Goal: Task Accomplishment & Management: Manage account settings

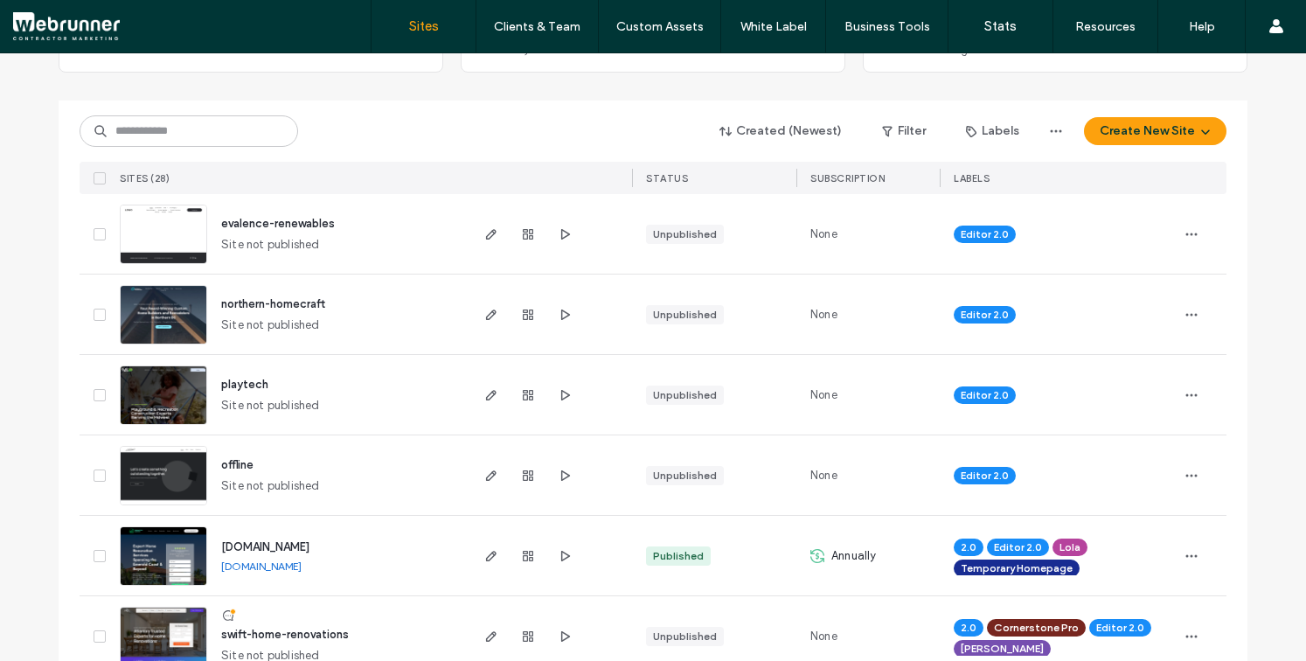
scroll to position [162, 0]
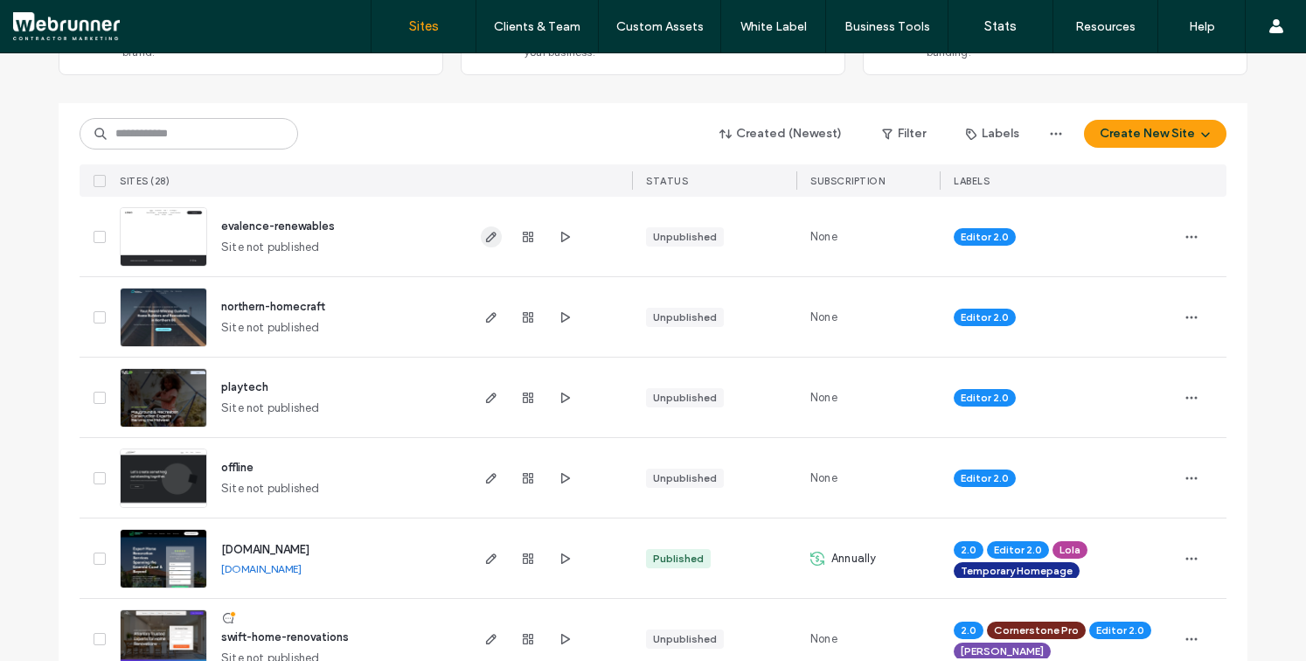
click at [484, 236] on icon "button" at bounding box center [491, 237] width 14 height 14
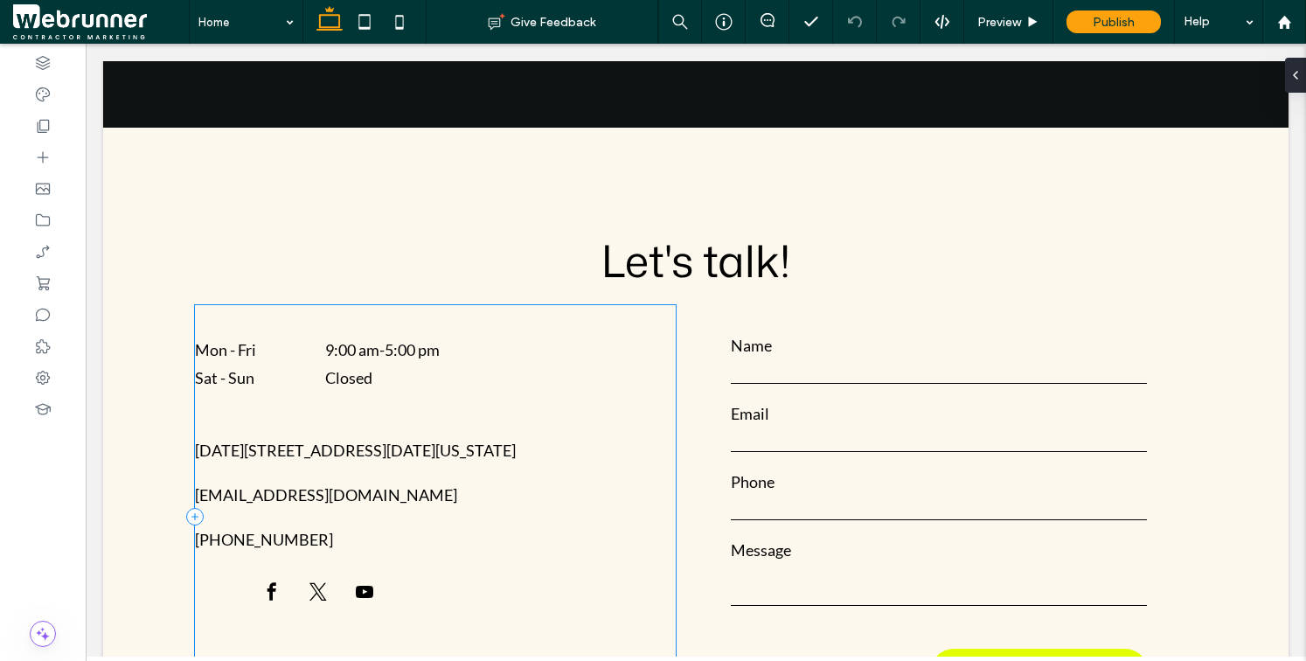
scroll to position [600, 0]
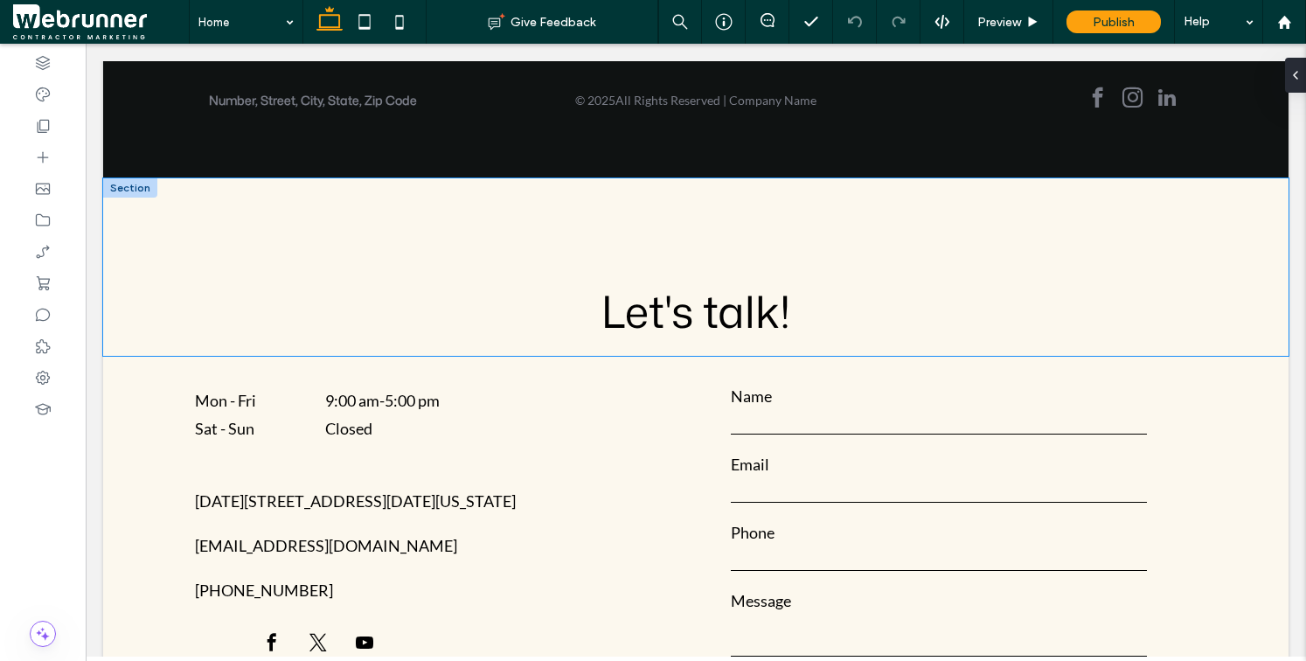
click at [269, 239] on div "Let's talk!" at bounding box center [695, 266] width 1049 height 177
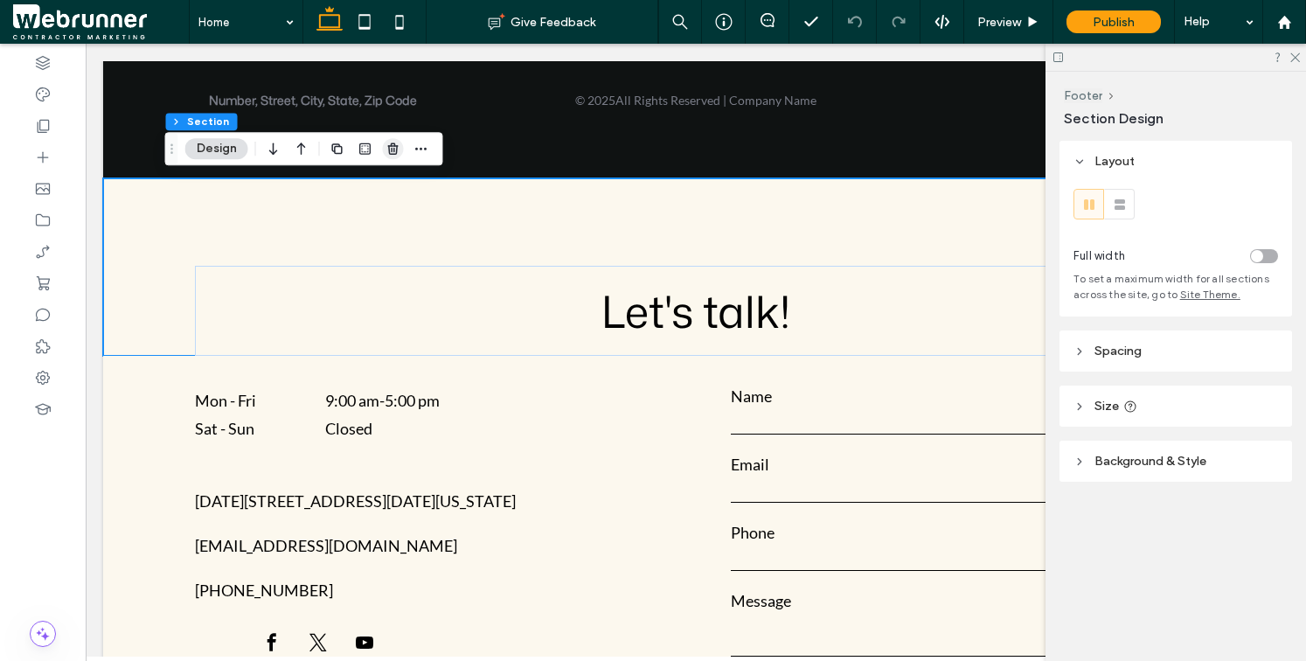
click at [397, 146] on use "button" at bounding box center [392, 148] width 10 height 11
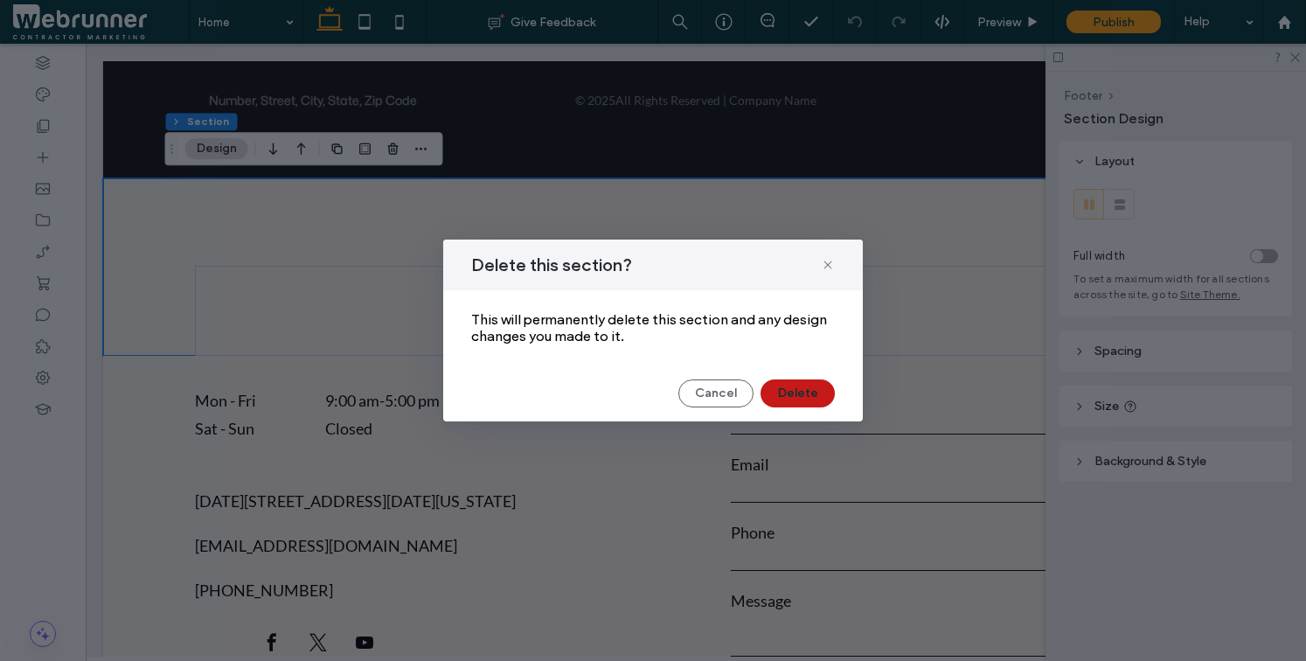
click at [811, 393] on button "Delete" at bounding box center [798, 393] width 74 height 28
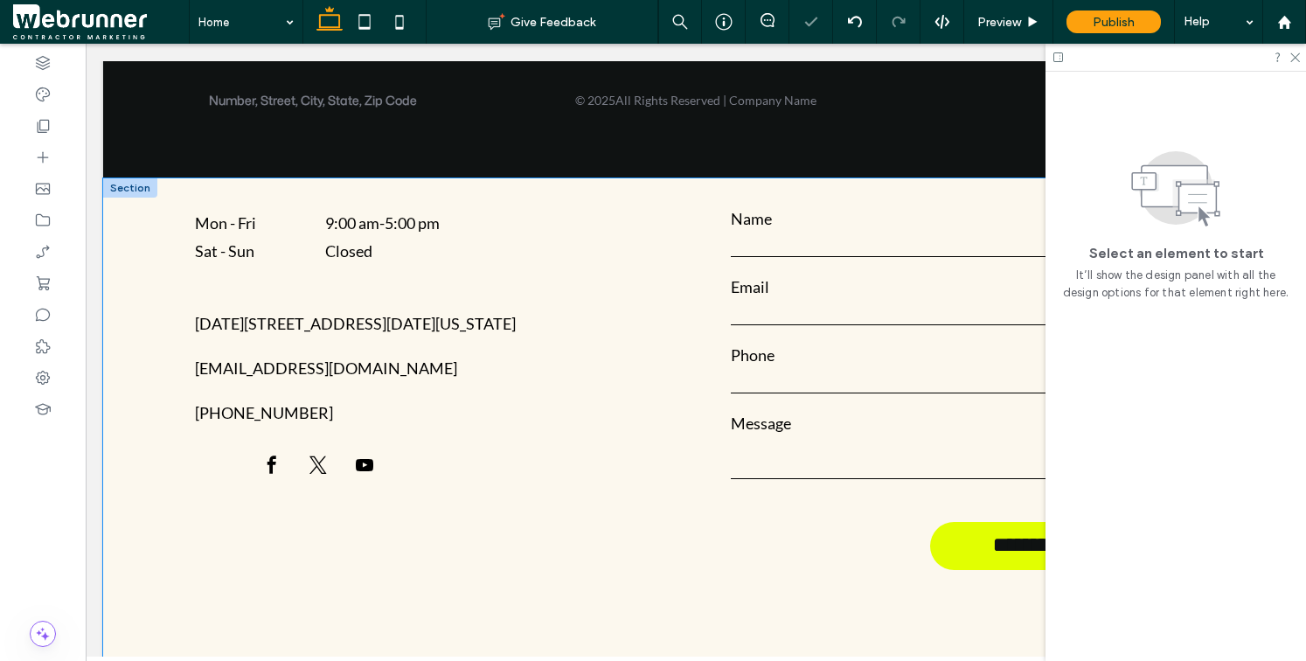
click at [140, 293] on div "**********" at bounding box center [696, 419] width 1186 height 483
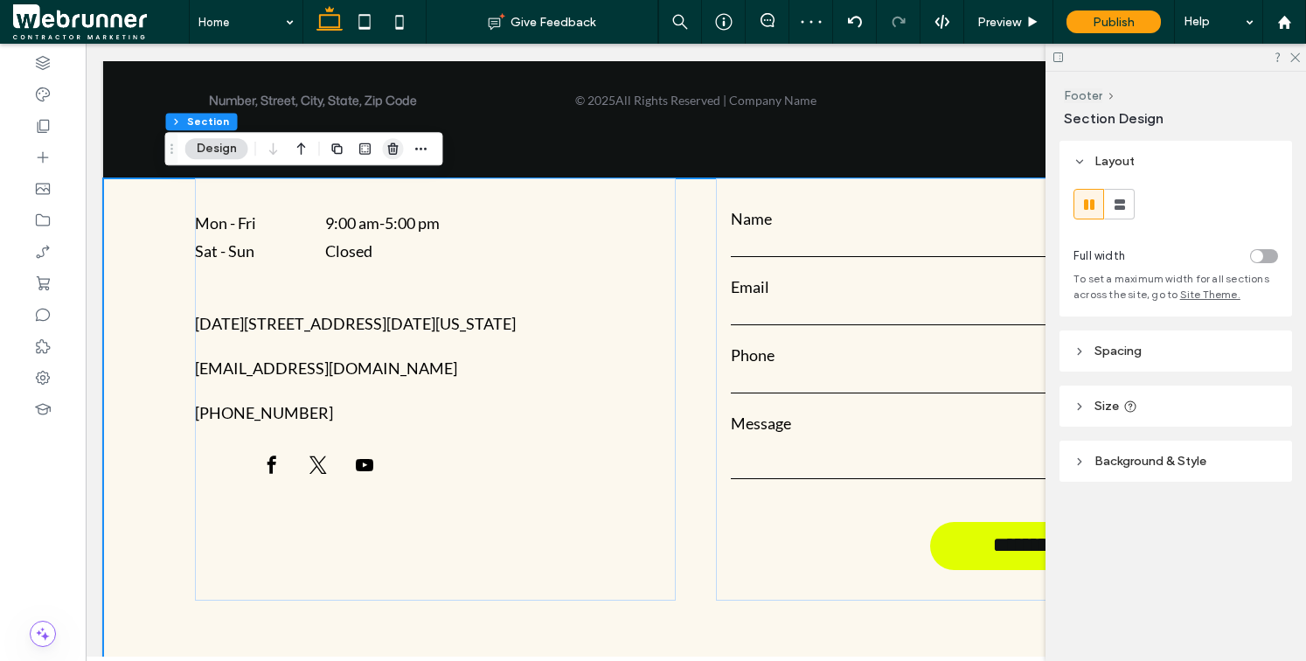
click at [391, 146] on icon "button" at bounding box center [393, 149] width 14 height 14
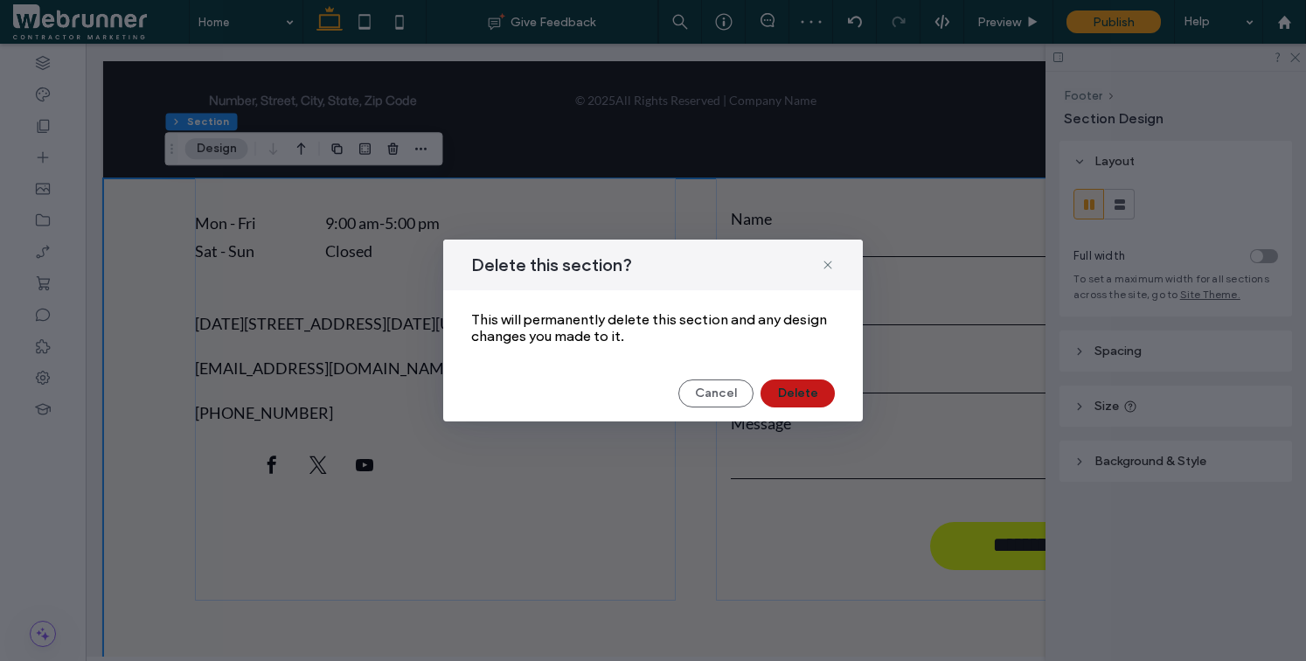
click at [796, 390] on button "Delete" at bounding box center [798, 393] width 74 height 28
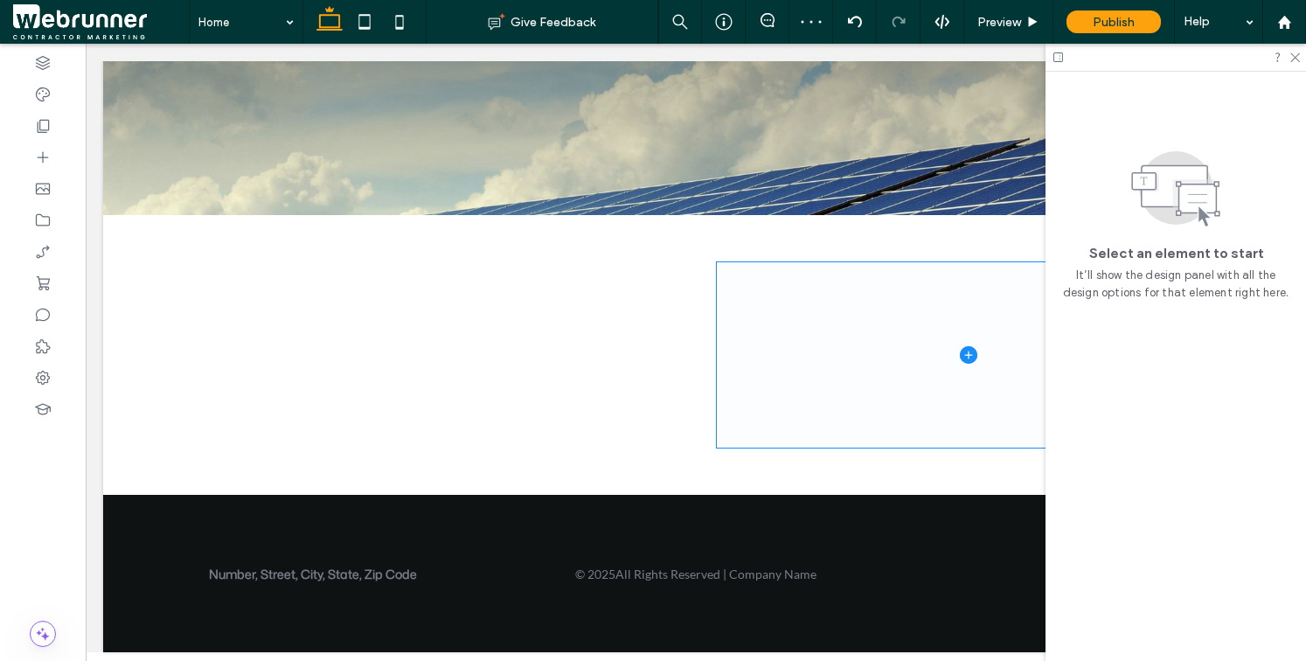
scroll to position [138, 0]
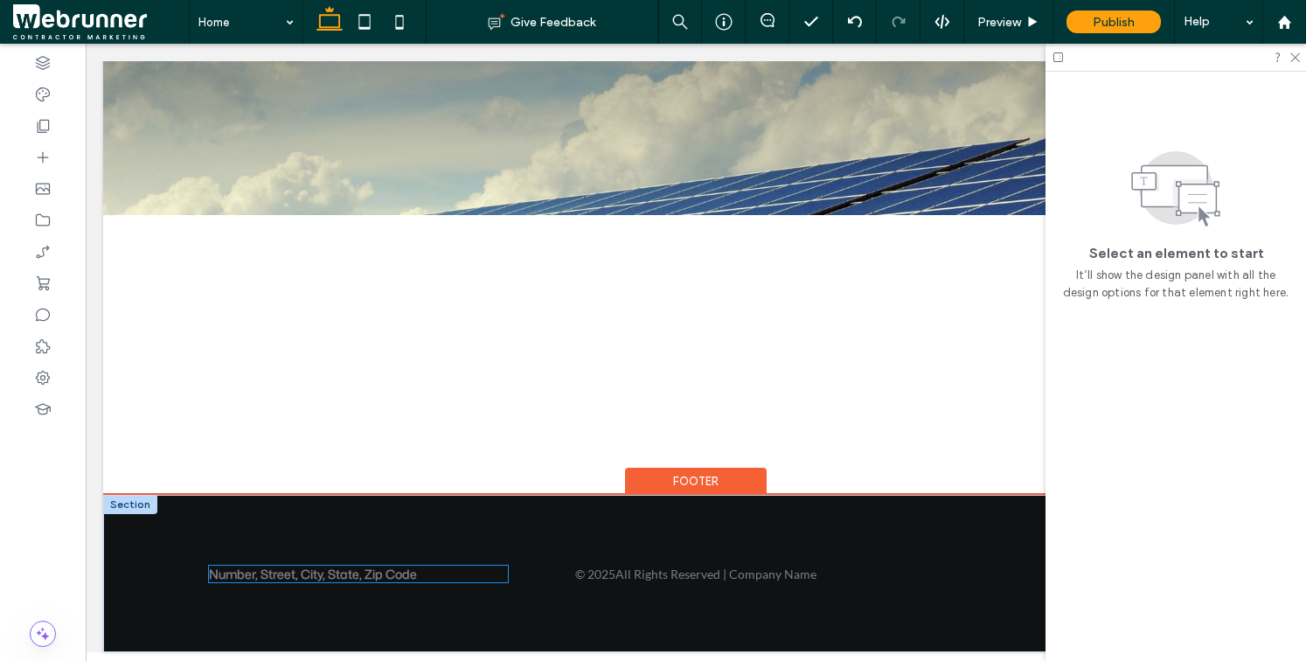
click at [356, 566] on span "Number, Street, City, State, Zip Code" at bounding box center [313, 574] width 208 height 17
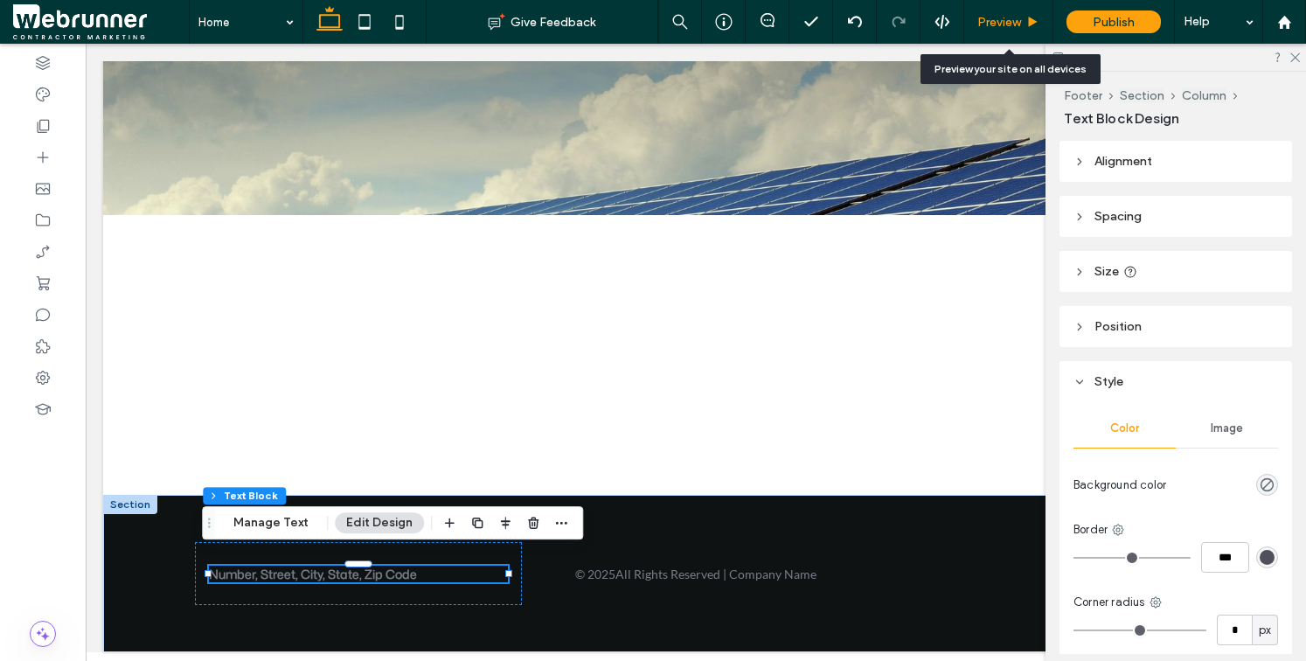
click at [1032, 23] on use at bounding box center [1033, 22] width 9 height 10
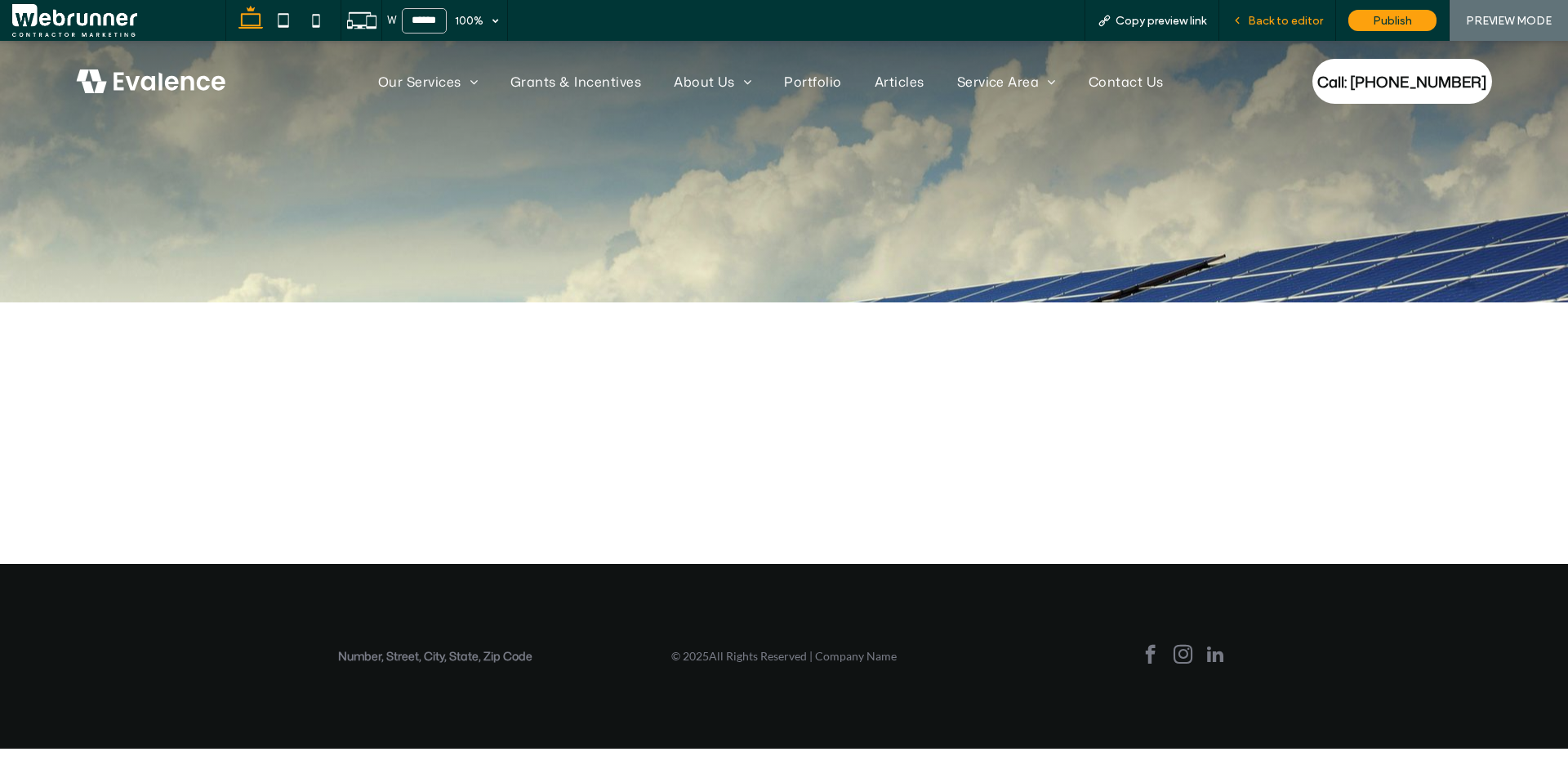
click at [1219, 33] on div "Back to editor" at bounding box center [1277, 21] width 117 height 41
click at [1219, 25] on span "Back to editor" at bounding box center [1285, 21] width 75 height 14
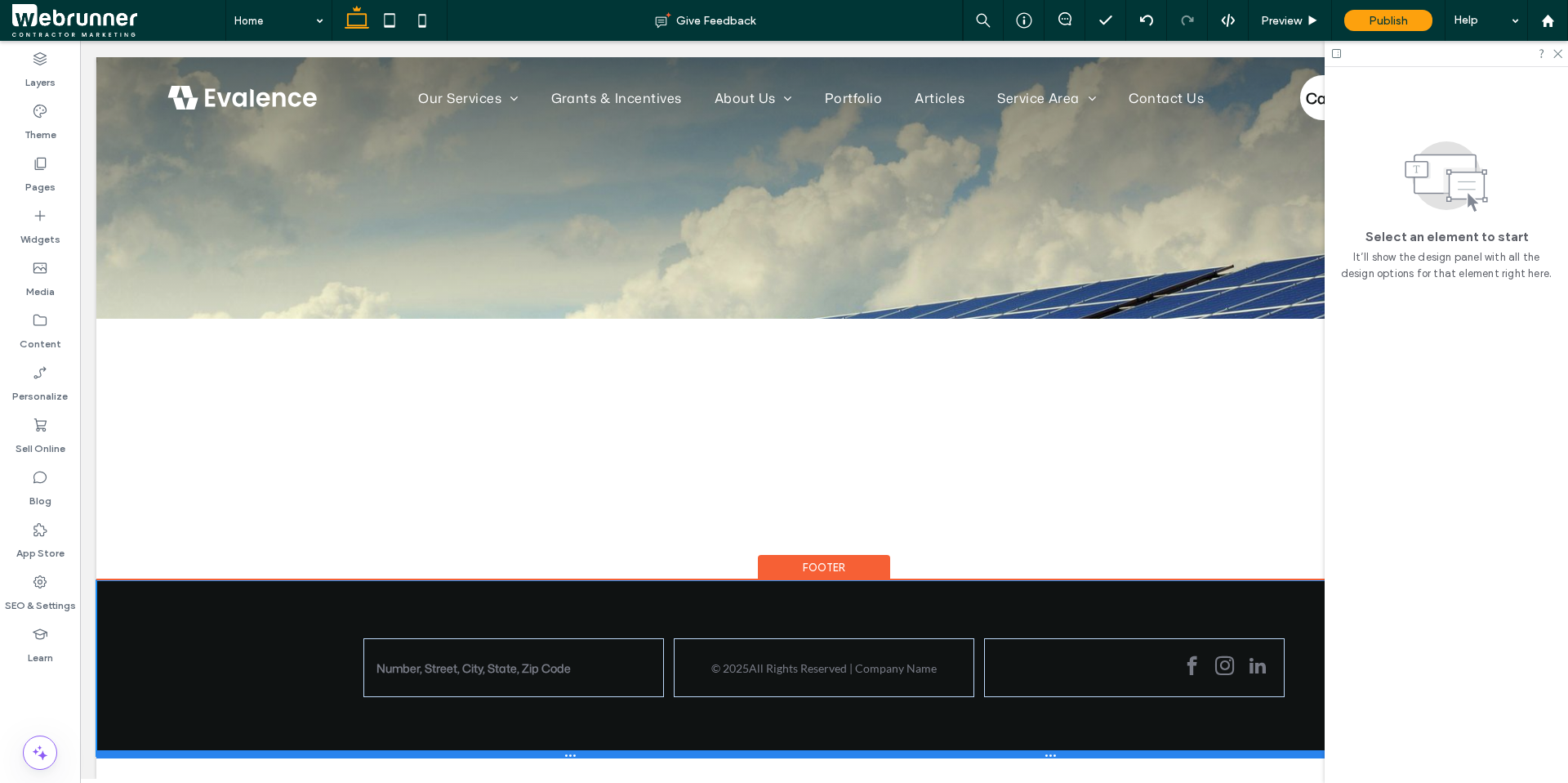
click at [614, 617] on div at bounding box center [817, 754] width 1443 height 8
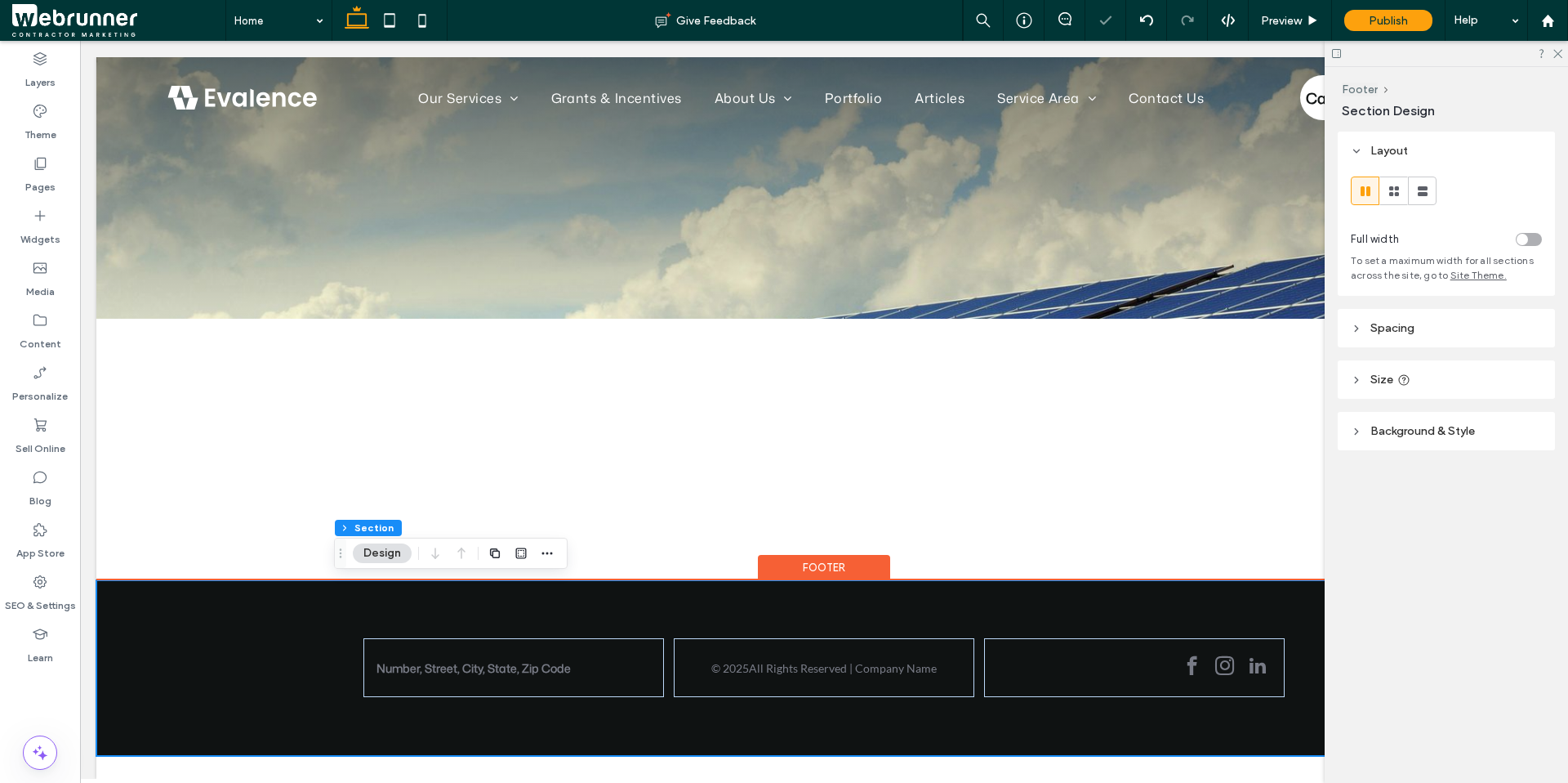
click at [123, 617] on div "Our Services Solar Residential Solar Commercial Solar Ground Mounted Solar Sola…" at bounding box center [824, 418] width 1455 height 721
click at [125, 617] on div "Our Services Solar Residential Solar Commercial Solar Ground Mounted Solar Sola…" at bounding box center [824, 418] width 1455 height 721
click at [127, 617] on div "Our Services Solar Residential Solar Commercial Solar Ground Mounted Solar Sola…" at bounding box center [824, 418] width 1455 height 721
click at [1219, 27] on span "Preview" at bounding box center [1281, 21] width 41 height 14
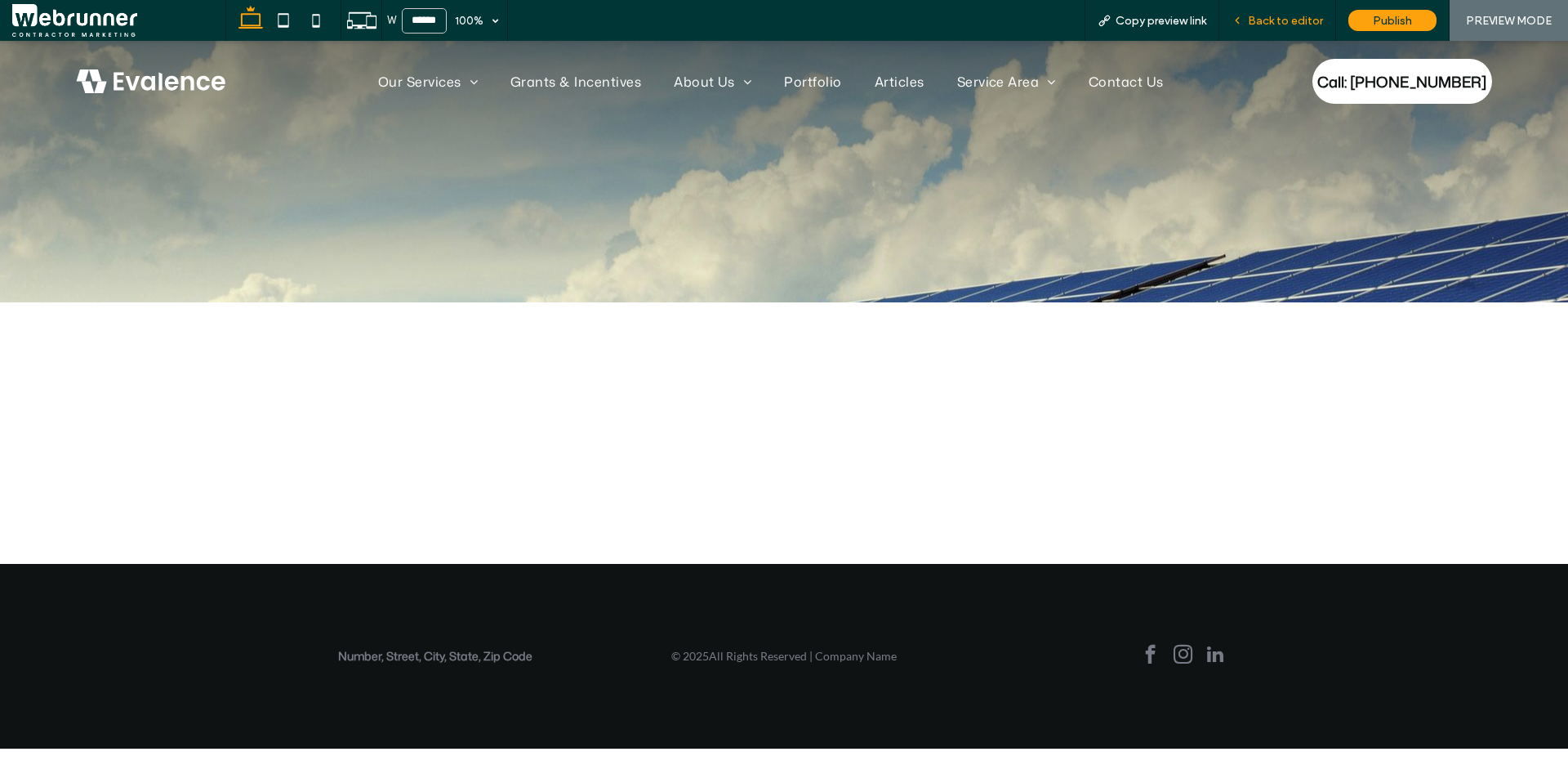
click at [1219, 22] on span "Back to editor" at bounding box center [1285, 21] width 75 height 14
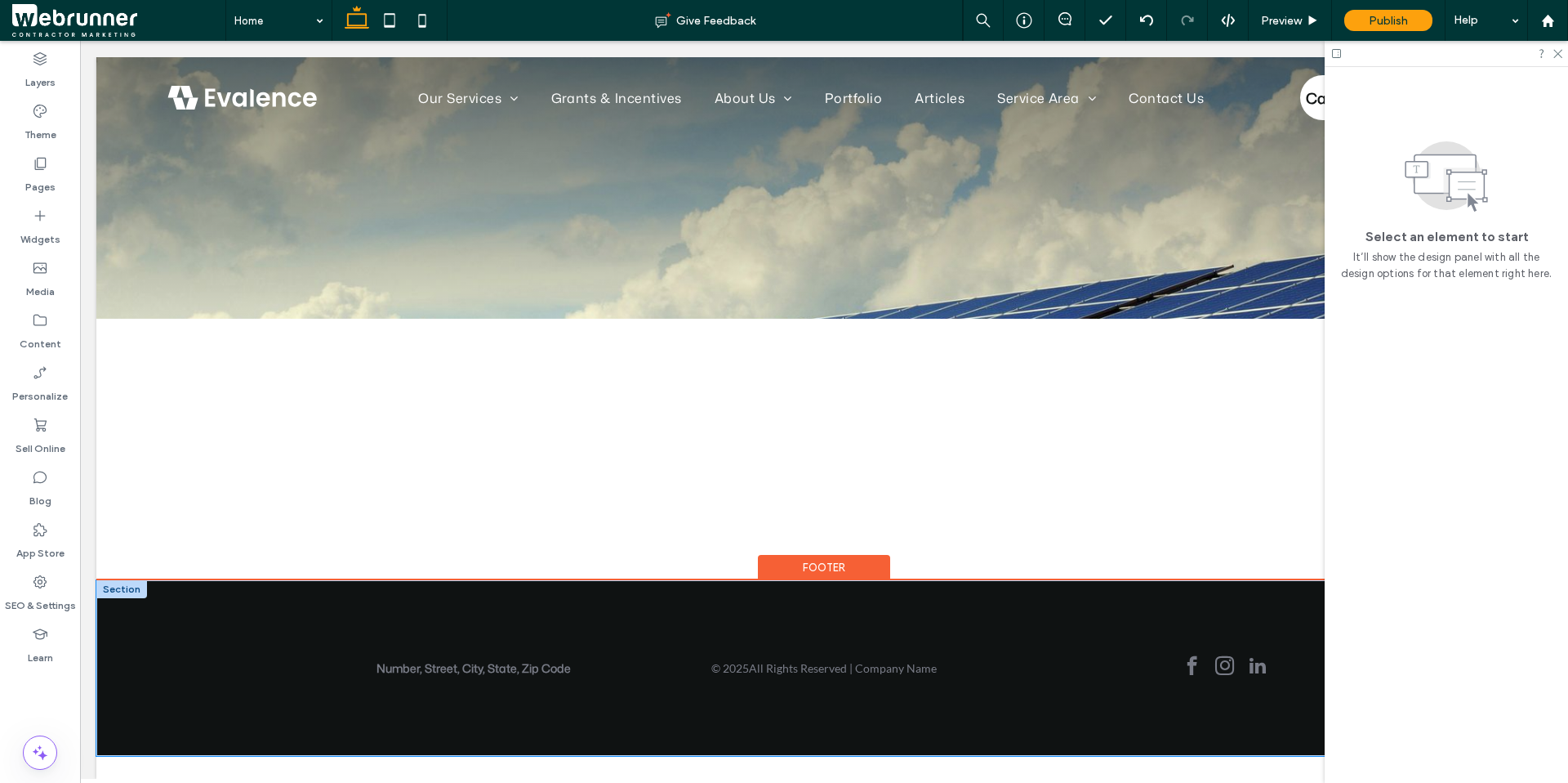
click at [135, 617] on div "Number, Street, City, State, Zip Code © 2025 All Rights Reserved | Company Name" at bounding box center [824, 668] width 1455 height 176
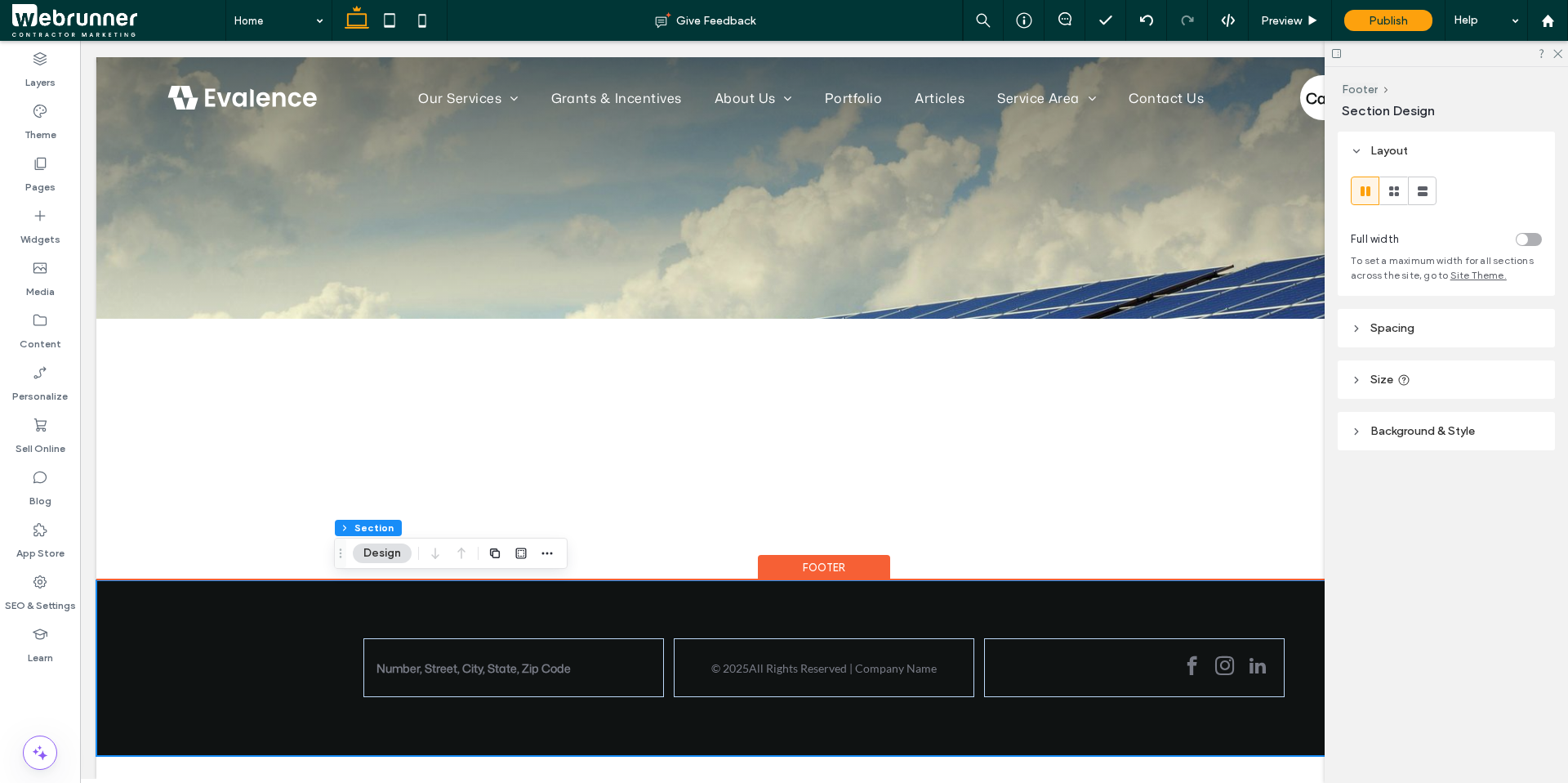
click at [135, 617] on div "Number, Street, City, State, Zip Code © 2025 All Rights Reserved | Company Name" at bounding box center [824, 668] width 1455 height 176
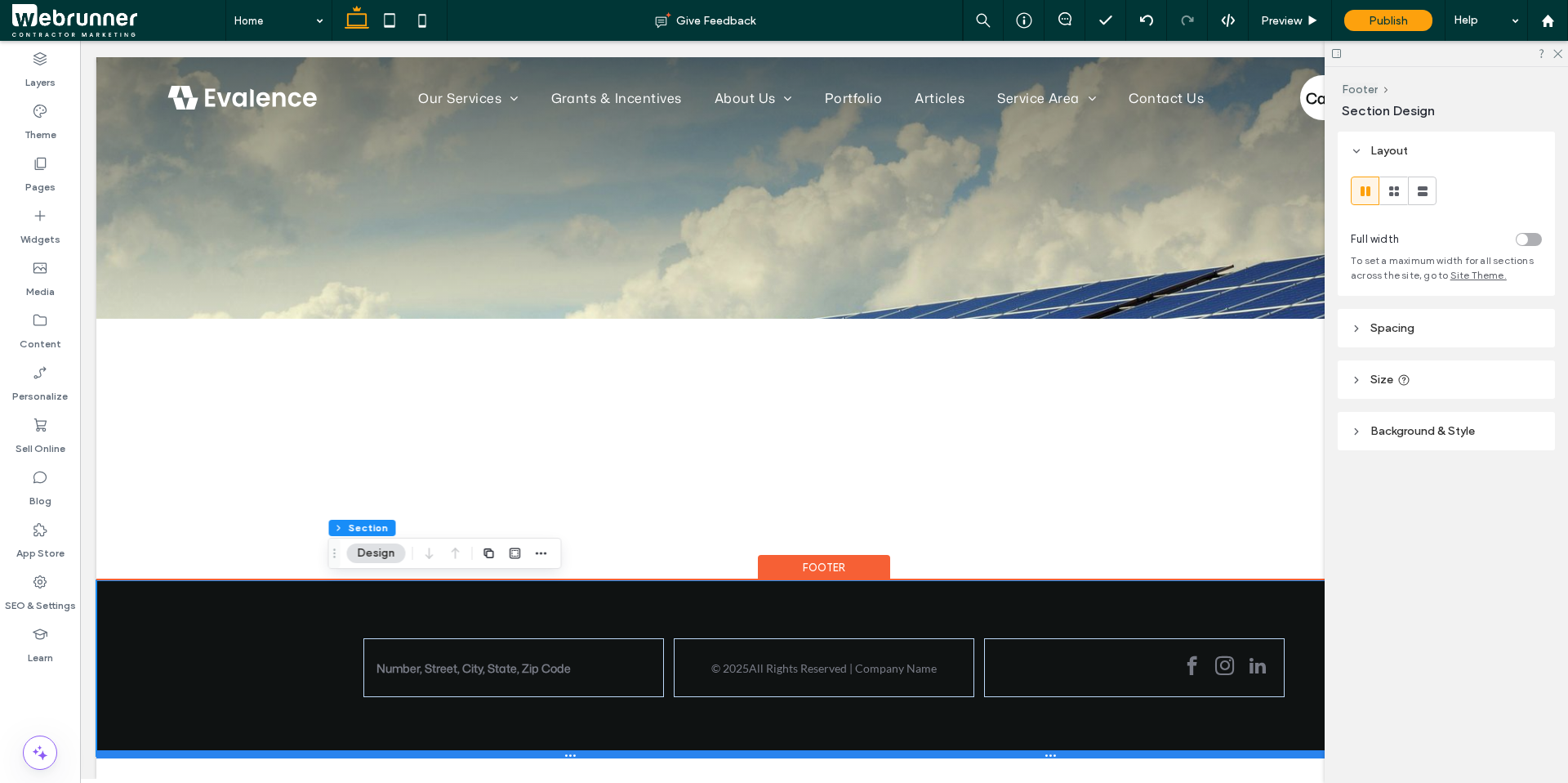
click at [127, 617] on div at bounding box center [817, 754] width 1443 height 8
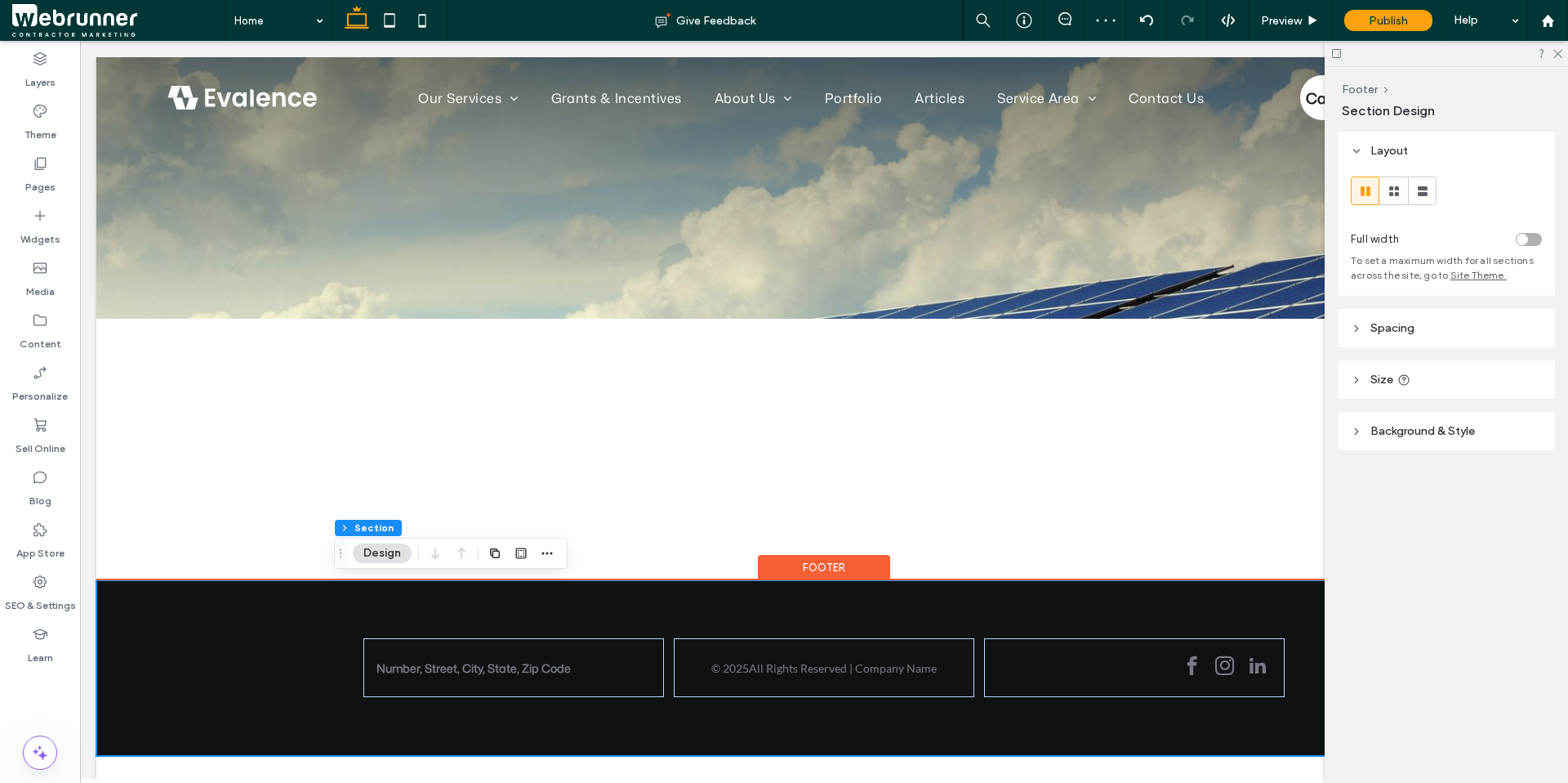
click at [104, 617] on div "Our Services Solar Residential Solar Commercial Solar Ground Mounted Solar Sola…" at bounding box center [824, 418] width 1455 height 721
click at [58, 73] on div "Layers" at bounding box center [40, 70] width 80 height 52
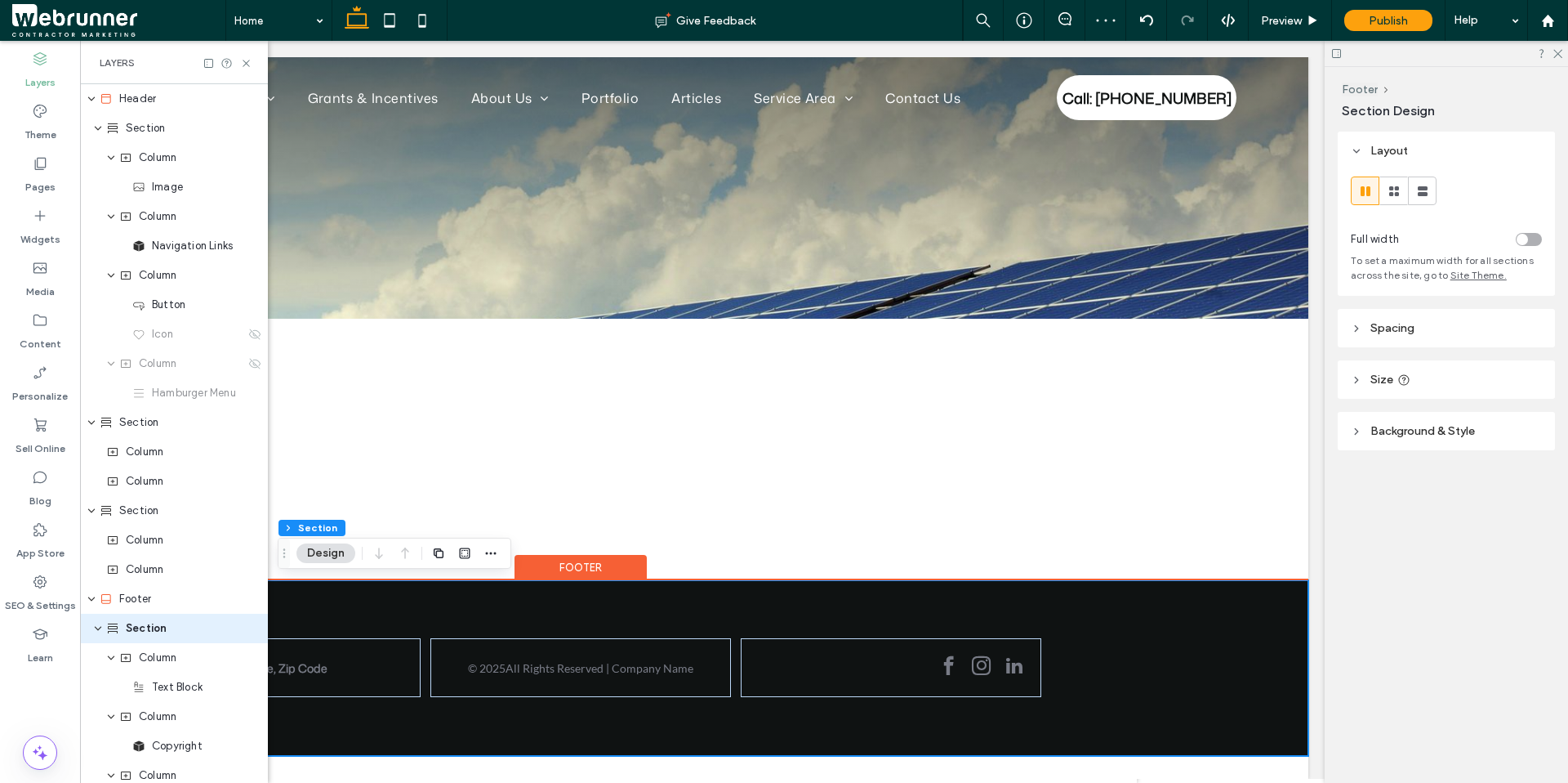
scroll to position [102, 0]
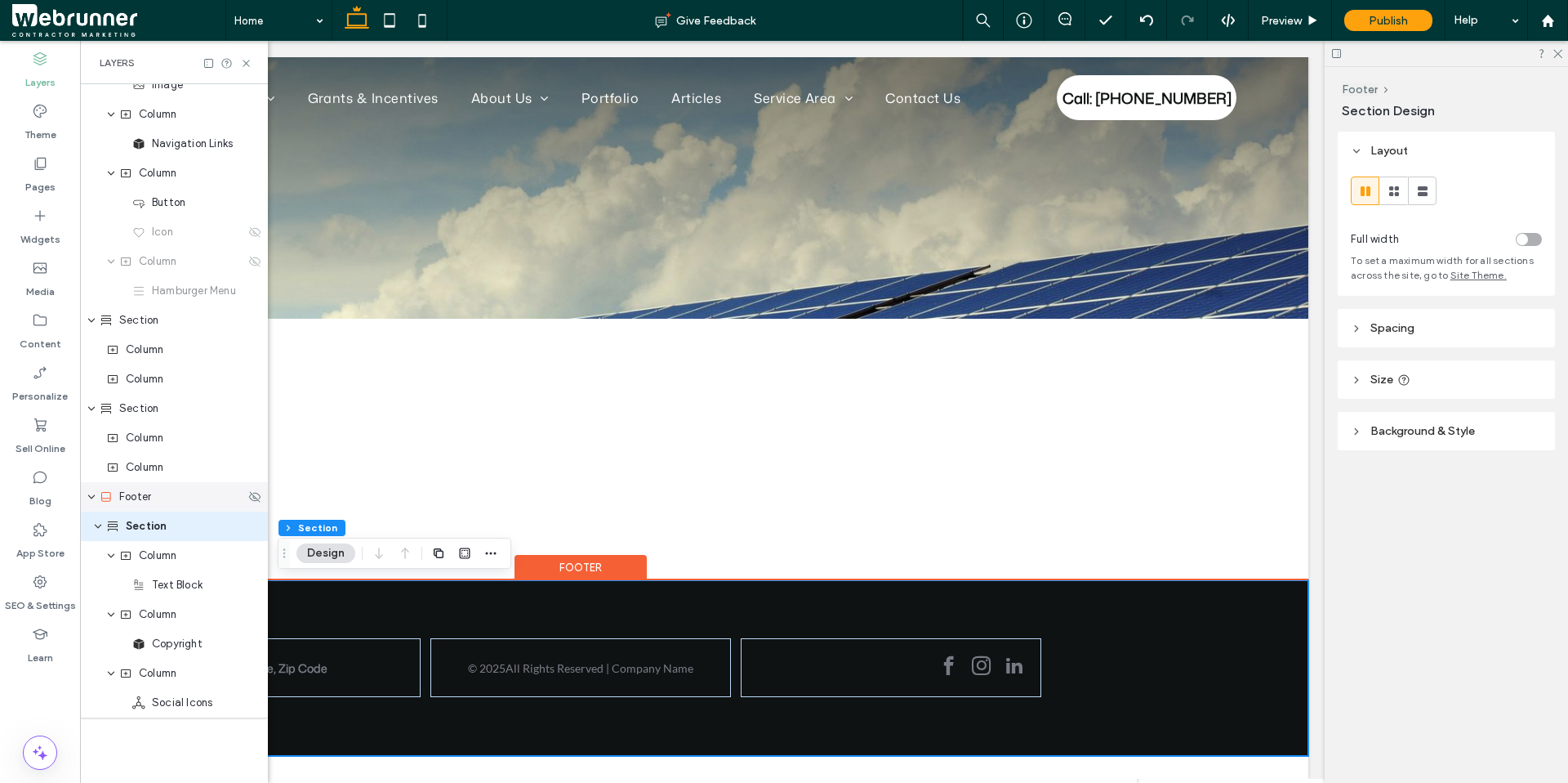
click at [155, 486] on div "Footer" at bounding box center [174, 496] width 188 height 29
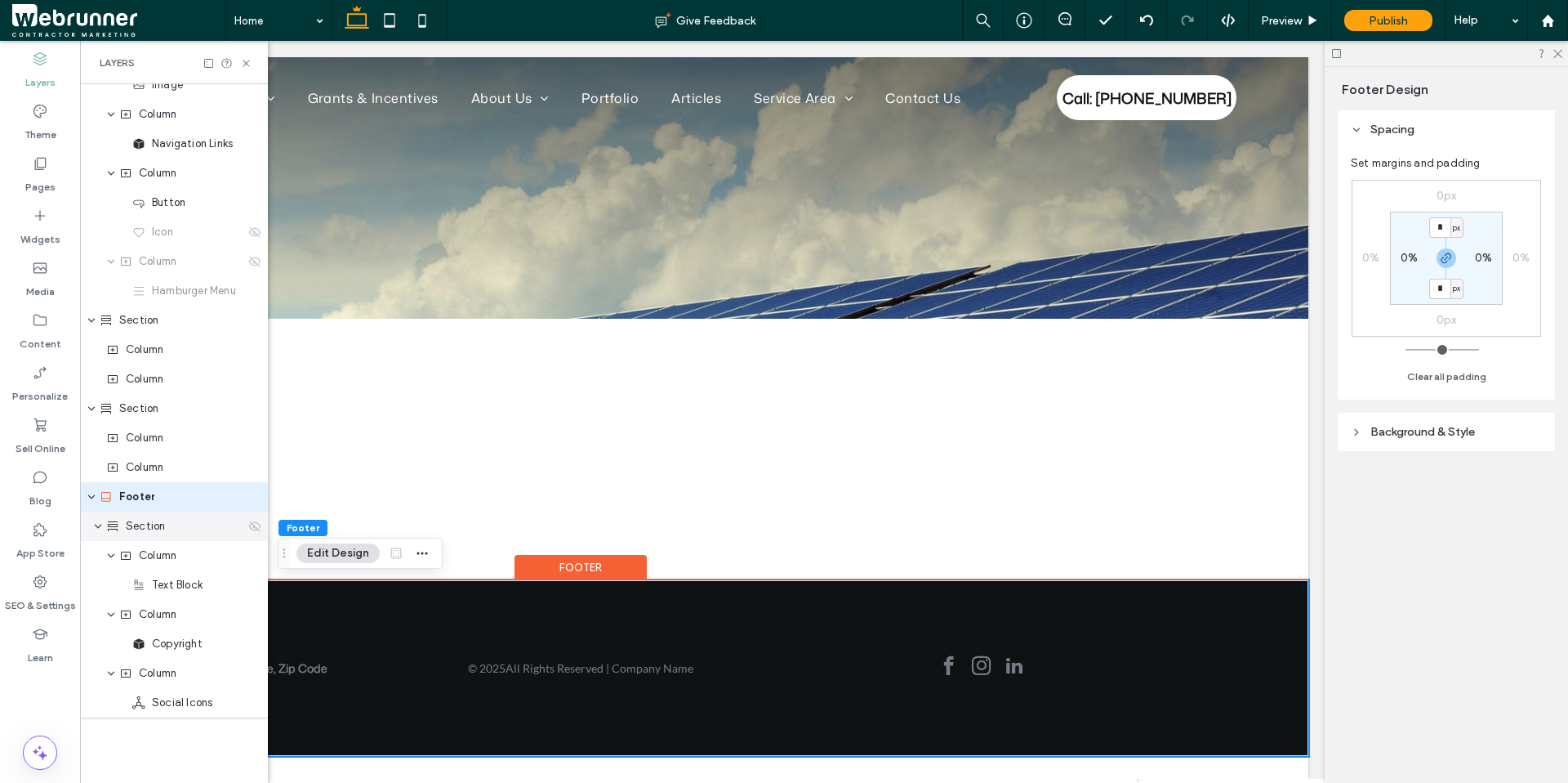
click at [160, 530] on span "Section" at bounding box center [146, 525] width 39 height 16
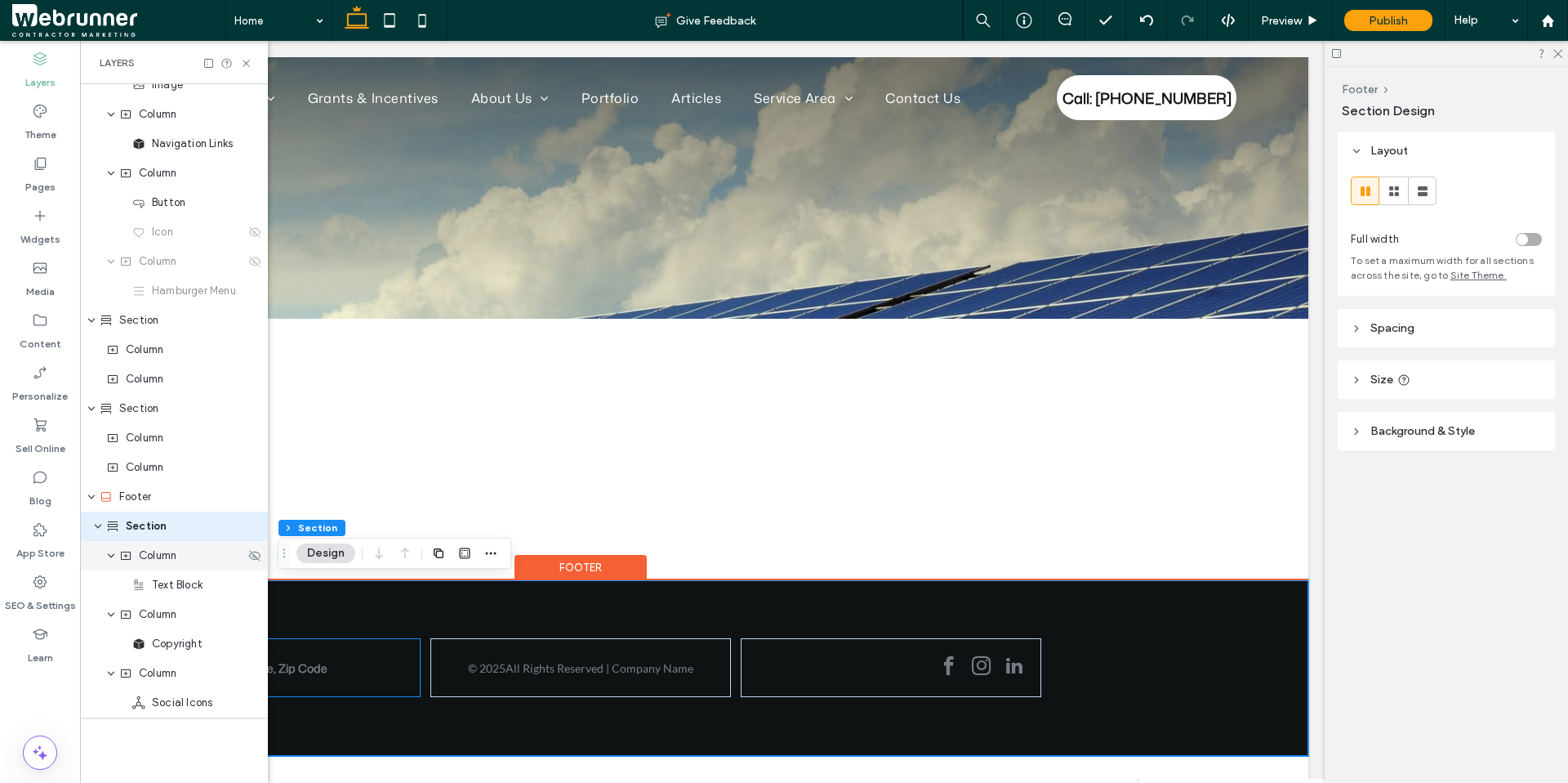
click at [169, 562] on span "Column" at bounding box center [158, 555] width 37 height 16
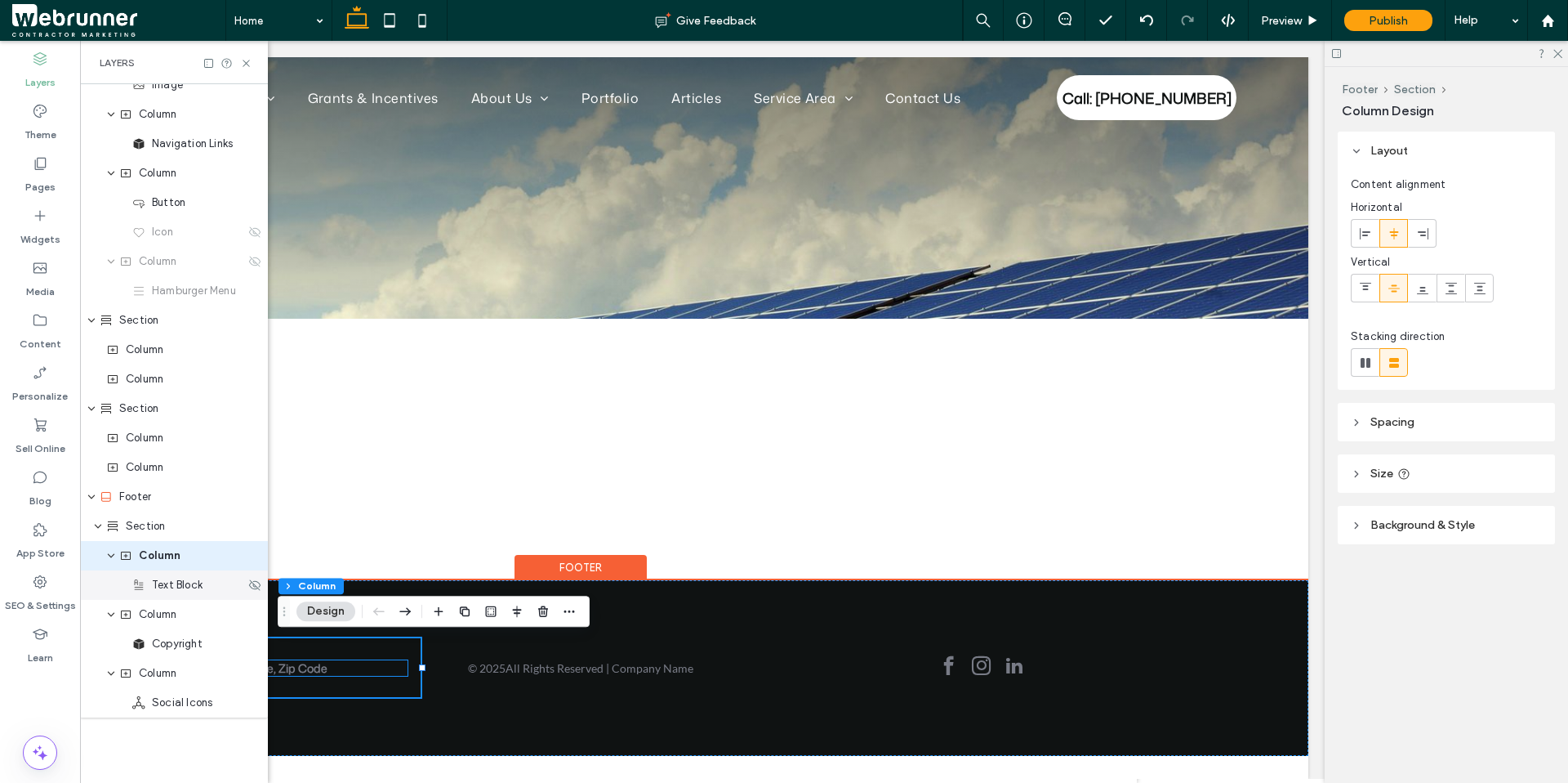
click at [173, 589] on span "Text Block" at bounding box center [177, 584] width 50 height 16
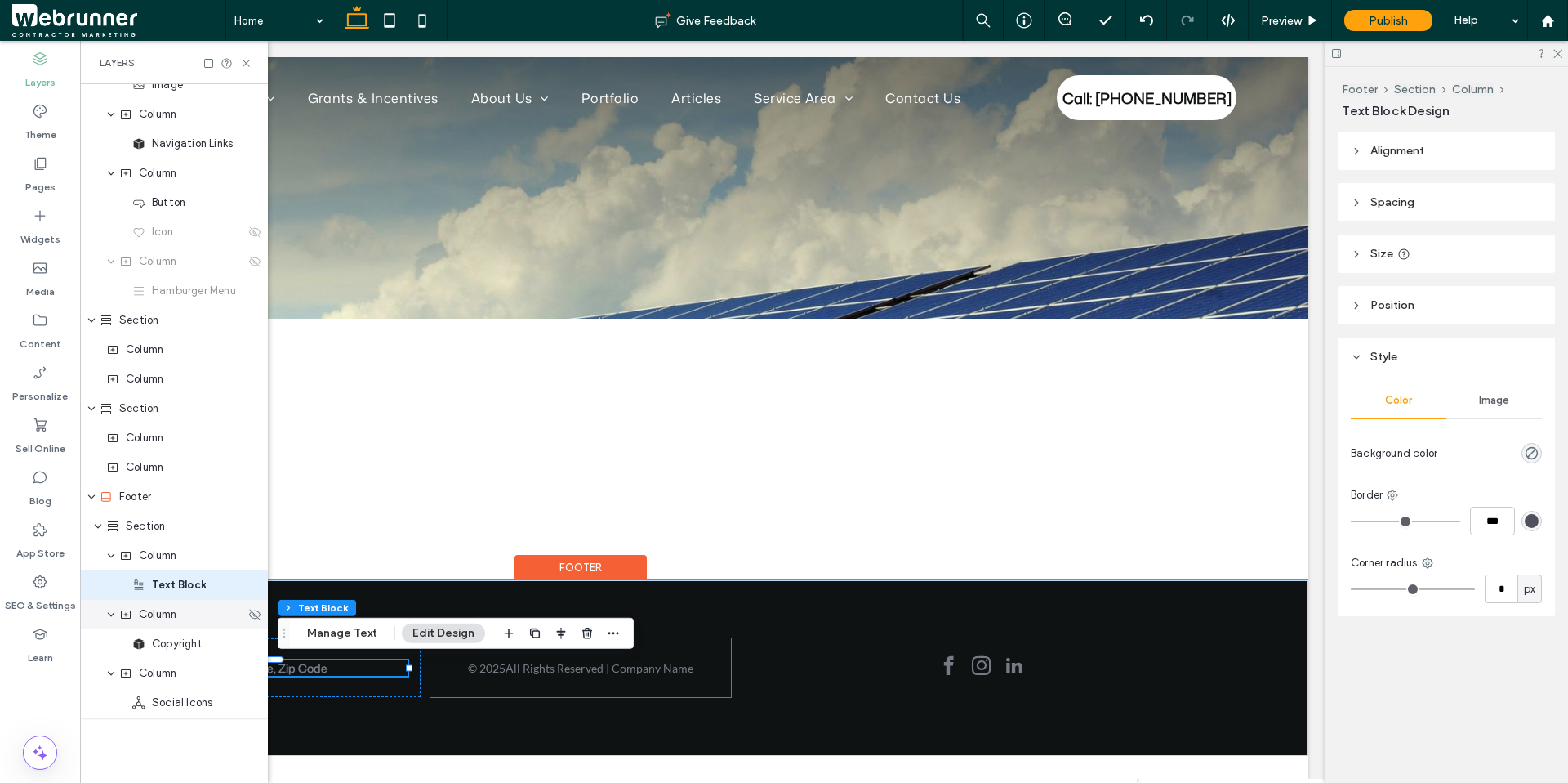
click at [170, 617] on span "Column" at bounding box center [158, 614] width 37 height 16
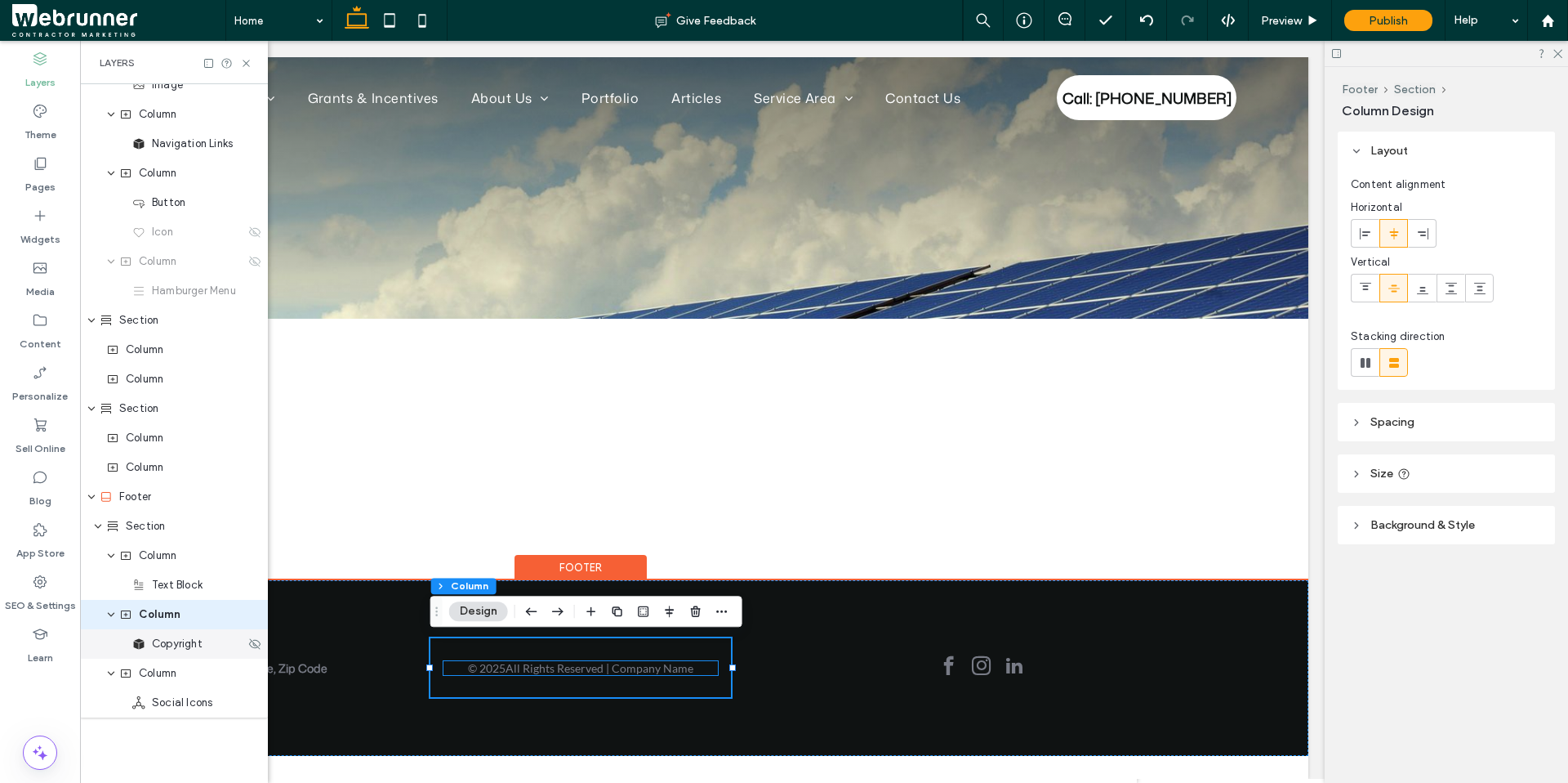
click at [180, 617] on span "Copyright" at bounding box center [177, 643] width 50 height 16
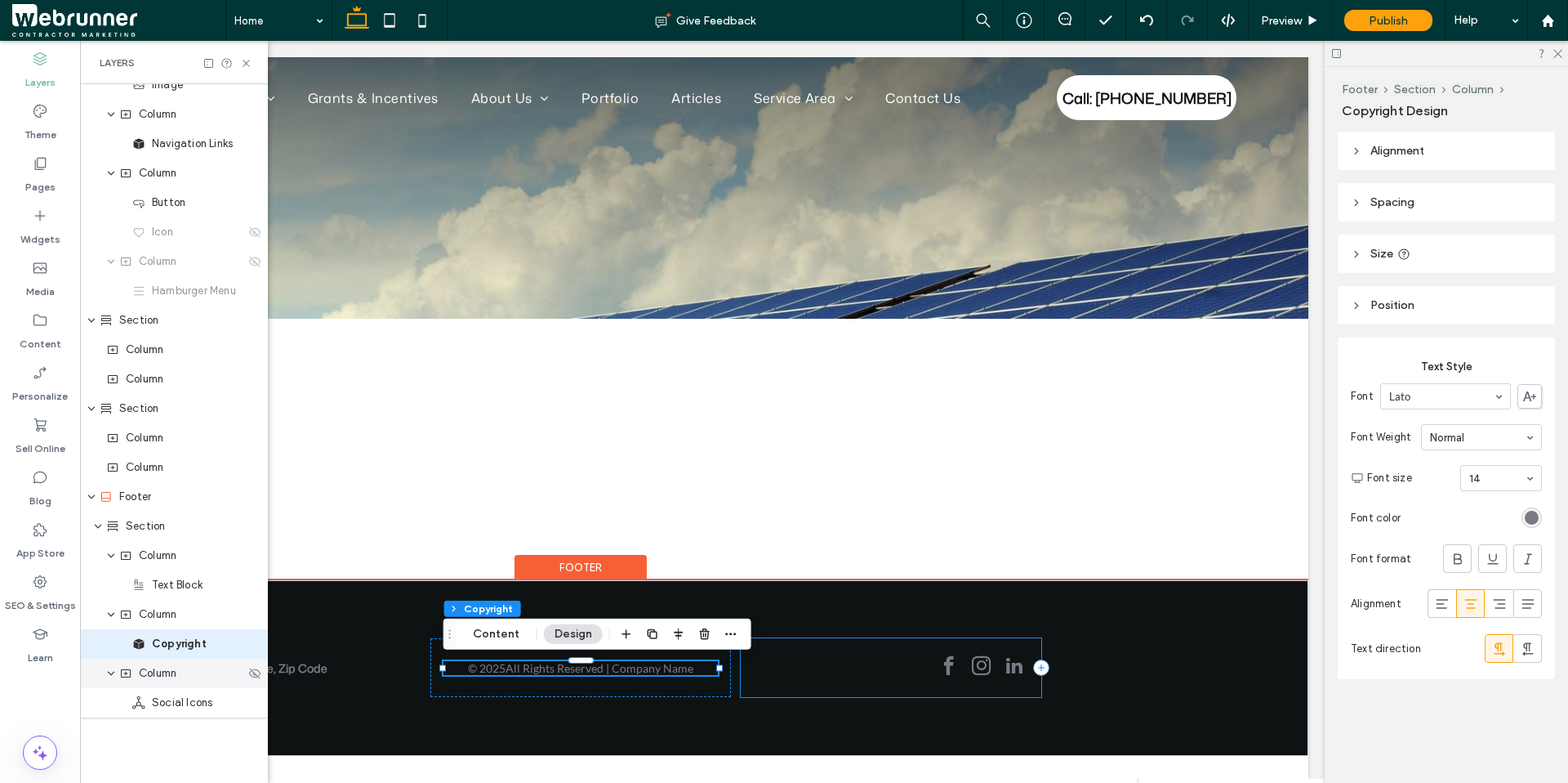
click at [165, 617] on div "Column" at bounding box center [174, 673] width 188 height 29
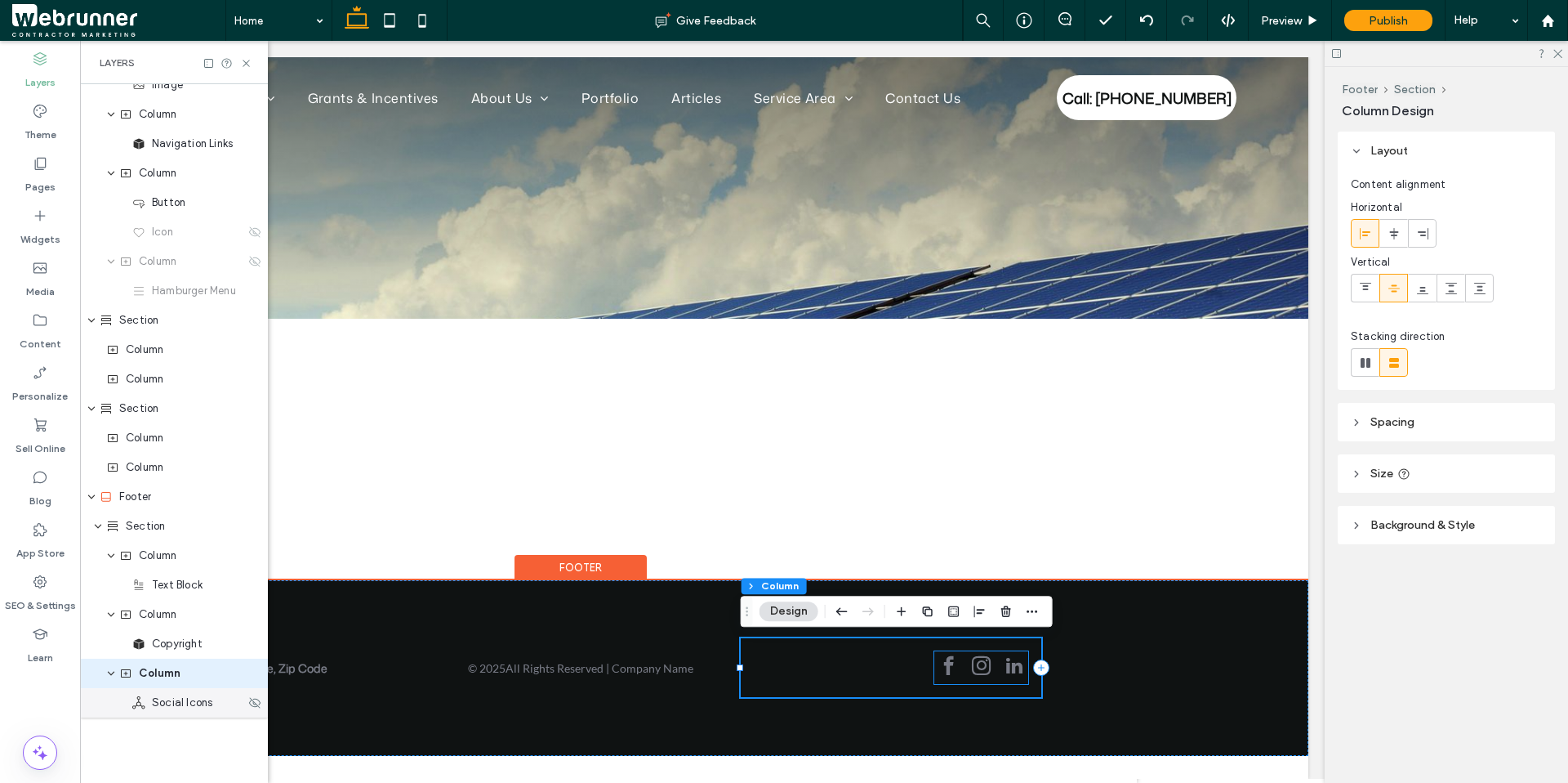
click at [166, 617] on span "Social Icons" at bounding box center [182, 702] width 61 height 16
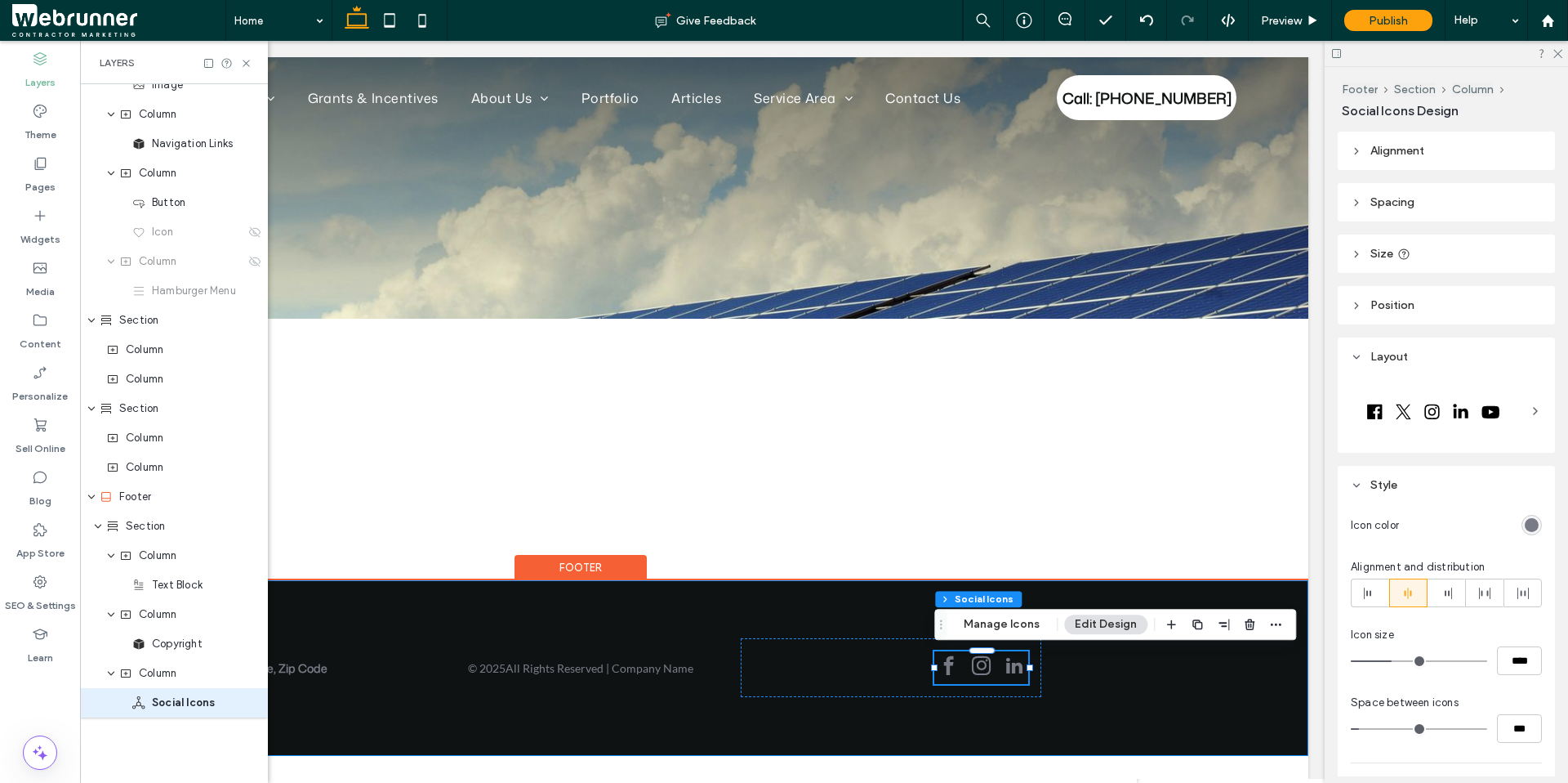
click at [509, 588] on div "Number, Street, City, State, Zip Code © 2025 All Rights Reserved | Company Name" at bounding box center [580, 668] width 980 height 176
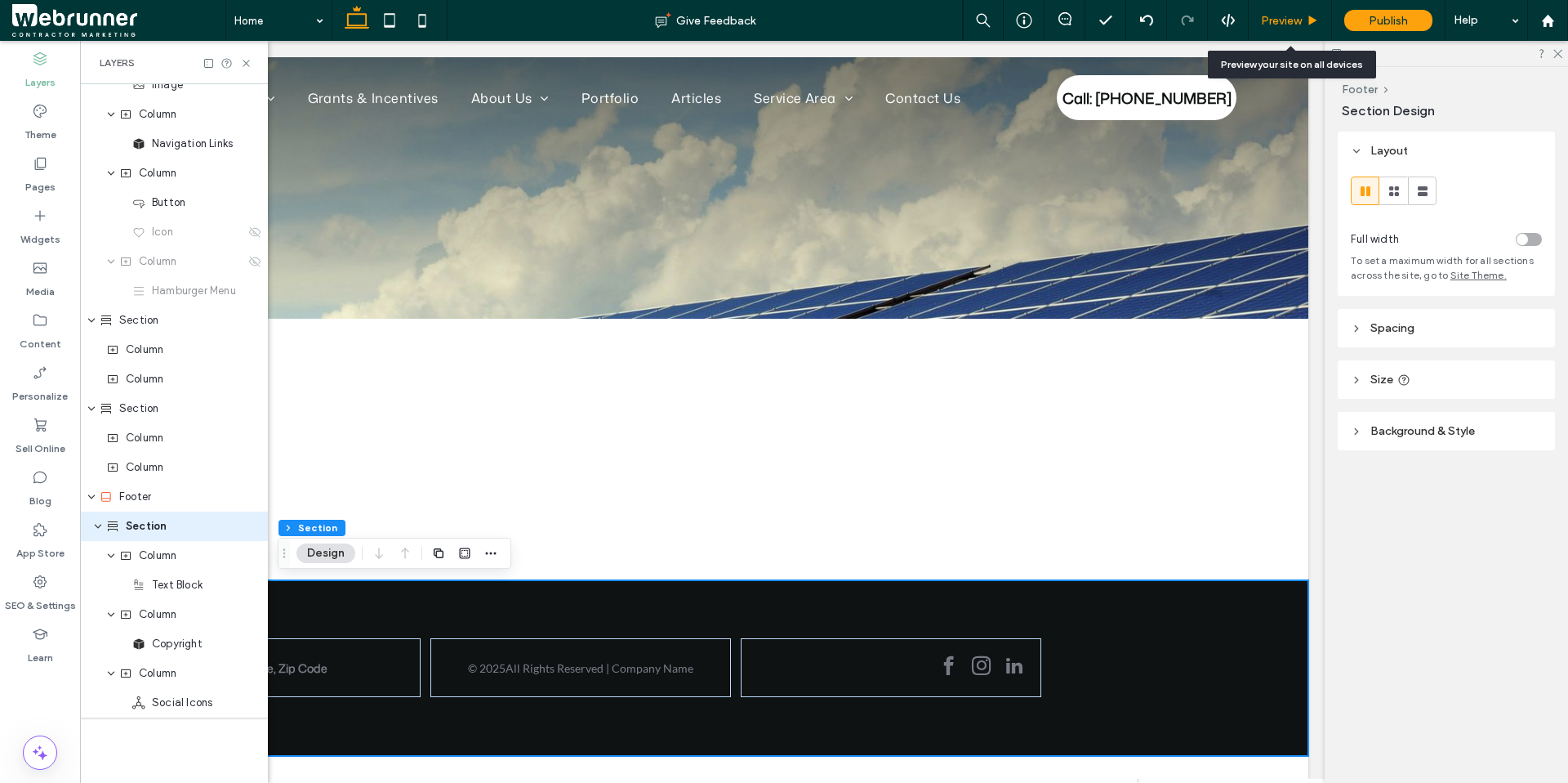
click at [1219, 16] on span "Preview" at bounding box center [1281, 21] width 41 height 14
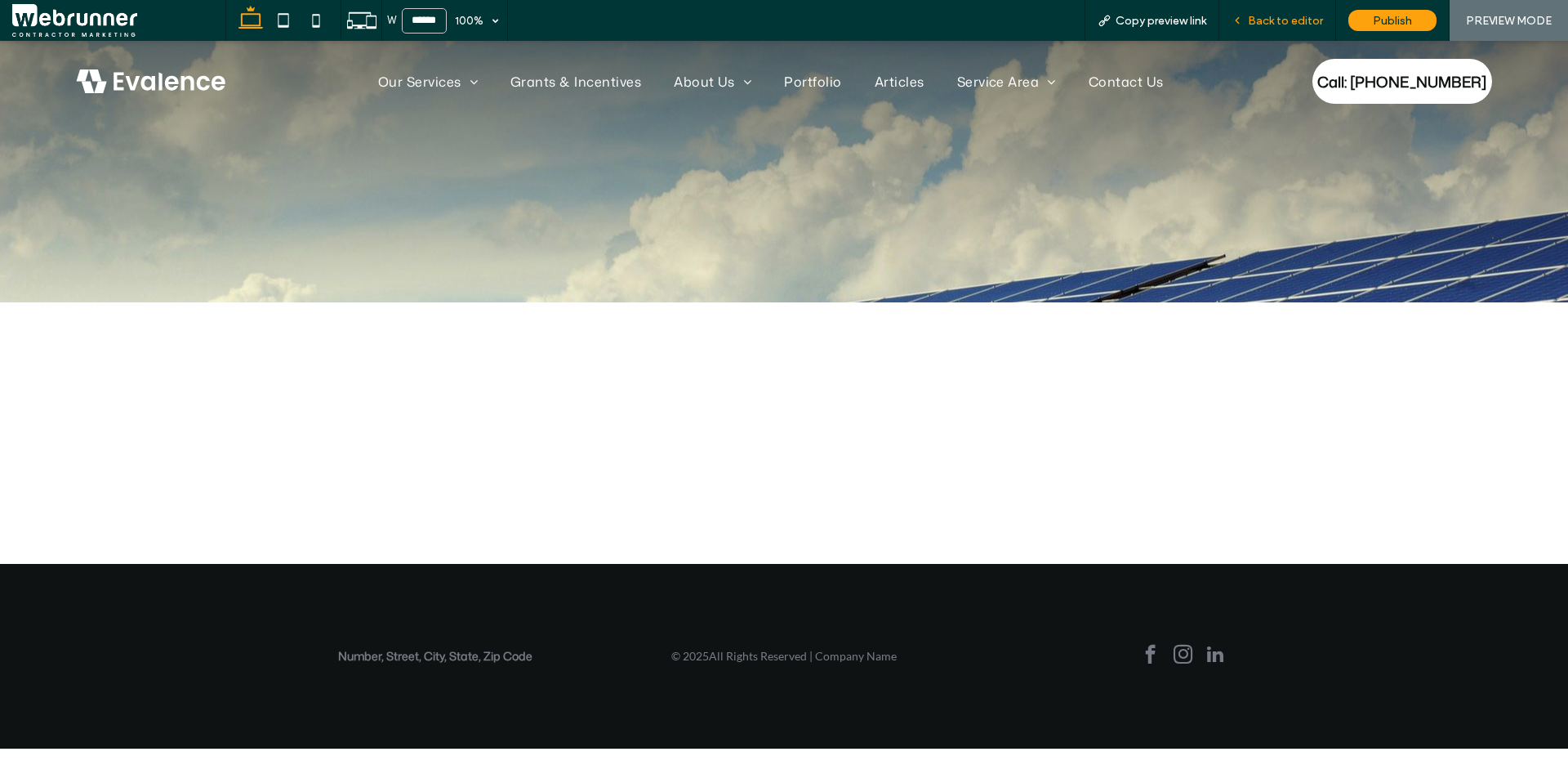
click at [1219, 25] on span "Back to editor" at bounding box center [1285, 21] width 75 height 14
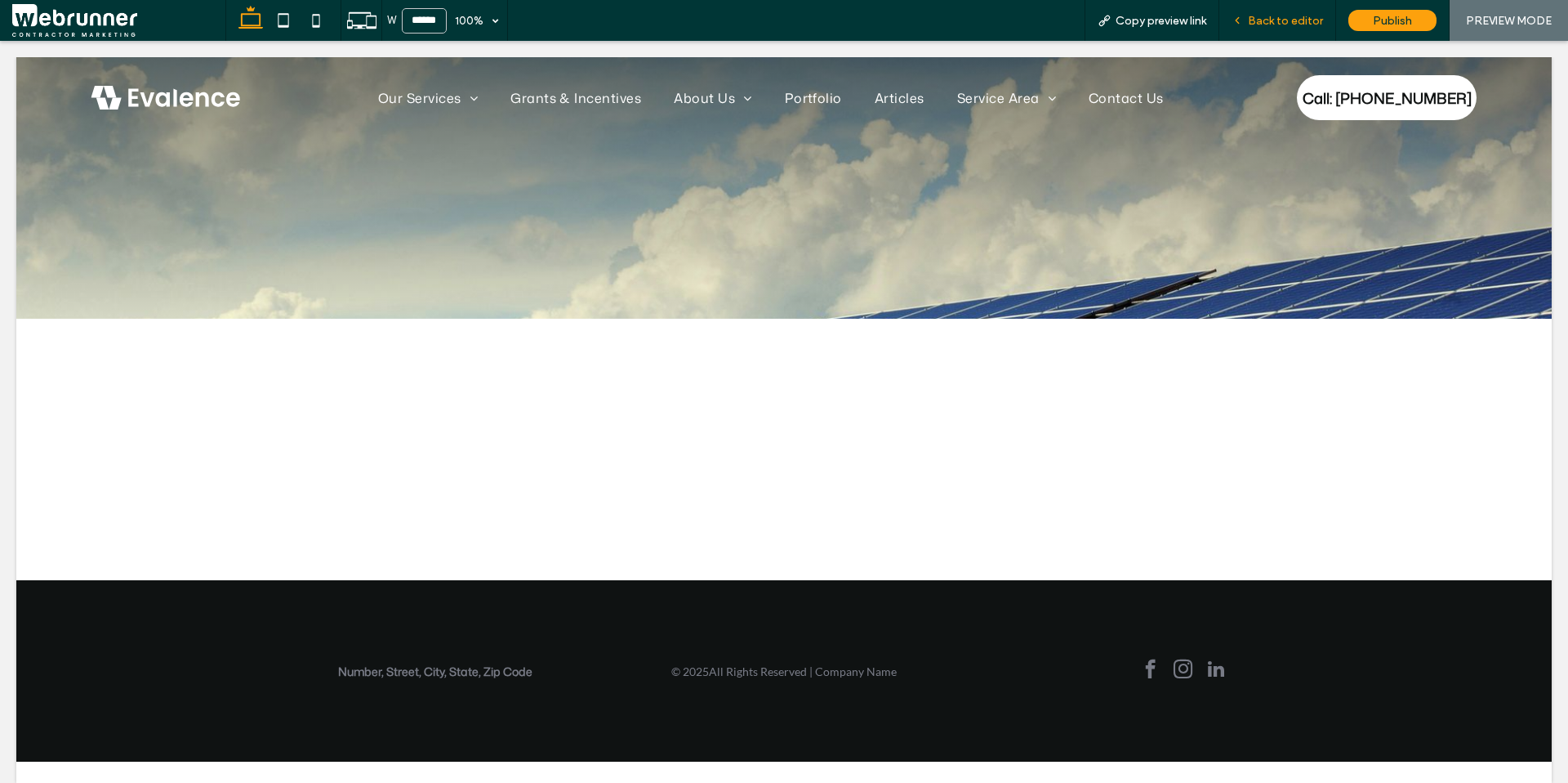
scroll to position [0, 244]
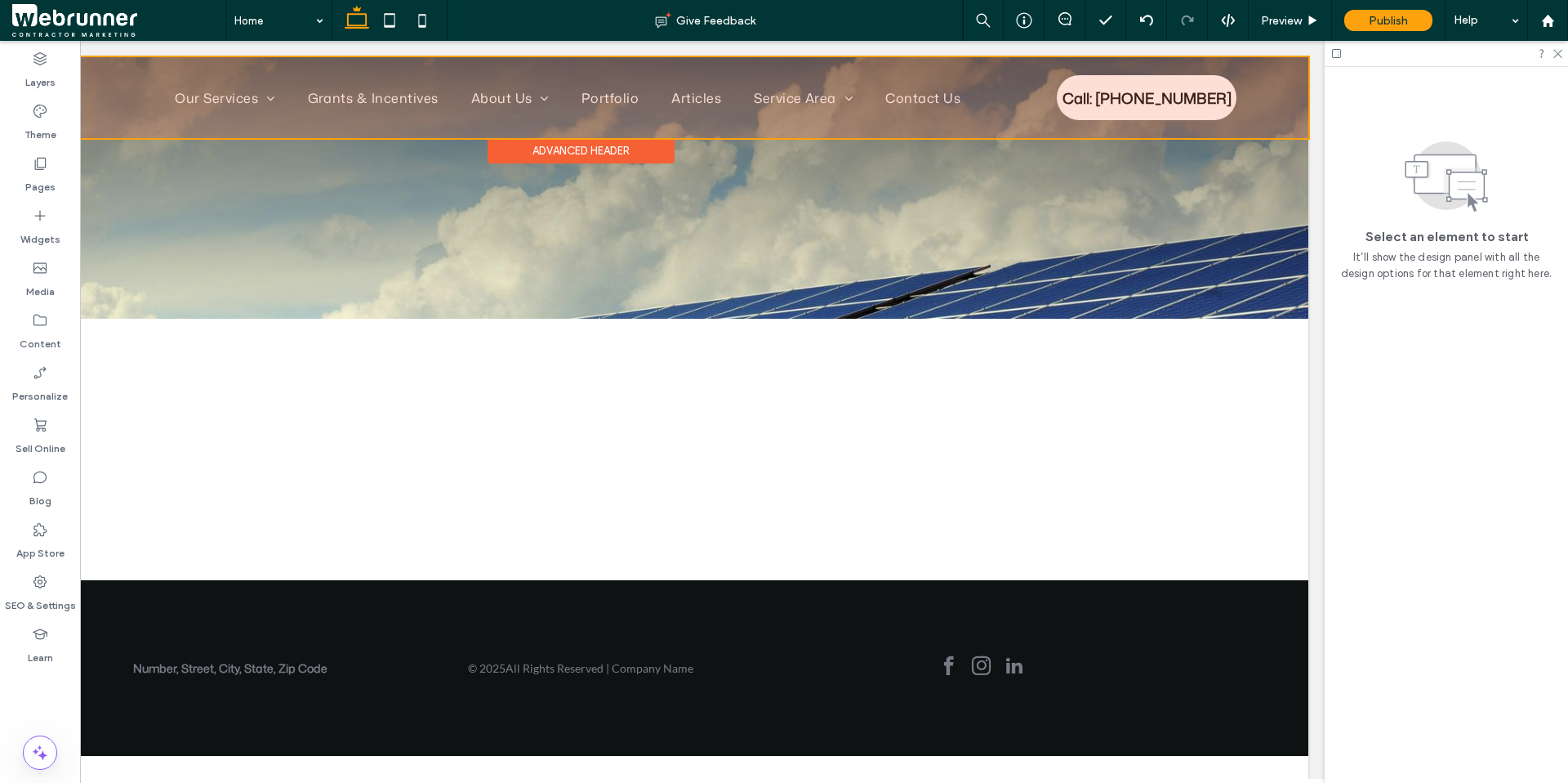
click at [1061, 108] on div at bounding box center [581, 97] width 1455 height 81
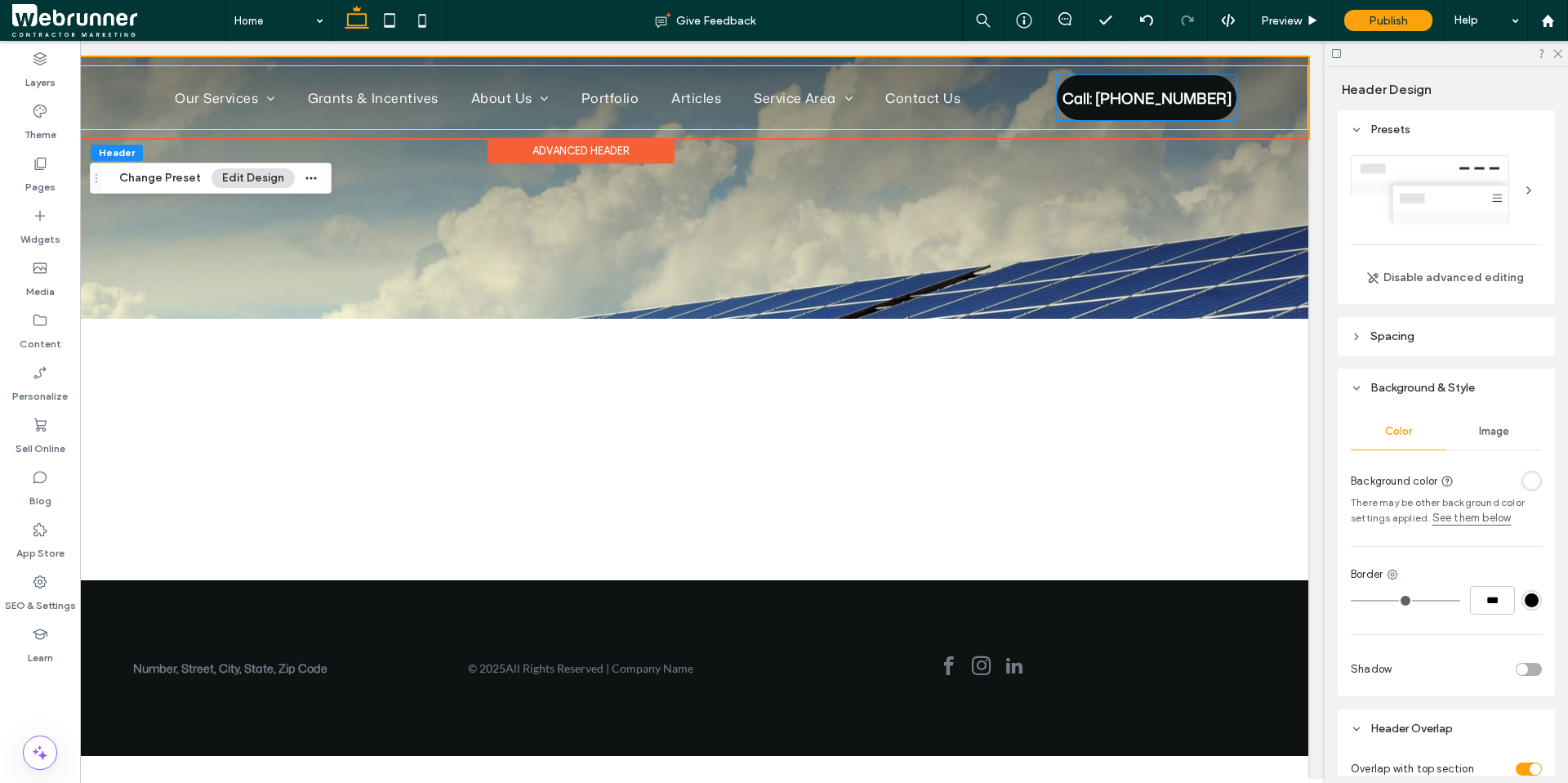
click at [1065, 105] on link "Call: [PHONE_NUMBER]" at bounding box center [1146, 97] width 179 height 45
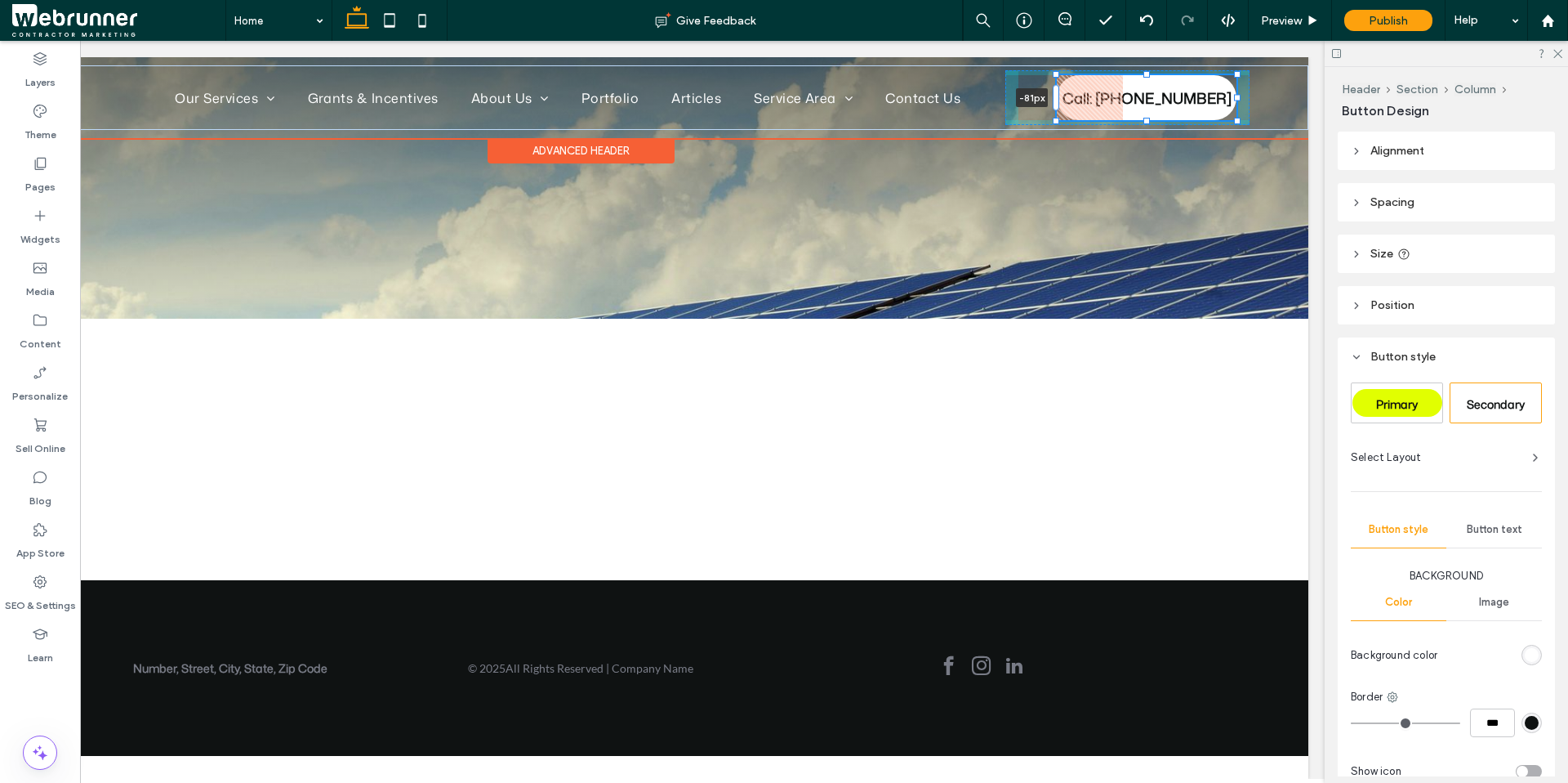
click at [1049, 100] on div "Our Services Solar Residential Solar Commercial Solar Ground Mounted Solar Sola…" at bounding box center [581, 97] width 1455 height 64
drag, startPoint x: 1055, startPoint y: 121, endPoint x: 1041, endPoint y: 121, distance: 14.0
click at [1041, 121] on div at bounding box center [1041, 119] width 7 height 7
type input "***"
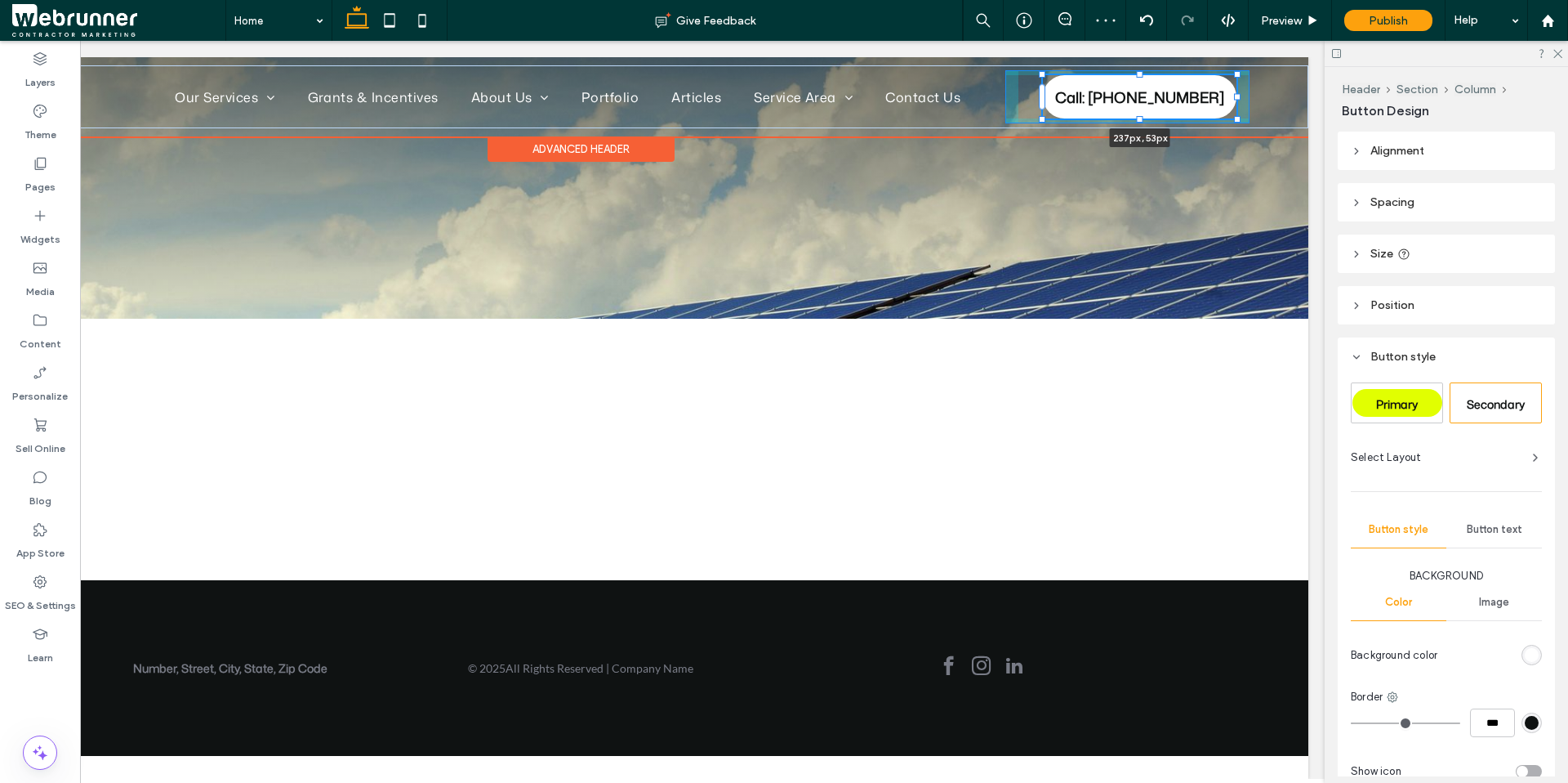
type input "**"
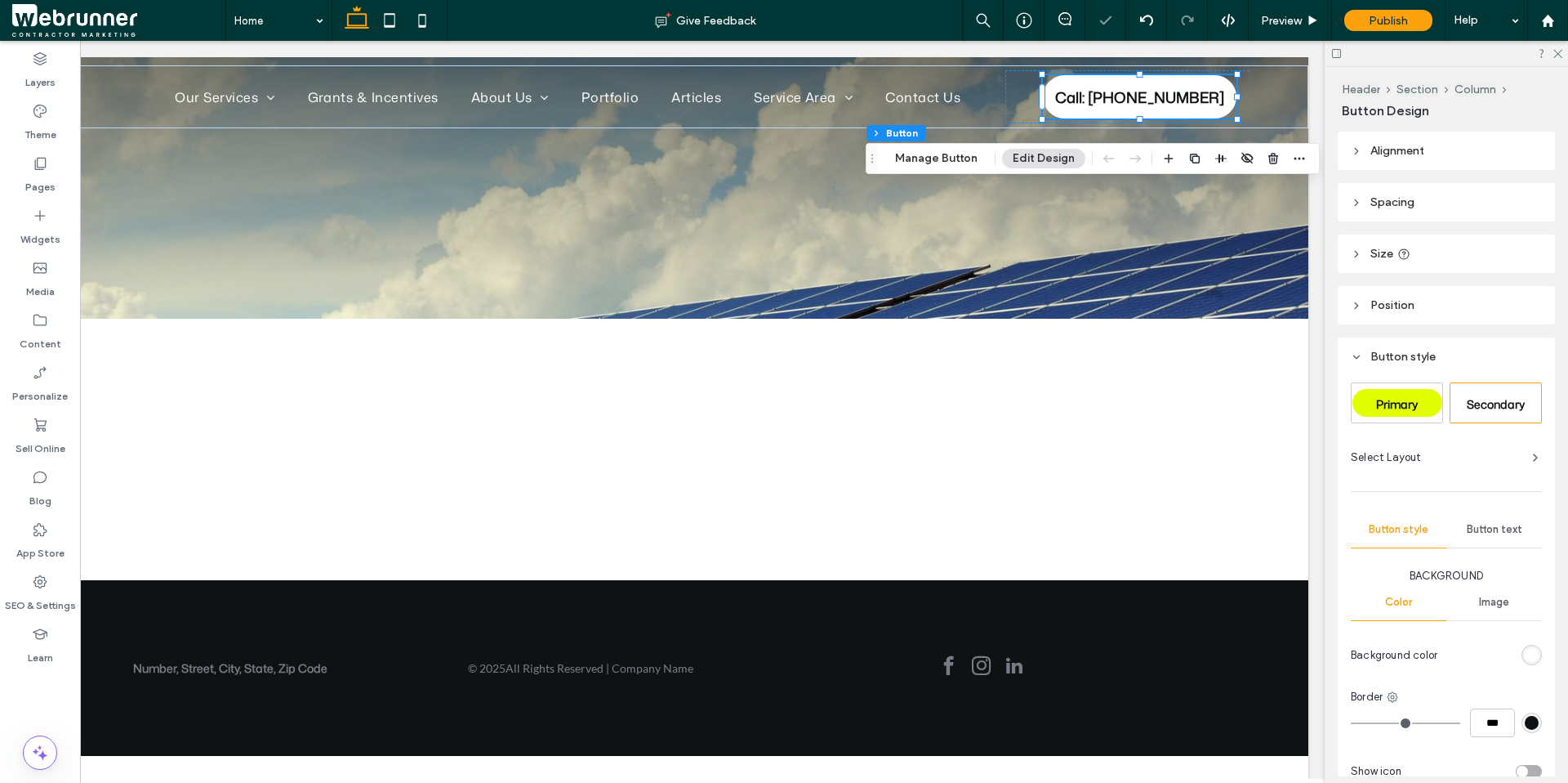
click at [1219, 247] on header "Size" at bounding box center [1446, 253] width 218 height 38
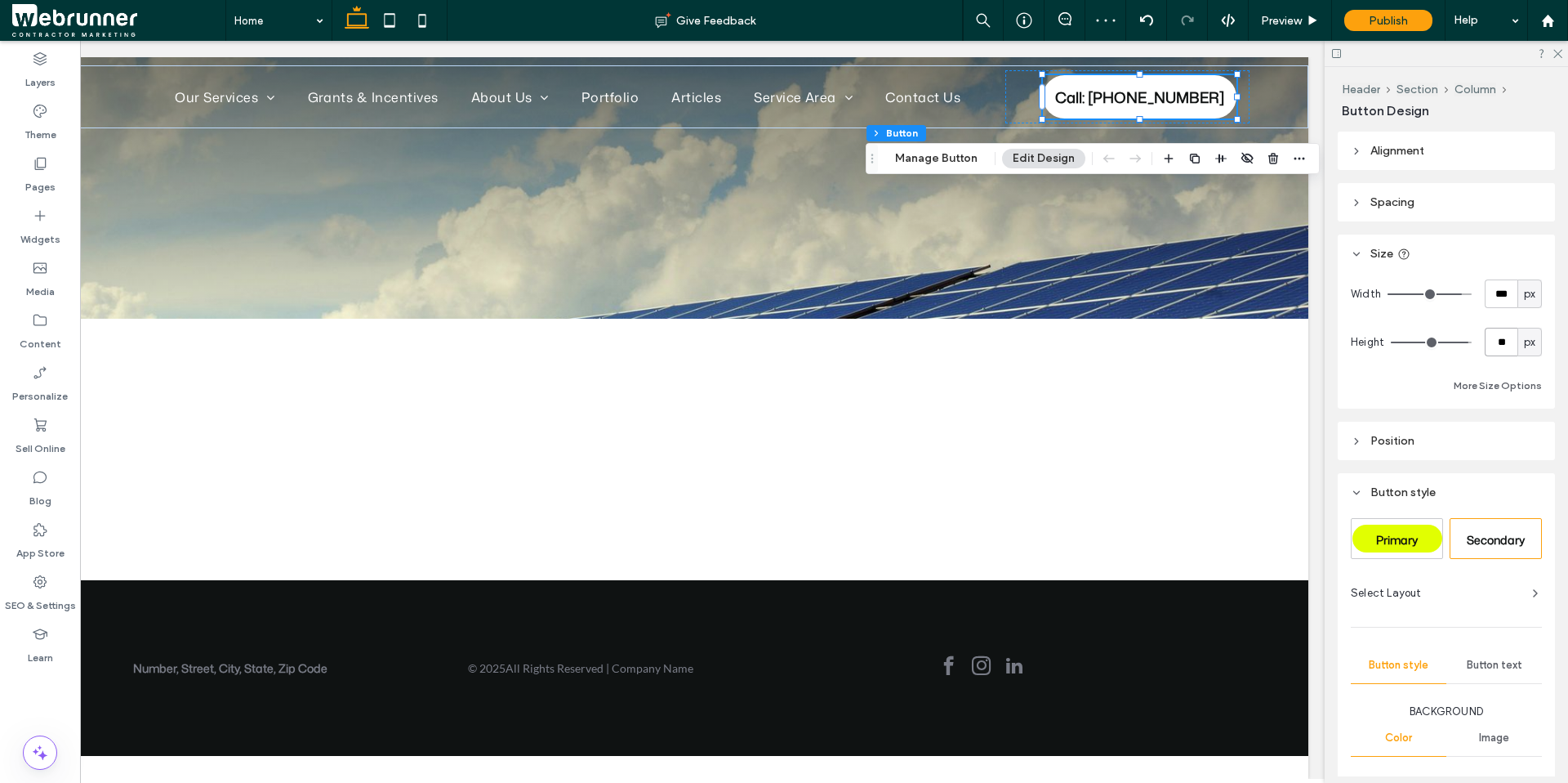
click at [1219, 345] on input "**" at bounding box center [1500, 342] width 33 height 29
type input "**"
click at [1219, 289] on input "***" at bounding box center [1500, 293] width 33 height 29
type input "***"
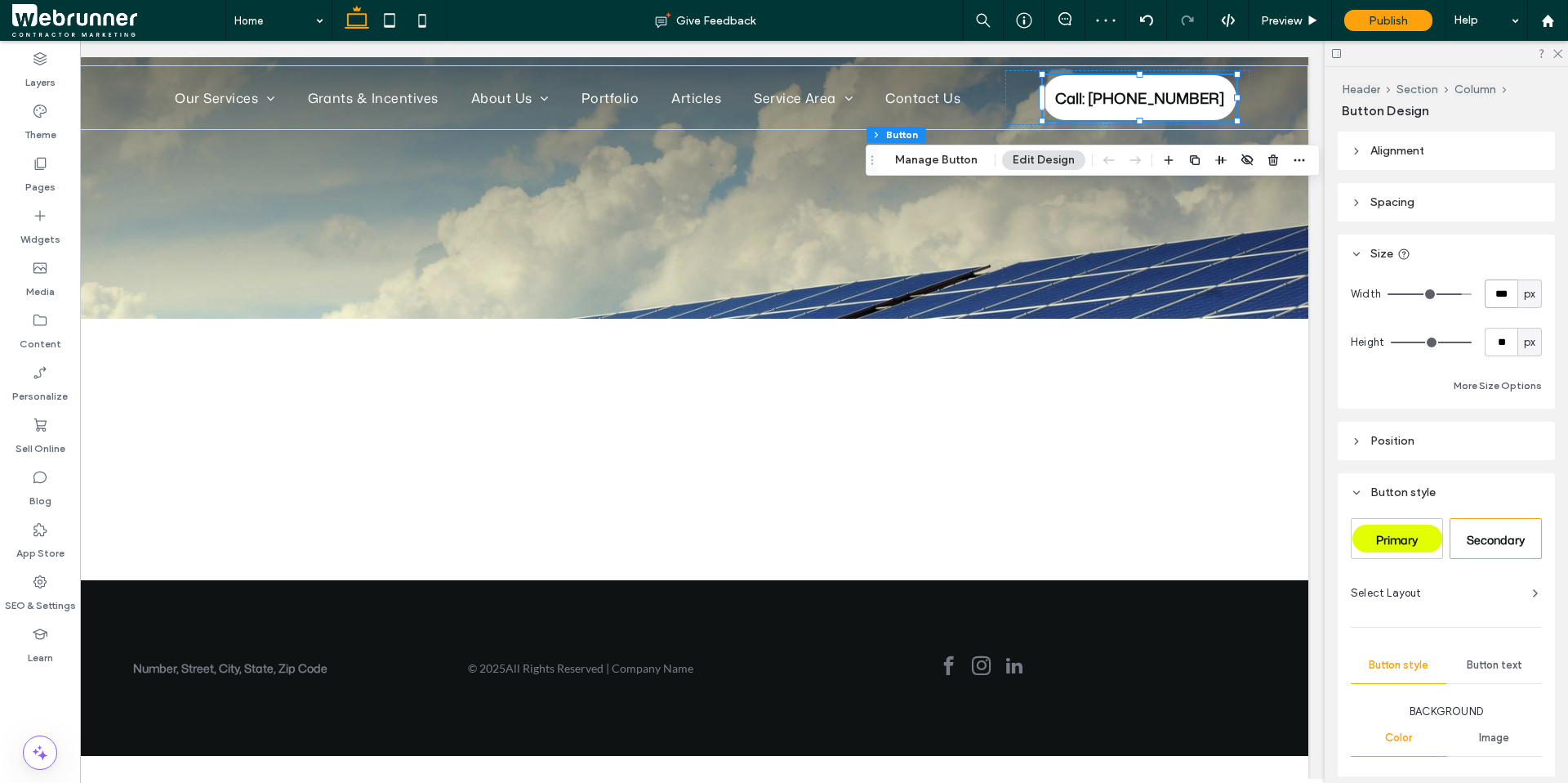
type input "***"
click at [1219, 15] on icon at bounding box center [1312, 21] width 12 height 12
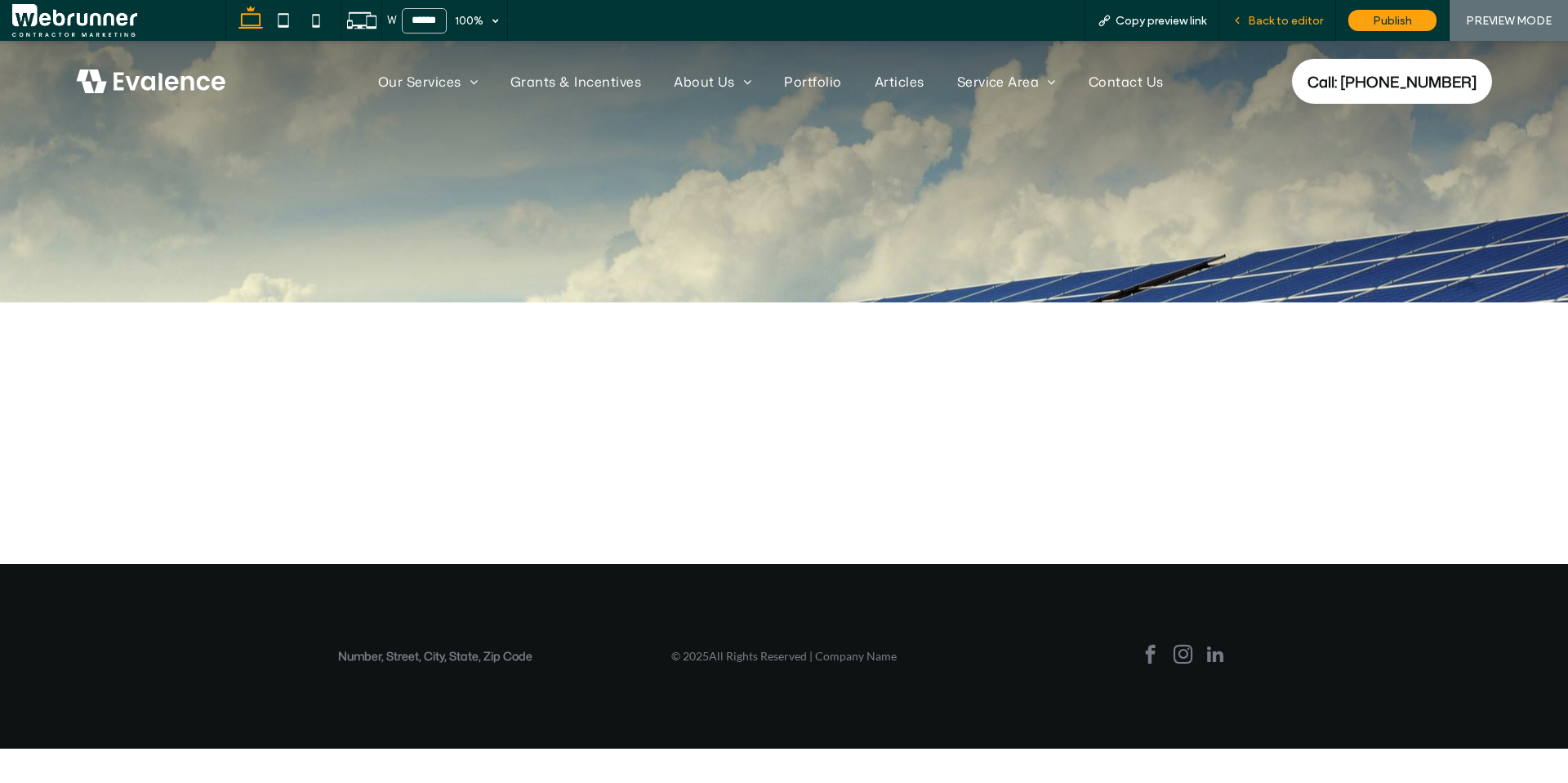
click at [1219, 28] on div "Back to editor" at bounding box center [1277, 21] width 117 height 41
click at [1219, 17] on span "Back to editor" at bounding box center [1285, 21] width 75 height 14
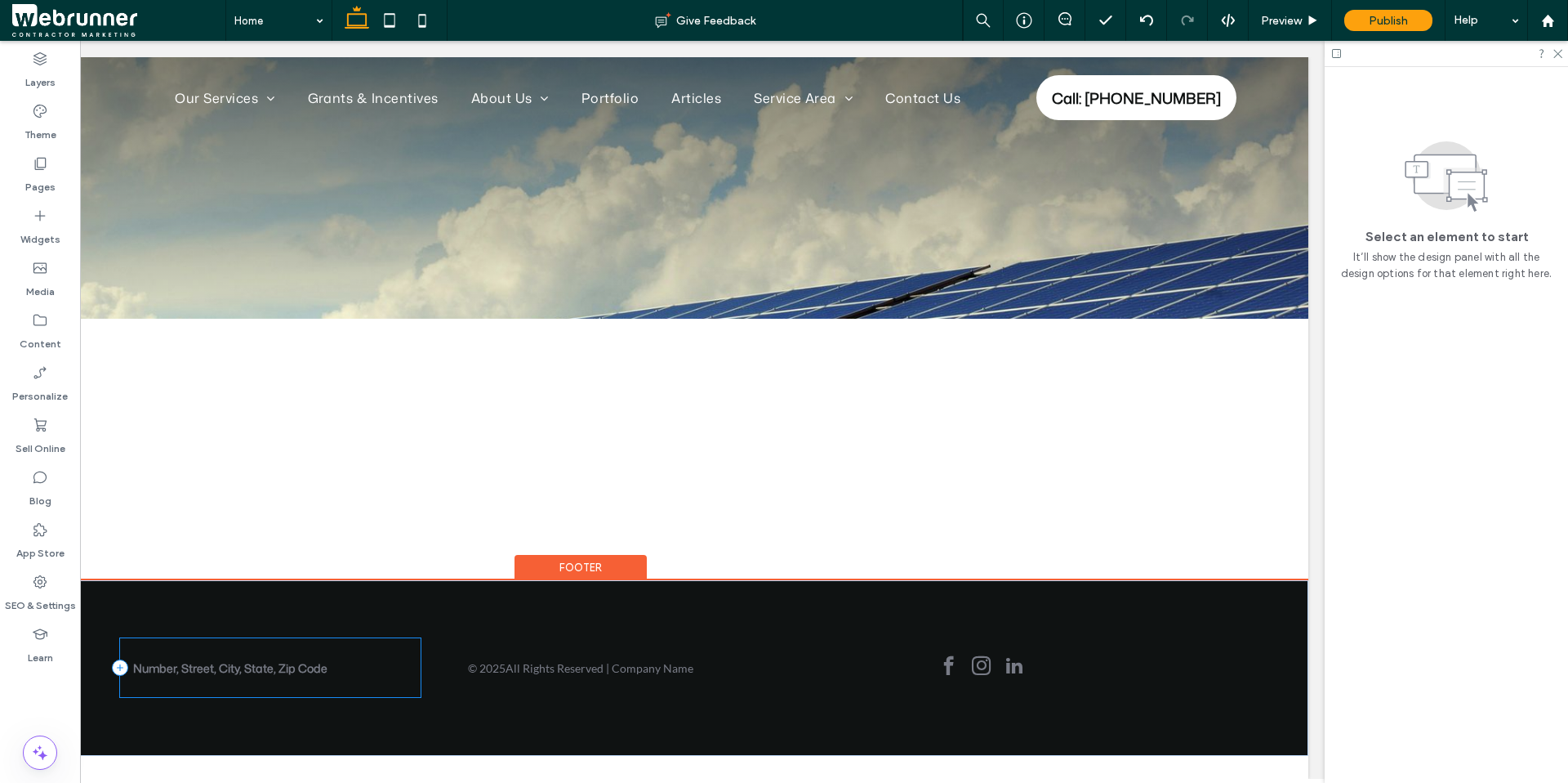
click at [243, 617] on div "Number, Street, City, State, Zip Code" at bounding box center [271, 667] width 302 height 59
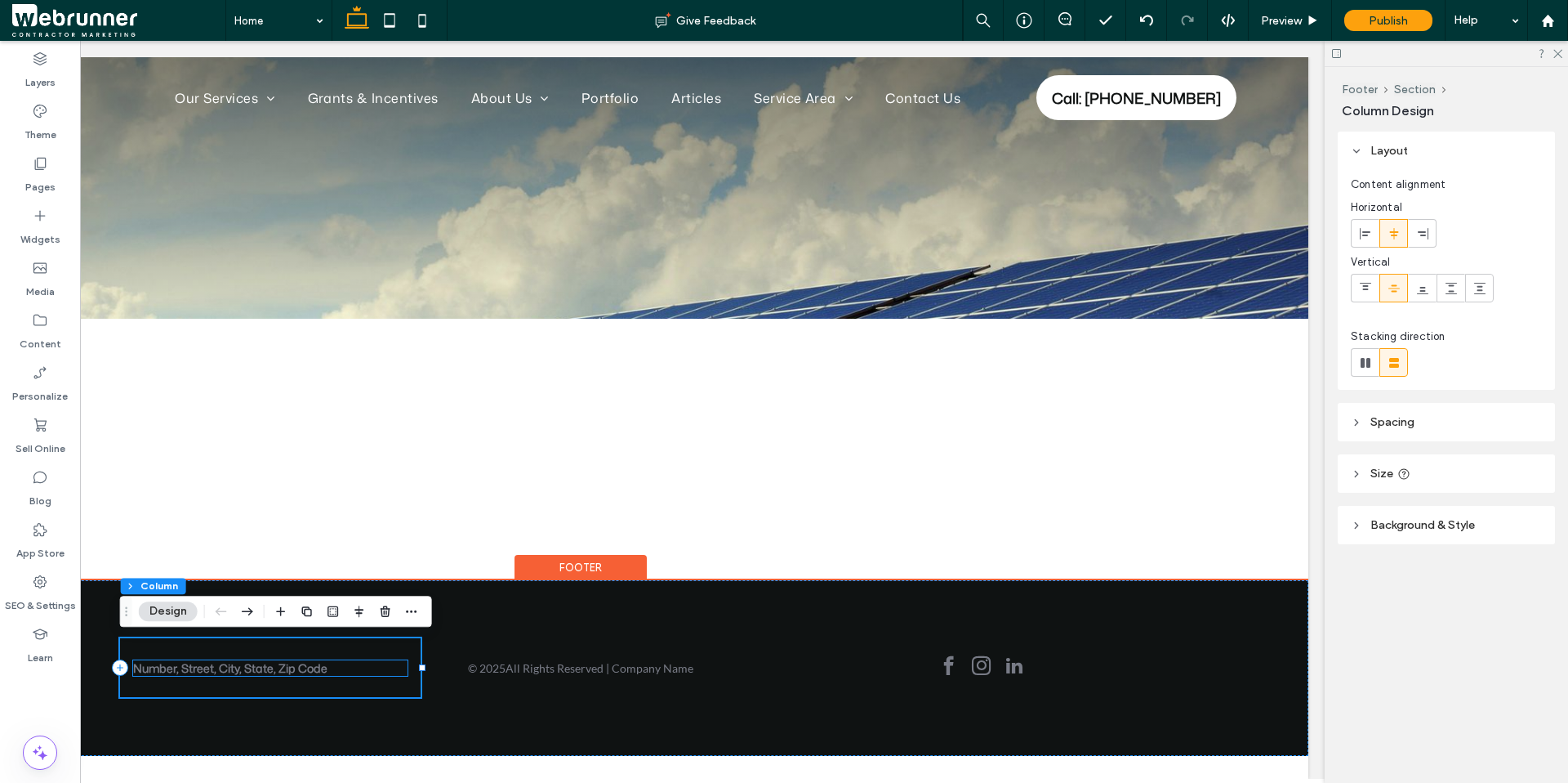
click at [230, 617] on span "Number, Street, City, State, Zip Code" at bounding box center [231, 667] width 194 height 16
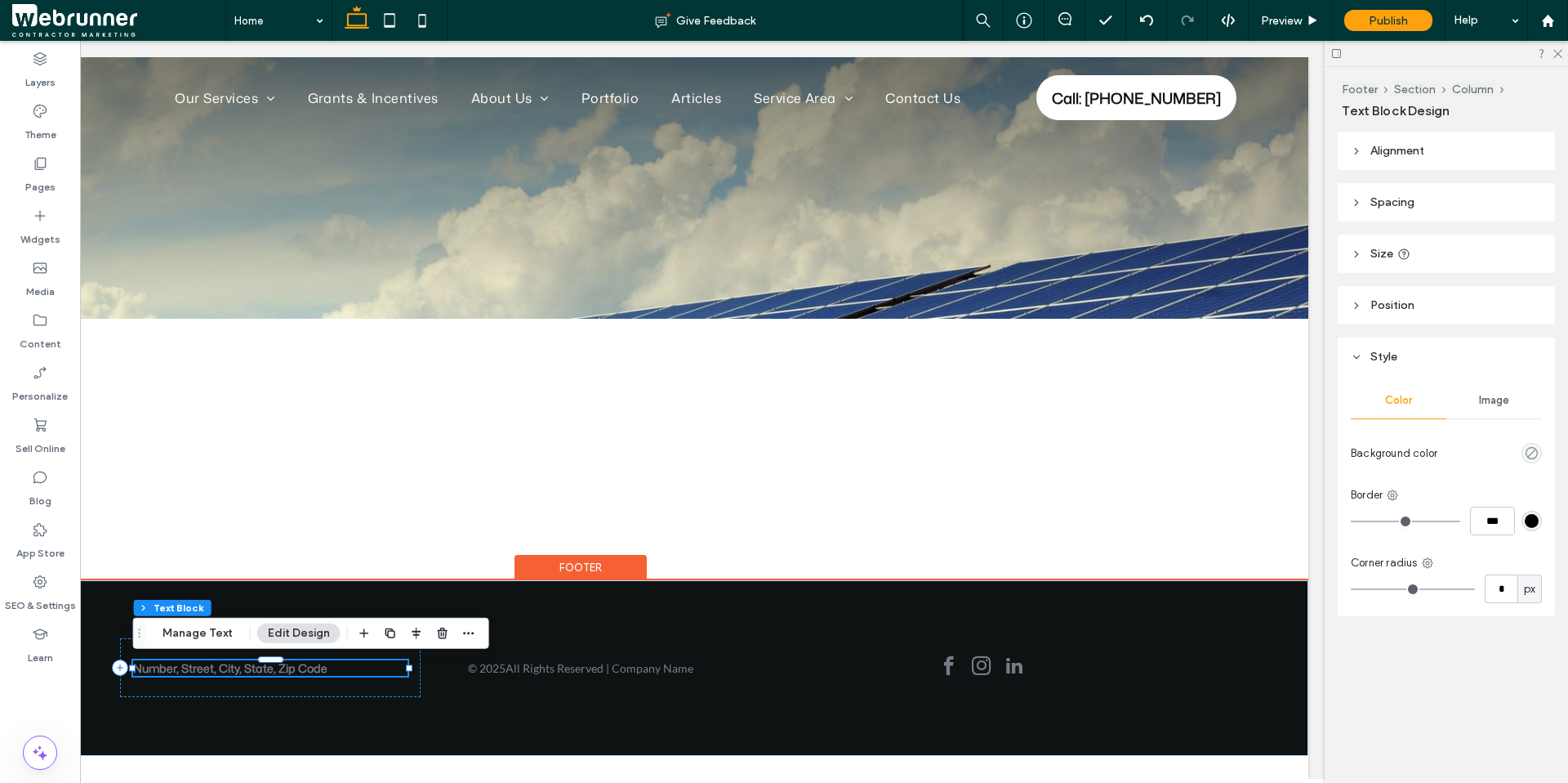
click at [230, 617] on span "Number, Street, City, State, Zip Code" at bounding box center [231, 667] width 194 height 16
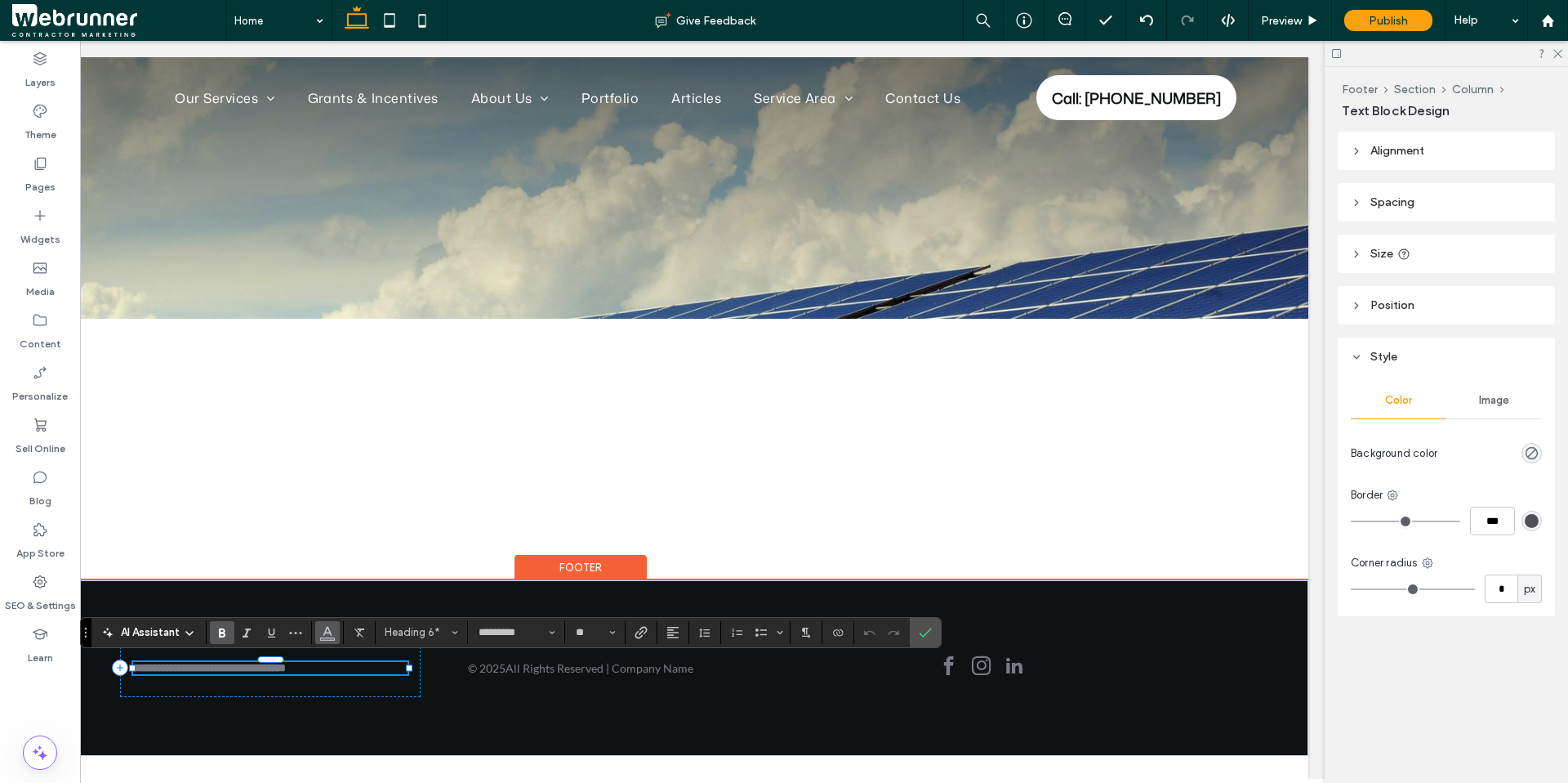
click at [324, 617] on icon "Color" at bounding box center [328, 631] width 13 height 13
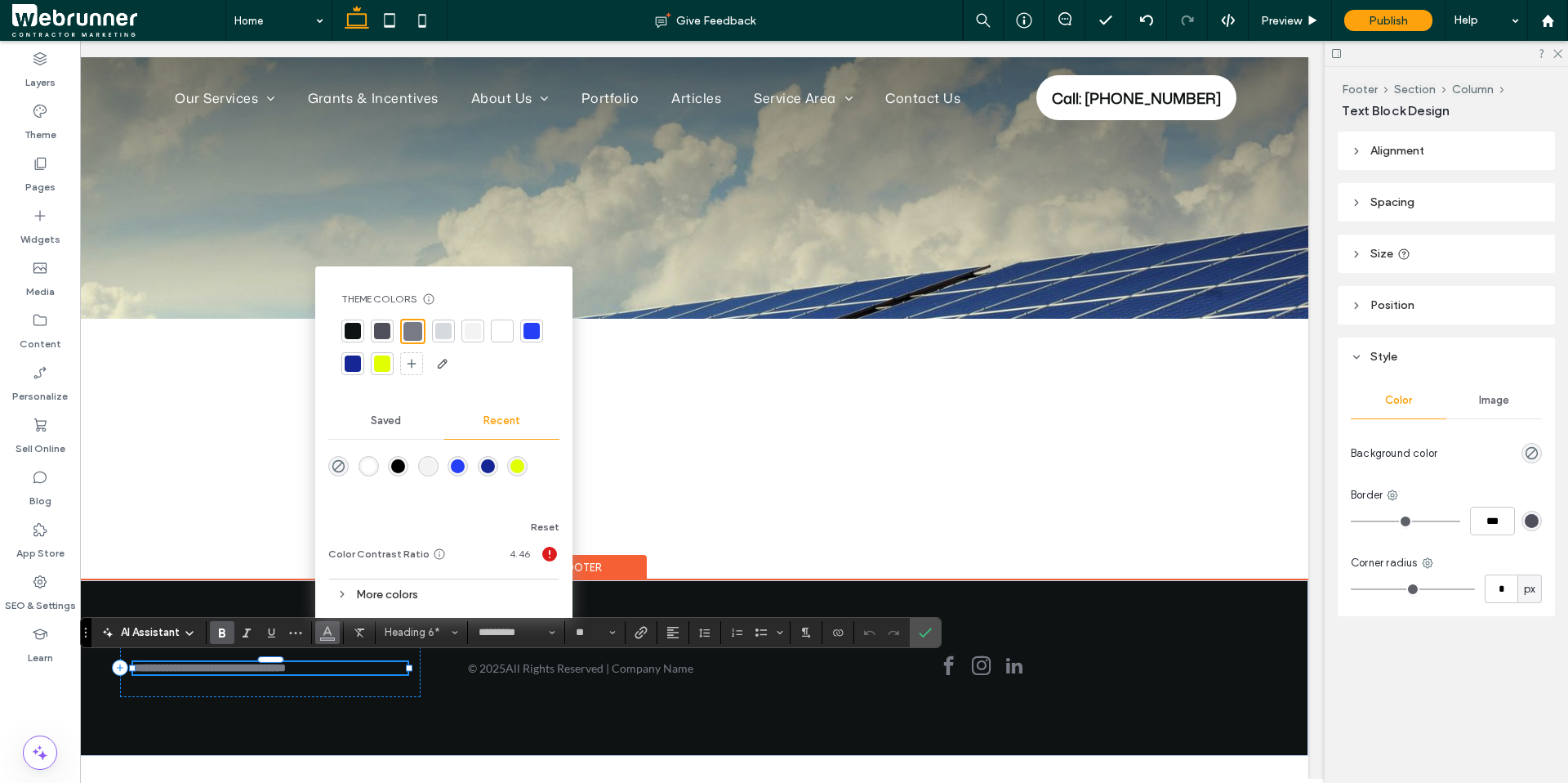
click at [506, 329] on div at bounding box center [501, 330] width 16 height 16
click at [247, 617] on div "**********" at bounding box center [271, 667] width 302 height 59
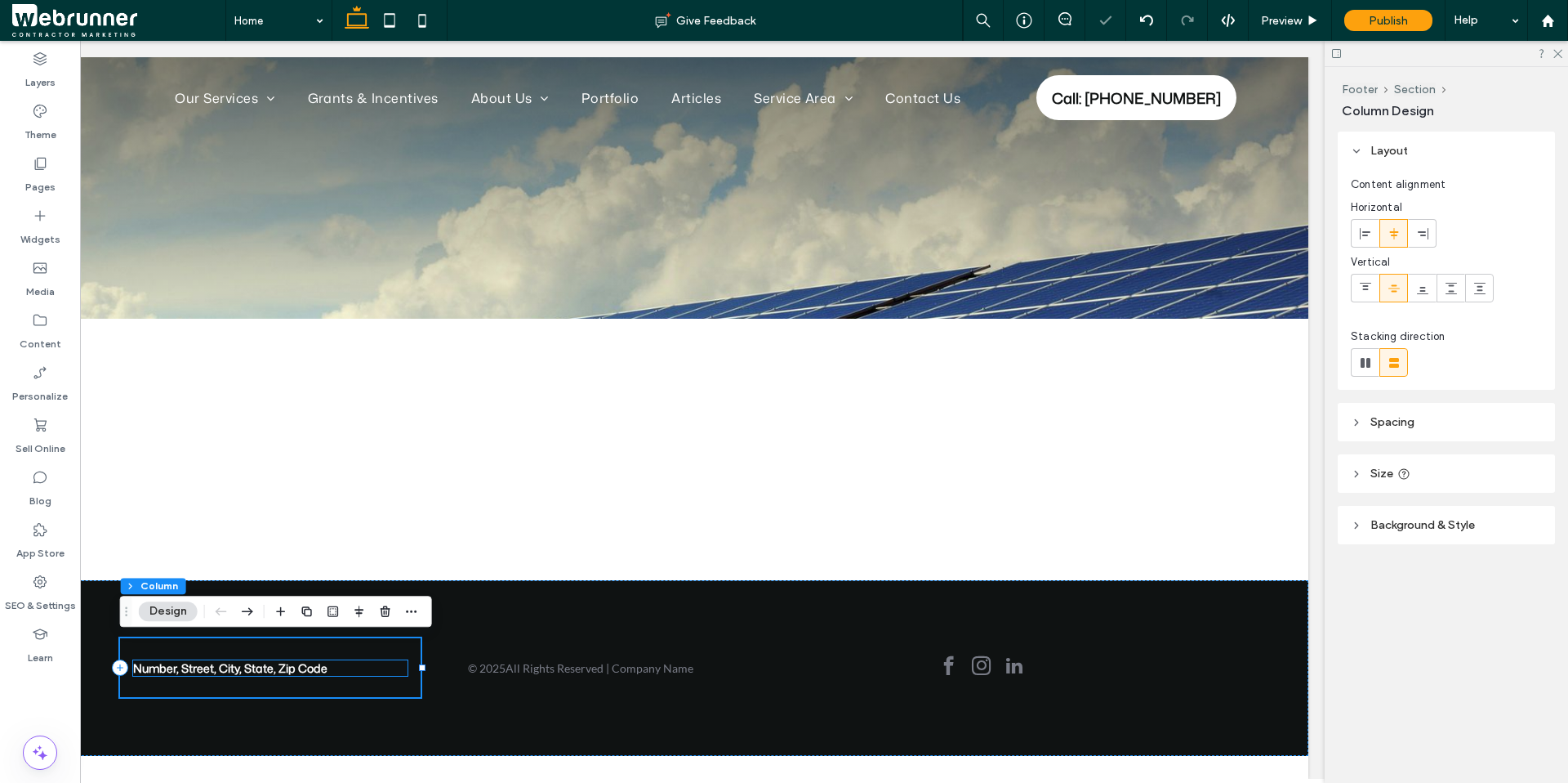
click at [206, 617] on span "Number, Street, City, State, Zip Code" at bounding box center [231, 667] width 194 height 16
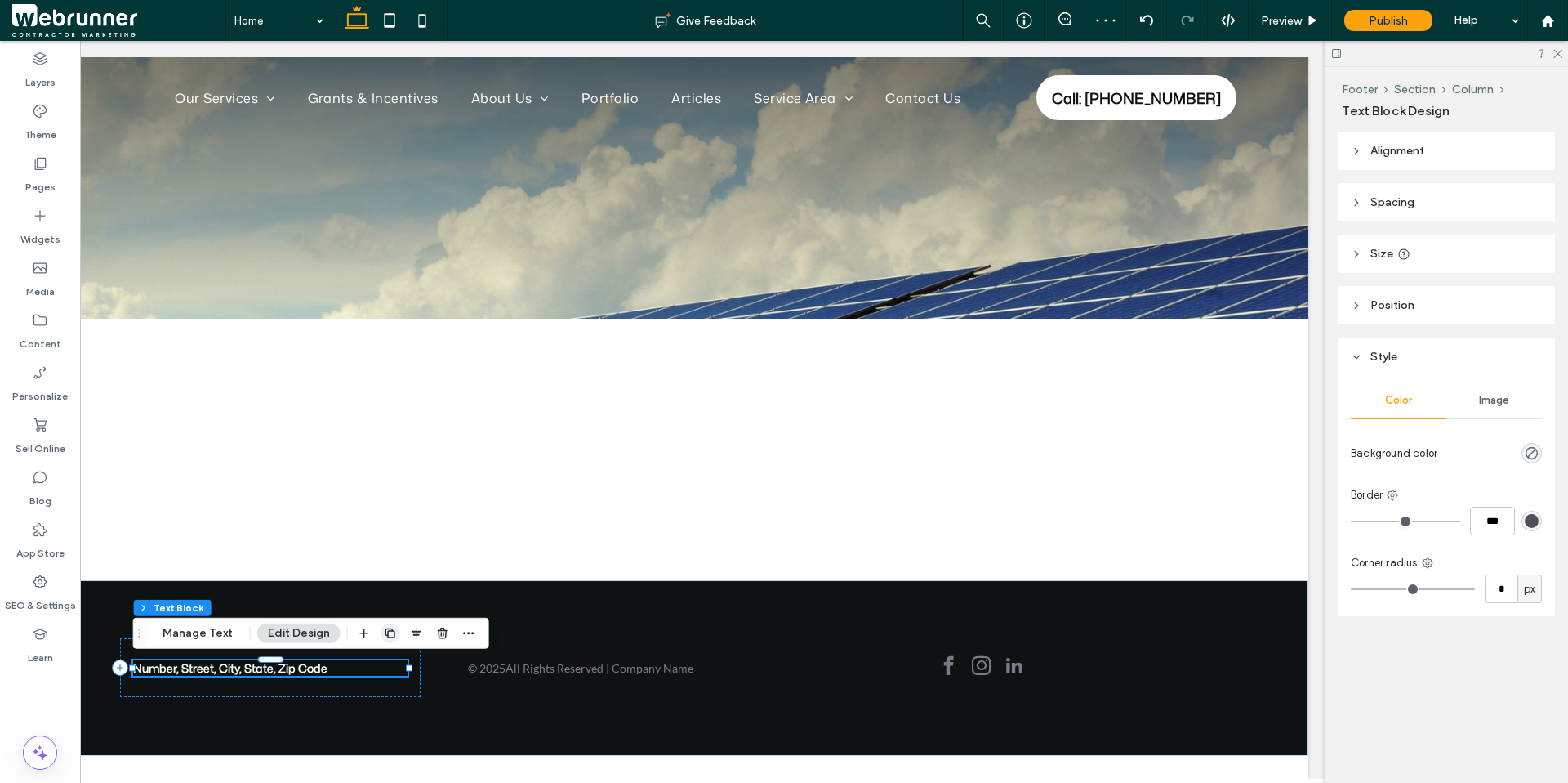
click at [390, 617] on icon "button" at bounding box center [390, 634] width 13 height 13
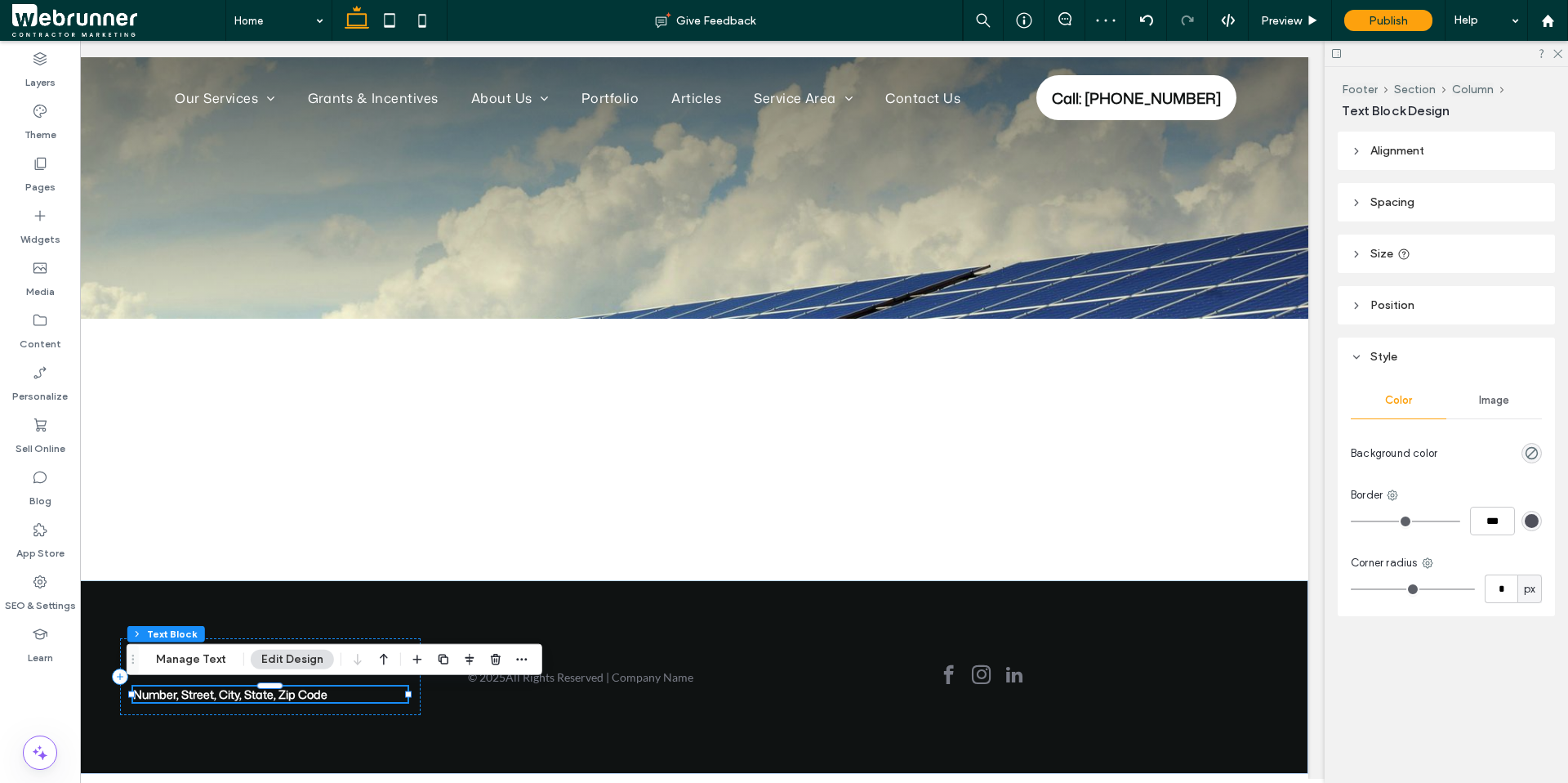
click at [119, 617] on span "Drag" at bounding box center [133, 659] width 29 height 11
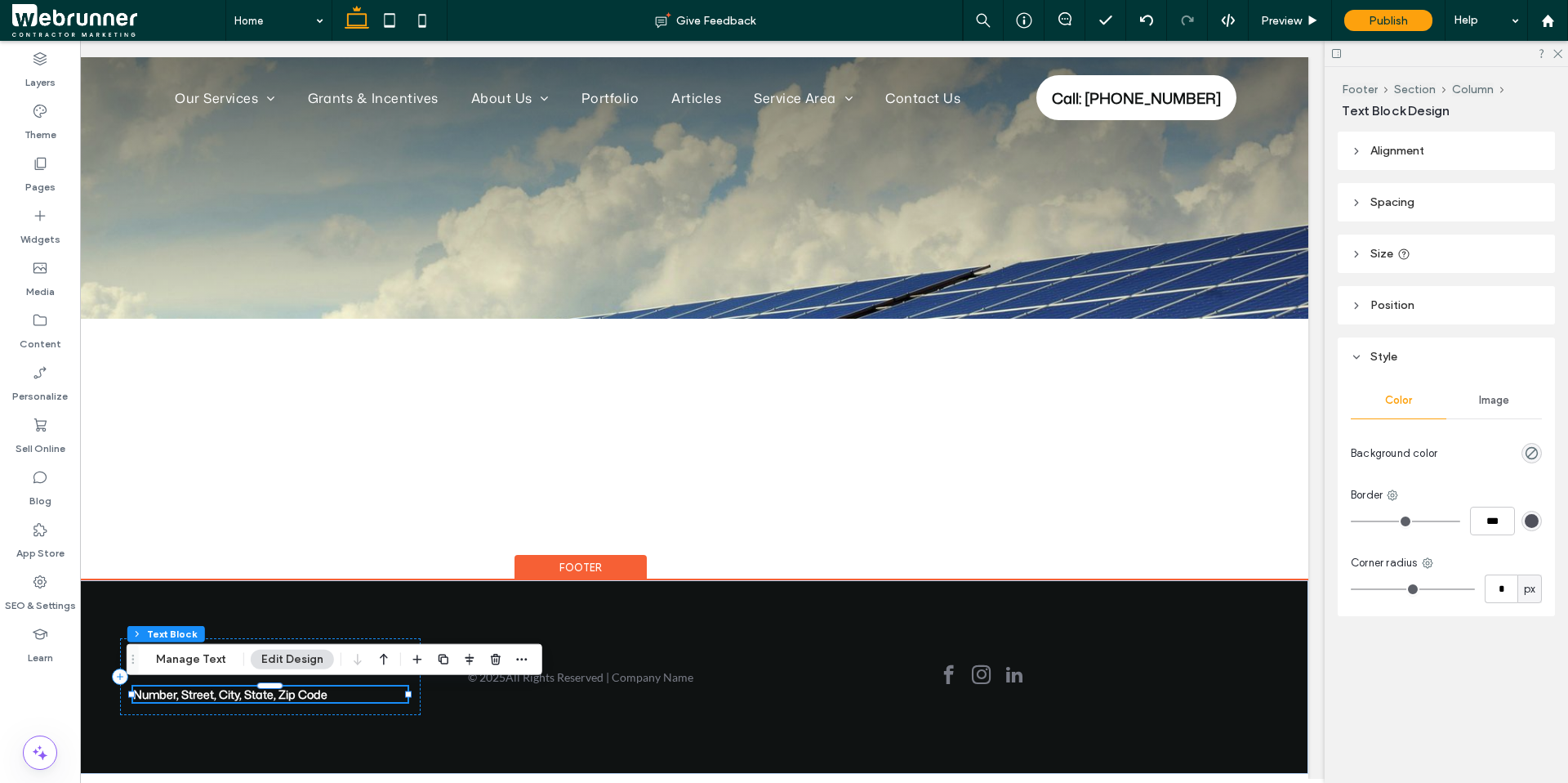
click at [153, 617] on span "Number, Street, City, State, Zip Code" at bounding box center [231, 693] width 194 height 16
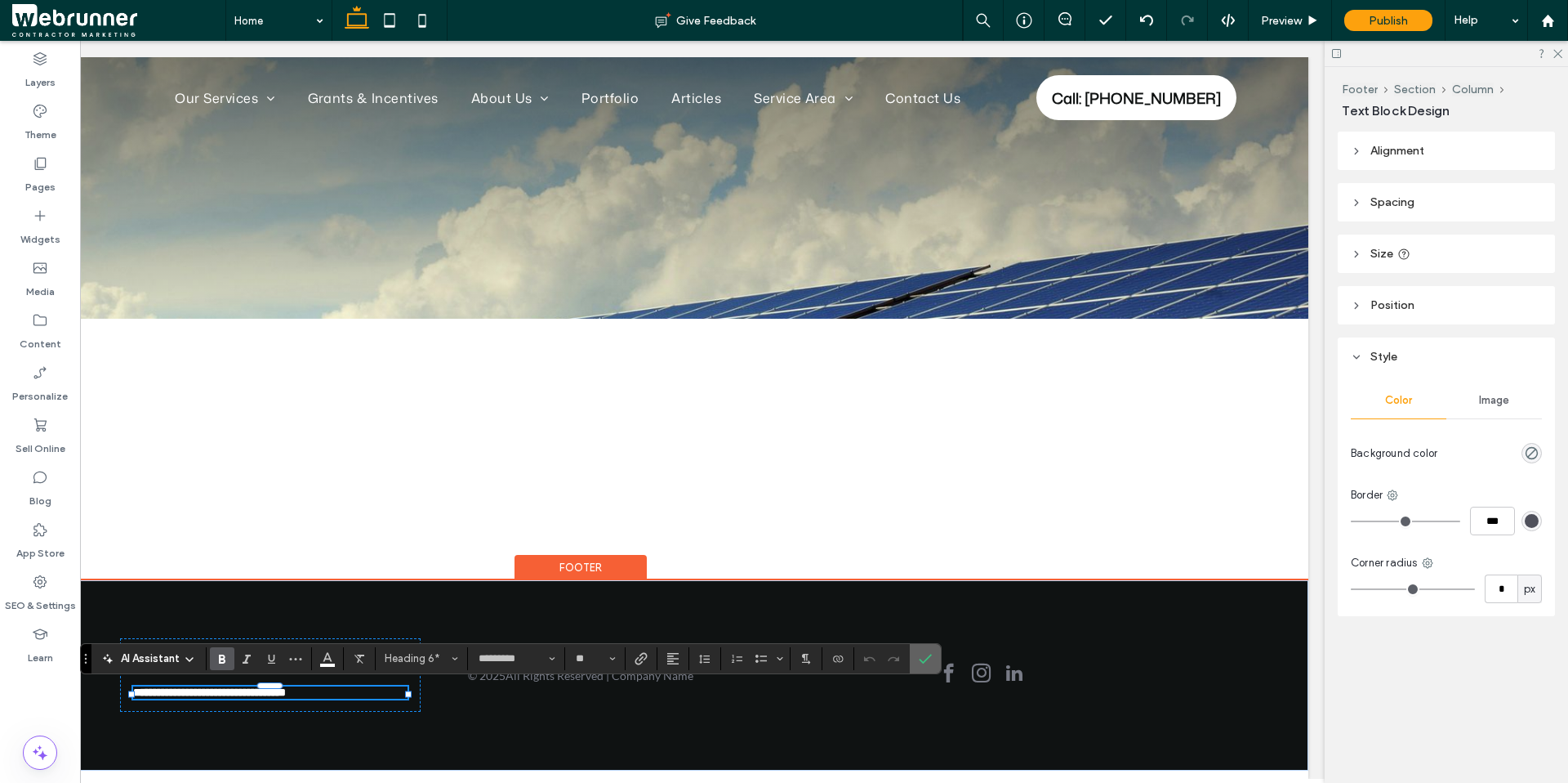
click at [923, 617] on use "Confirm" at bounding box center [925, 658] width 13 height 9
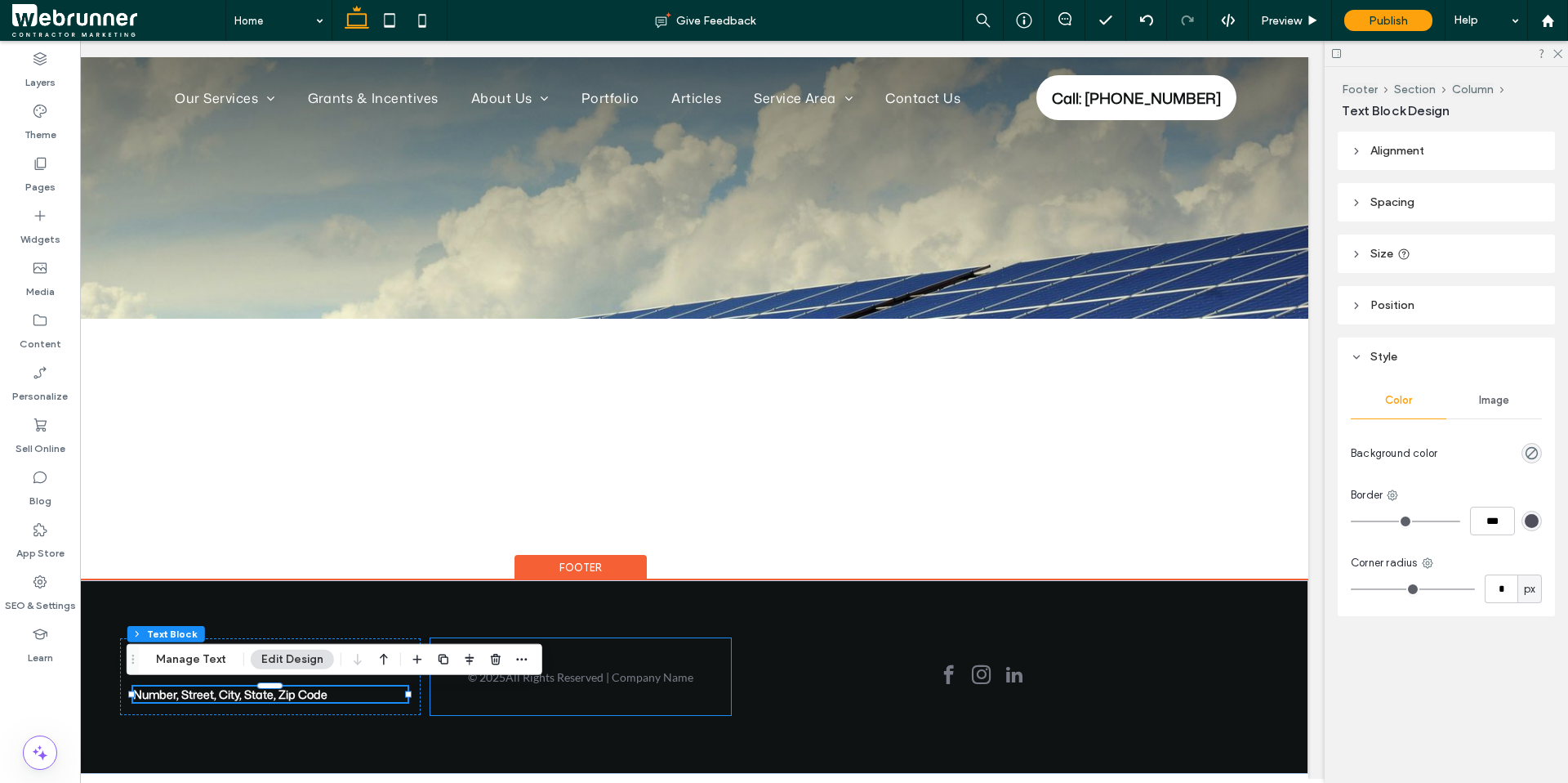
click at [623, 617] on div "© 2025 All Rights Reserved | Company Name" at bounding box center [581, 676] width 302 height 77
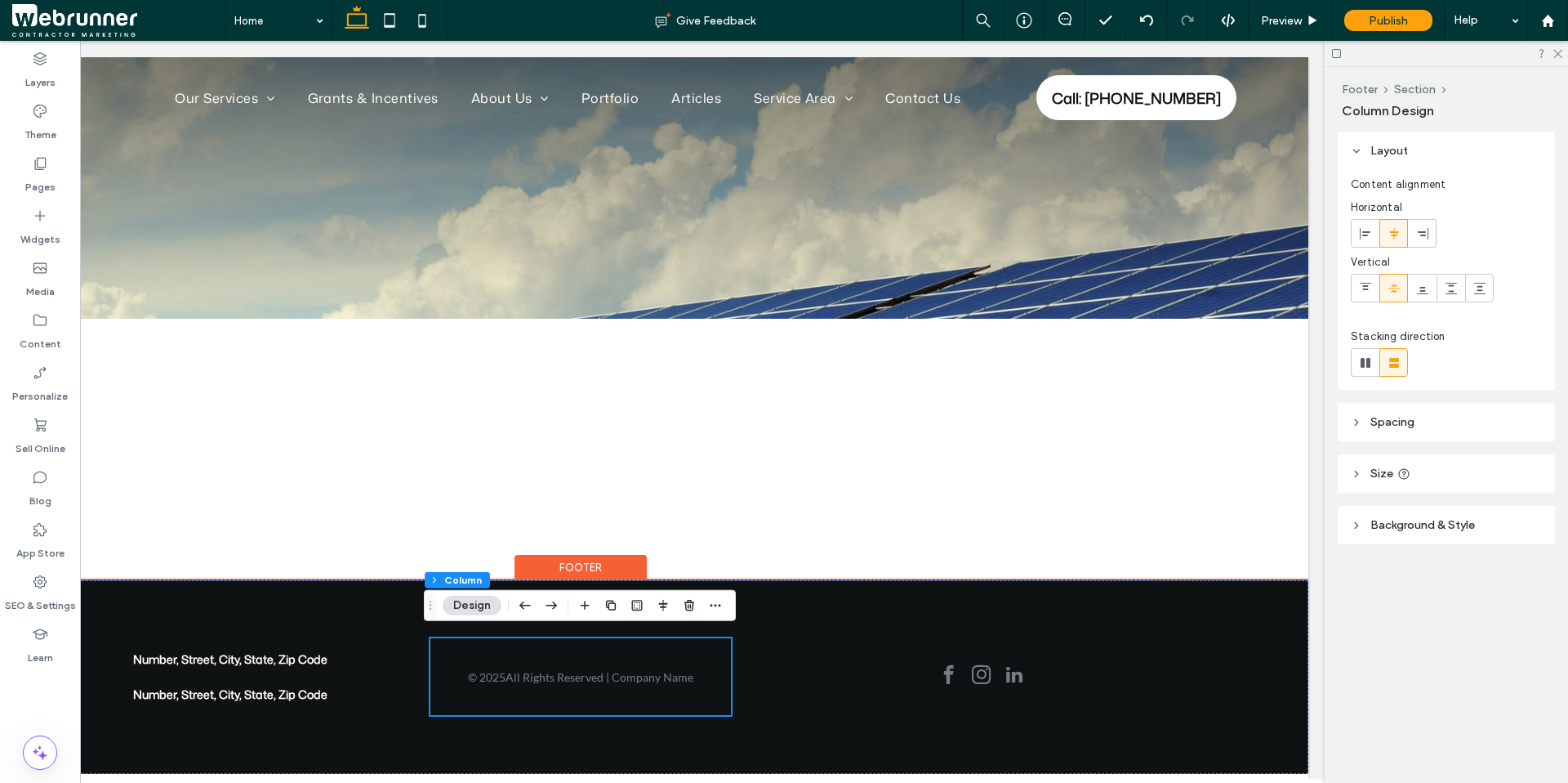
scroll to position [9, 0]
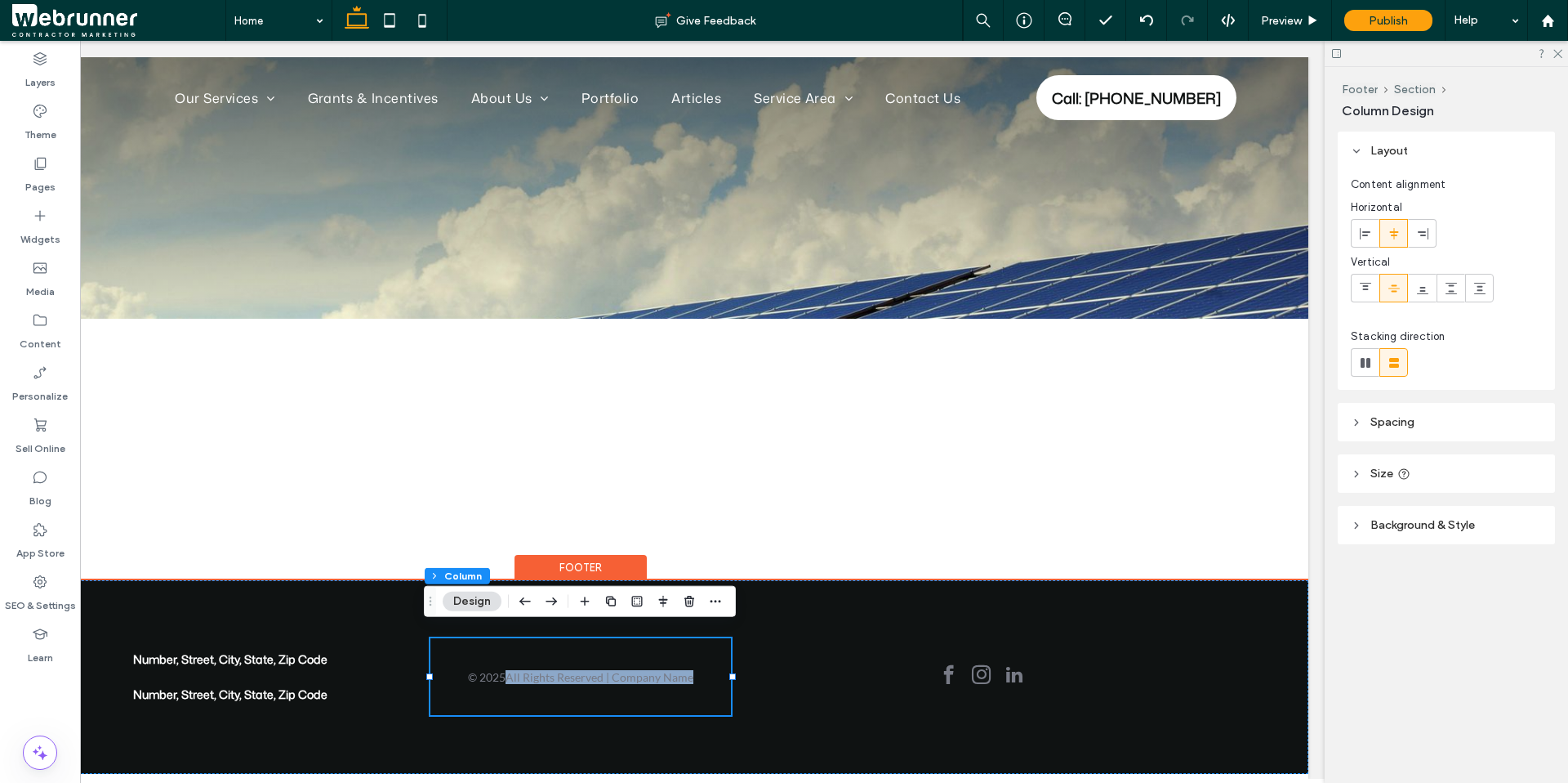
drag, startPoint x: 540, startPoint y: 658, endPoint x: 593, endPoint y: 687, distance: 60.4
click at [593, 617] on div "© 2025 All Rights Reserved | Company Name" at bounding box center [581, 676] width 302 height 77
drag, startPoint x: 562, startPoint y: 627, endPoint x: 600, endPoint y: 662, distance: 51.7
click at [600, 617] on div "Number, Street, City, State, Zip Code Number, Street, City, State, Zip Code © 2…" at bounding box center [580, 676] width 980 height 193
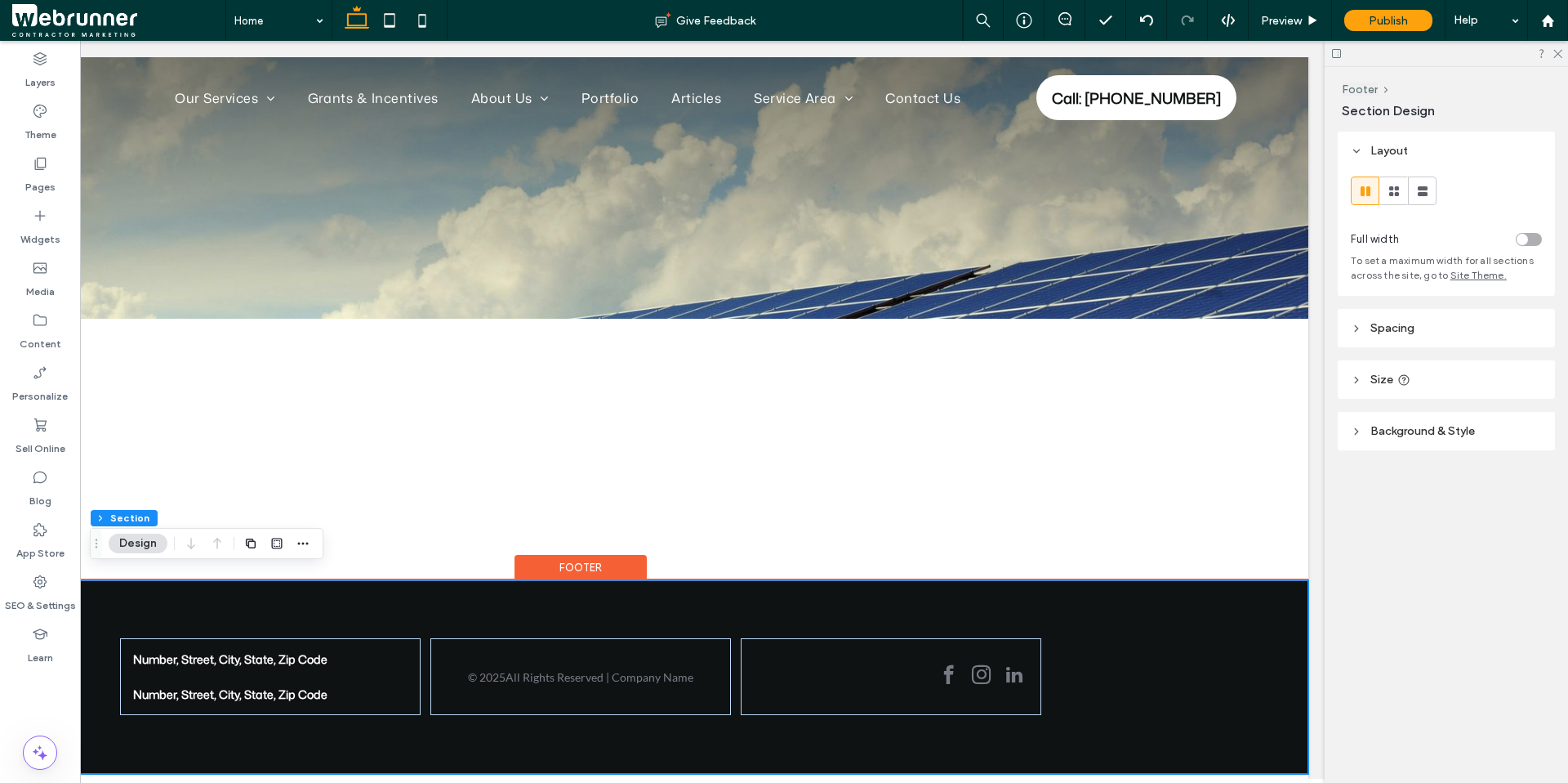
click at [894, 617] on div "Number, Street, City, State, Zip Code Number, Street, City, State, Zip Code © 2…" at bounding box center [580, 676] width 980 height 193
click at [852, 617] on div "Number, Street, City, State, Zip Code Number, Street, City, State, Zip Code © 2…" at bounding box center [580, 676] width 980 height 193
click at [490, 580] on div "Number, Street, City, State, Zip Code Number, Street, City, State, Zip Code © 2…" at bounding box center [580, 676] width 980 height 193
click at [287, 590] on div "Number, Street, City, State, Zip Code Number, Street, City, State, Zip Code © 2…" at bounding box center [580, 676] width 980 height 193
click at [553, 617] on div "Number, Street, City, State, Zip Code Number, Street, City, State, Zip Code © 2…" at bounding box center [580, 676] width 980 height 193
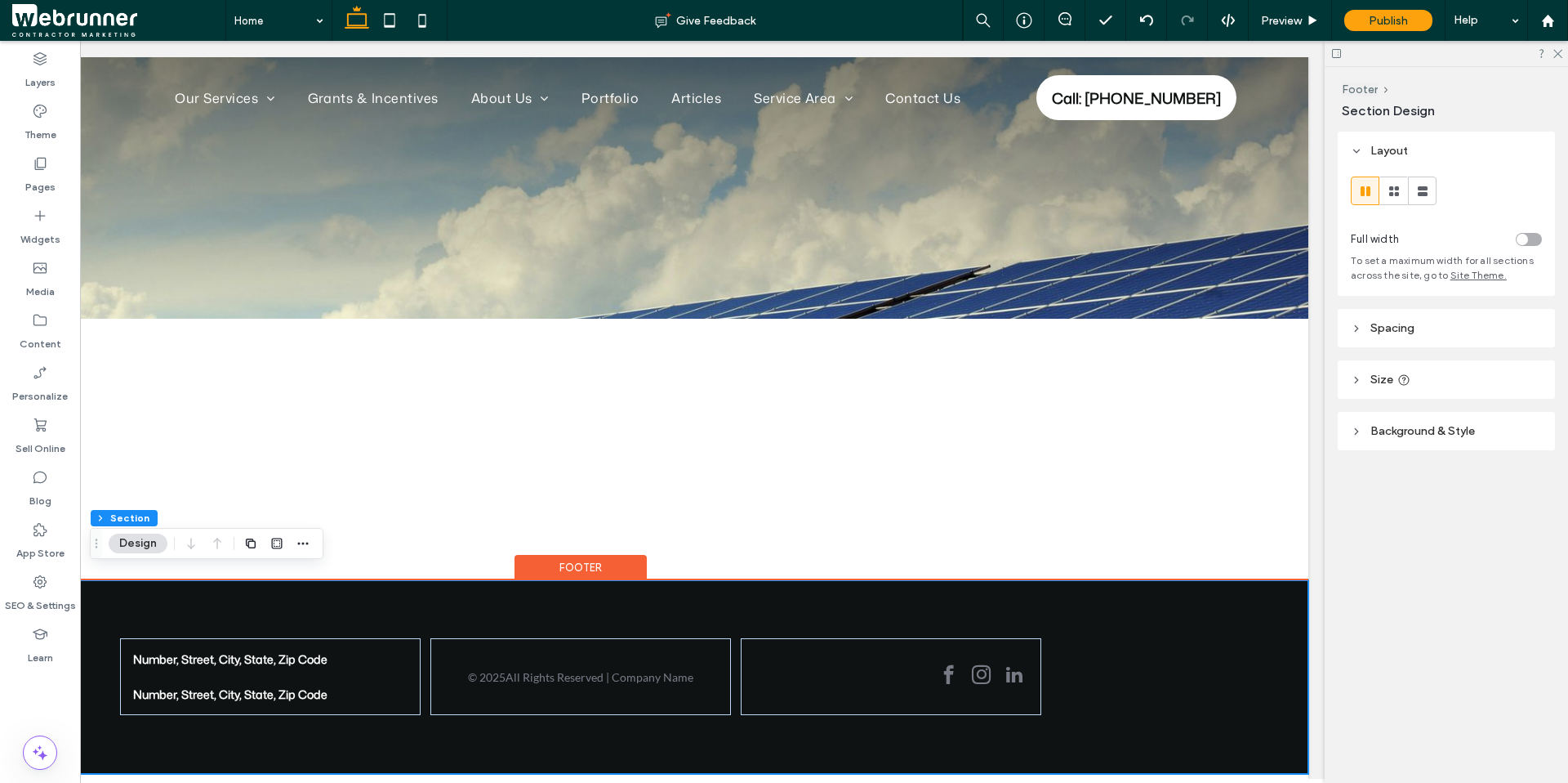
click at [569, 617] on div "Number, Street, City, State, Zip Code Number, Street, City, State, Zip Code © 2…" at bounding box center [580, 676] width 980 height 193
click at [575, 617] on div "© 2025 All Rights Reserved | Company Name" at bounding box center [581, 676] width 302 height 77
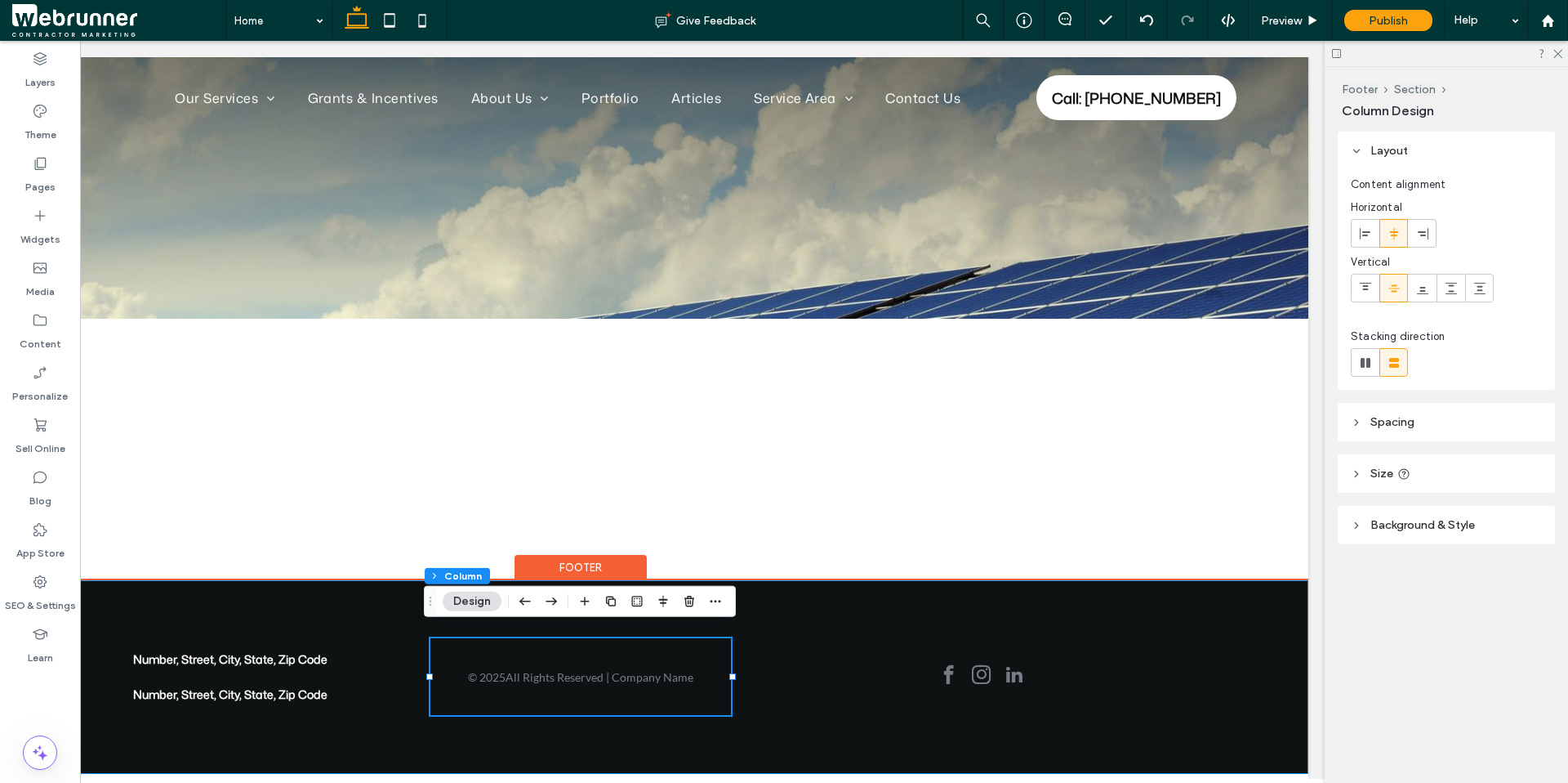
click at [725, 617] on div "Number, Street, City, State, Zip Code Number, Street, City, State, Zip Code © 2…" at bounding box center [580, 676] width 980 height 193
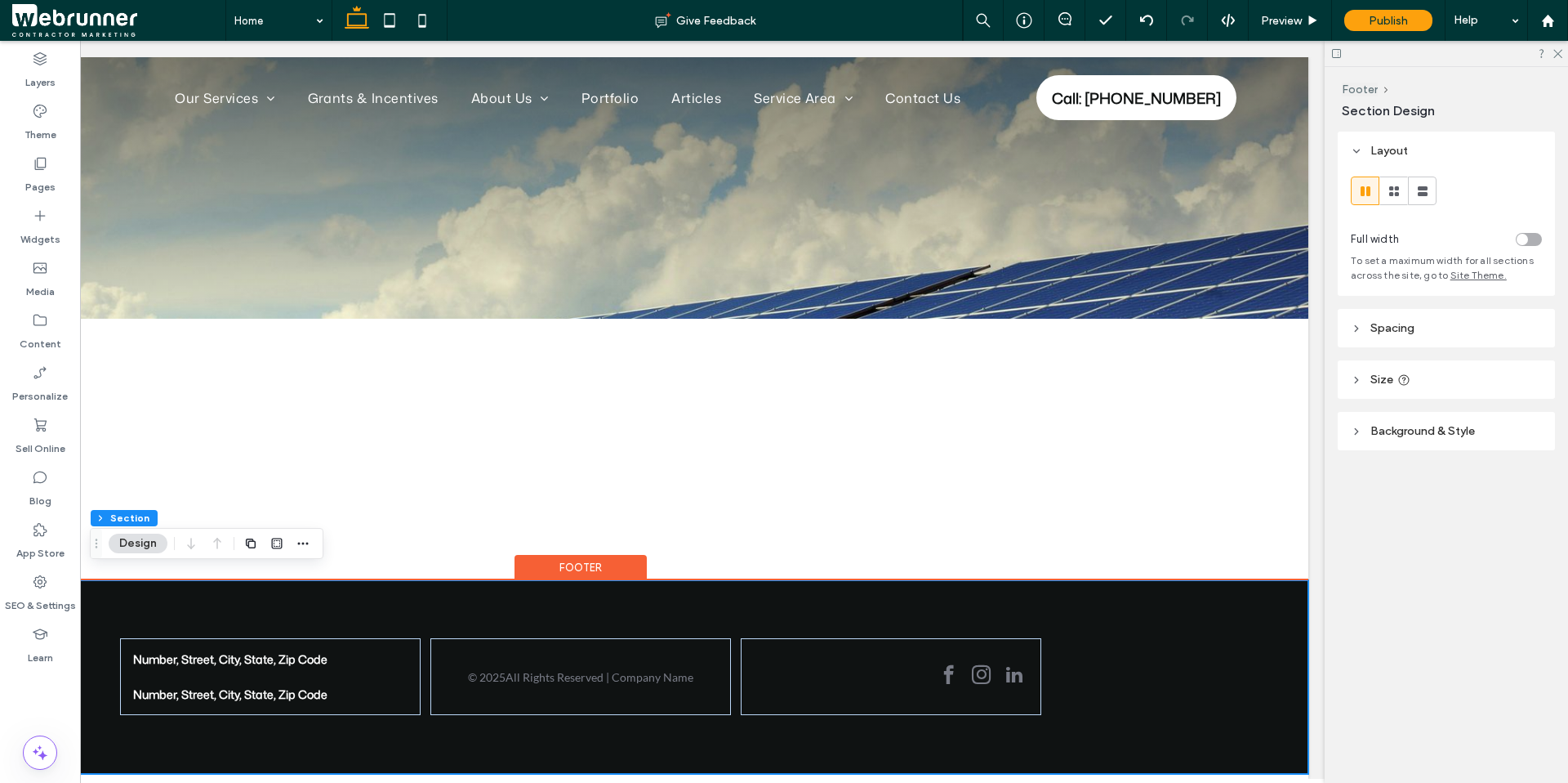
click at [728, 617] on div "Number, Street, City, State, Zip Code Number, Street, City, State, Zip Code © 2…" at bounding box center [580, 676] width 980 height 193
click at [732, 617] on div "Number, Street, City, State, Zip Code Number, Street, City, State, Zip Code © 2…" at bounding box center [580, 676] width 980 height 193
click at [734, 617] on div "Number, Street, City, State, Zip Code Number, Street, City, State, Zip Code © 2…" at bounding box center [580, 676] width 980 height 193
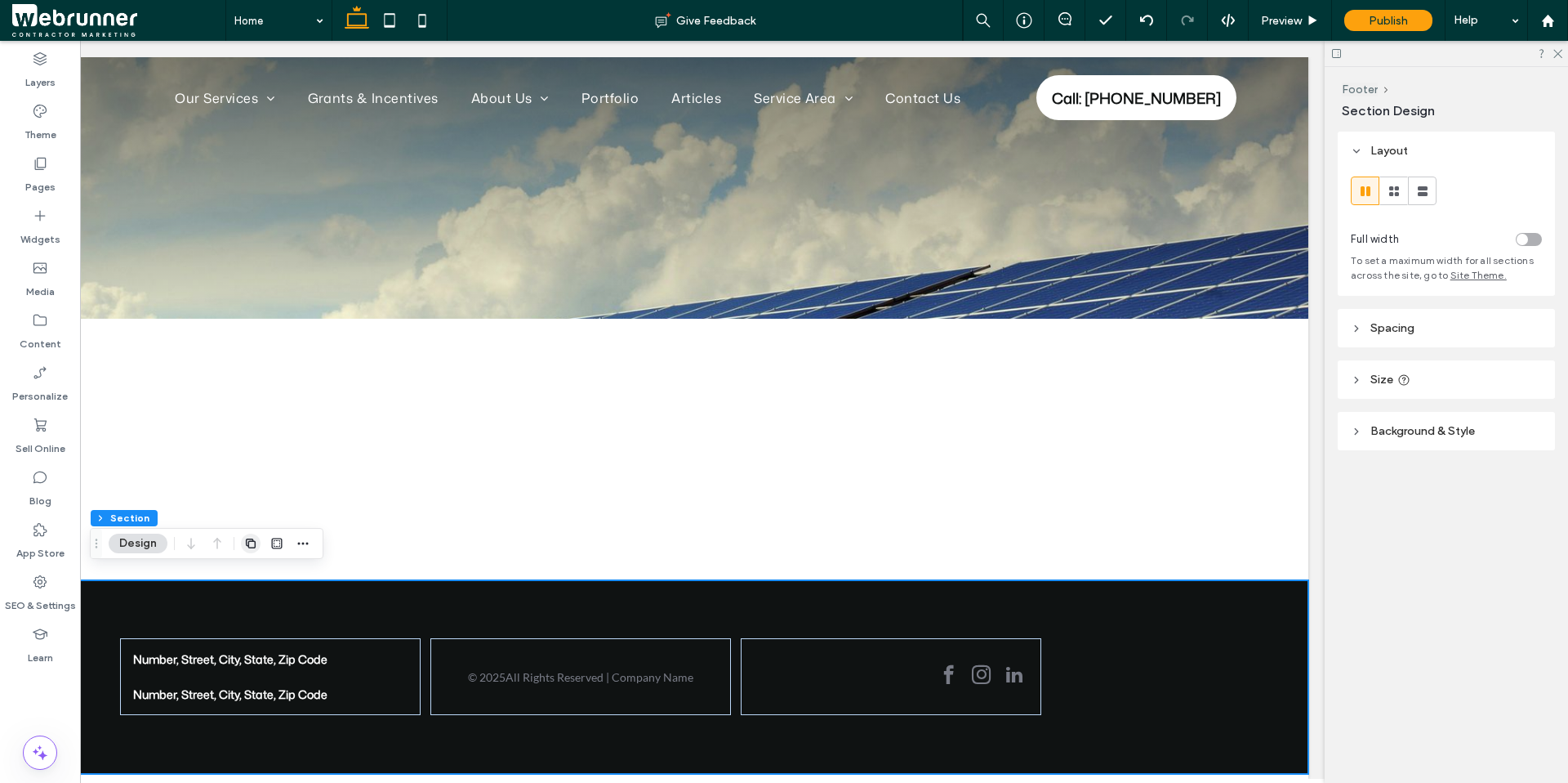
click at [248, 541] on use "button" at bounding box center [250, 543] width 9 height 9
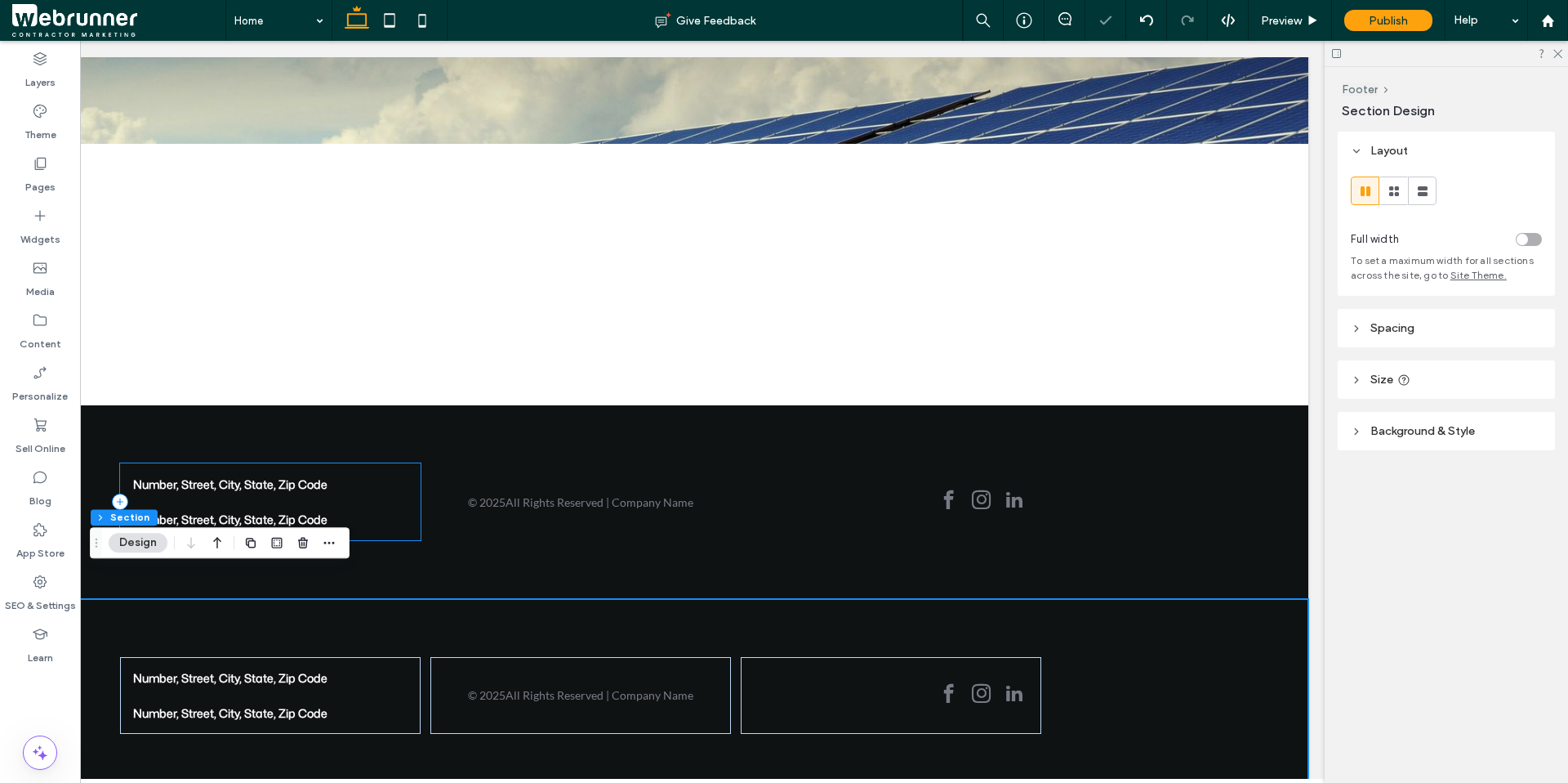
scroll to position [203, 0]
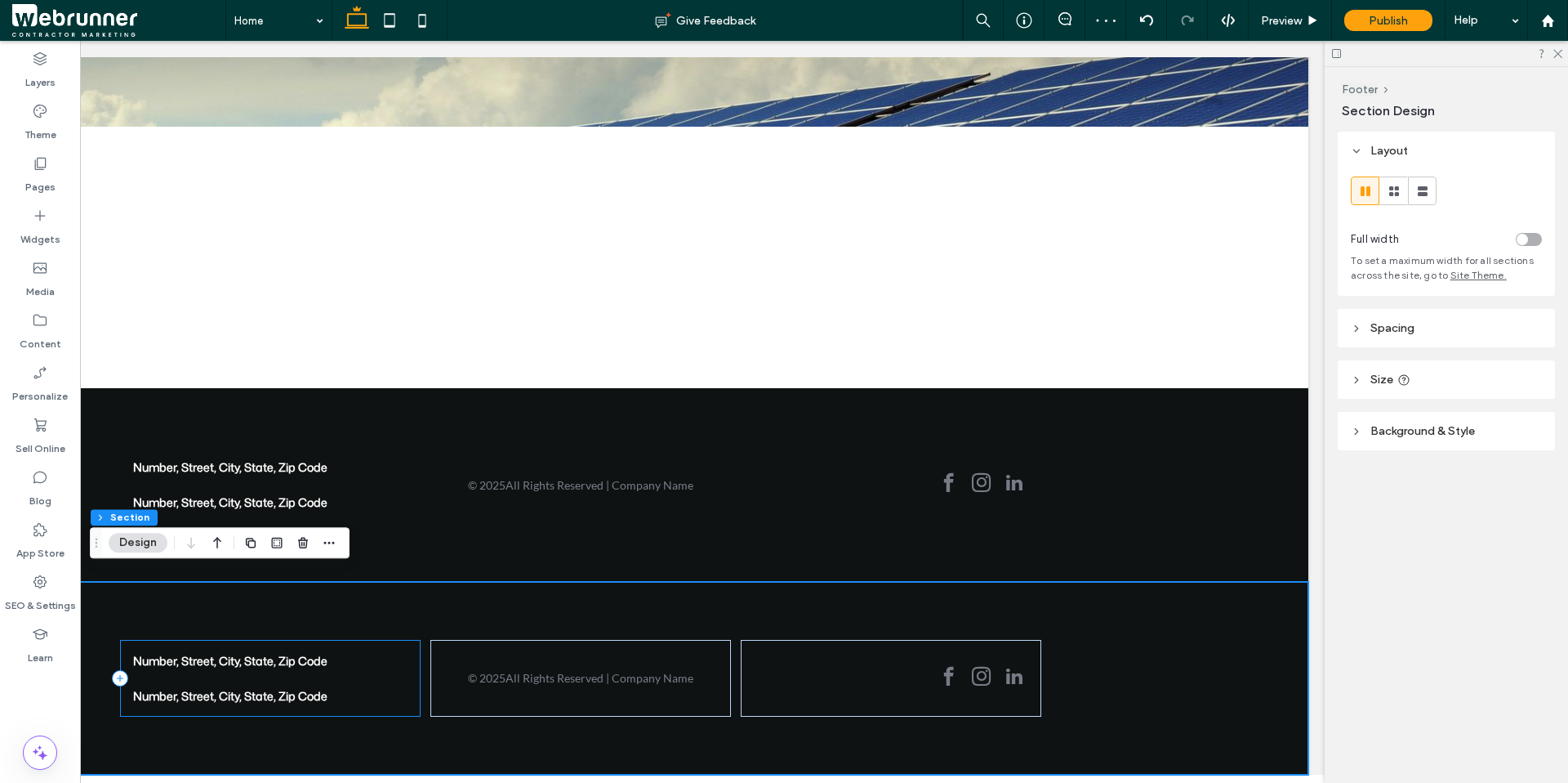
click at [388, 617] on div "Number, Street, City, State, Zip Code Number, Street, City, State, Zip Code" at bounding box center [271, 678] width 302 height 77
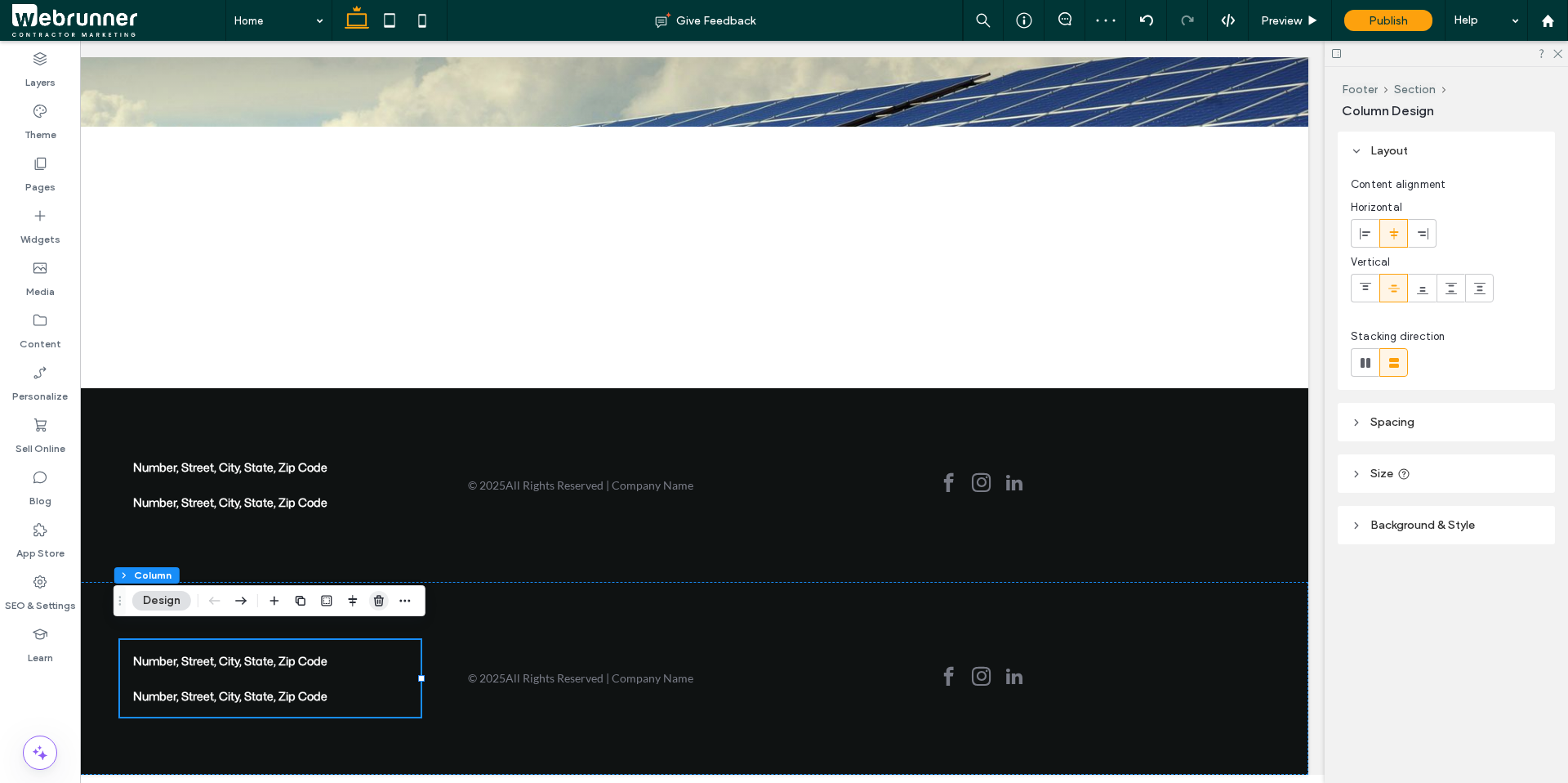
click at [384, 599] on icon "button" at bounding box center [379, 601] width 13 height 13
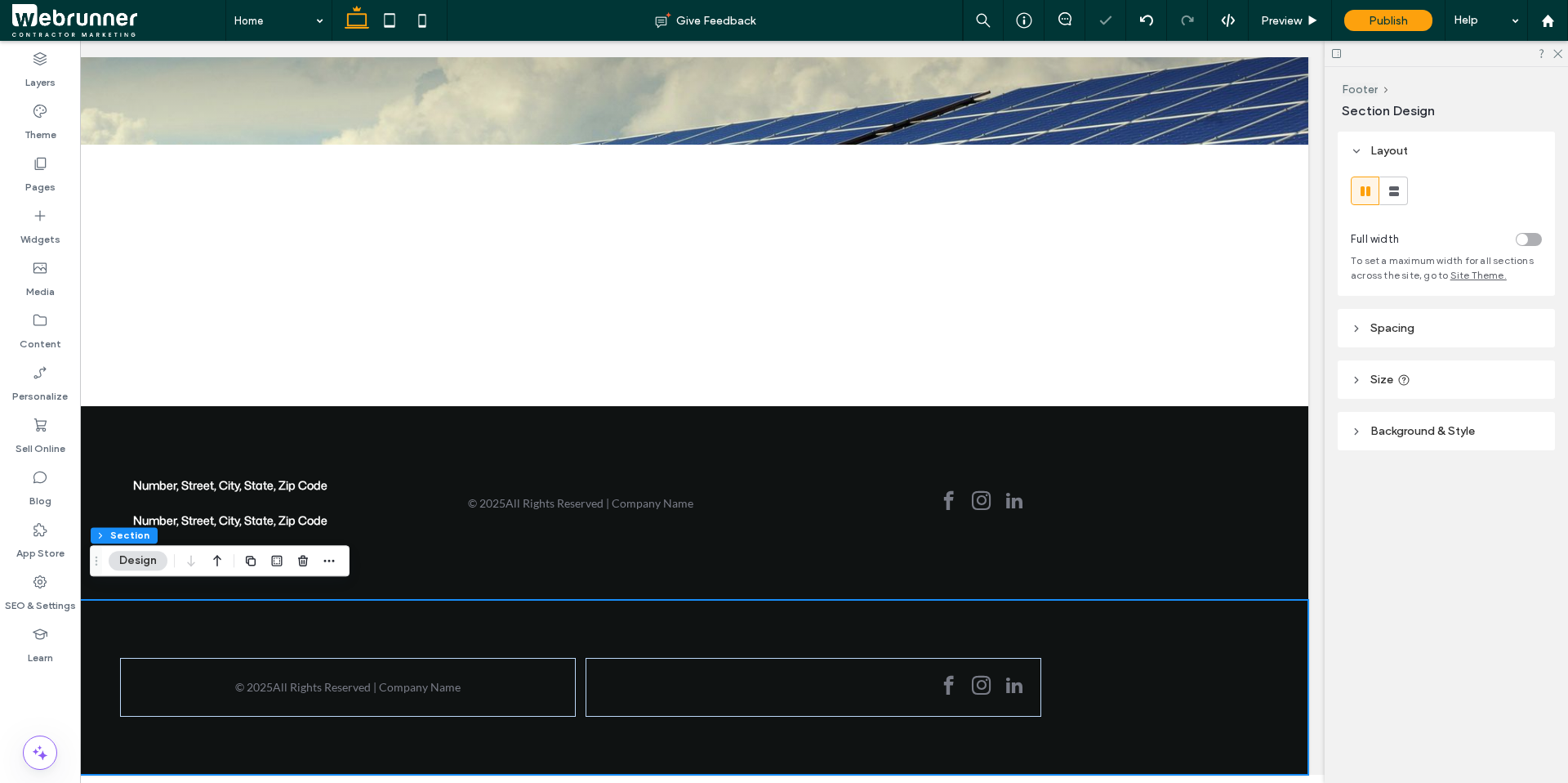
scroll to position [185, 0]
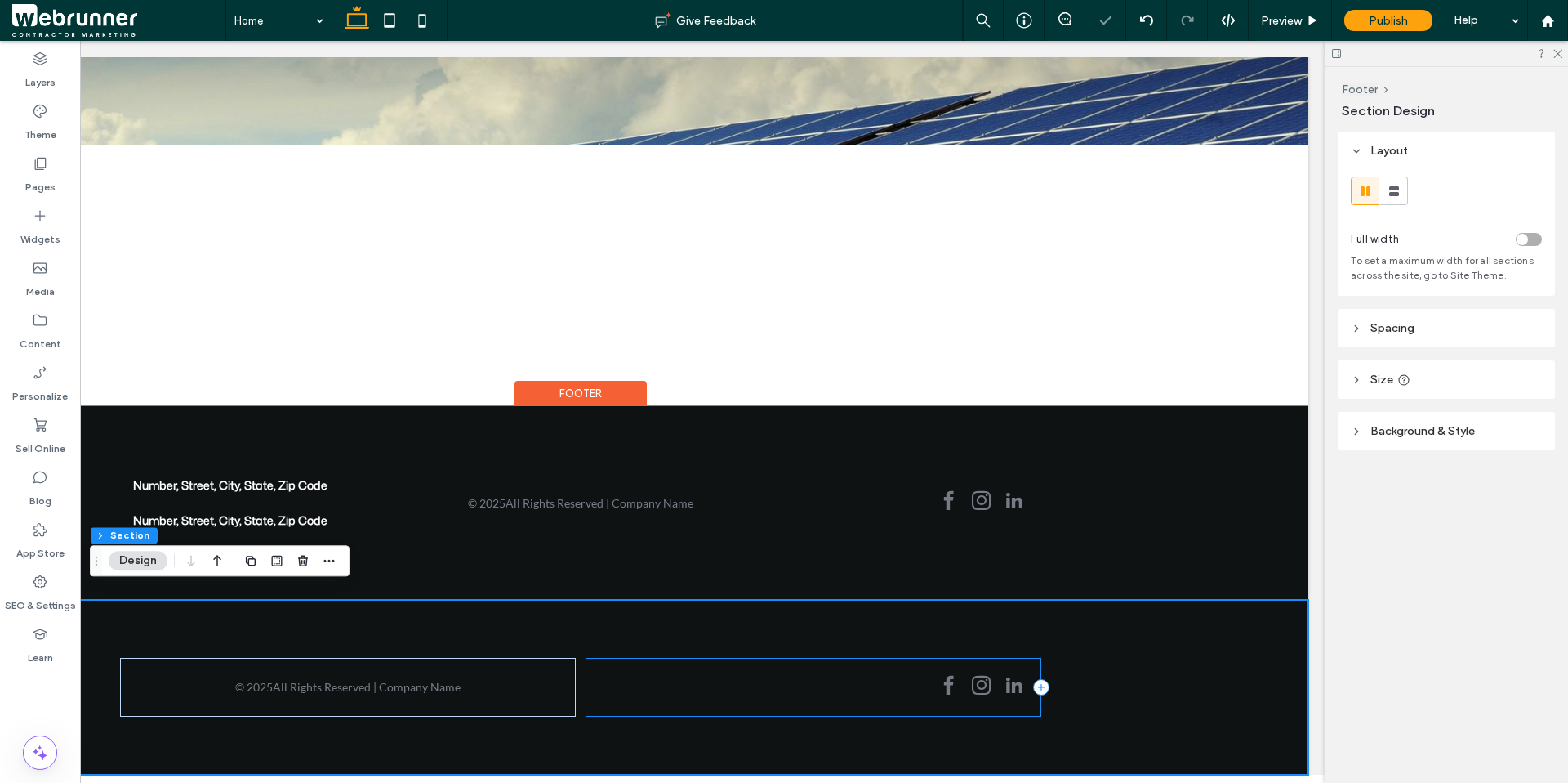
click at [626, 617] on div at bounding box center [813, 687] width 457 height 59
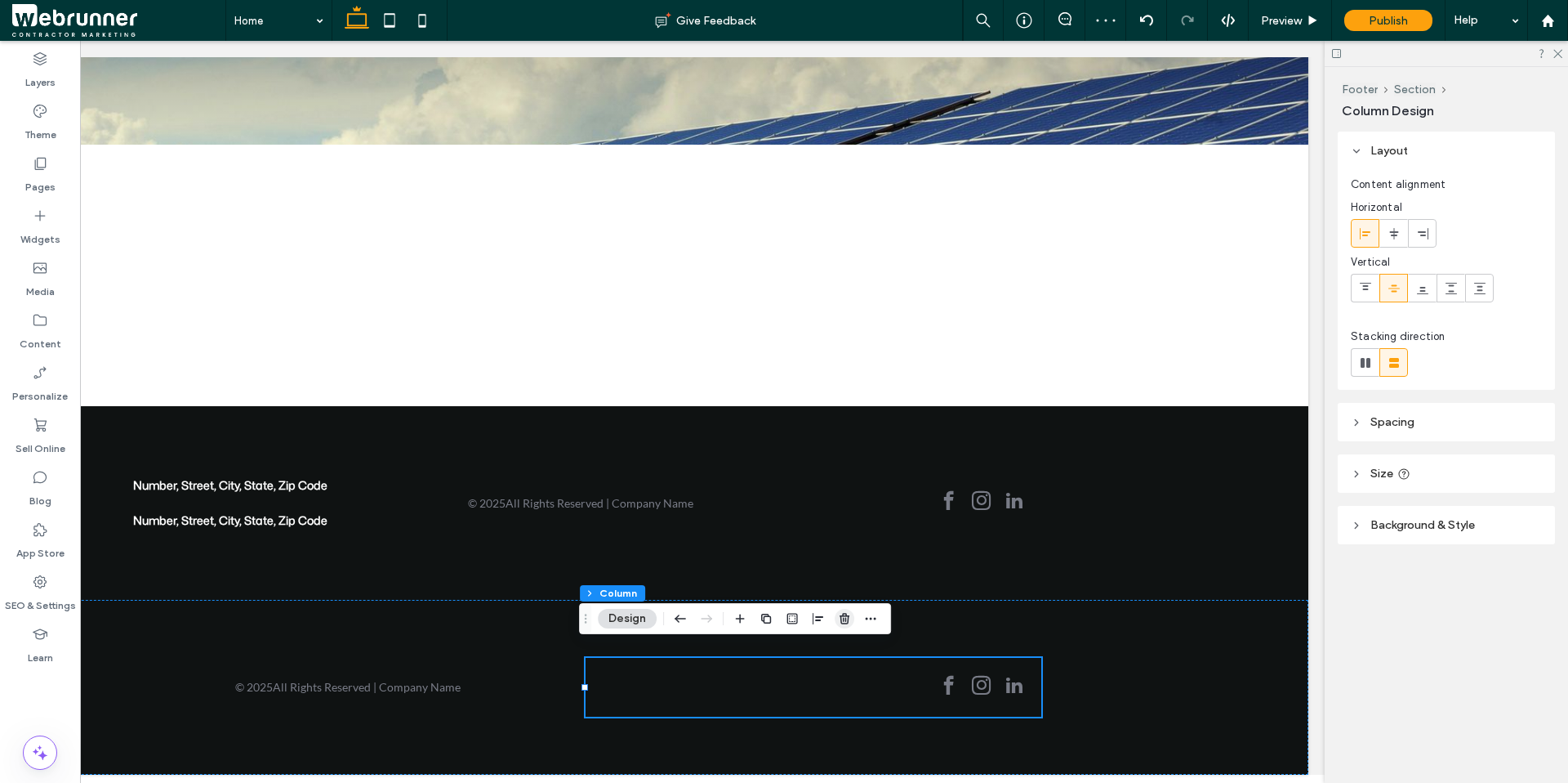
click at [850, 617] on icon "button" at bounding box center [844, 619] width 13 height 13
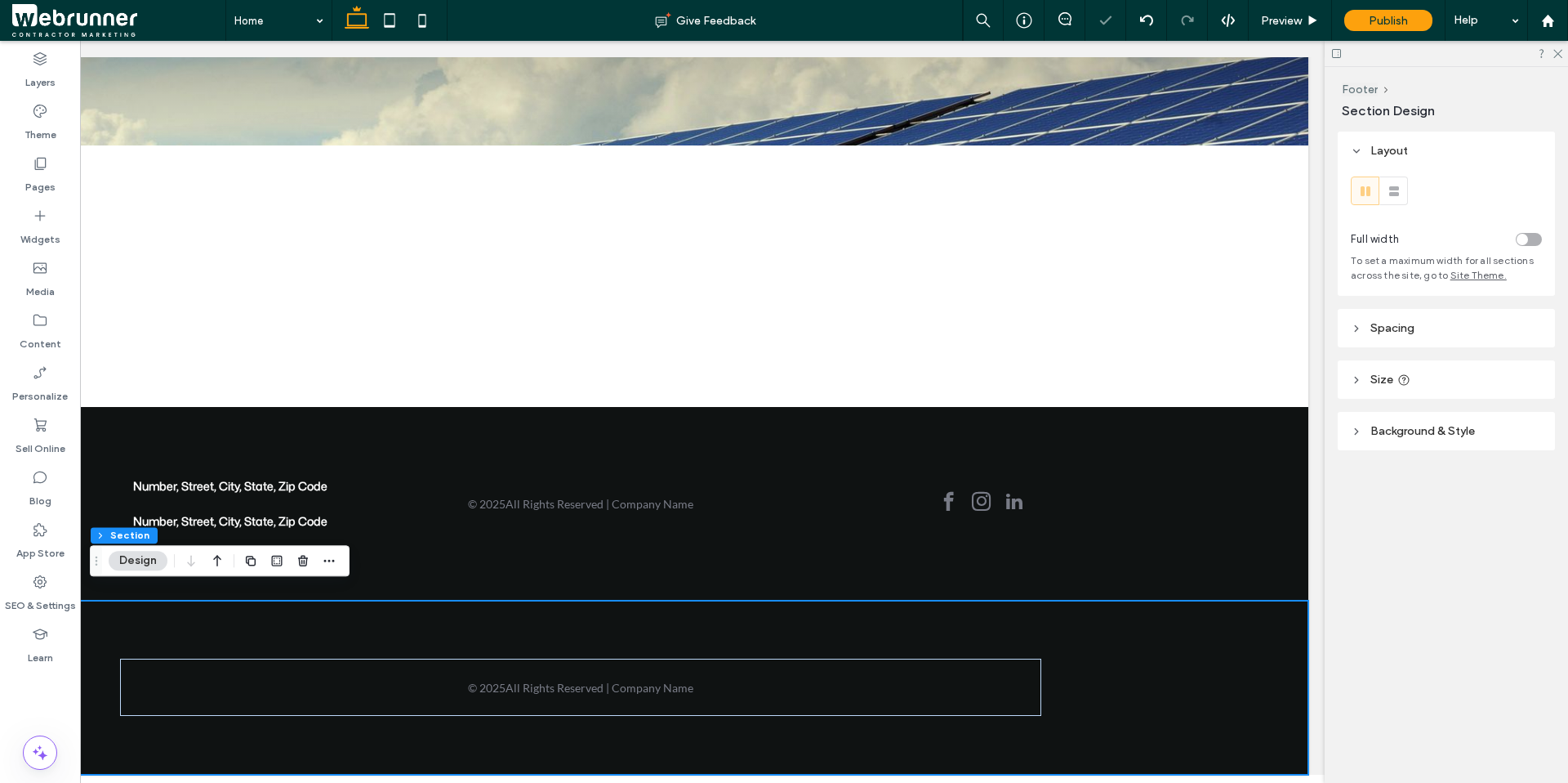
scroll to position [184, 0]
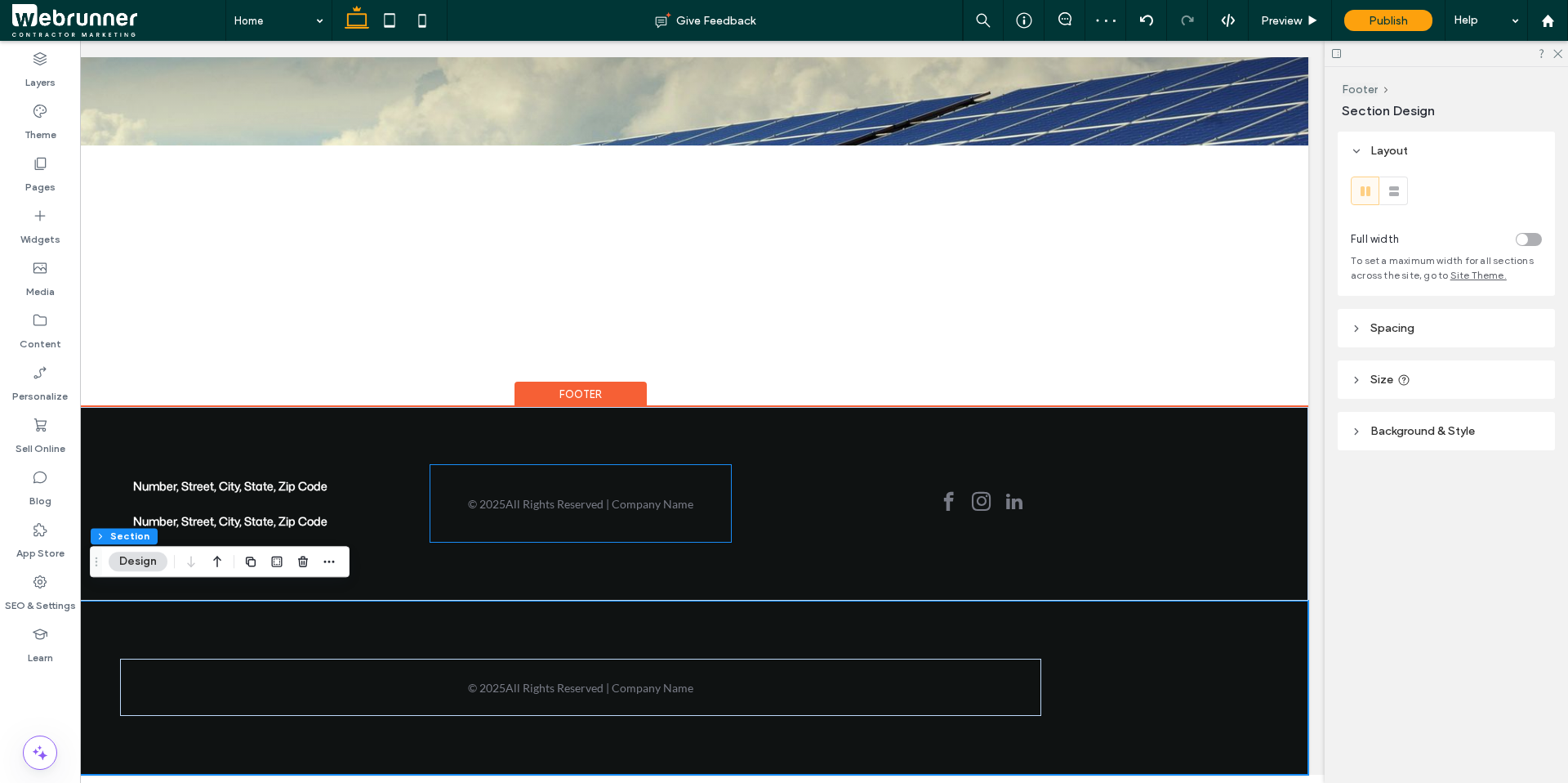
click at [628, 471] on div "© 2025 All Rights Reserved | Company Name" at bounding box center [581, 503] width 302 height 77
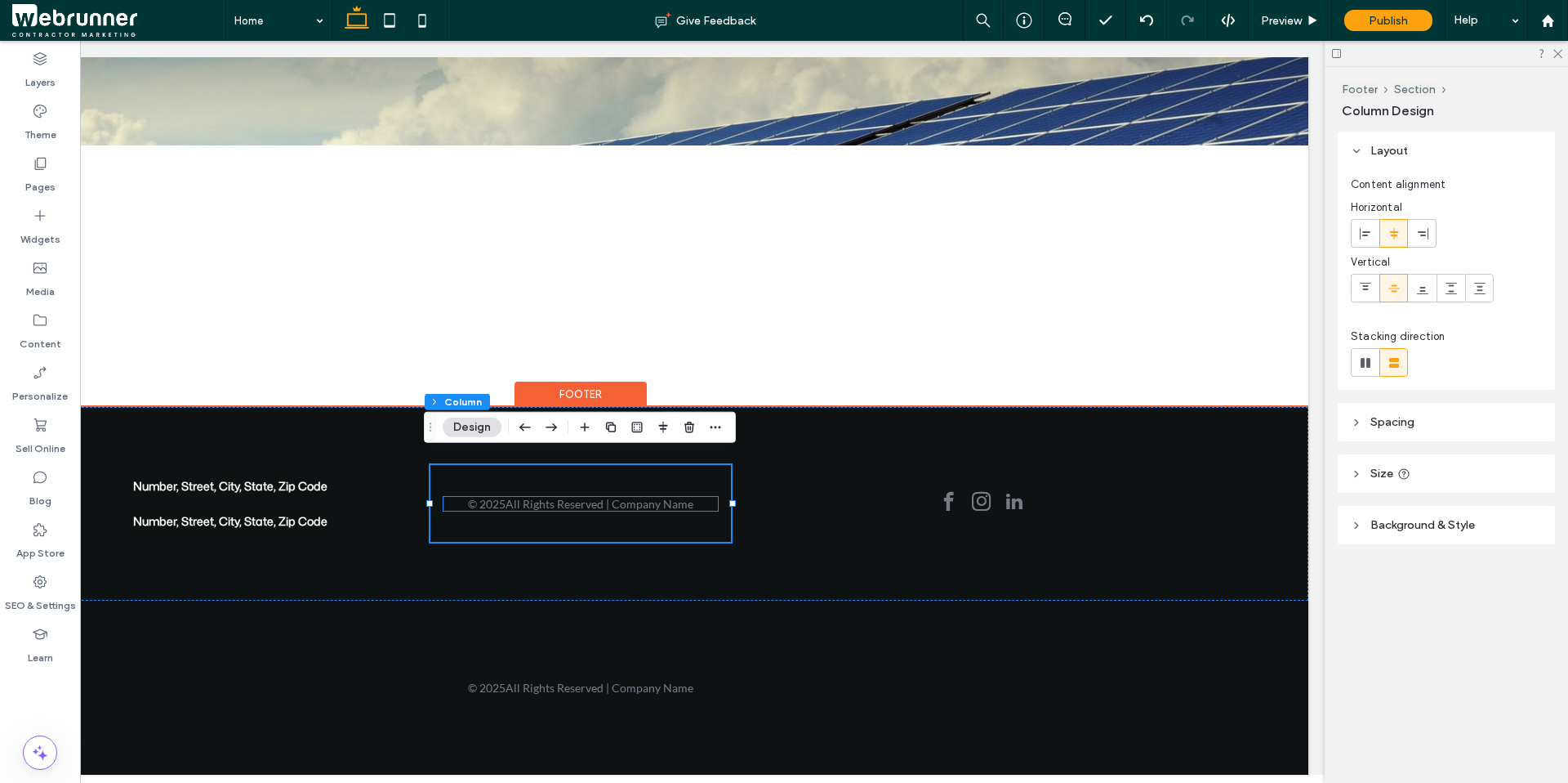
click at [601, 497] on span "All Rights Reserved | Company Name" at bounding box center [599, 504] width 188 height 14
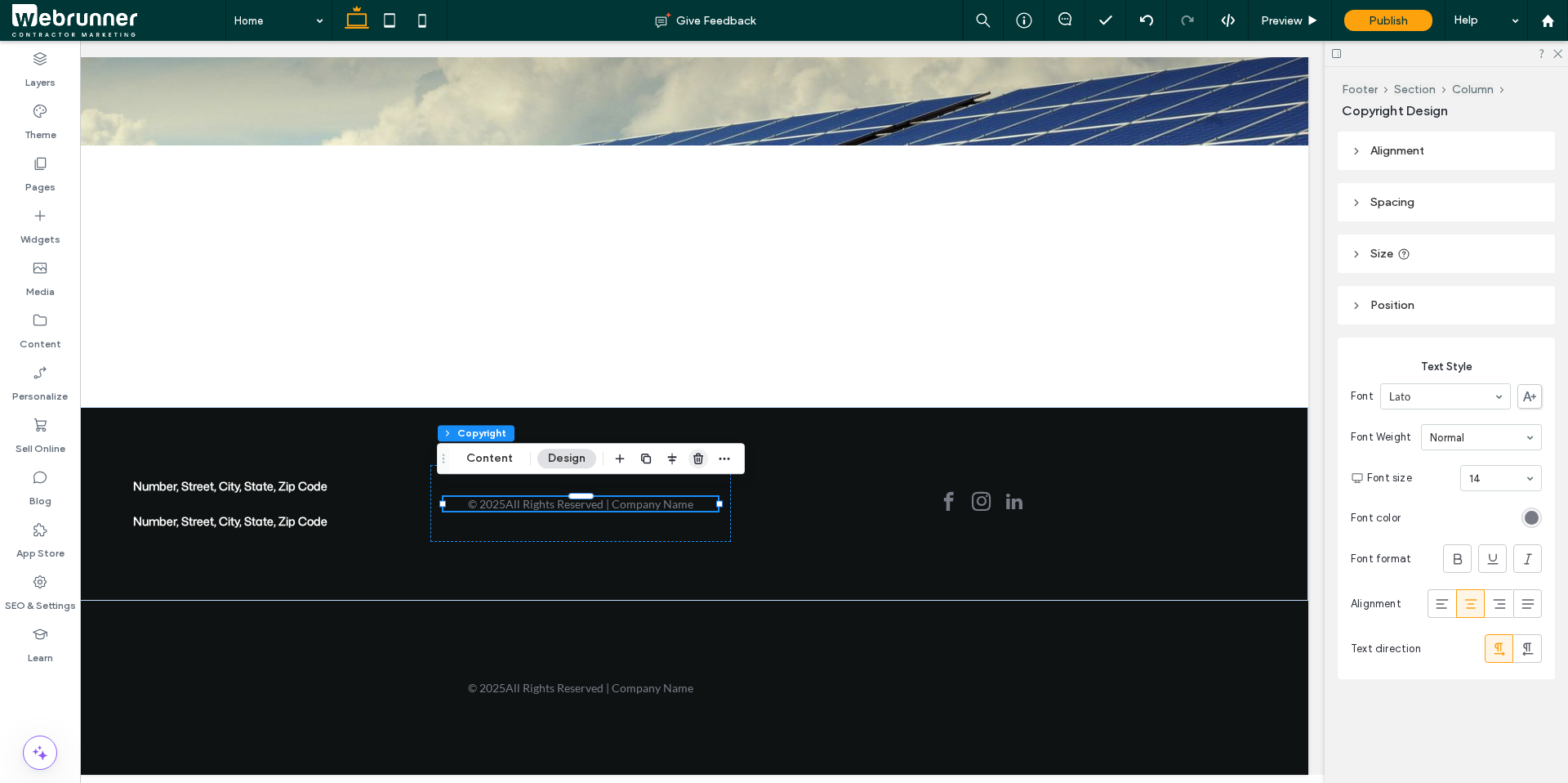
click at [701, 456] on icon "button" at bounding box center [699, 458] width 13 height 13
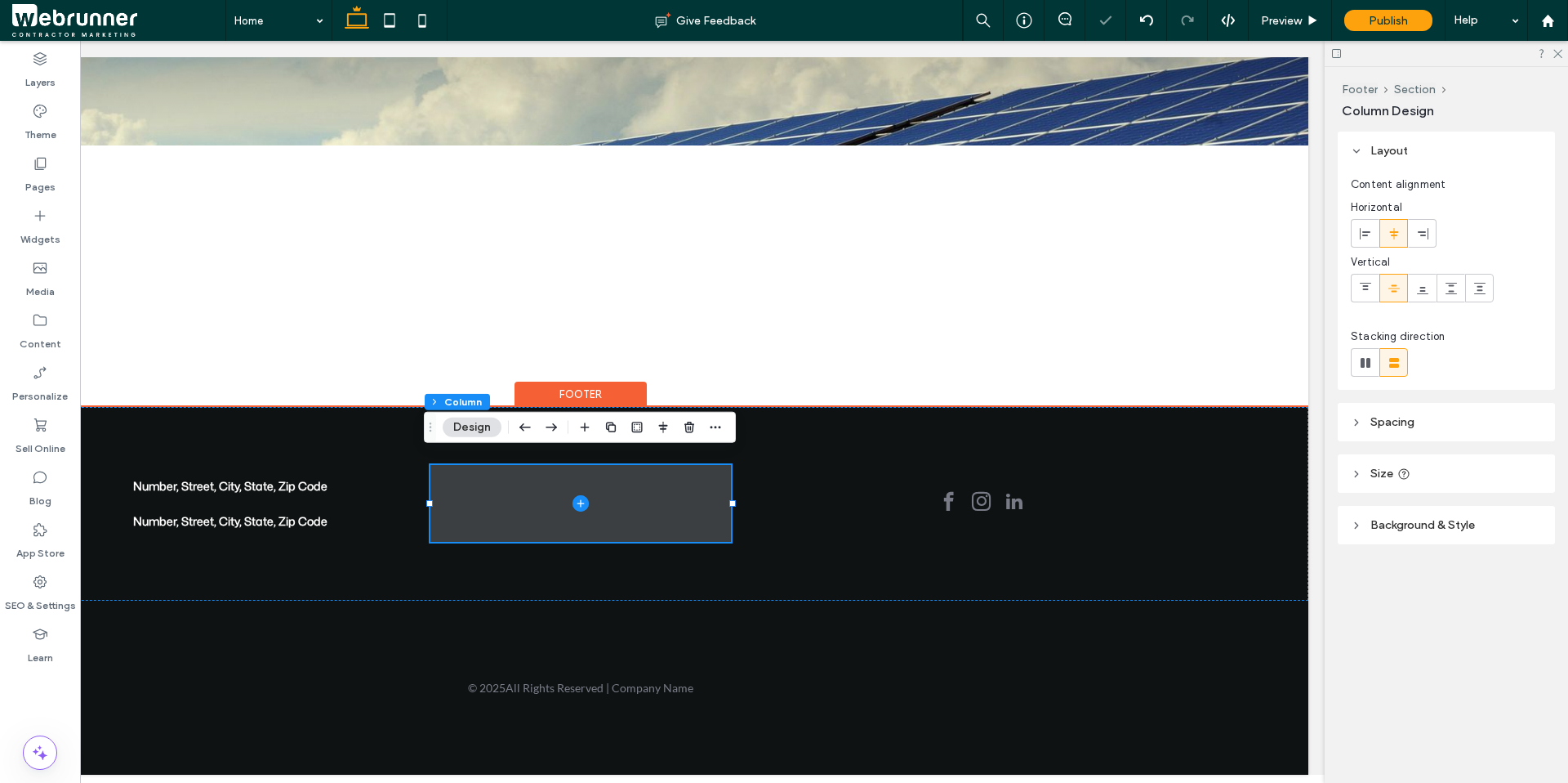
click at [572, 497] on icon at bounding box center [580, 503] width 16 height 16
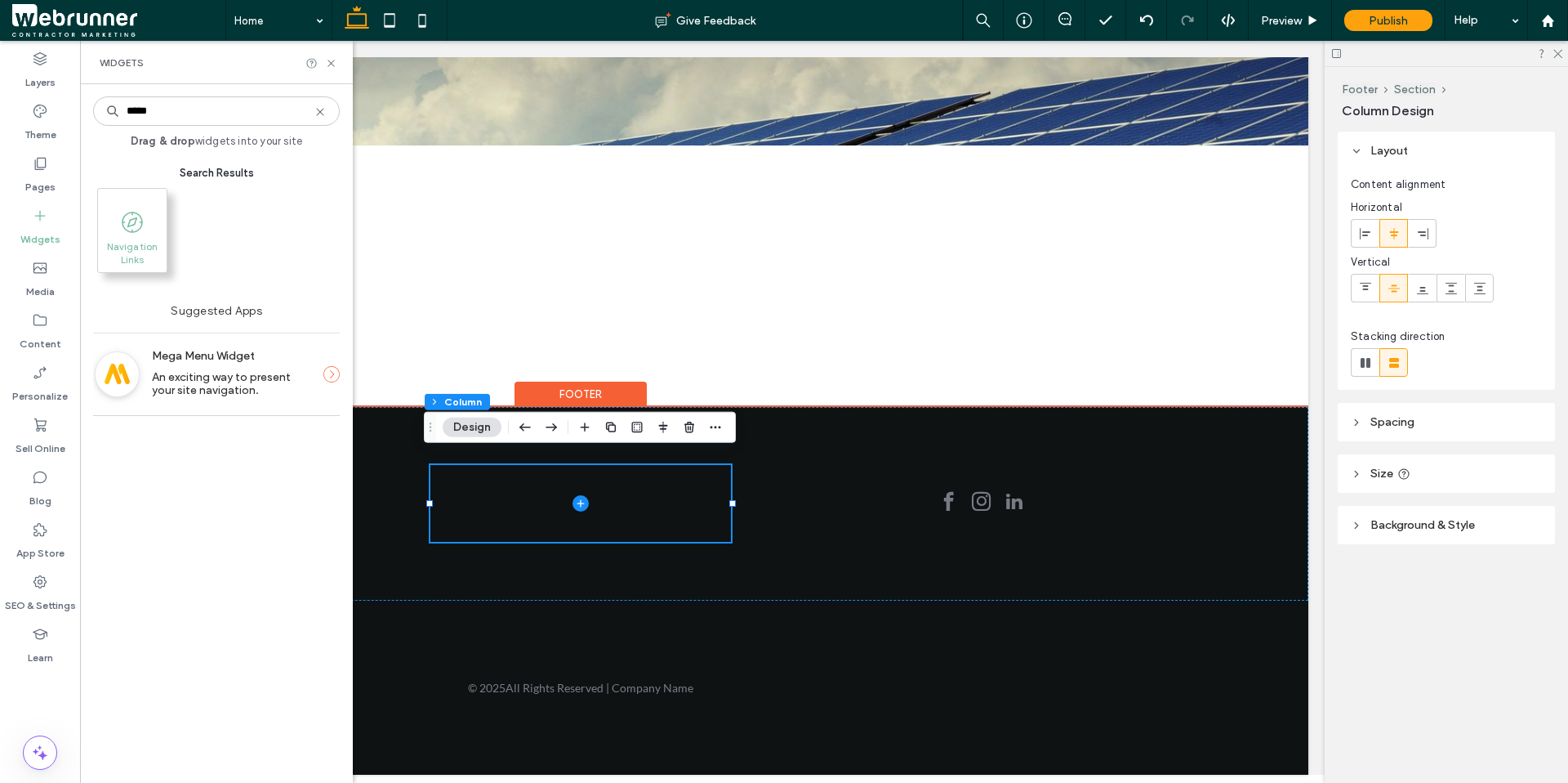
type input "*****"
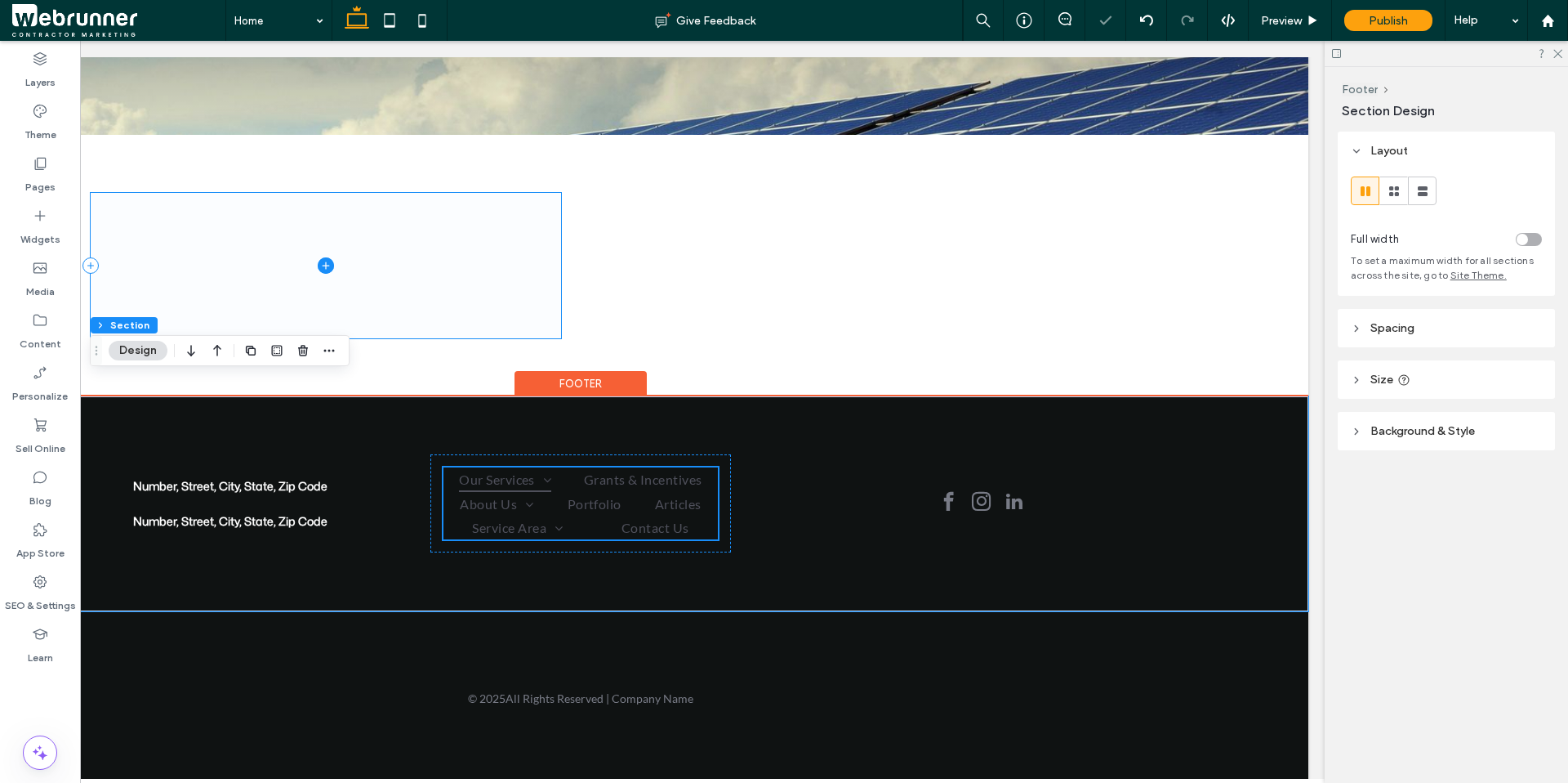
scroll to position [203, 0]
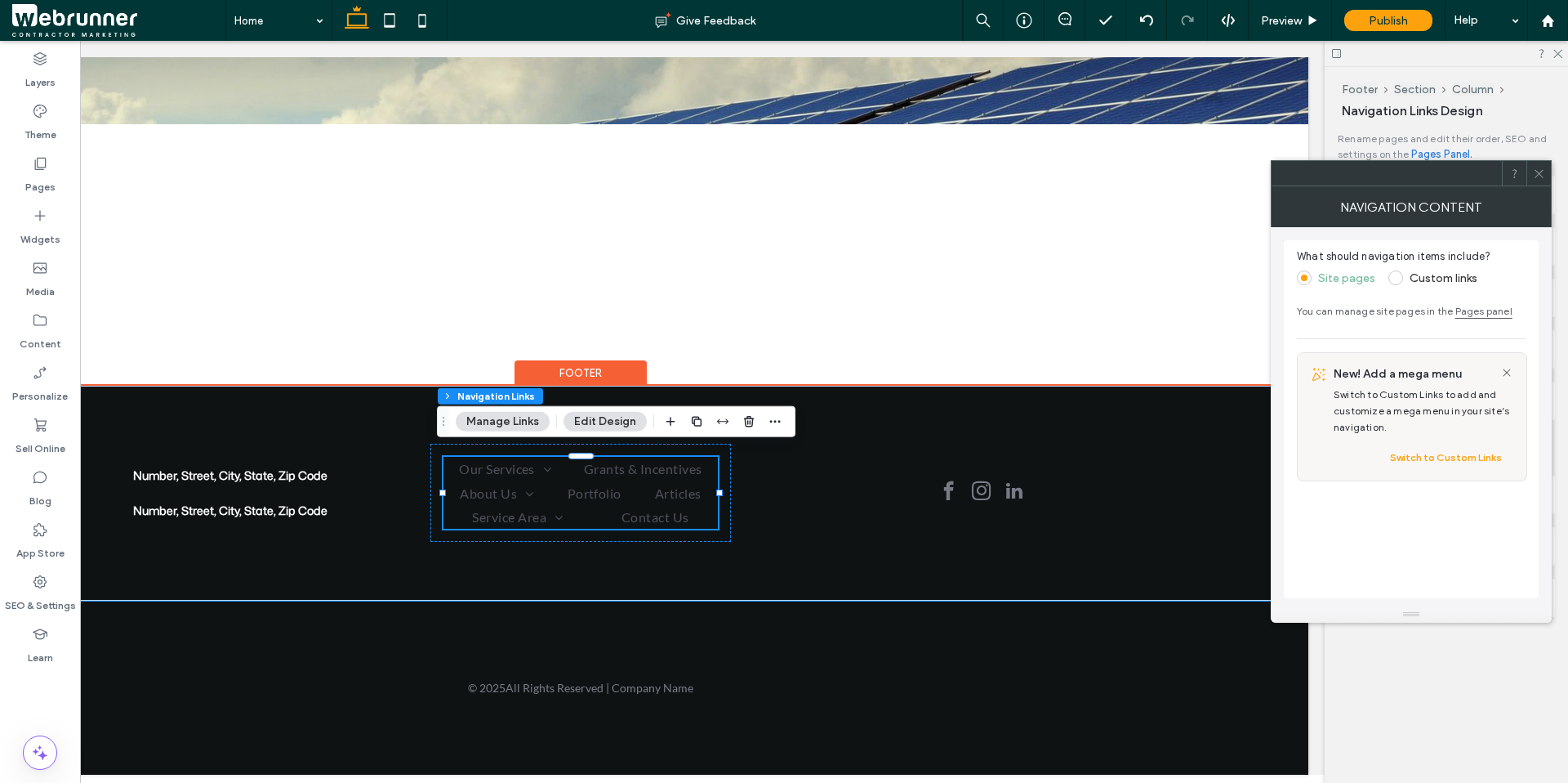
click at [1219, 180] on span at bounding box center [1538, 173] width 12 height 24
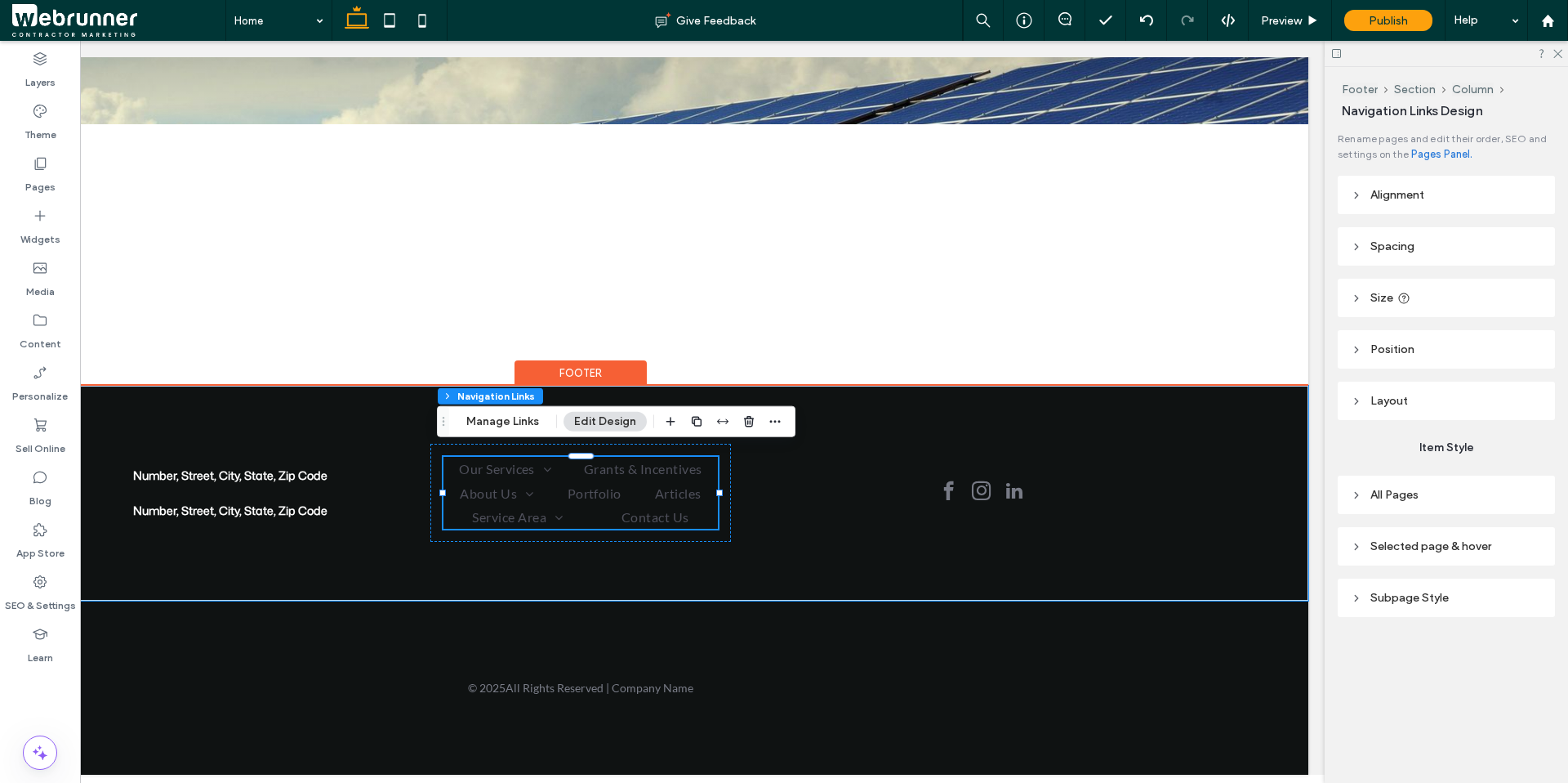
click at [1219, 199] on icon at bounding box center [1356, 195] width 11 height 11
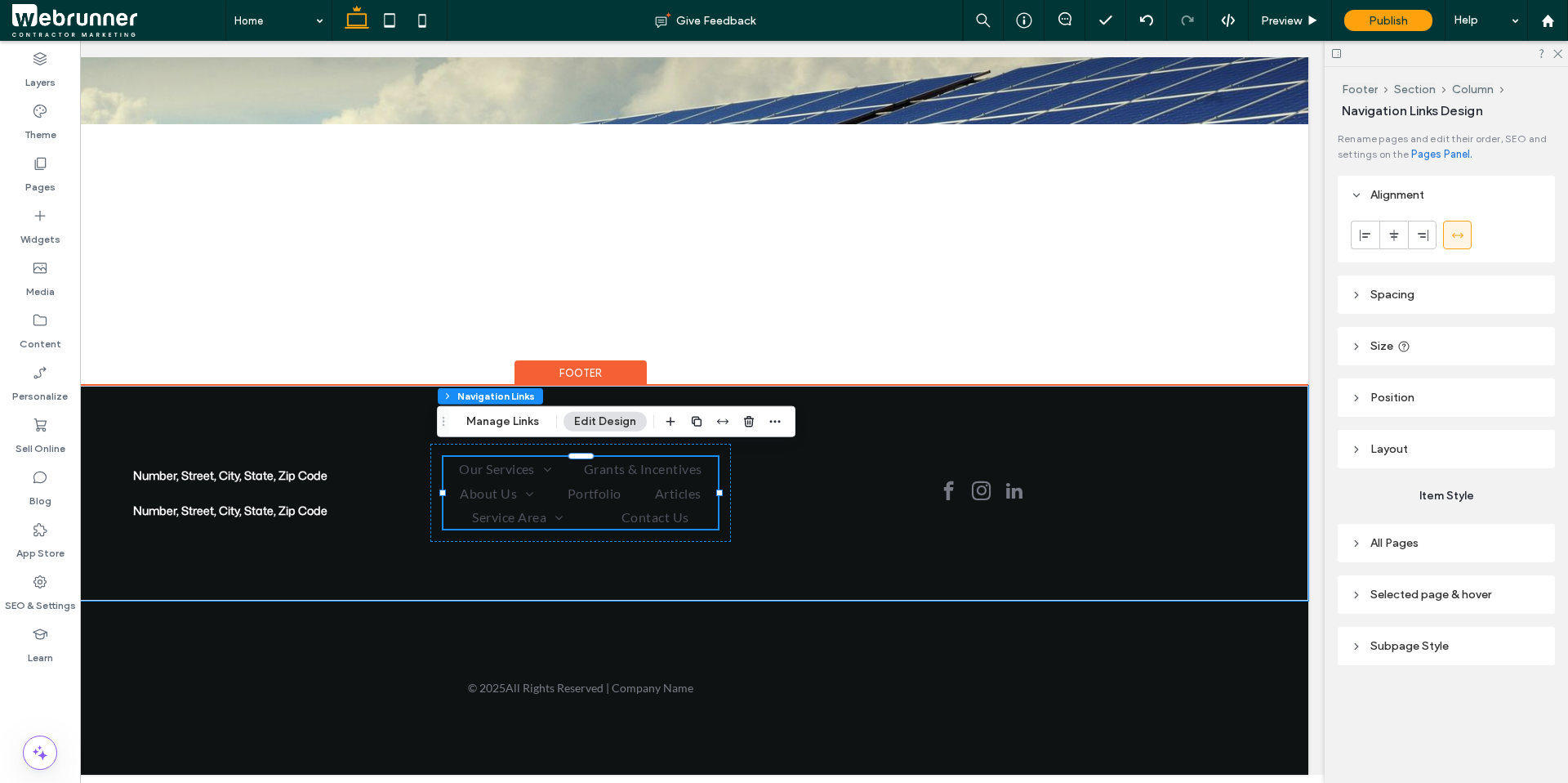
click at [1219, 302] on header "Spacing" at bounding box center [1446, 294] width 218 height 38
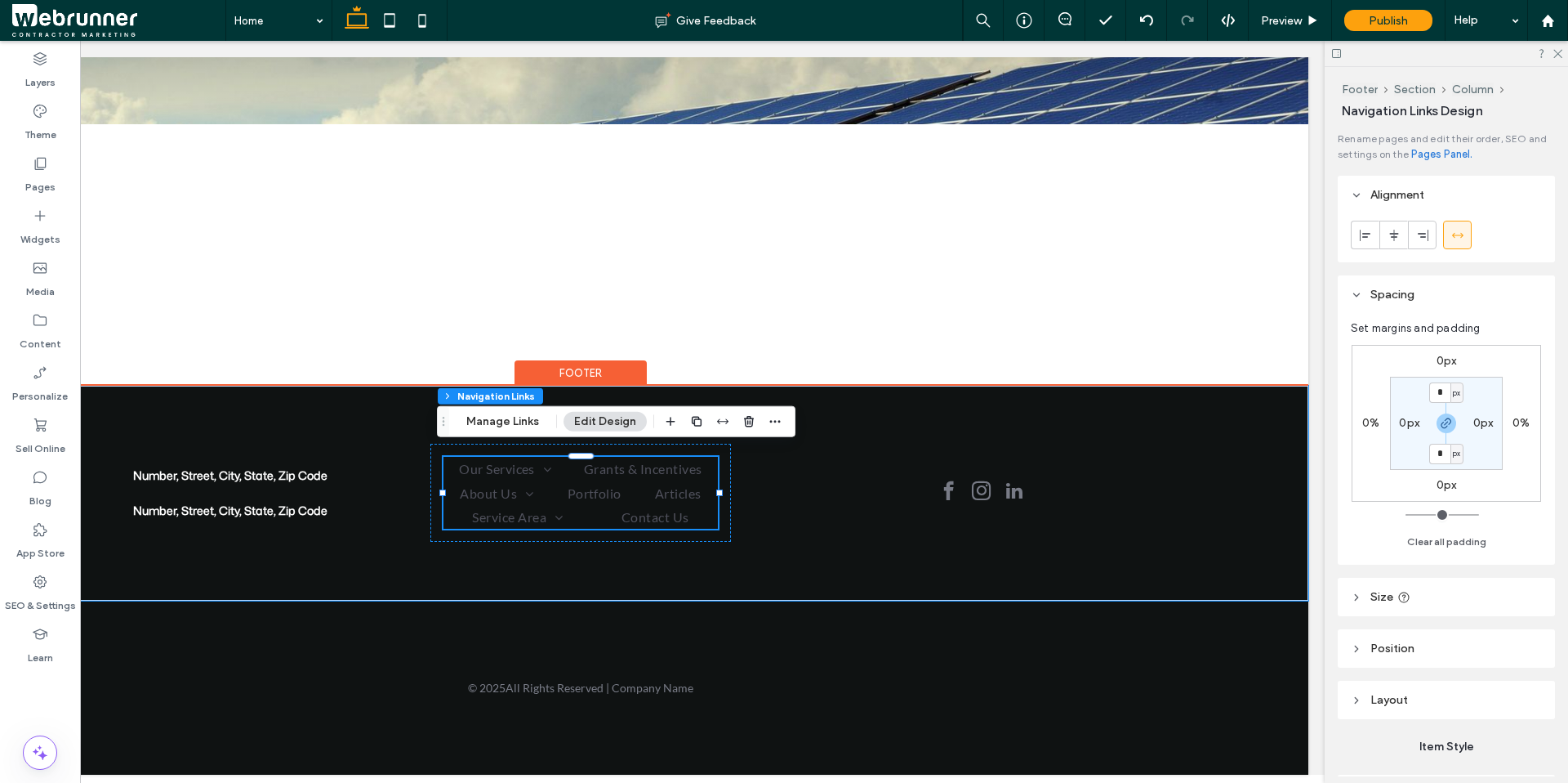
click at [1219, 302] on header "Spacing" at bounding box center [1446, 294] width 218 height 38
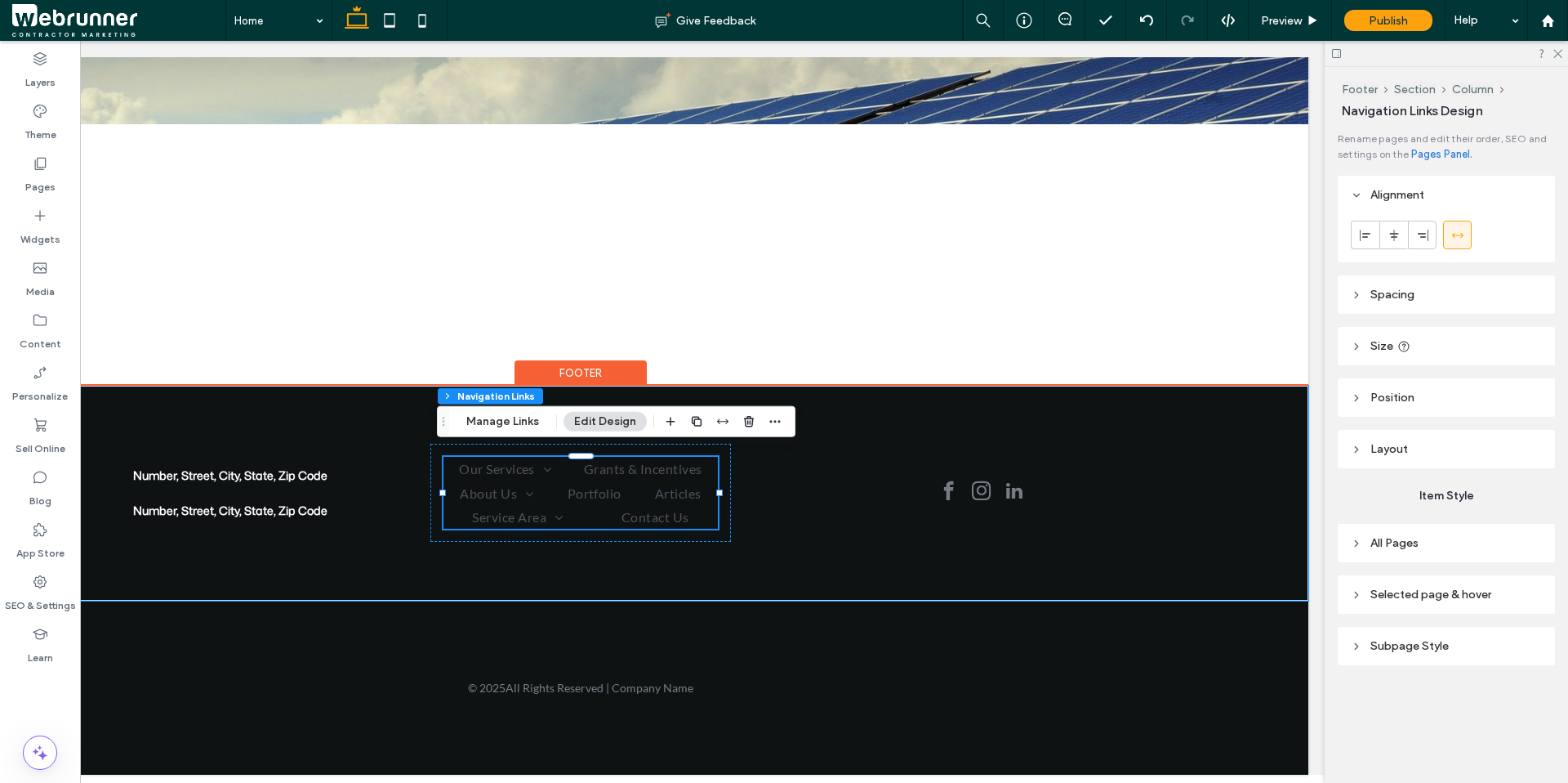
click at [1219, 353] on header "Size" at bounding box center [1446, 346] width 218 height 38
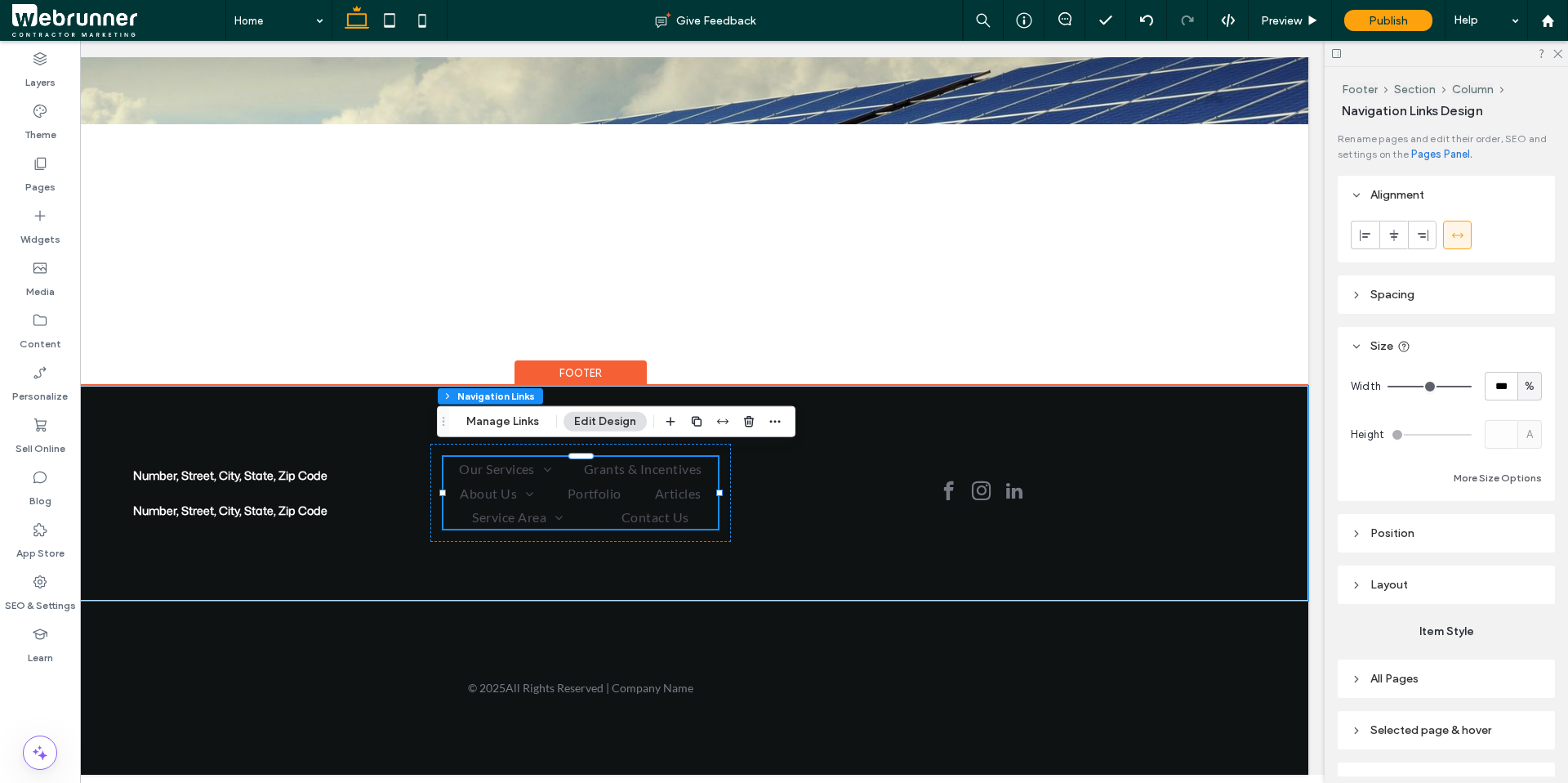
click at [1219, 353] on header "Size" at bounding box center [1446, 346] width 218 height 38
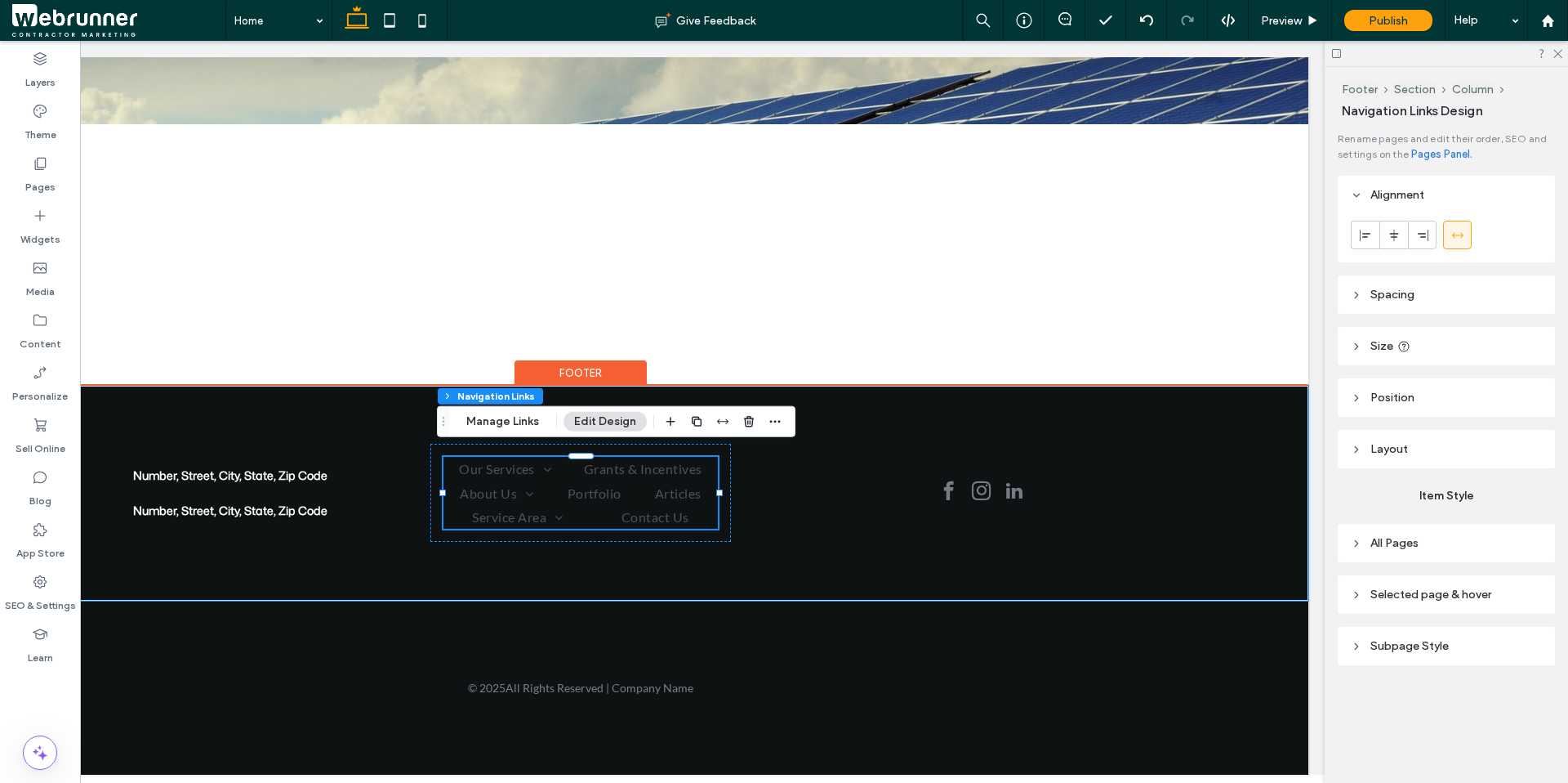
click at [1219, 393] on icon at bounding box center [1356, 398] width 11 height 11
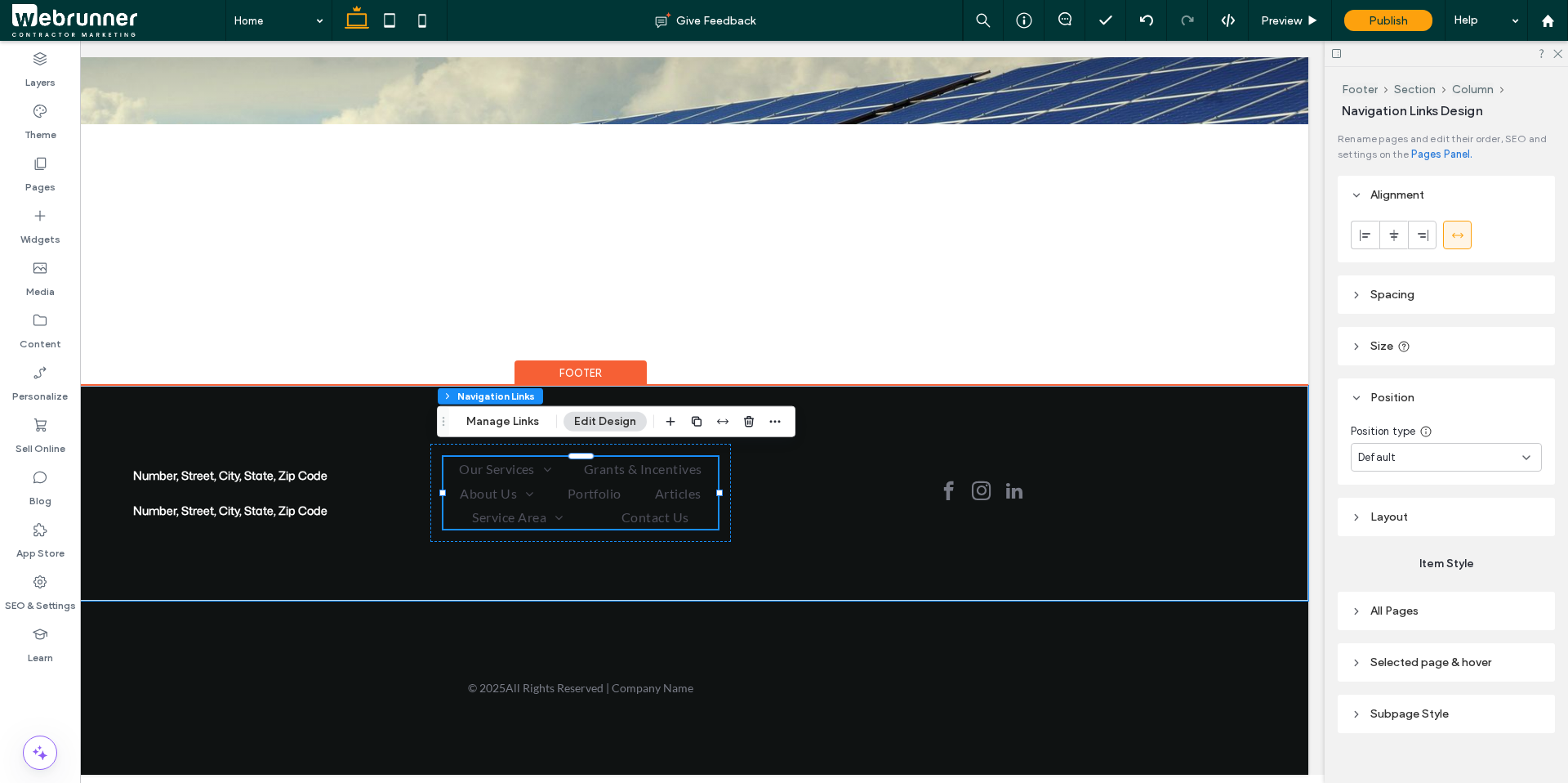
click at [1219, 445] on div "Default" at bounding box center [1446, 457] width 191 height 29
click at [1219, 425] on span "Position type" at bounding box center [1383, 431] width 65 height 16
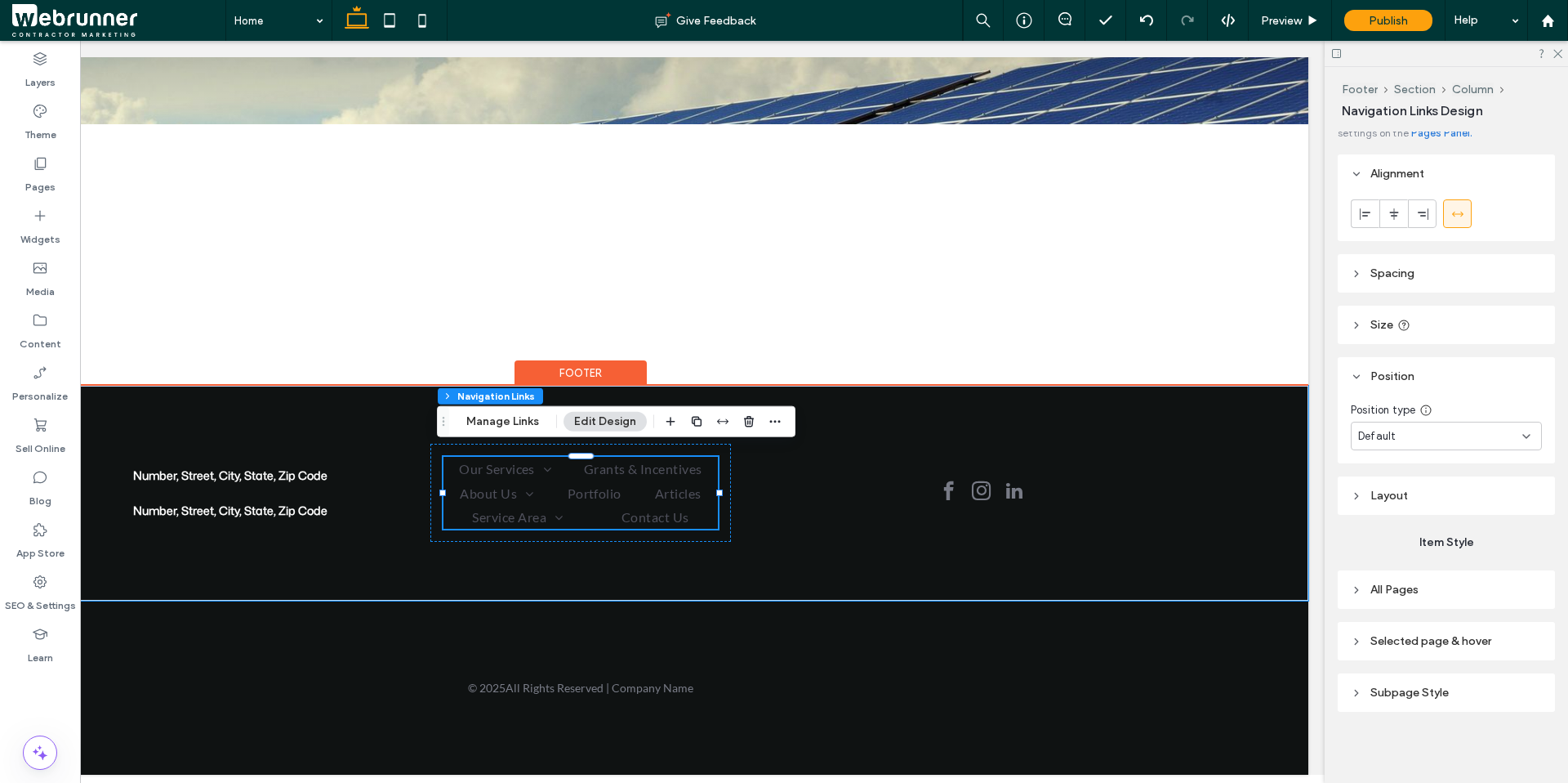
scroll to position [22, 0]
click at [1219, 492] on header "Layout" at bounding box center [1446, 494] width 218 height 38
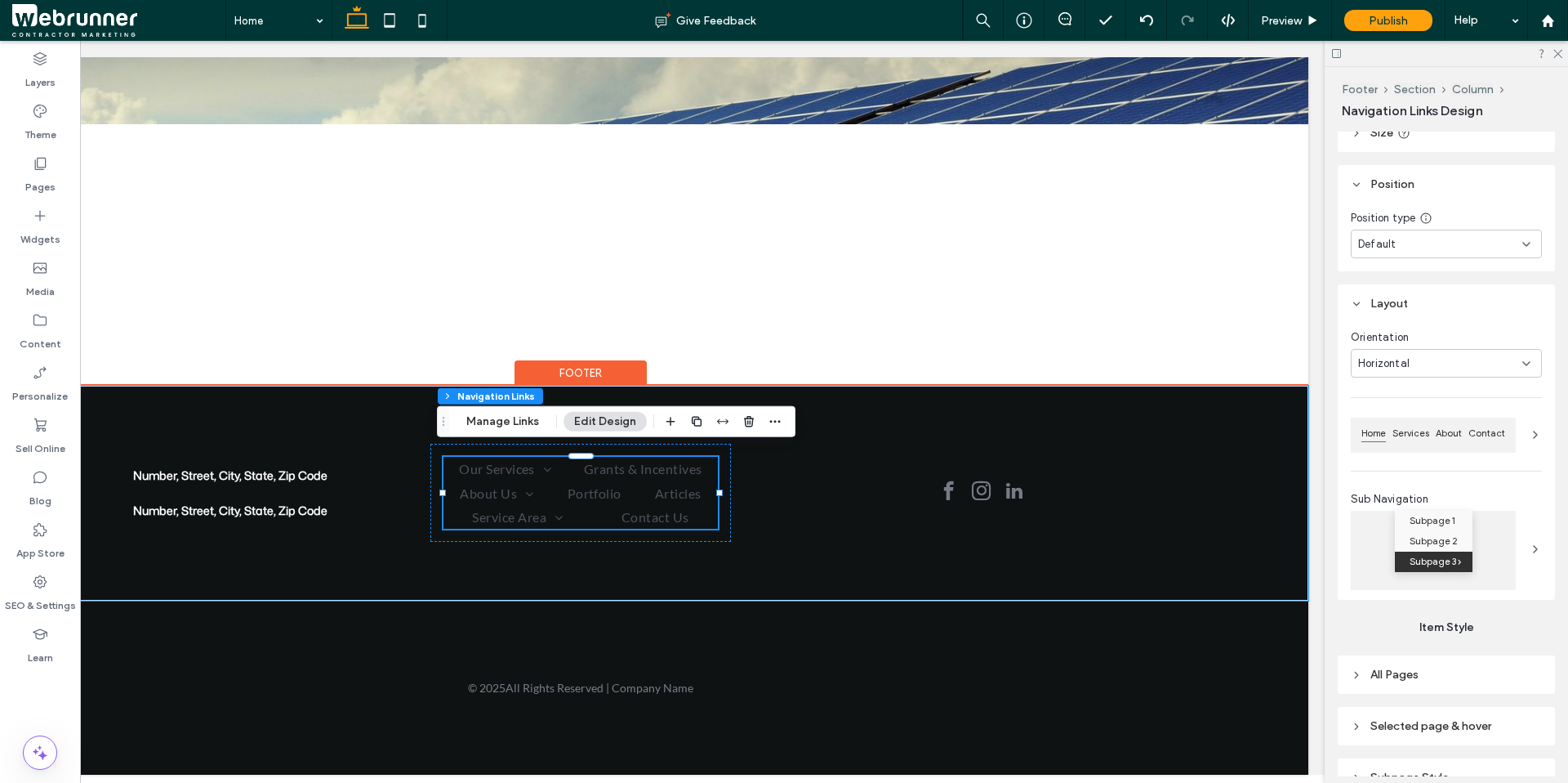
scroll to position [265, 0]
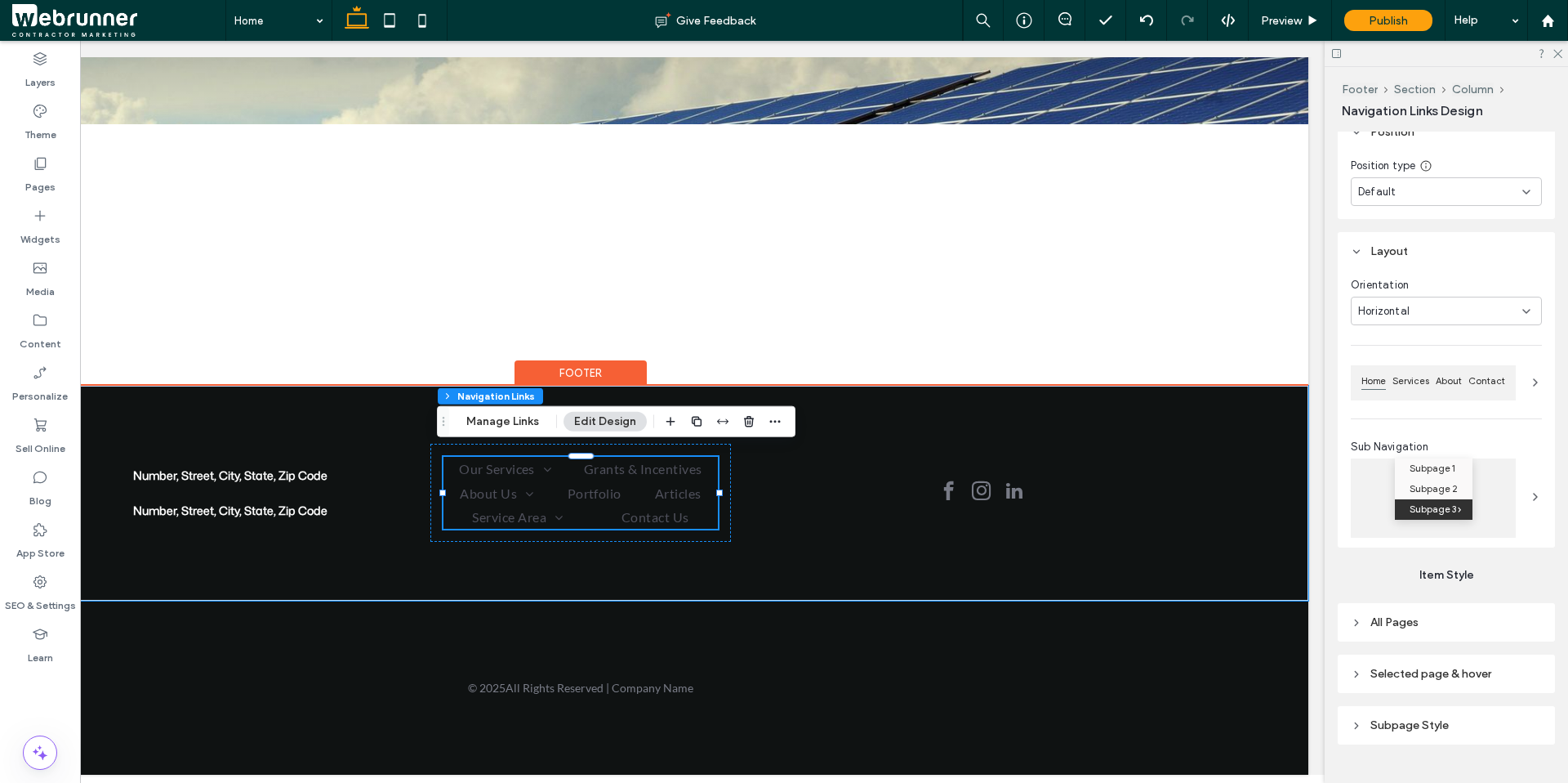
click at [1219, 306] on div "Horizontal" at bounding box center [1440, 310] width 164 height 16
click at [1219, 366] on div "Vertical" at bounding box center [1441, 368] width 180 height 29
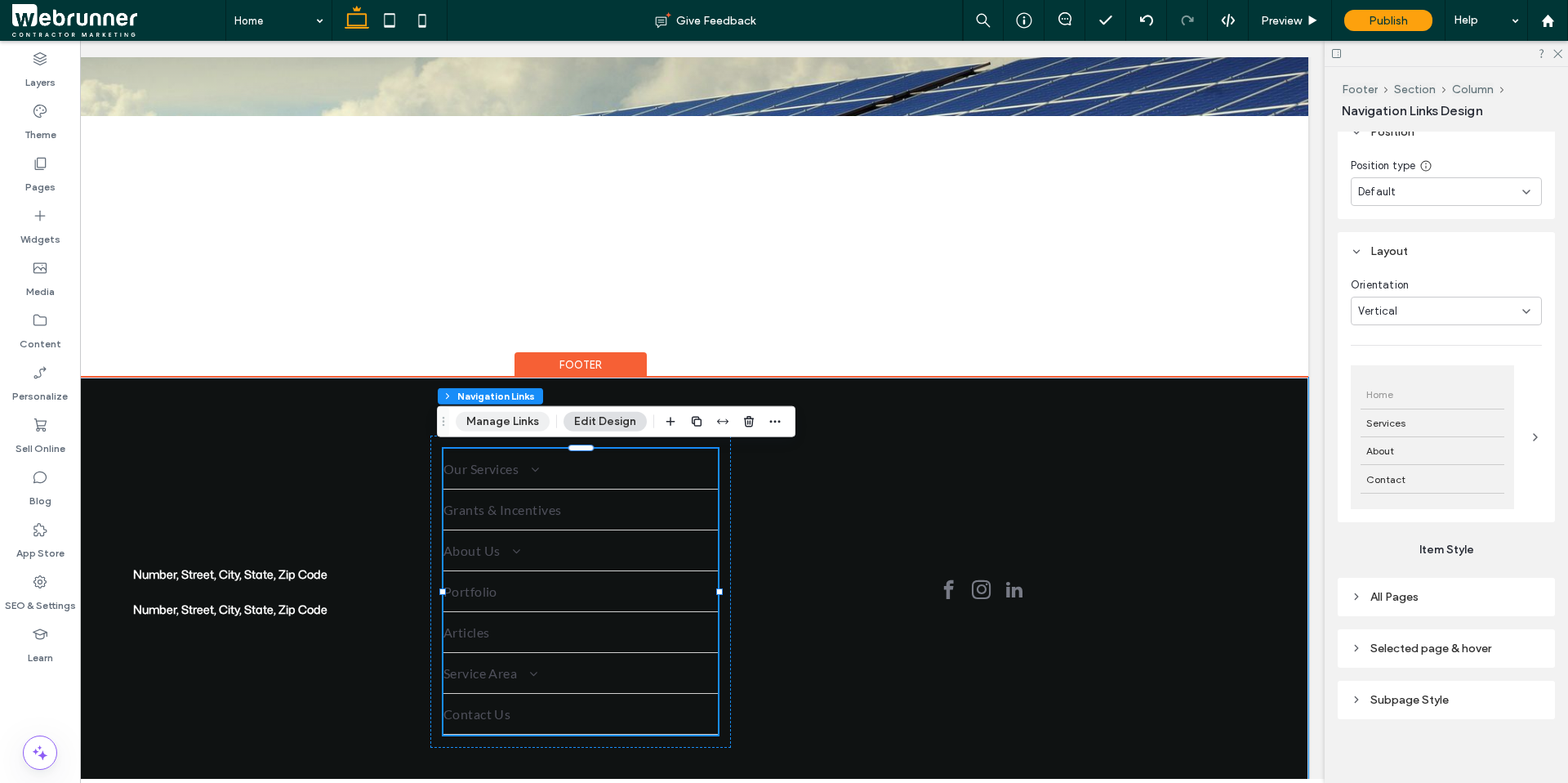
click at [500, 422] on button "Manage Links" at bounding box center [502, 421] width 94 height 20
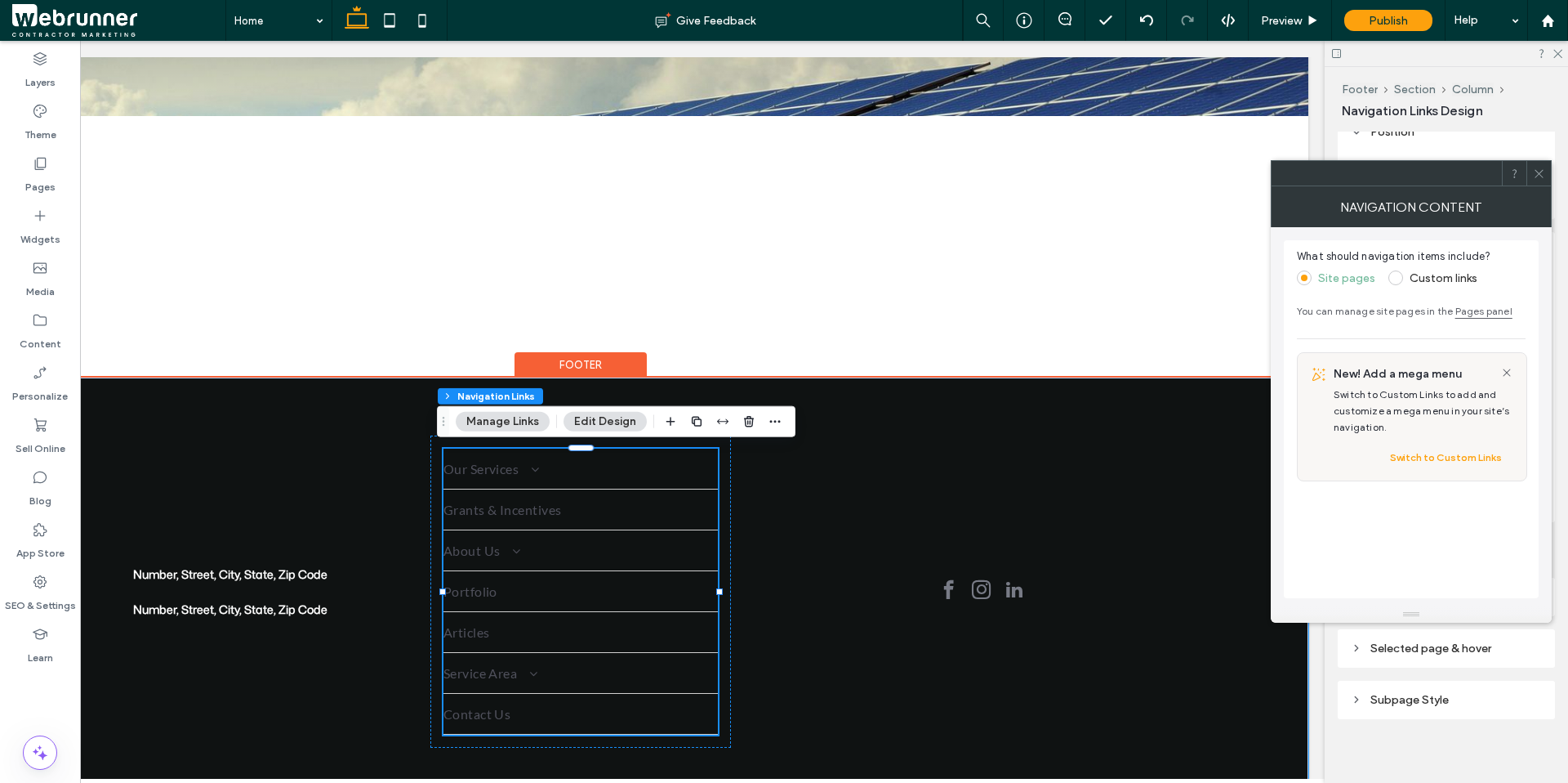
click at [1219, 278] on span at bounding box center [1395, 278] width 15 height 15
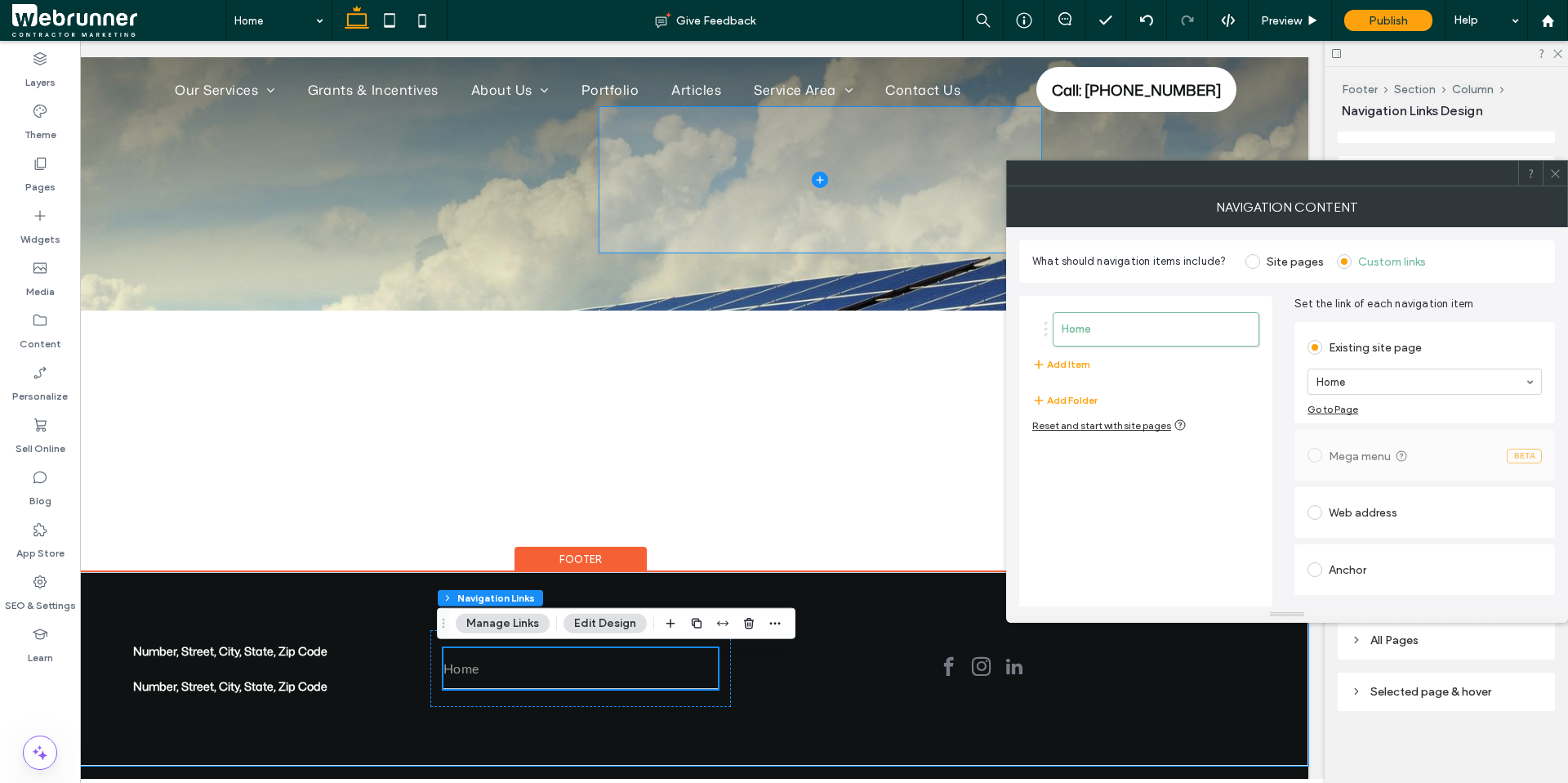
scroll to position [0, 0]
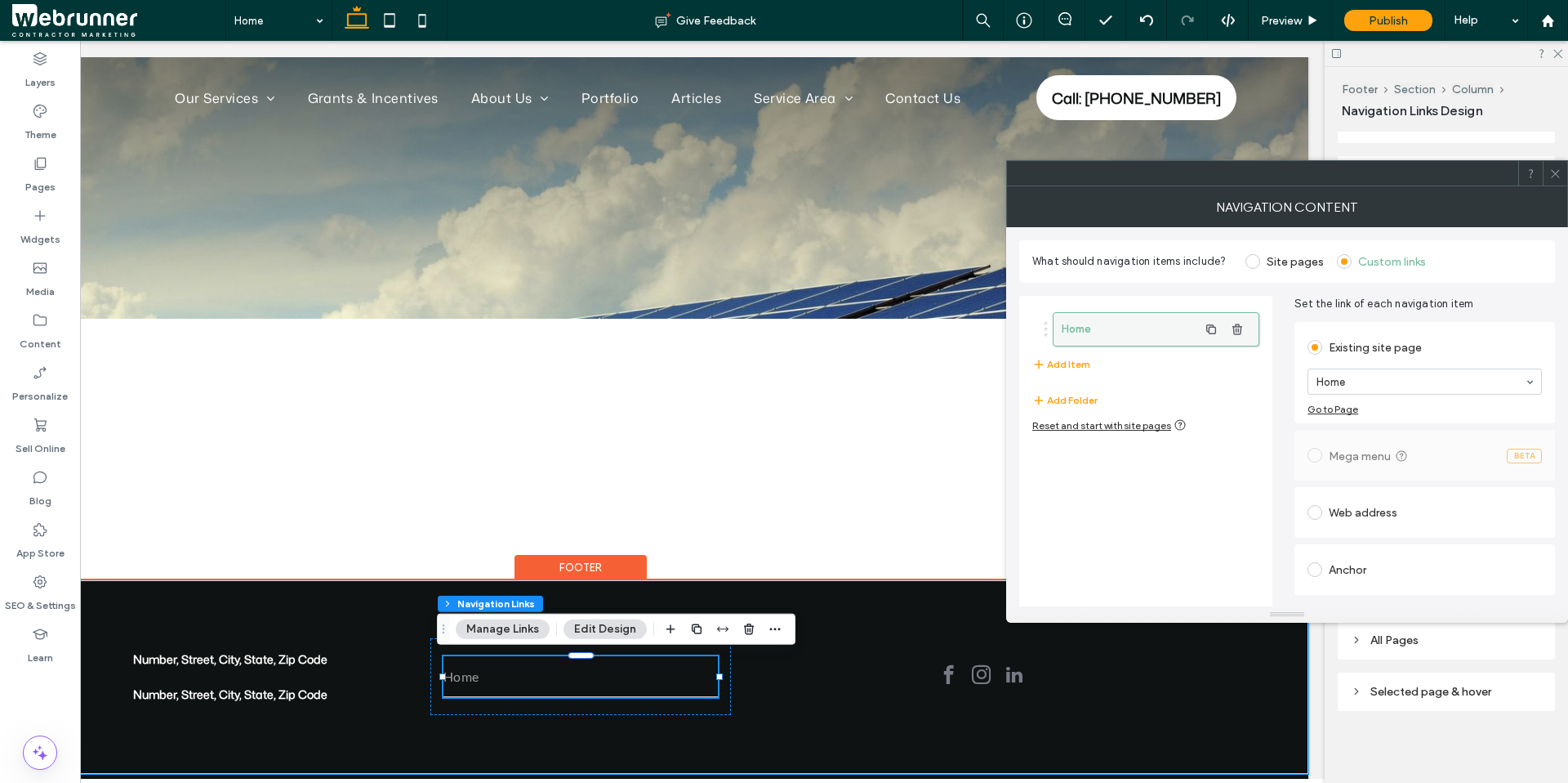
click at [1095, 334] on label "Home" at bounding box center [1130, 329] width 136 height 33
click at [1088, 324] on label "Home" at bounding box center [1130, 329] width 136 height 33
click at [1190, 328] on label "Home" at bounding box center [1130, 329] width 136 height 33
click at [1067, 361] on button "Add Item" at bounding box center [1061, 363] width 58 height 20
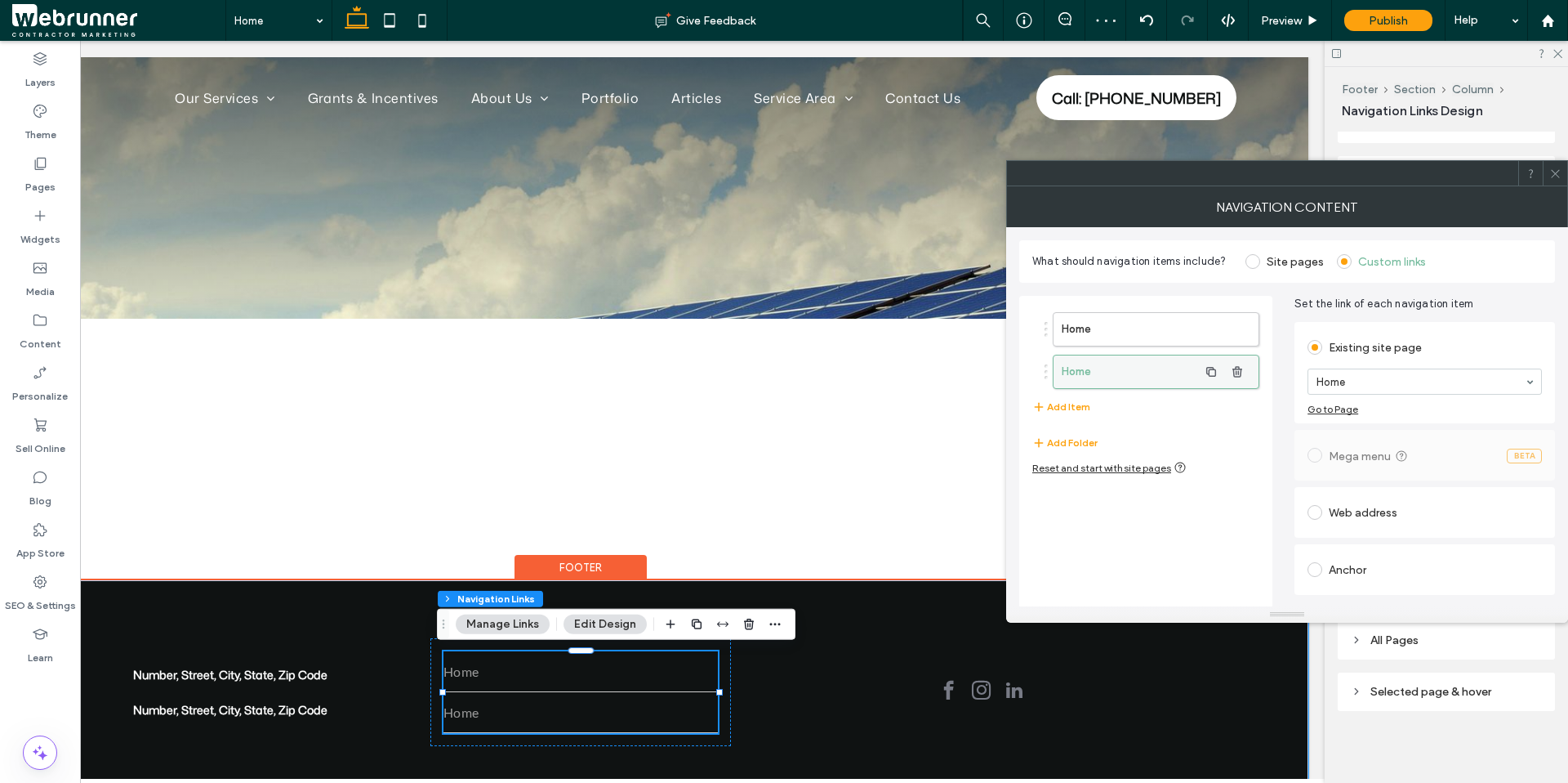
click at [1134, 374] on label "Home" at bounding box center [1130, 371] width 136 height 33
click at [1081, 372] on label "Home" at bounding box center [1130, 371] width 136 height 33
click at [1077, 372] on label "Home" at bounding box center [1130, 371] width 136 height 33
click at [1046, 374] on div at bounding box center [1045, 371] width 3 height 3
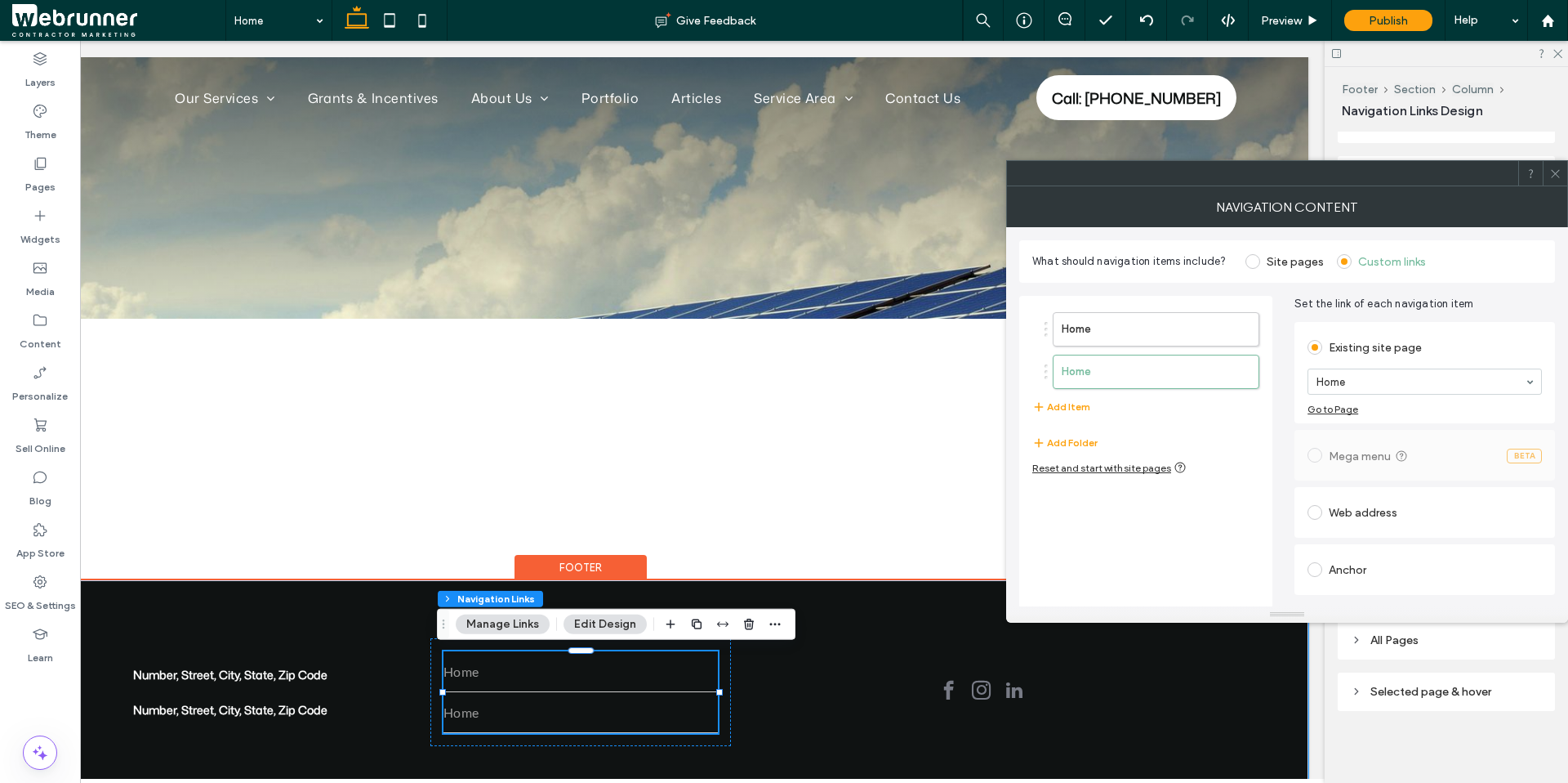
click at [1219, 261] on span at bounding box center [1252, 262] width 15 height 15
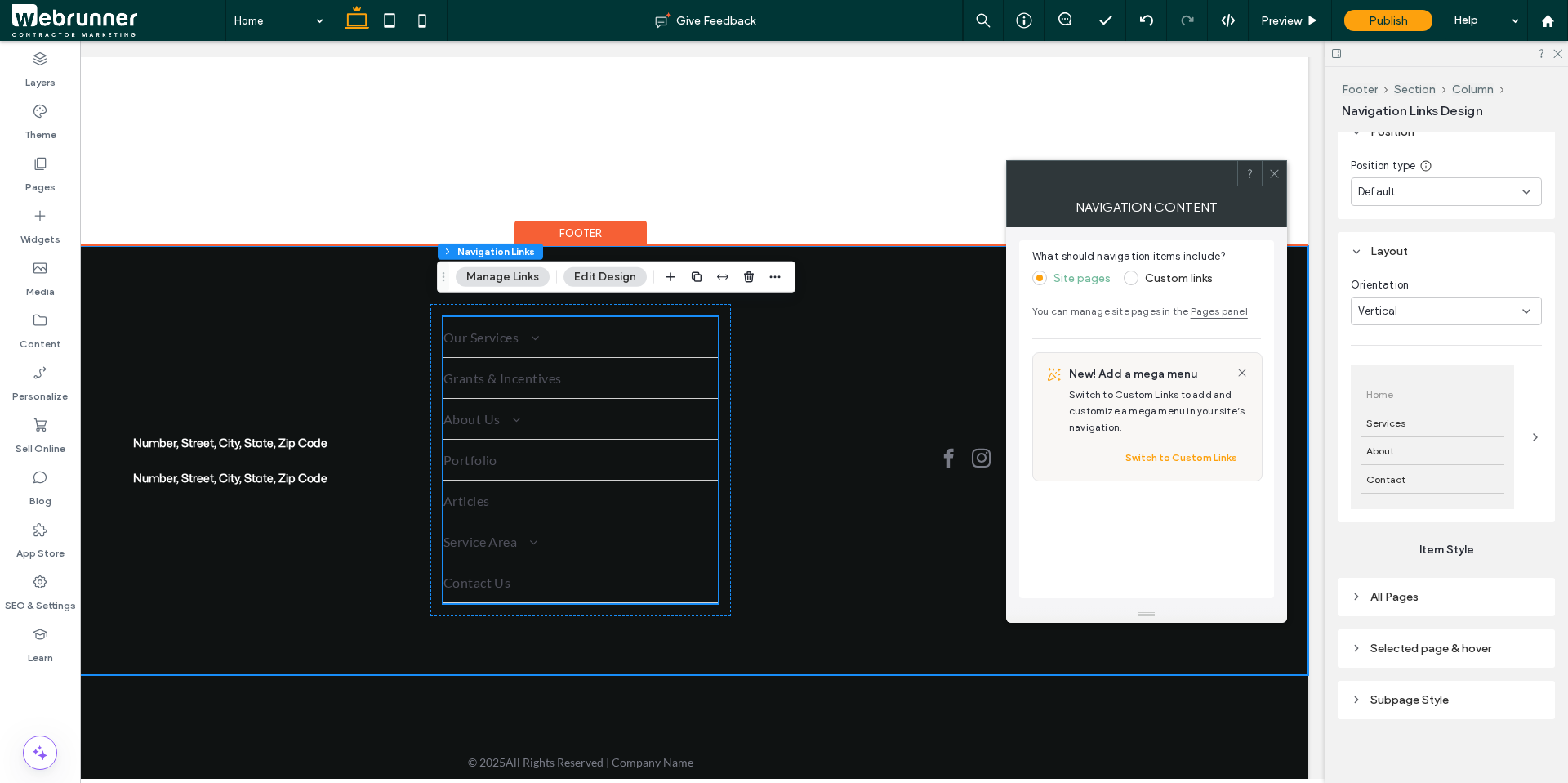
scroll to position [348, 0]
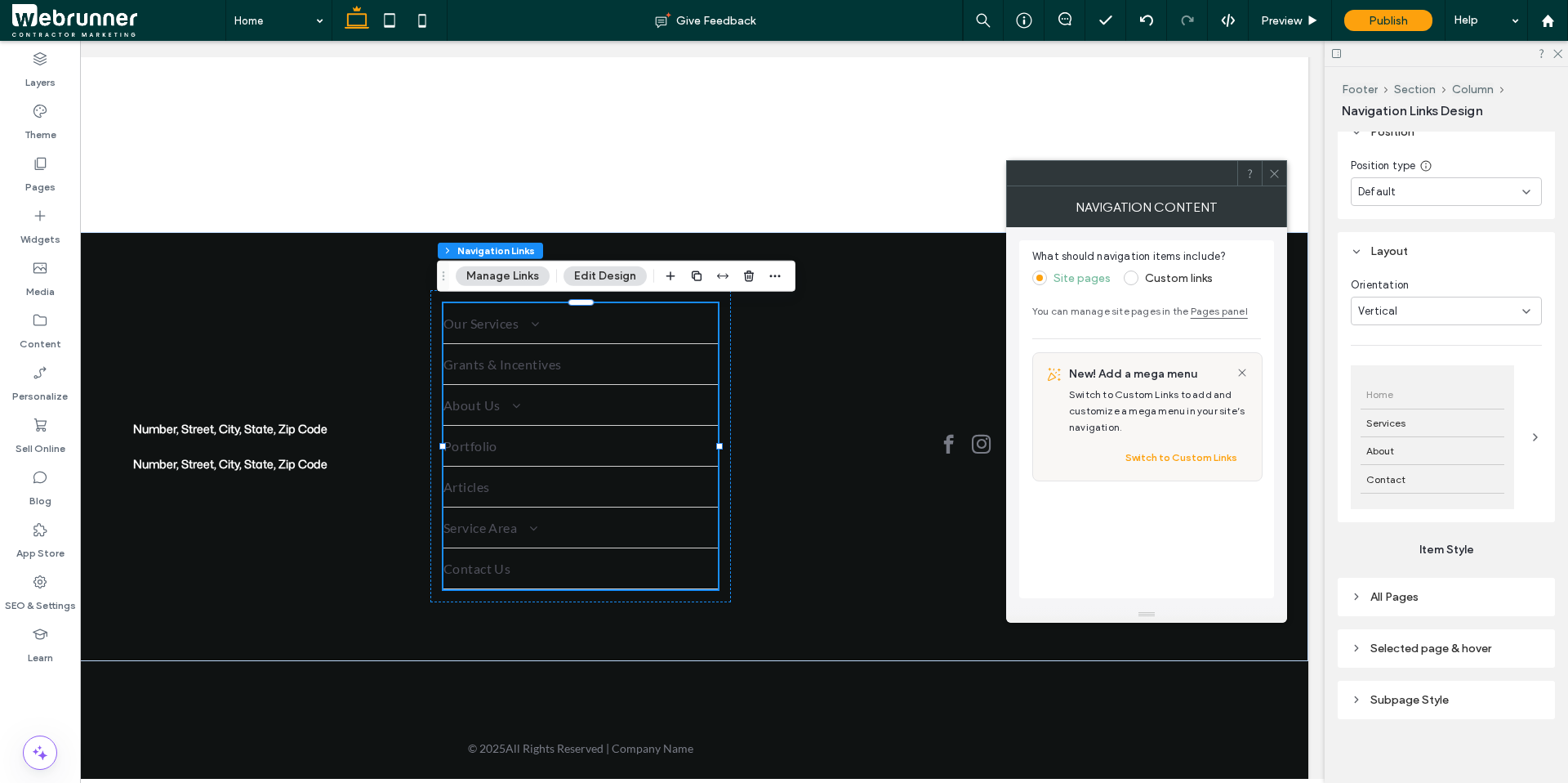
click at [1134, 282] on span at bounding box center [1131, 278] width 15 height 15
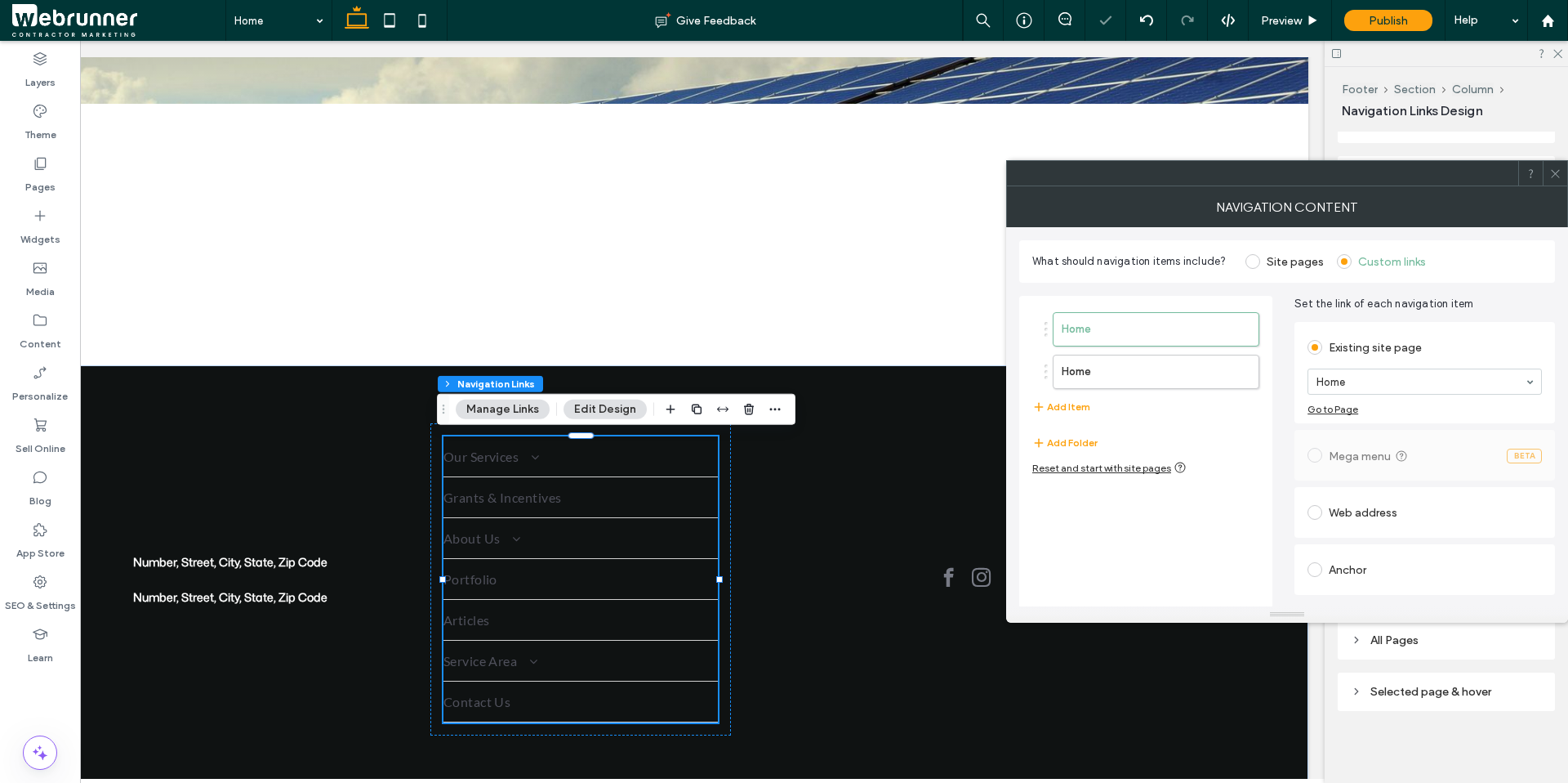
scroll to position [222, 0]
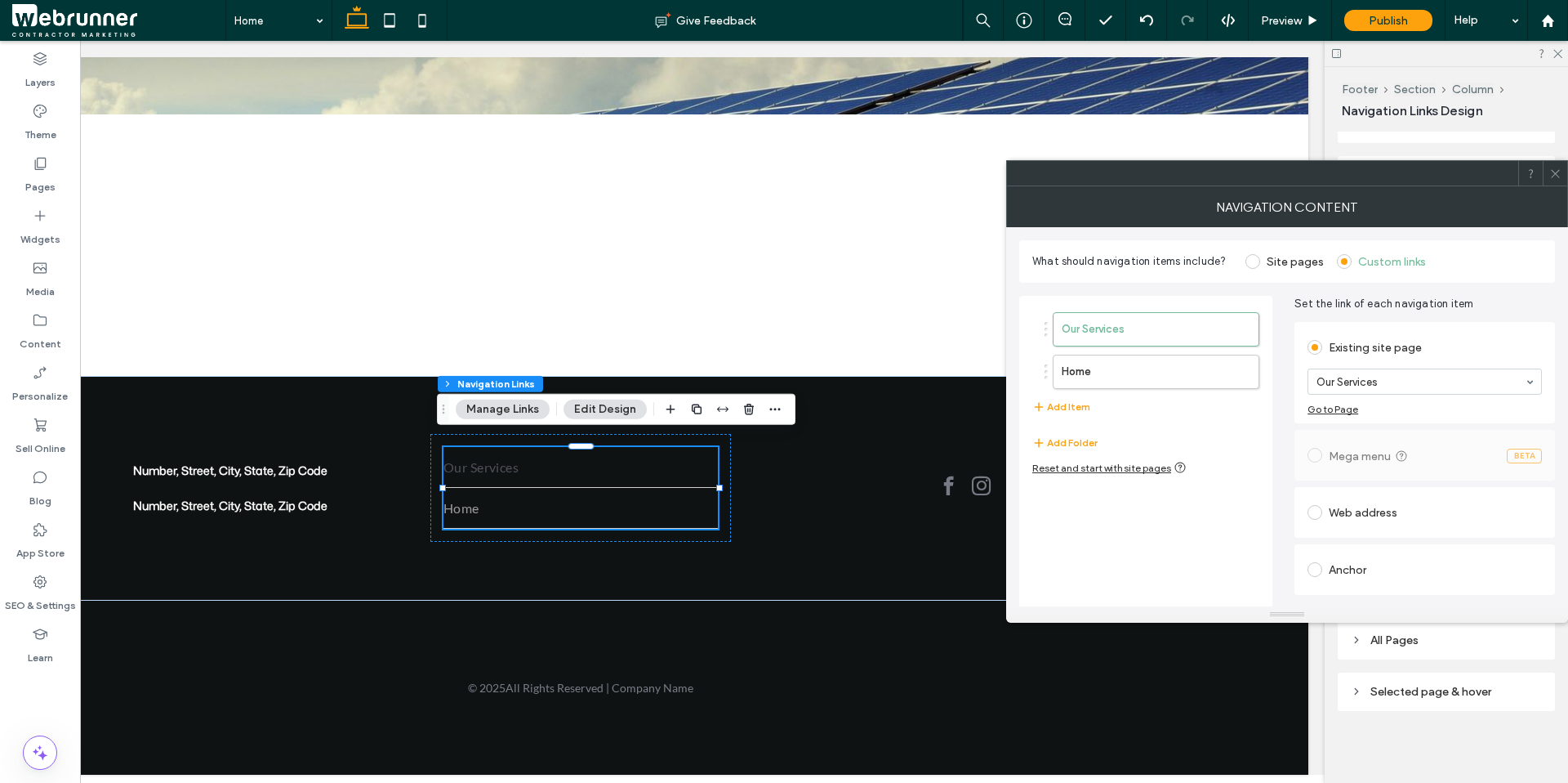
click at [640, 491] on link "Home" at bounding box center [581, 507] width 275 height 40
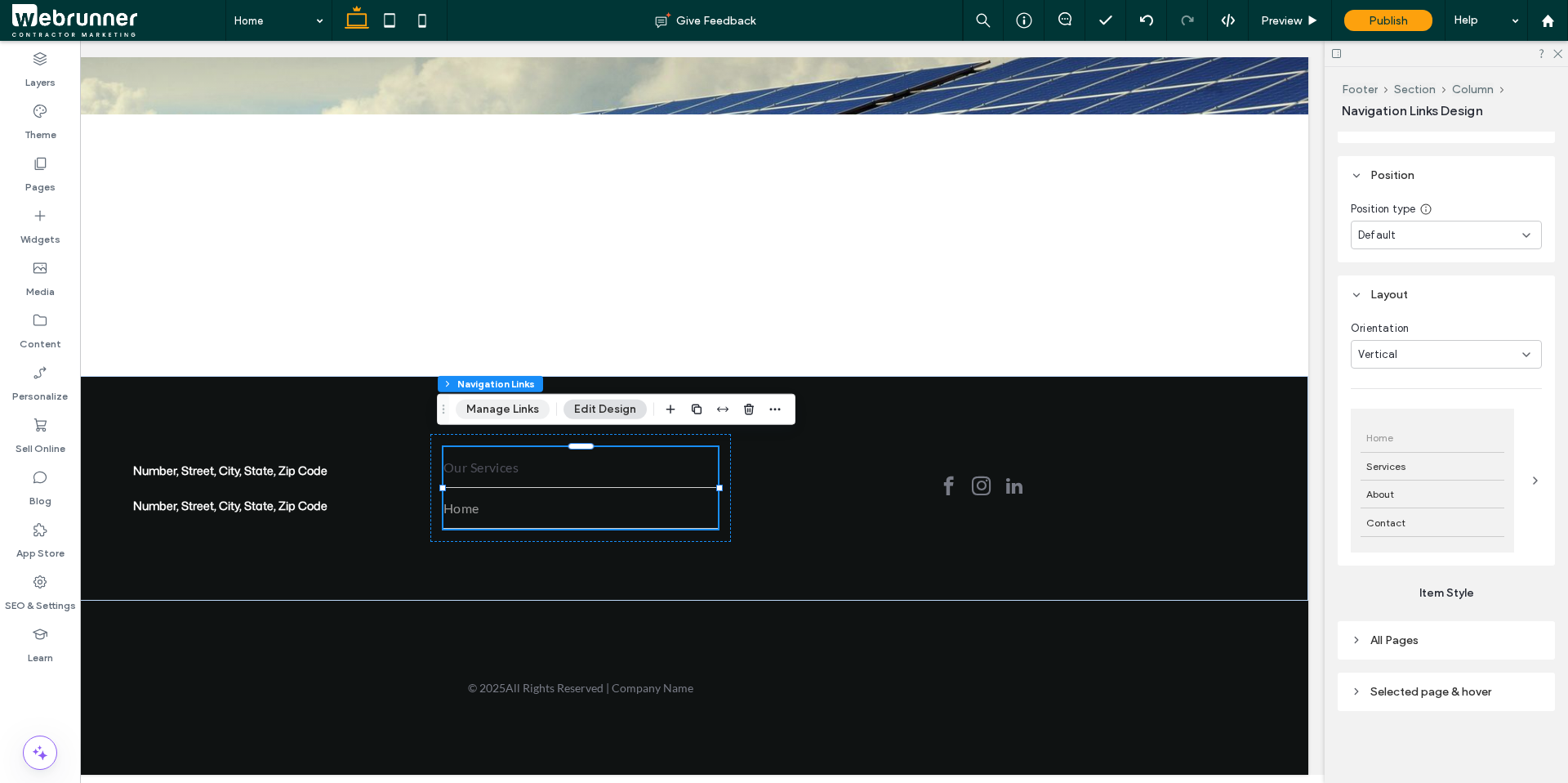
click at [517, 409] on button "Manage Links" at bounding box center [502, 409] width 94 height 20
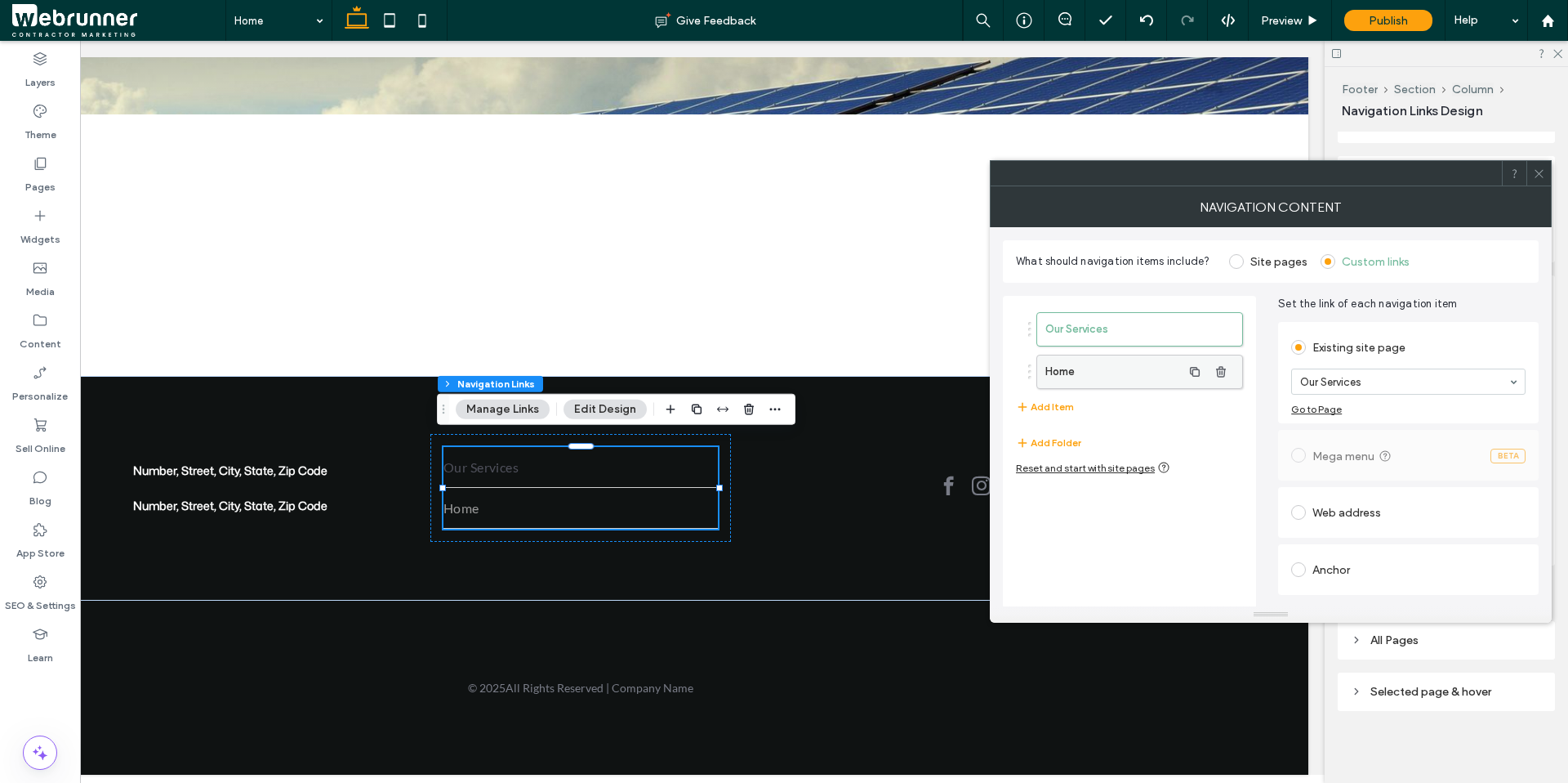
click at [1163, 377] on label "Home" at bounding box center [1113, 371] width 136 height 33
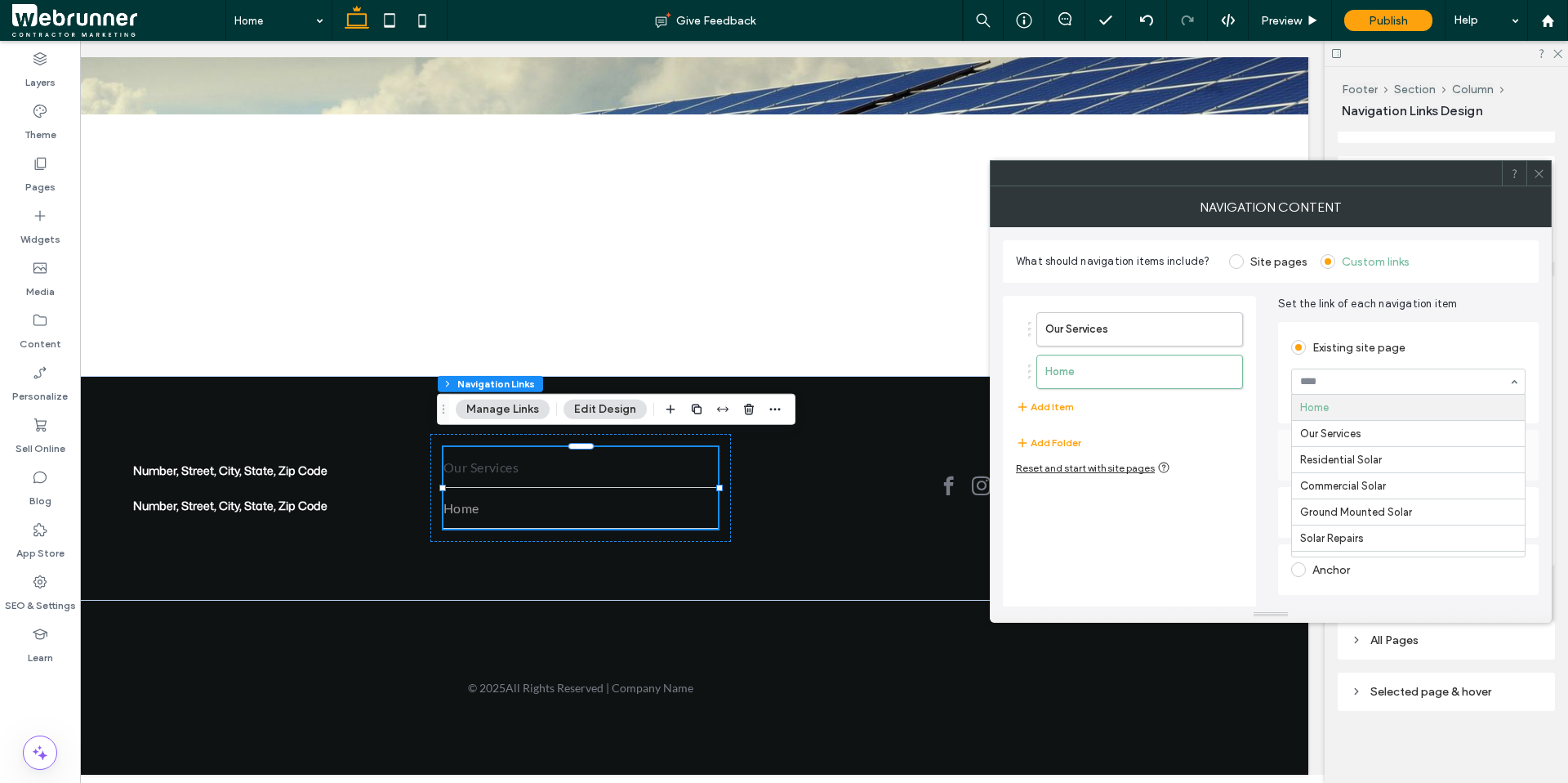
click at [1219, 393] on div "Home Our Services Residential Solar Commercial Solar Ground Mounted Solar Solar…" at bounding box center [1407, 381] width 234 height 26
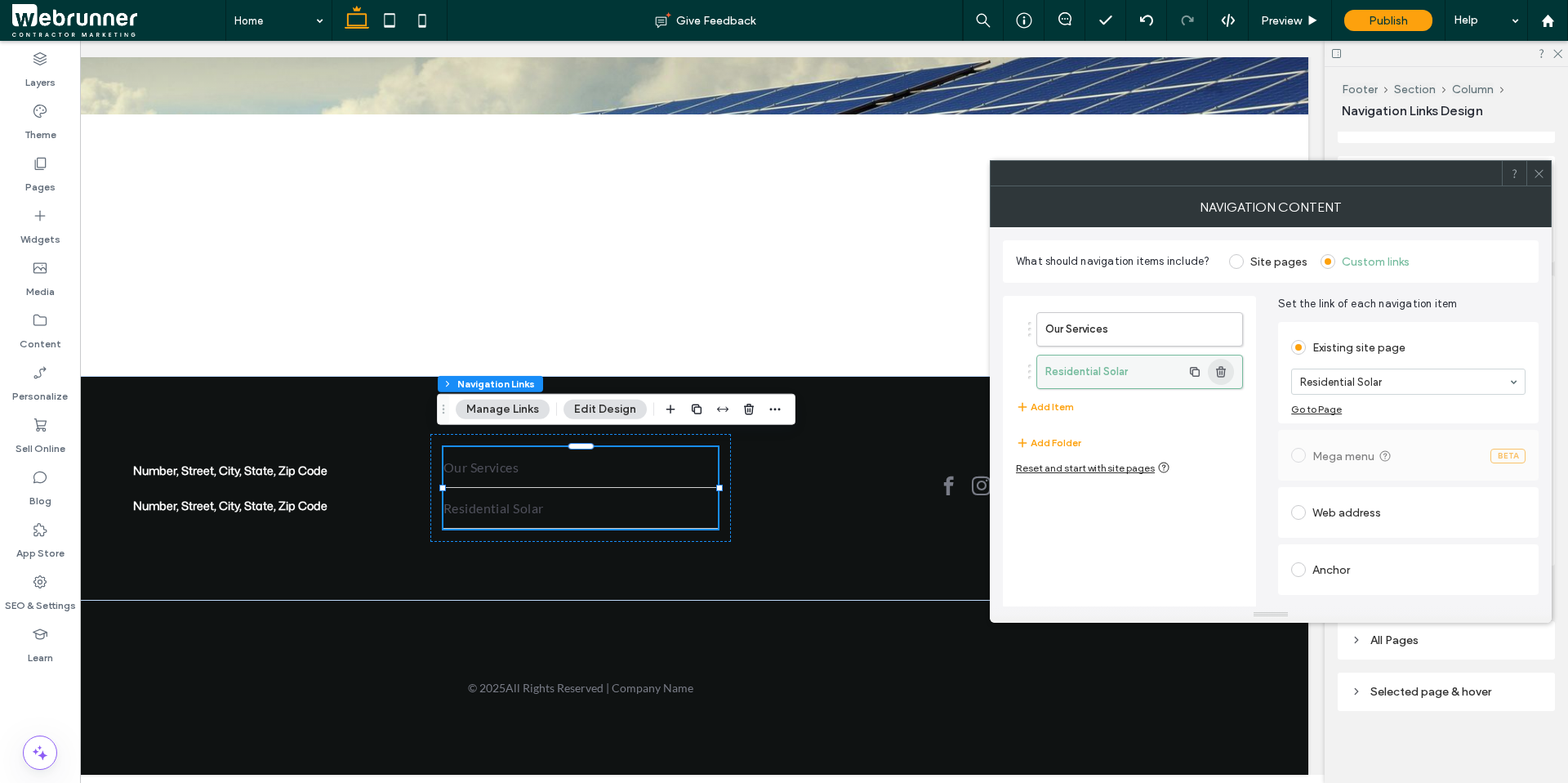
click at [1219, 377] on icon "button" at bounding box center [1221, 372] width 13 height 13
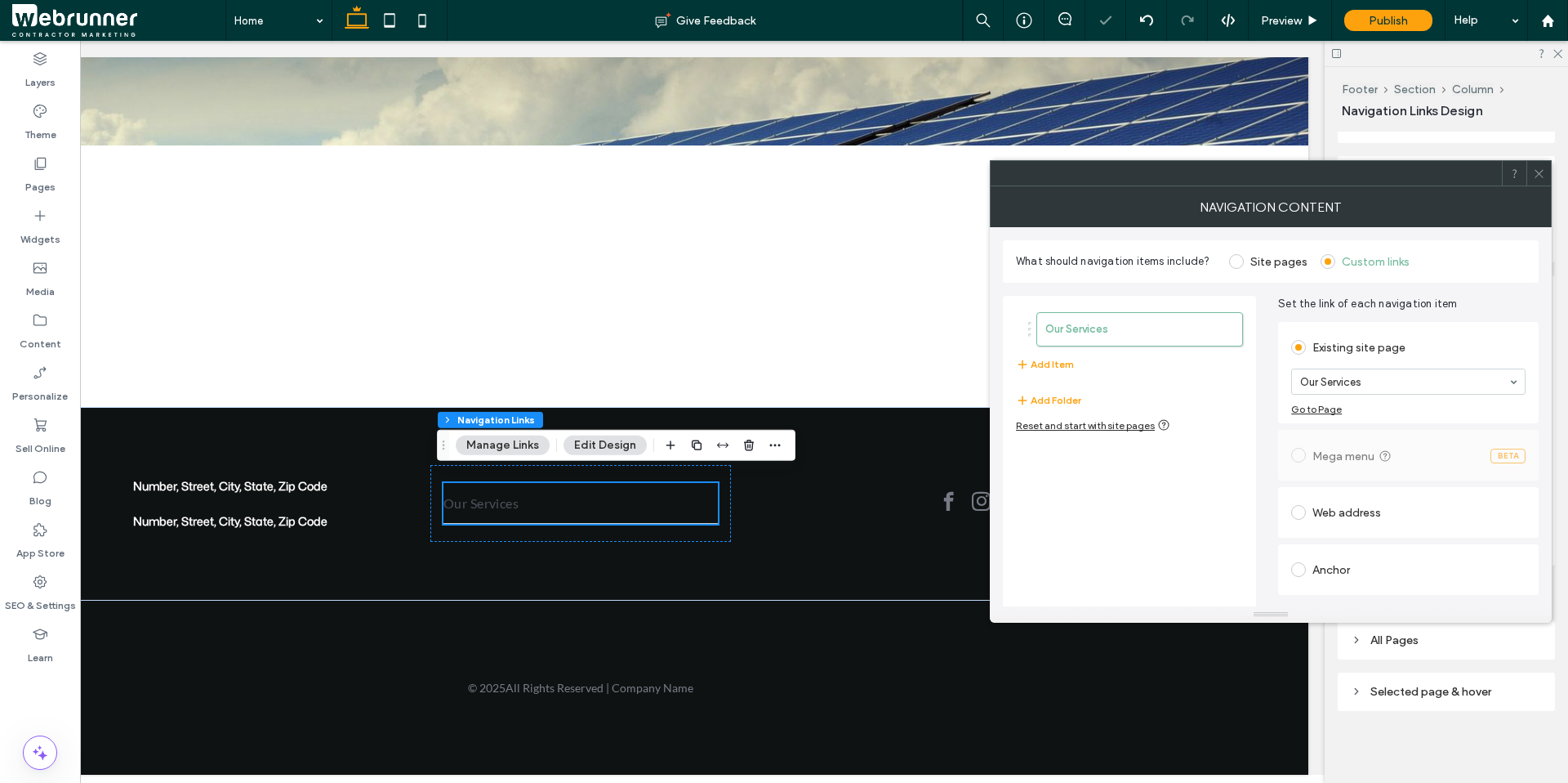
scroll to position [184, 0]
click at [1049, 360] on button "Add Item" at bounding box center [1045, 363] width 58 height 20
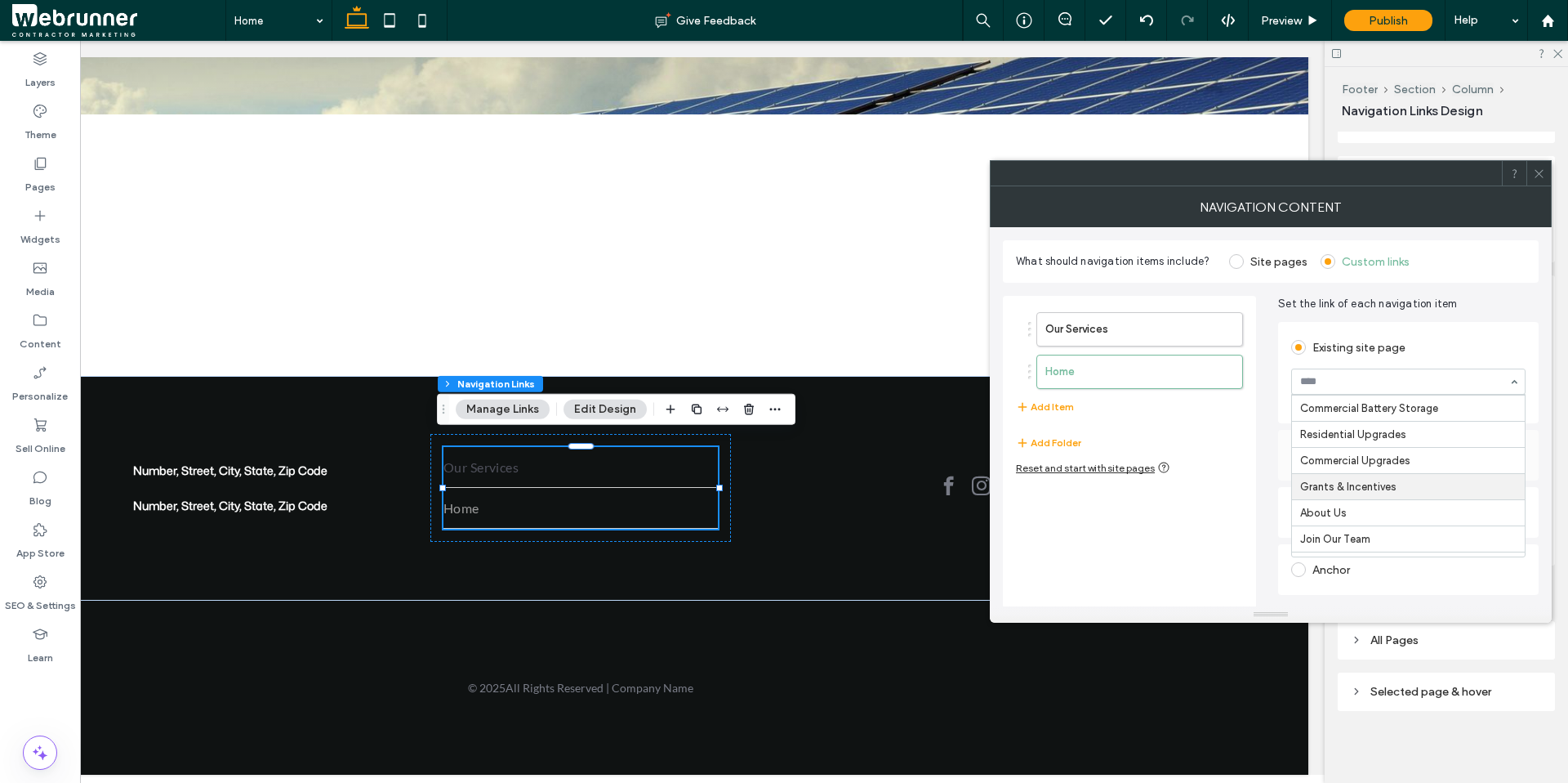
scroll to position [318, 0]
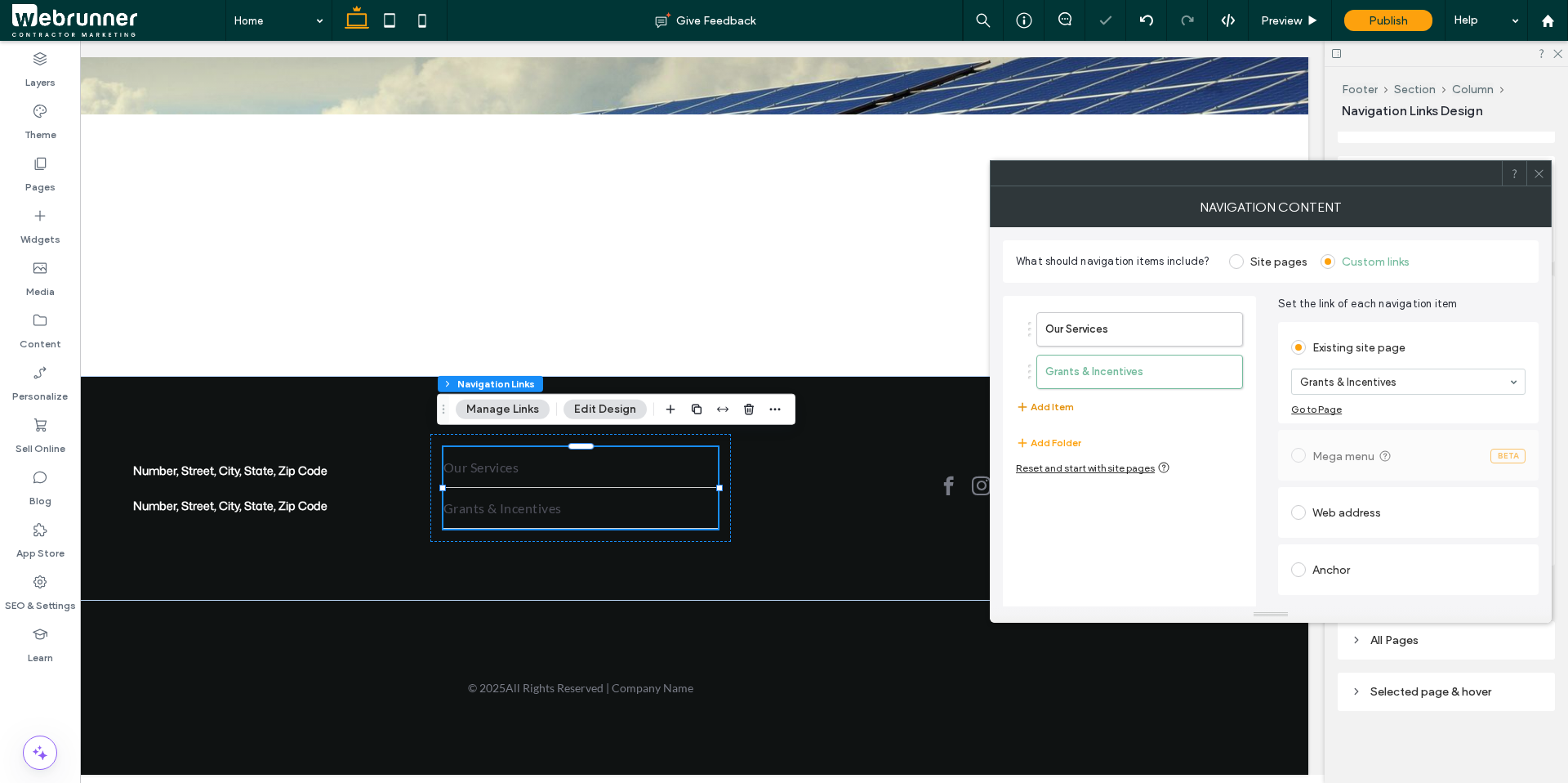
click at [1042, 406] on button "Add Item" at bounding box center [1045, 406] width 58 height 20
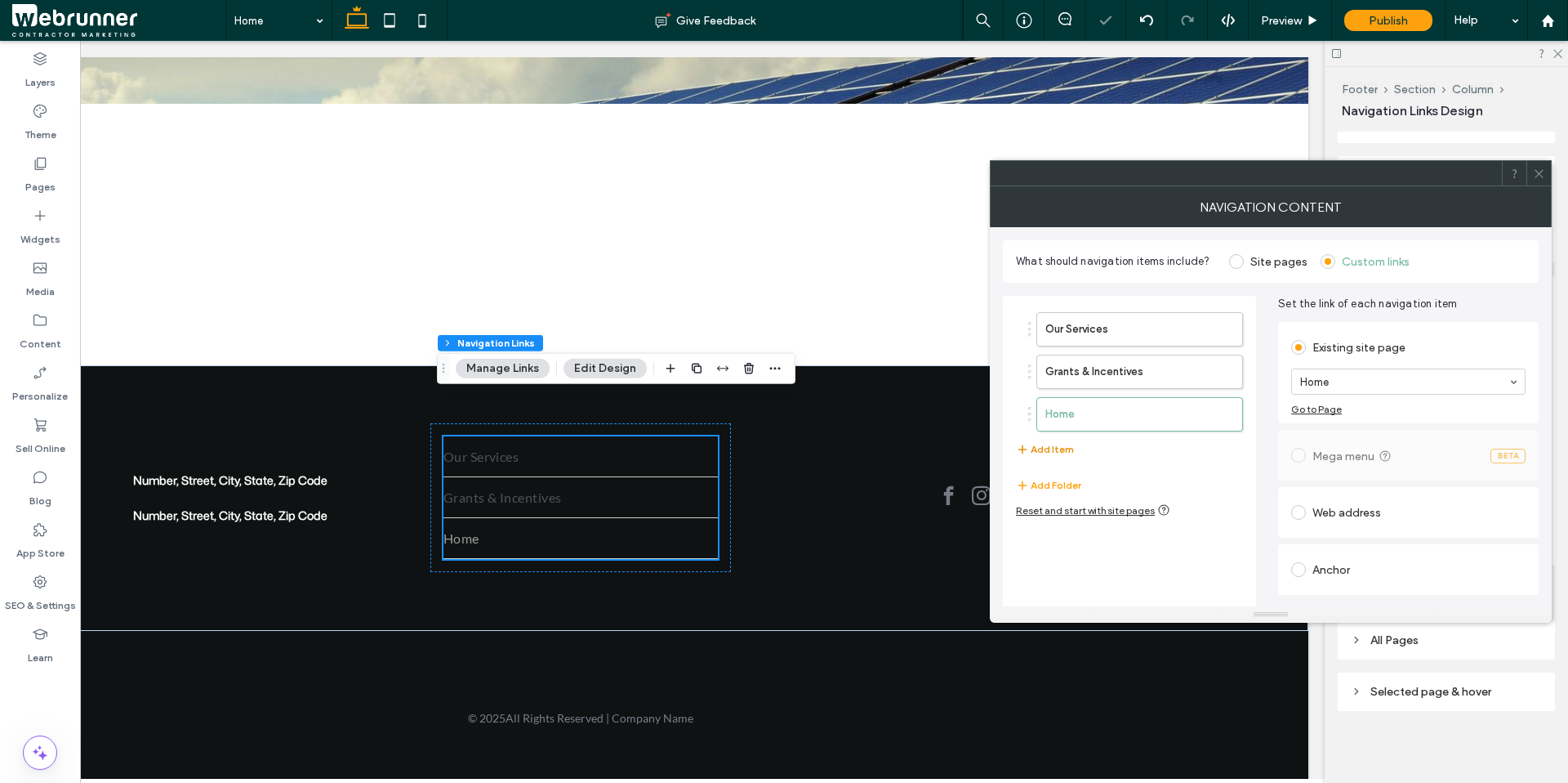
scroll to position [256, 0]
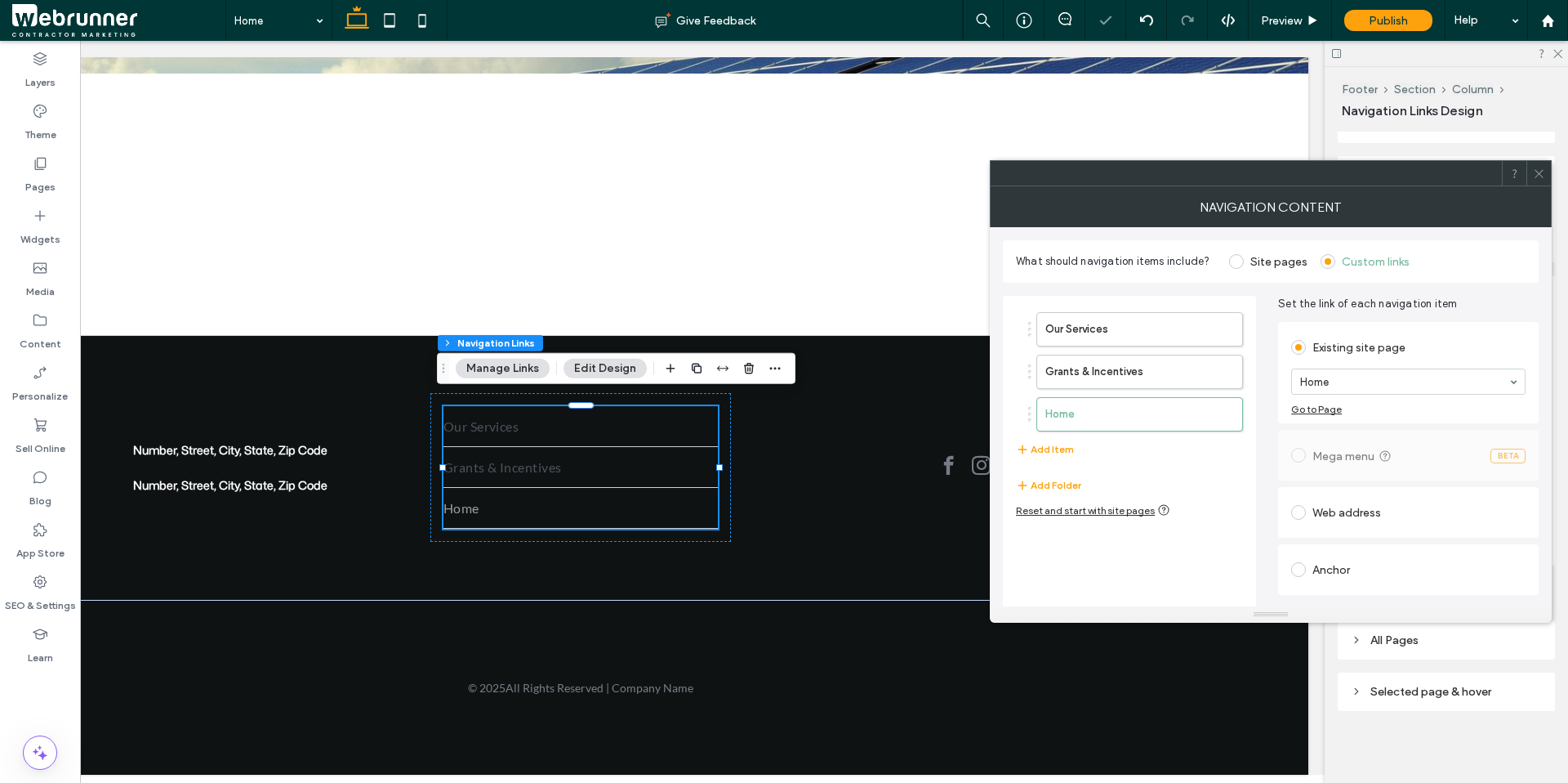
click at [1219, 393] on div "Home" at bounding box center [1407, 381] width 234 height 26
click at [1049, 456] on button "Add Item" at bounding box center [1045, 448] width 58 height 20
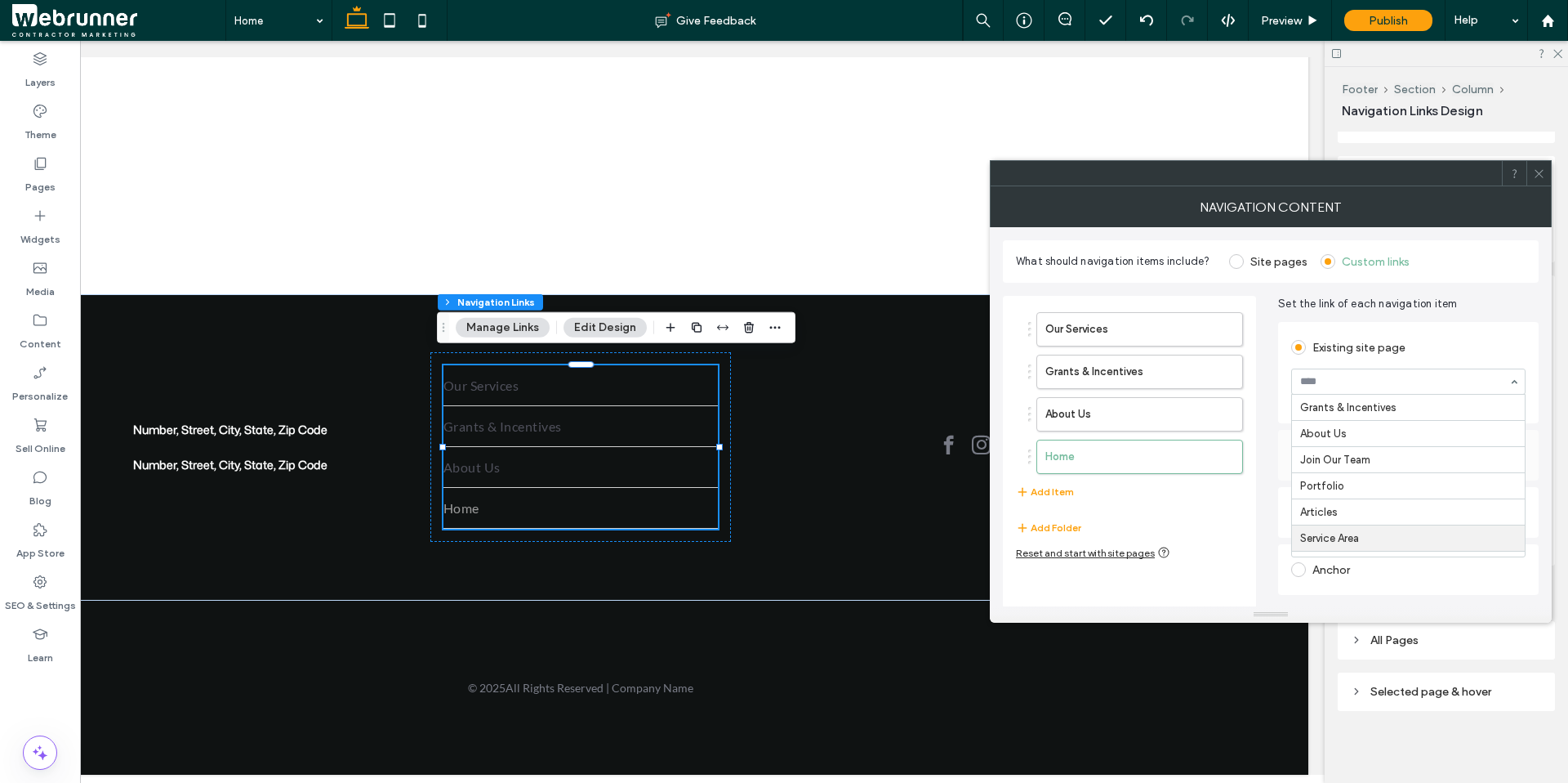
scroll to position [380, 0]
click at [1219, 387] on input at bounding box center [1404, 381] width 208 height 11
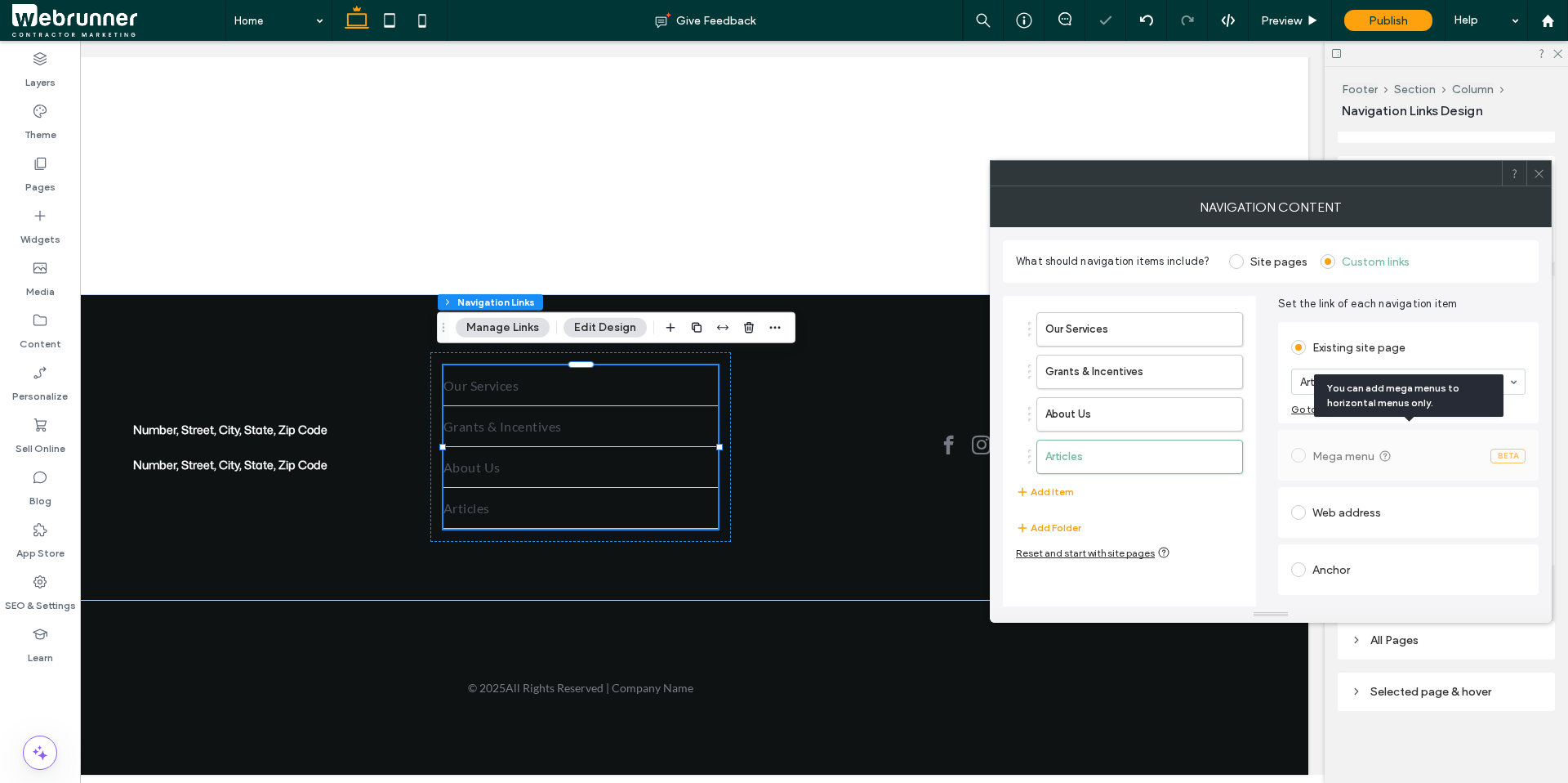
click at [1219, 383] on div "You can add mega menus to horizontal menus only." at bounding box center [1408, 394] width 190 height 42
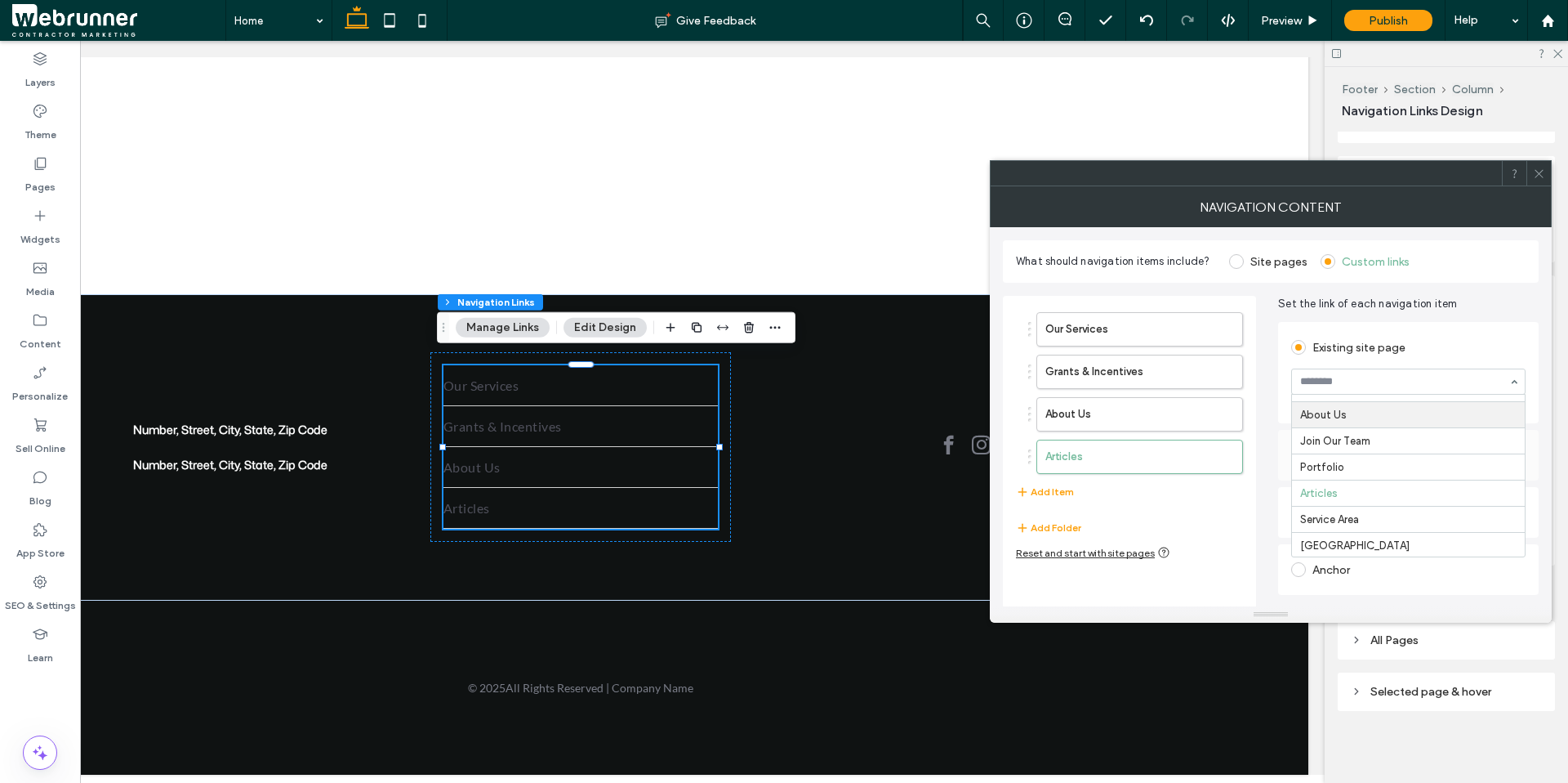
scroll to position [412, 0]
click at [1028, 493] on icon "button" at bounding box center [1023, 491] width 13 height 13
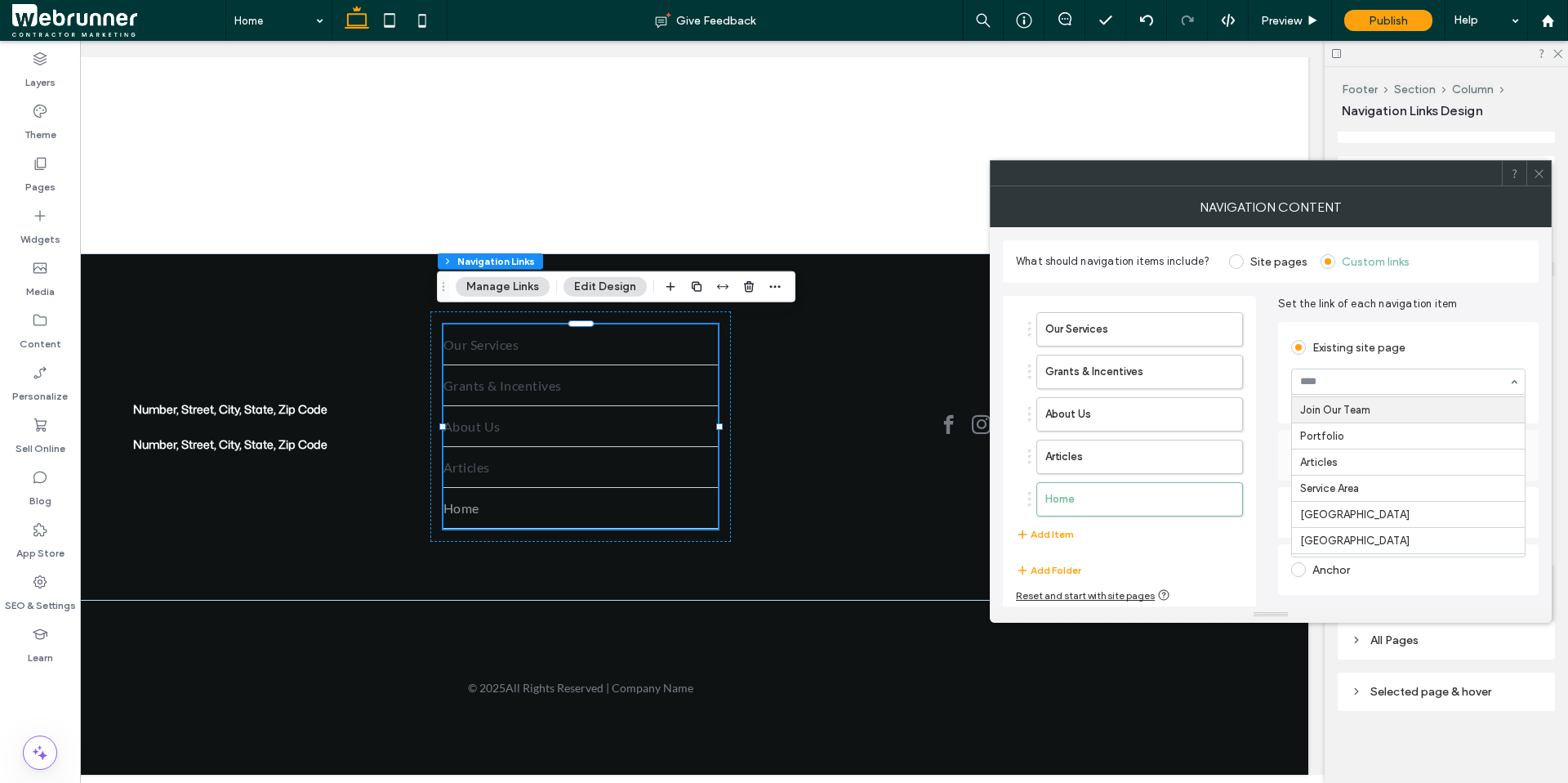
scroll to position [464, 0]
click at [1026, 538] on icon "button" at bounding box center [1023, 534] width 13 height 13
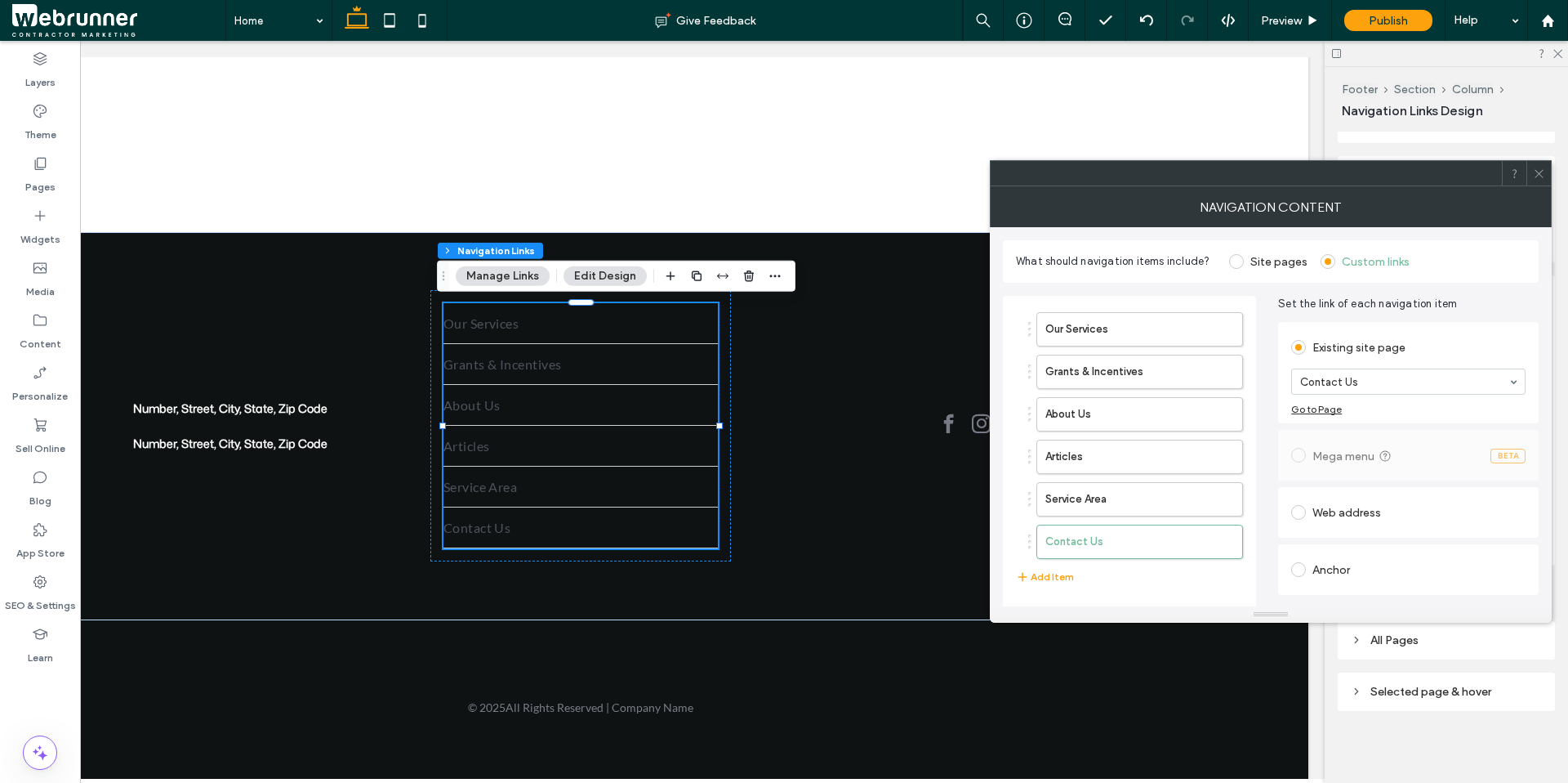
click at [1219, 165] on div at bounding box center [1538, 173] width 24 height 24
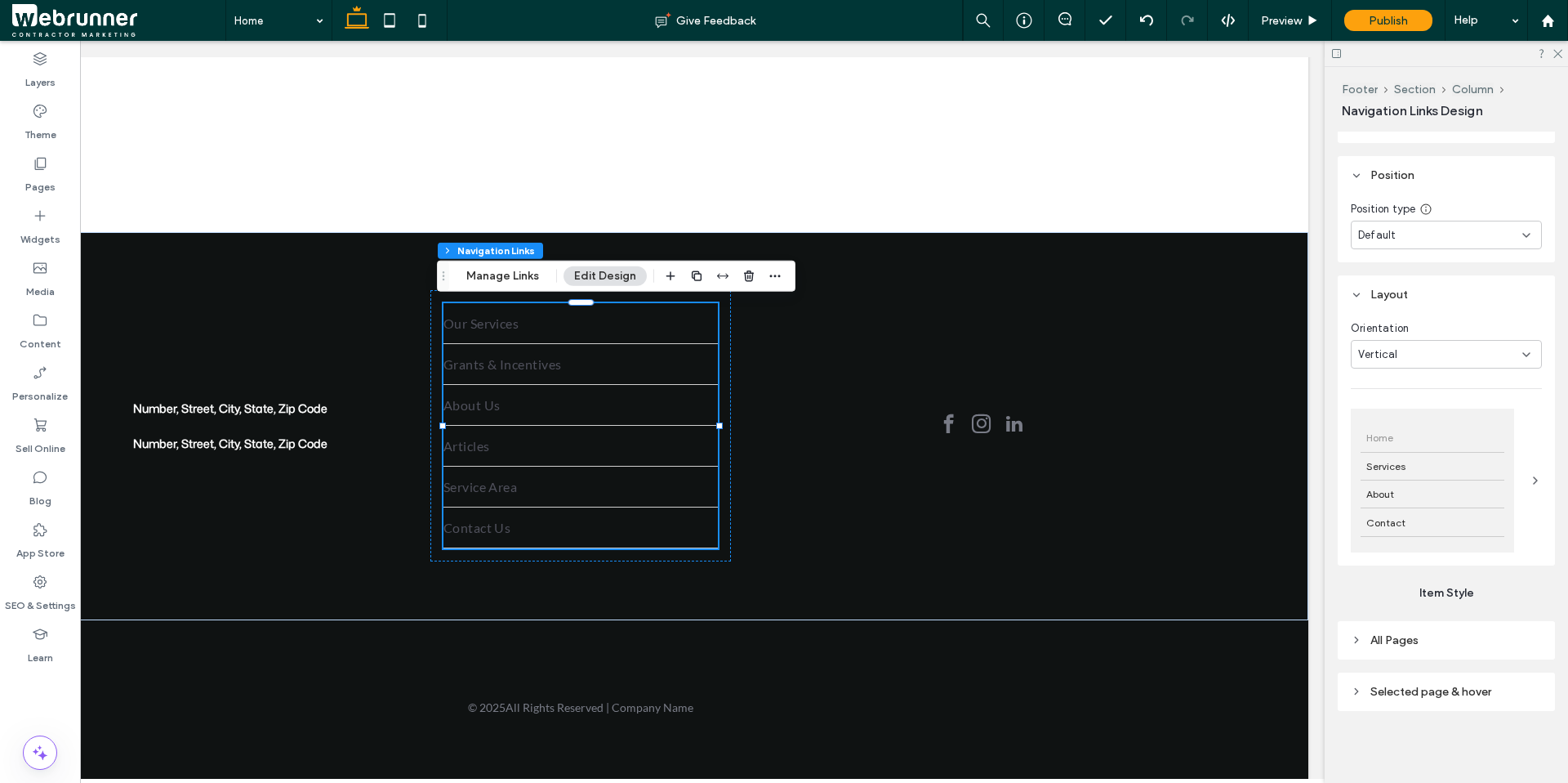
click at [1219, 475] on icon at bounding box center [1535, 480] width 13 height 13
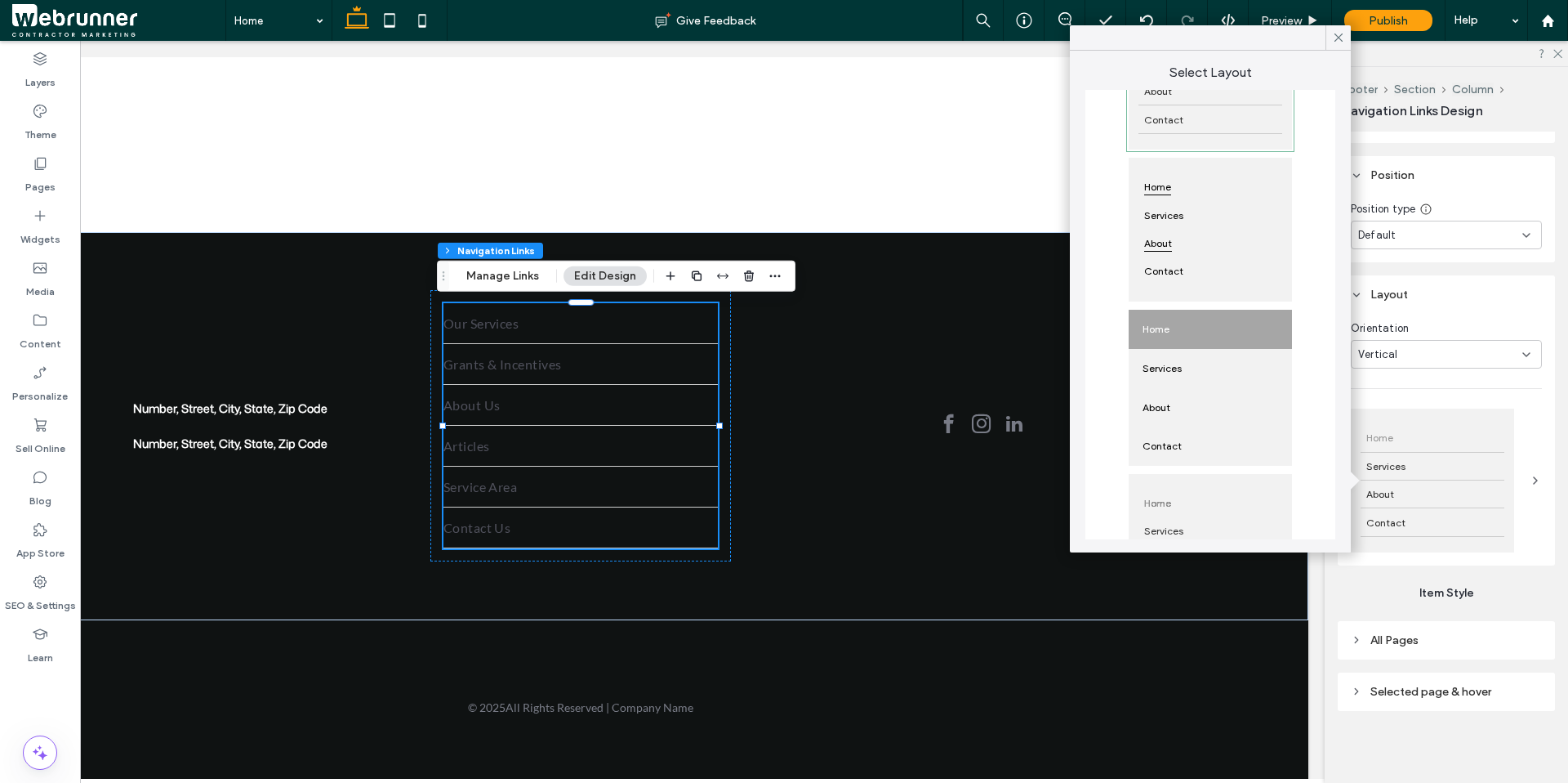
scroll to position [78, 0]
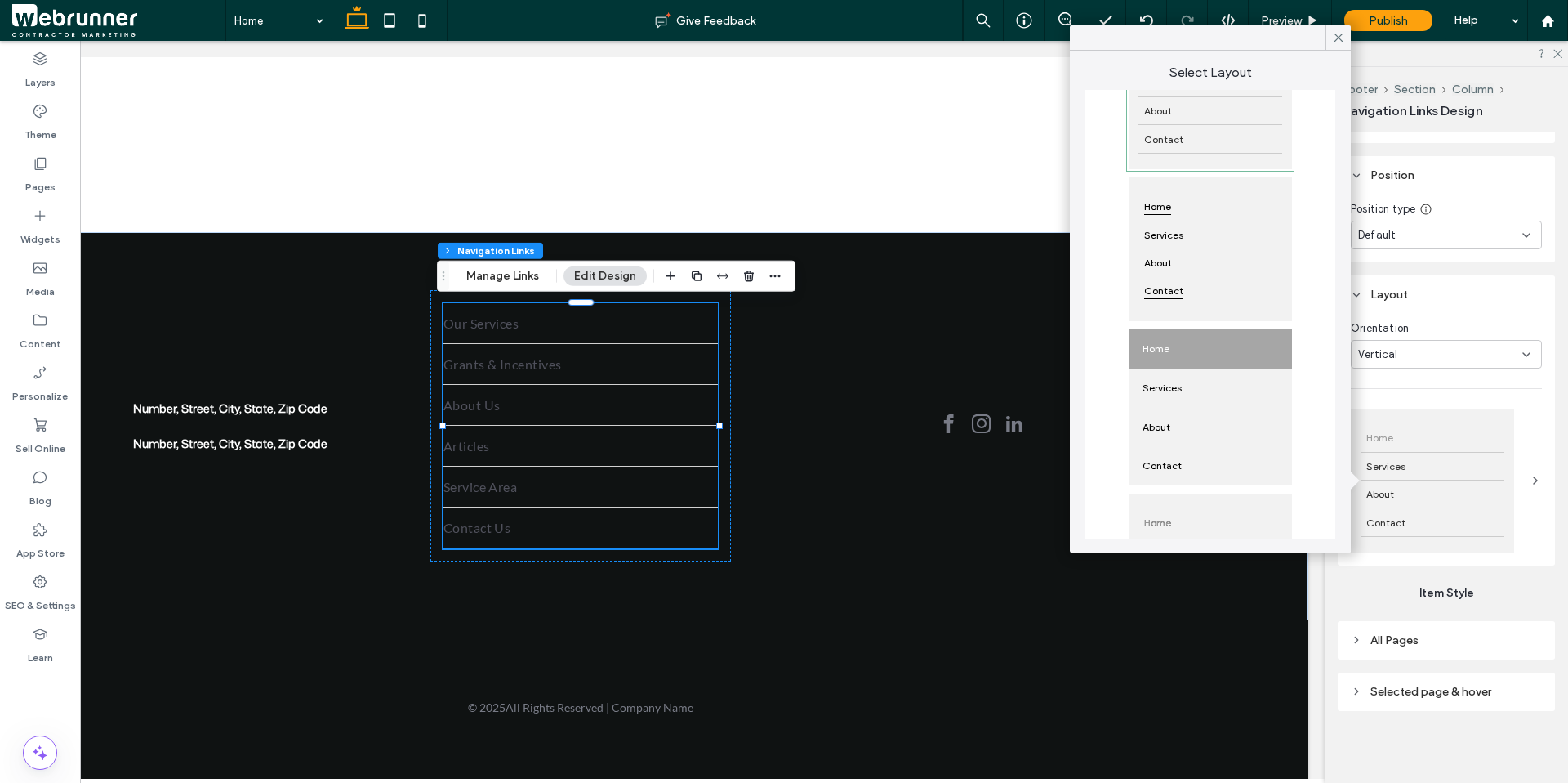
click at [1179, 294] on span "Contact" at bounding box center [1164, 291] width 50 height 28
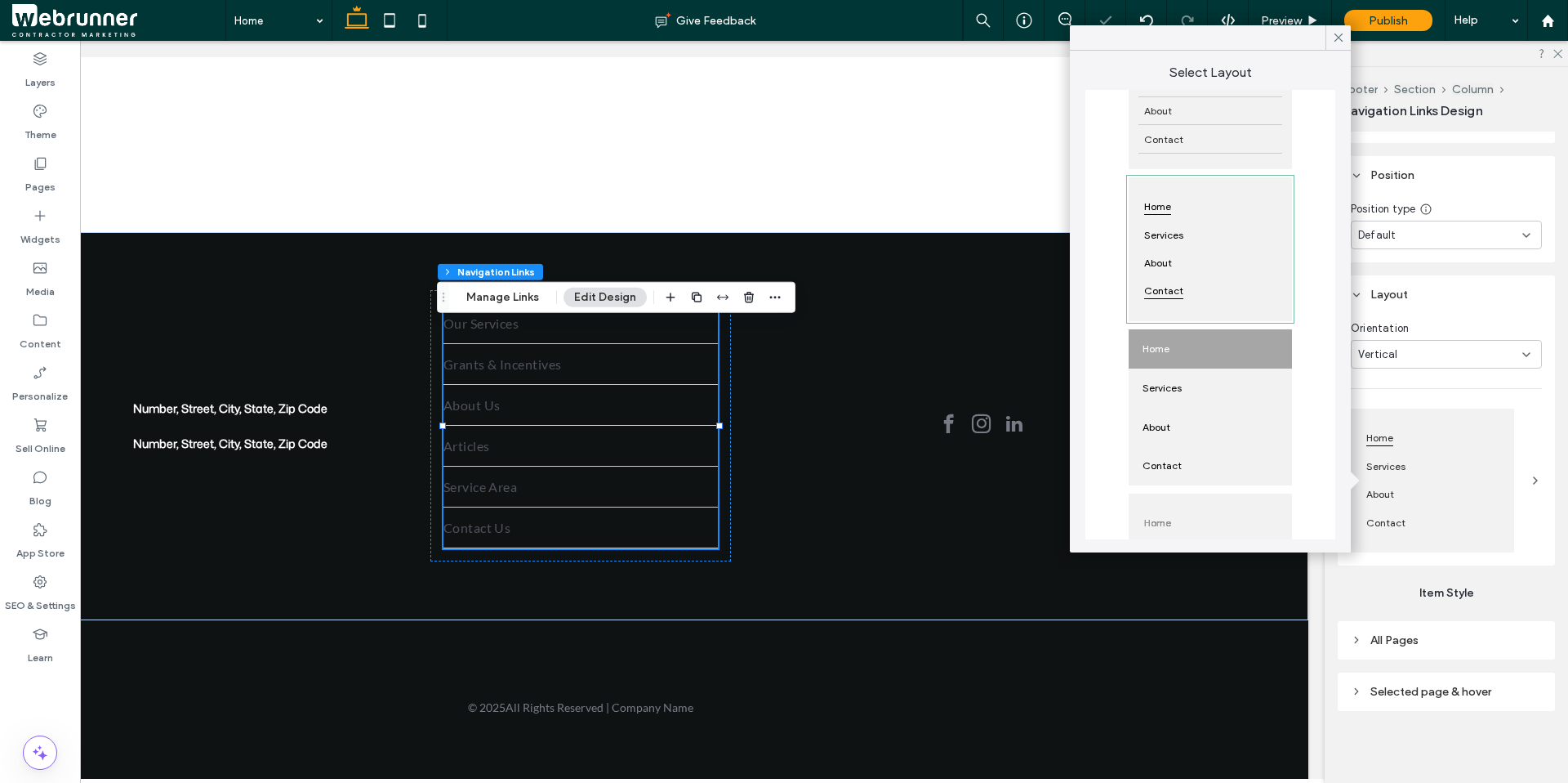
scroll to position [327, 0]
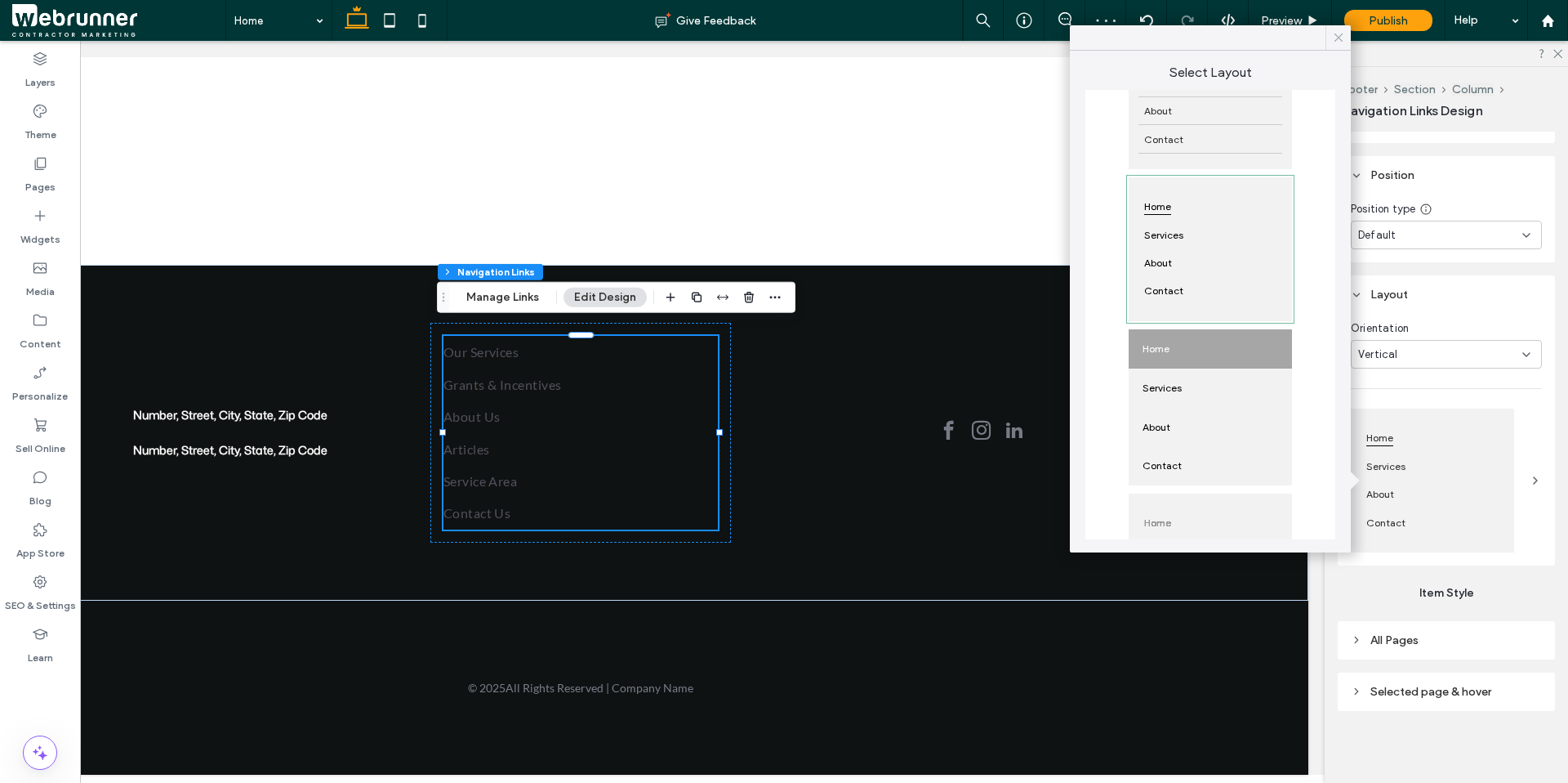
click at [1219, 31] on icon at bounding box center [1338, 37] width 15 height 15
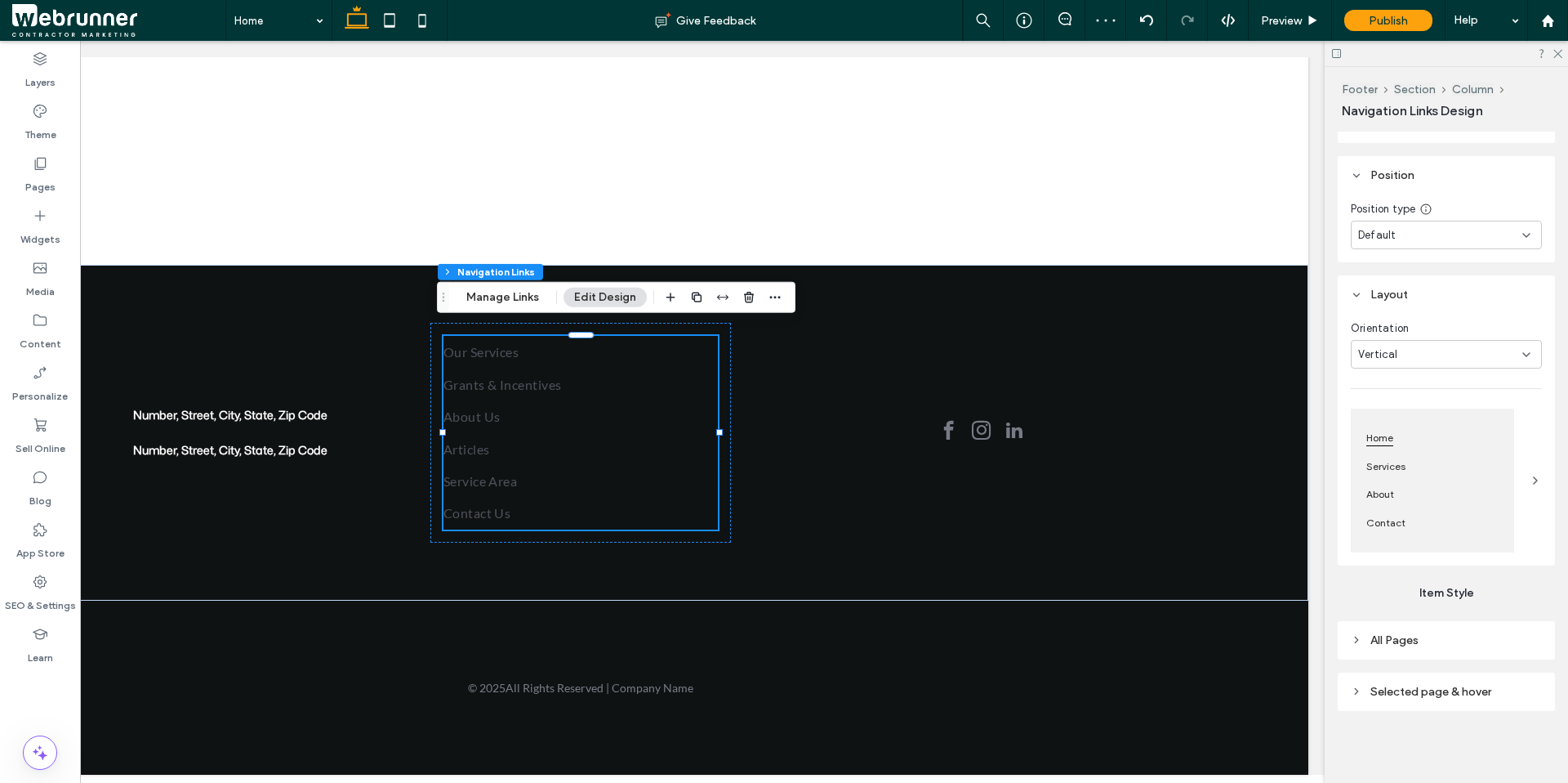
click at [1219, 617] on icon at bounding box center [1356, 639] width 11 height 11
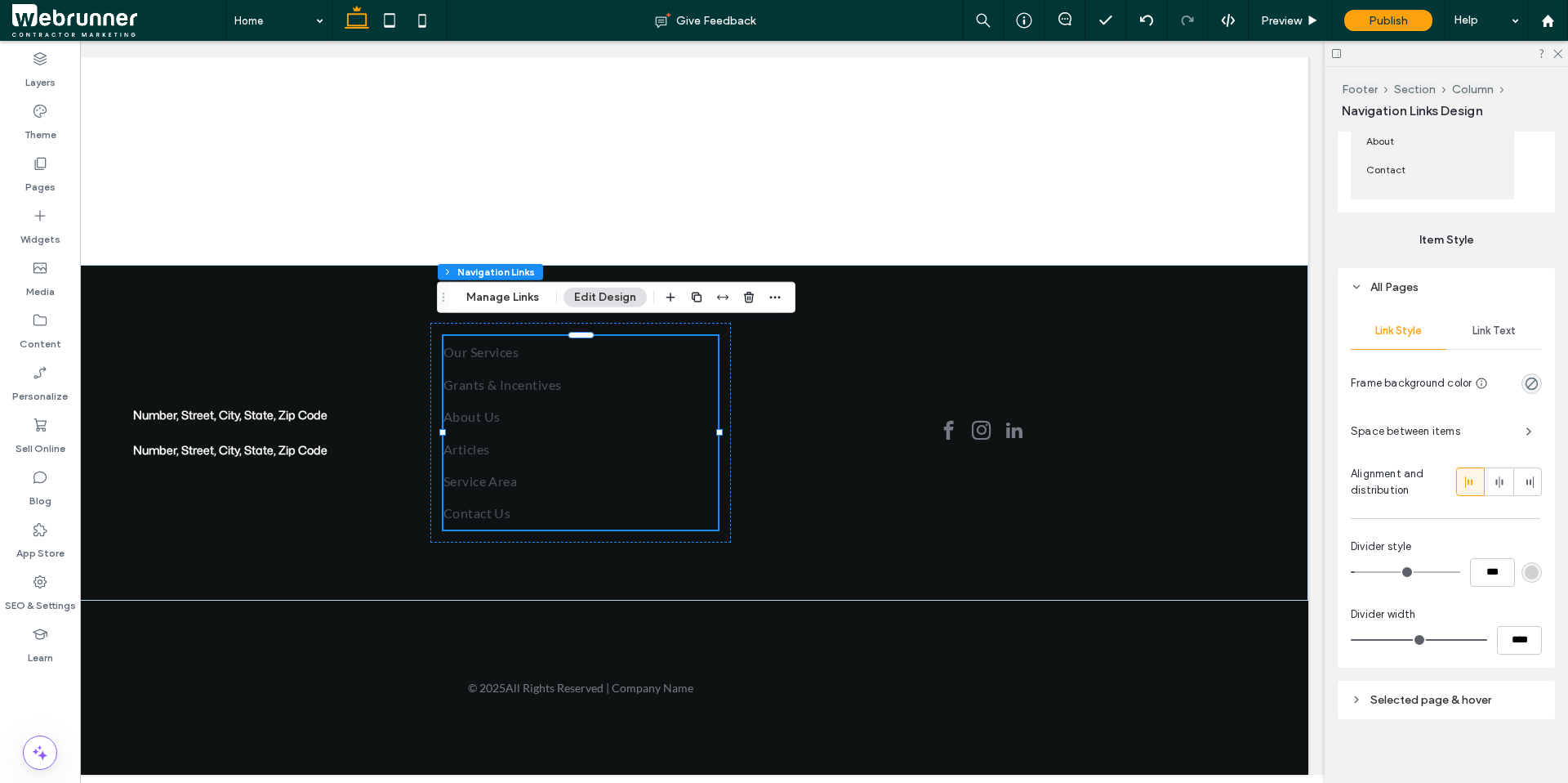
scroll to position [583, 0]
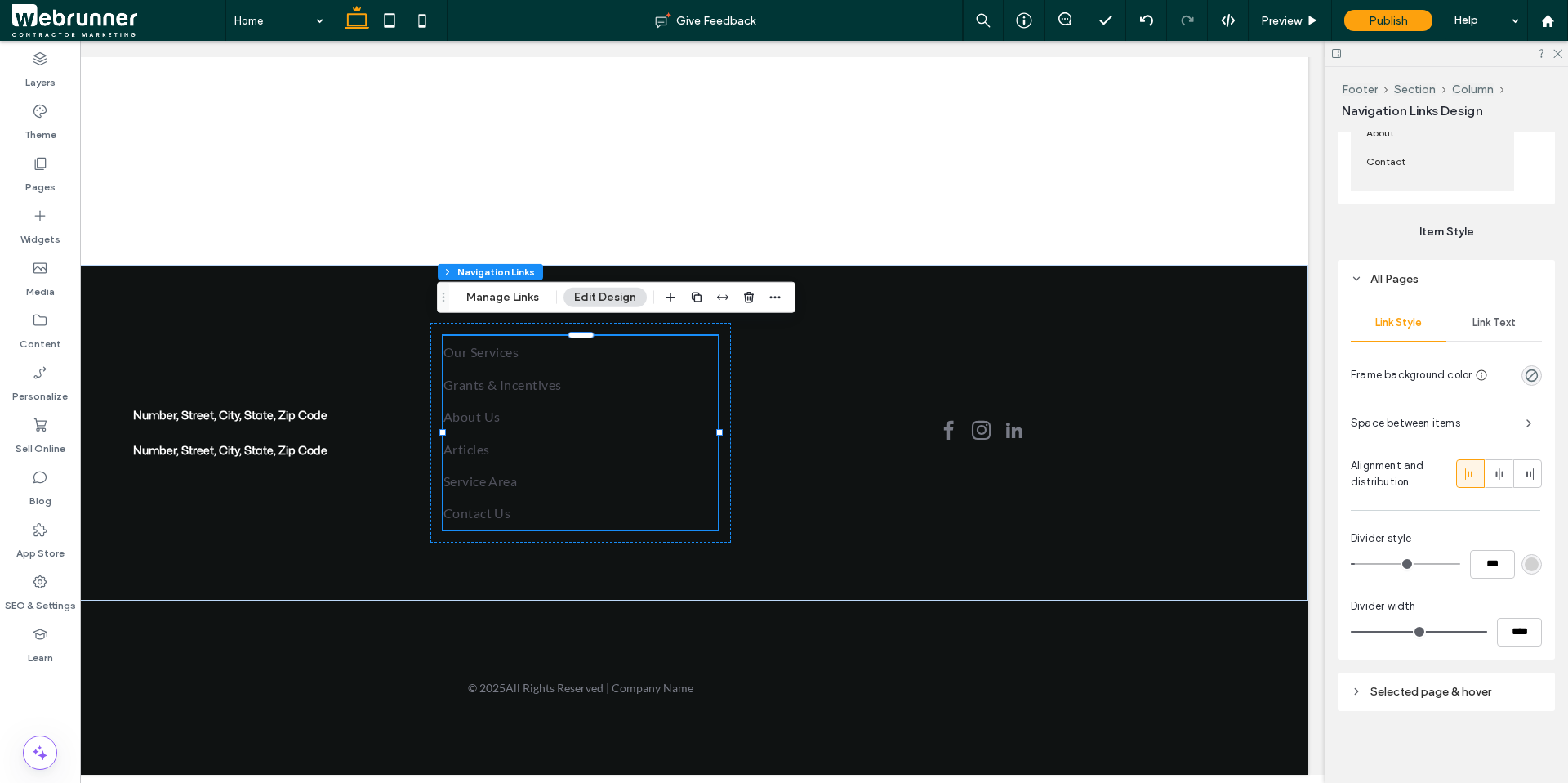
click at [1219, 325] on span "Link Text" at bounding box center [1493, 322] width 43 height 13
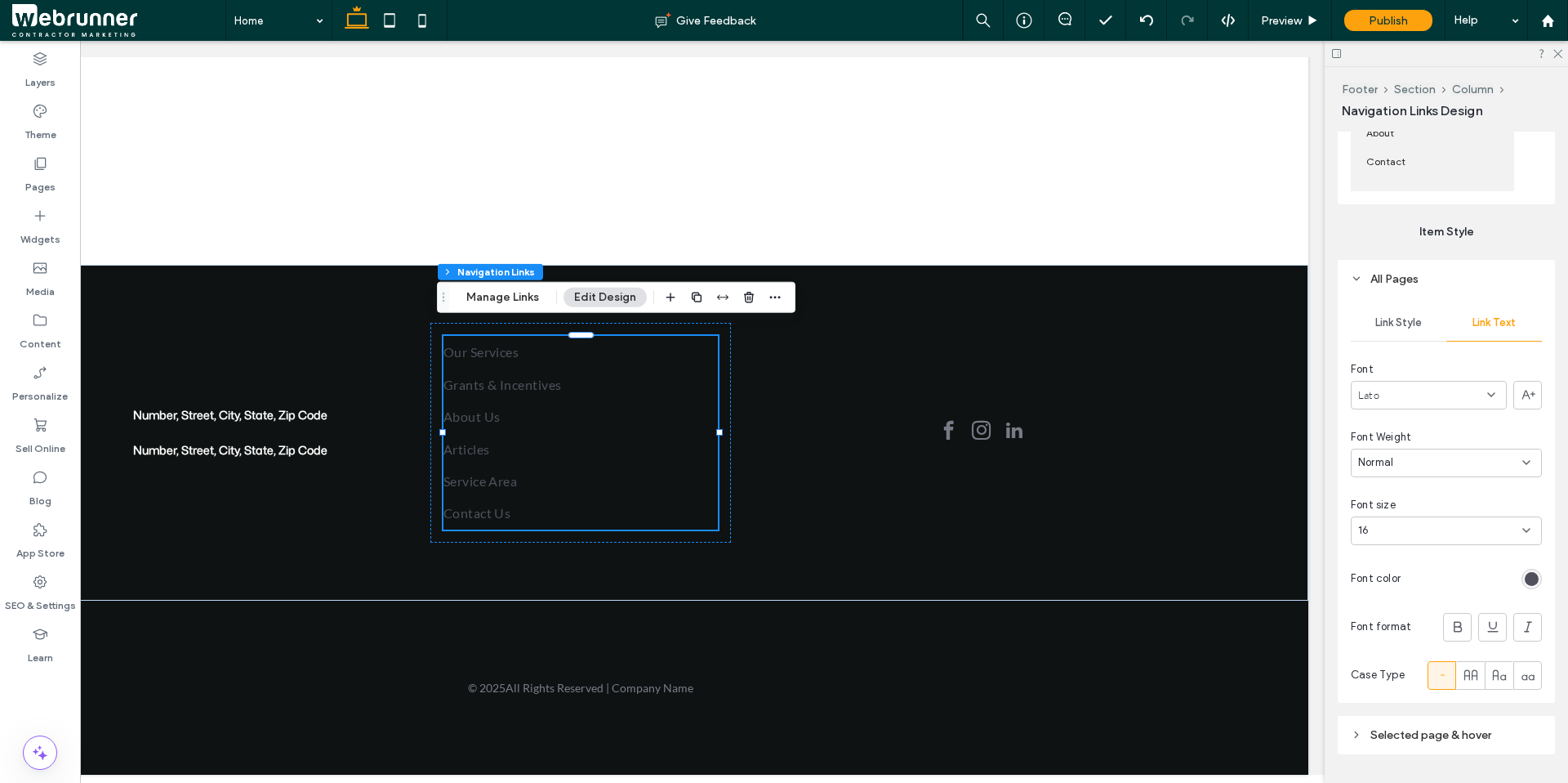
click at [1219, 584] on div "rgb(79, 80, 91)" at bounding box center [1531, 578] width 14 height 14
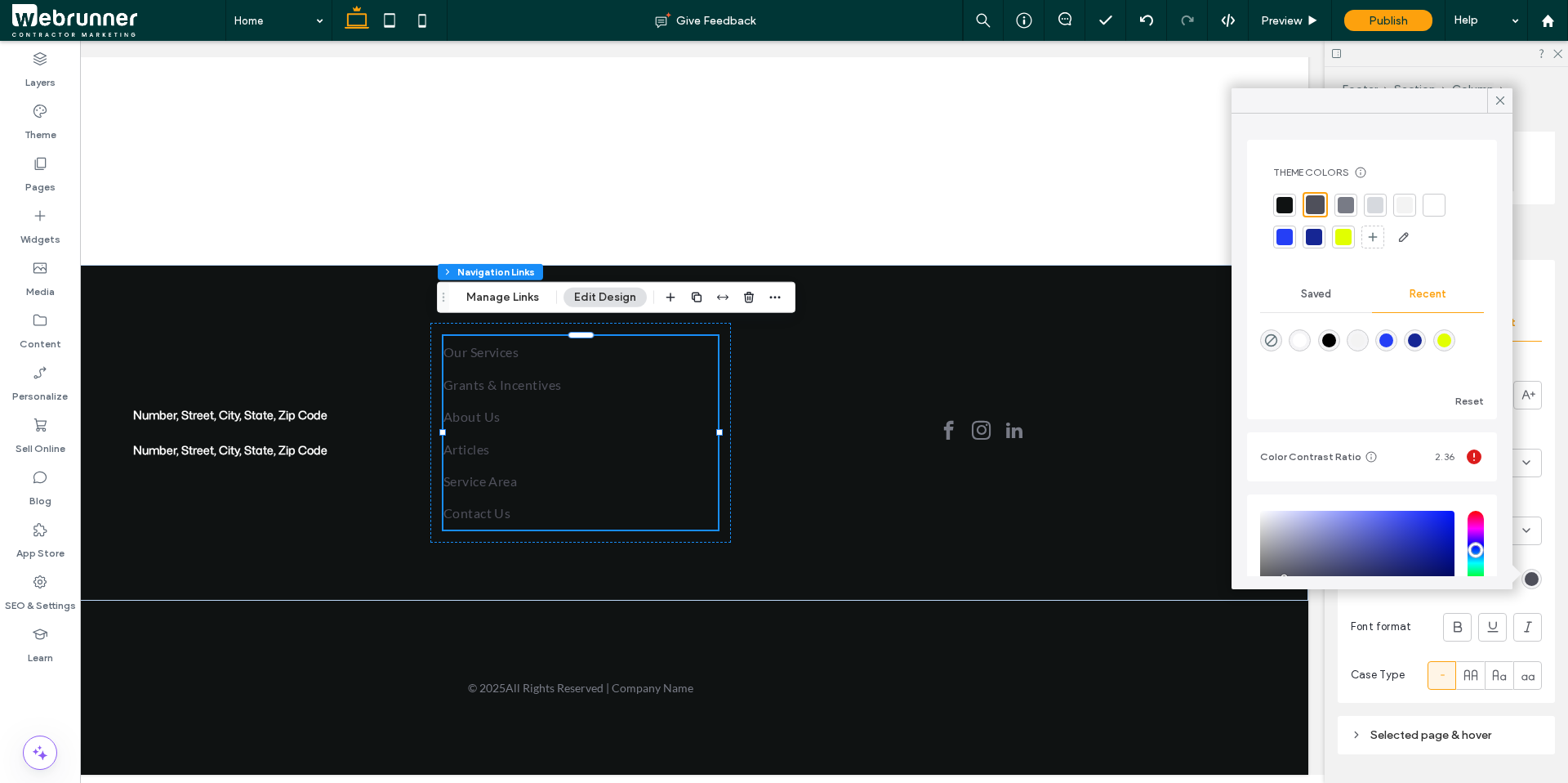
click at [1219, 206] on div at bounding box center [1434, 205] width 16 height 16
click at [1219, 601] on div "Link Style Link Text Font Lato Font Weight Normal Font size 16 Font color Font …" at bounding box center [1446, 500] width 218 height 405
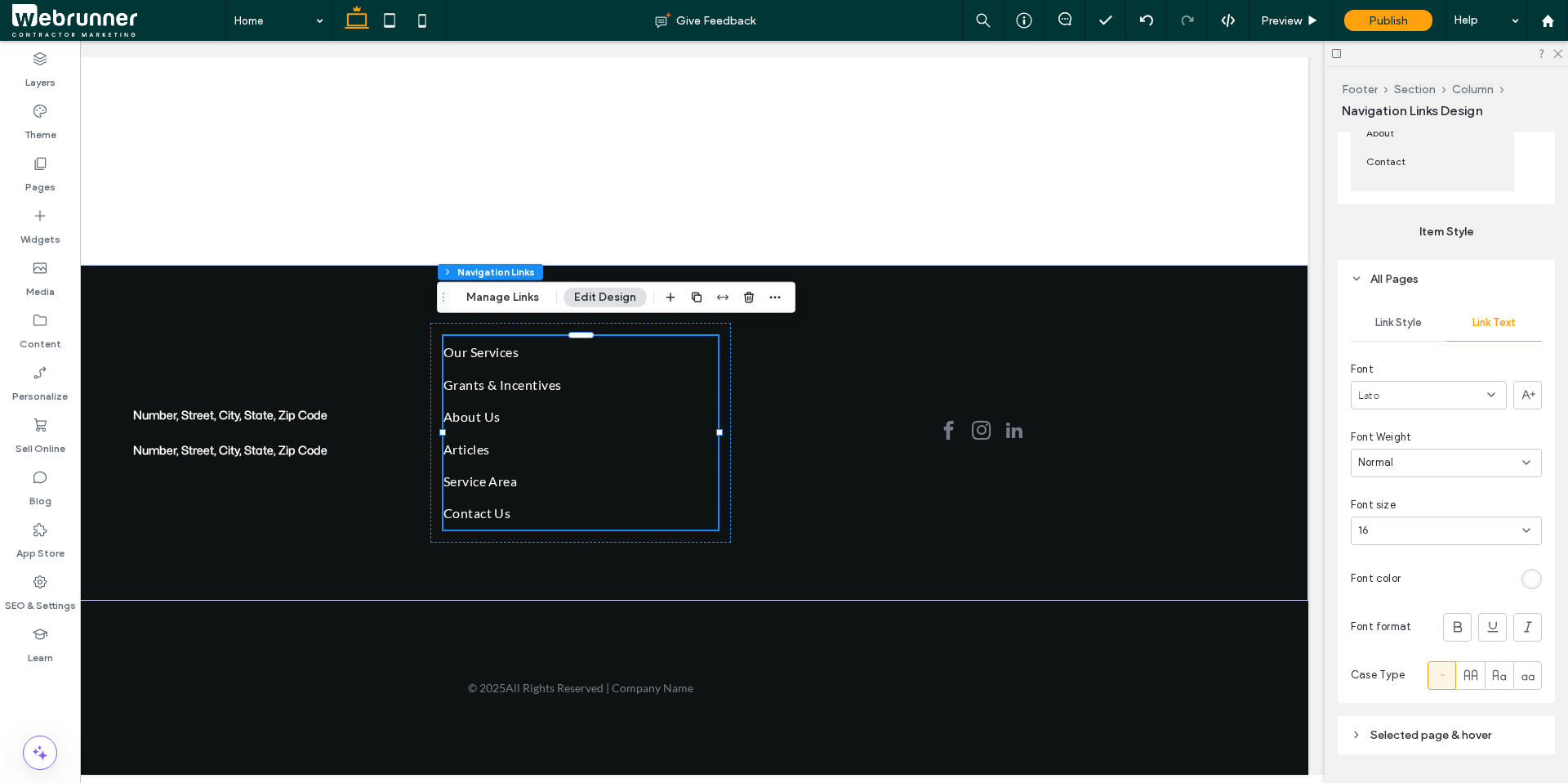
scroll to position [627, 0]
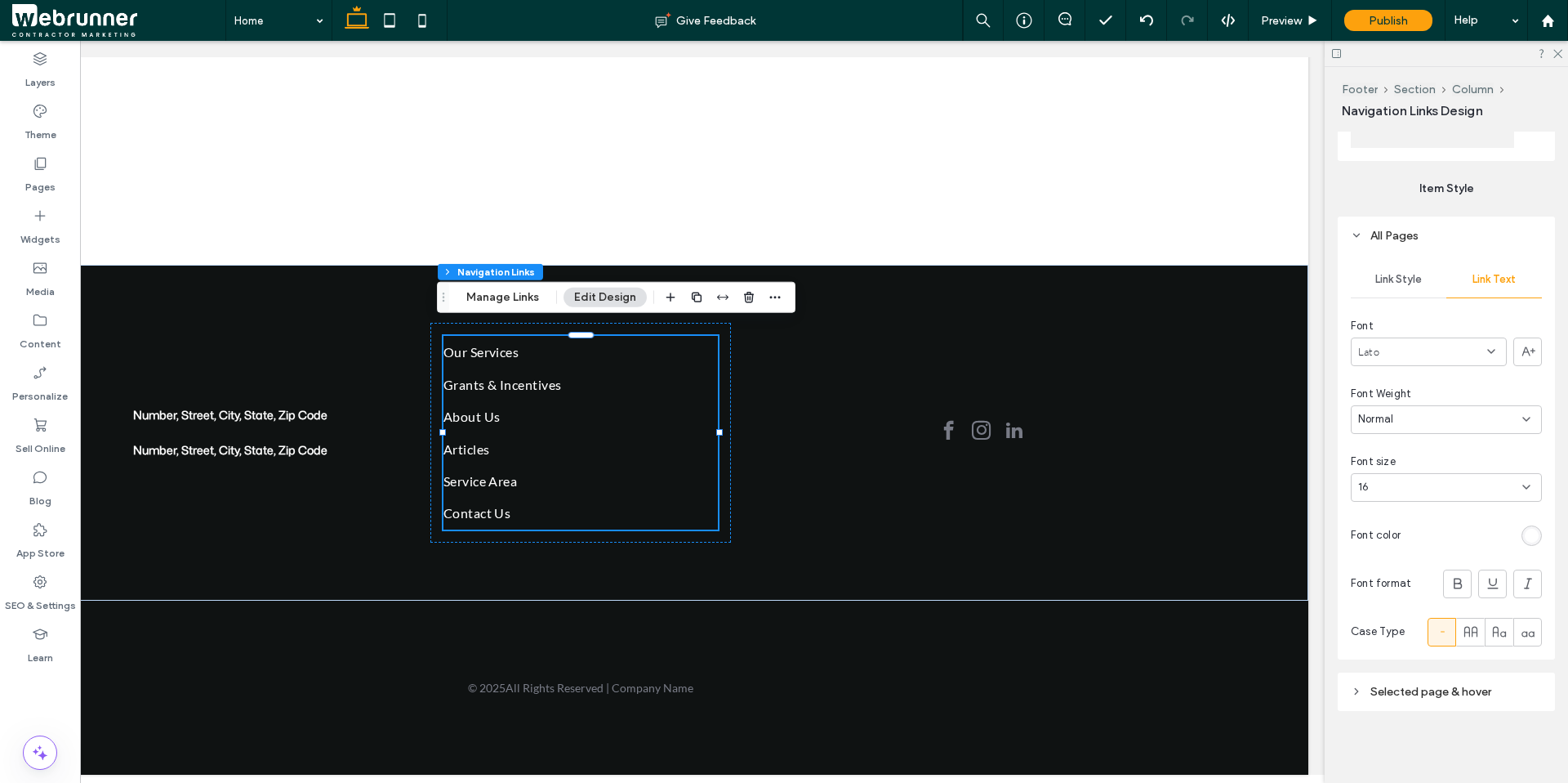
click at [1219, 617] on header "Selected page & hover" at bounding box center [1446, 691] width 218 height 38
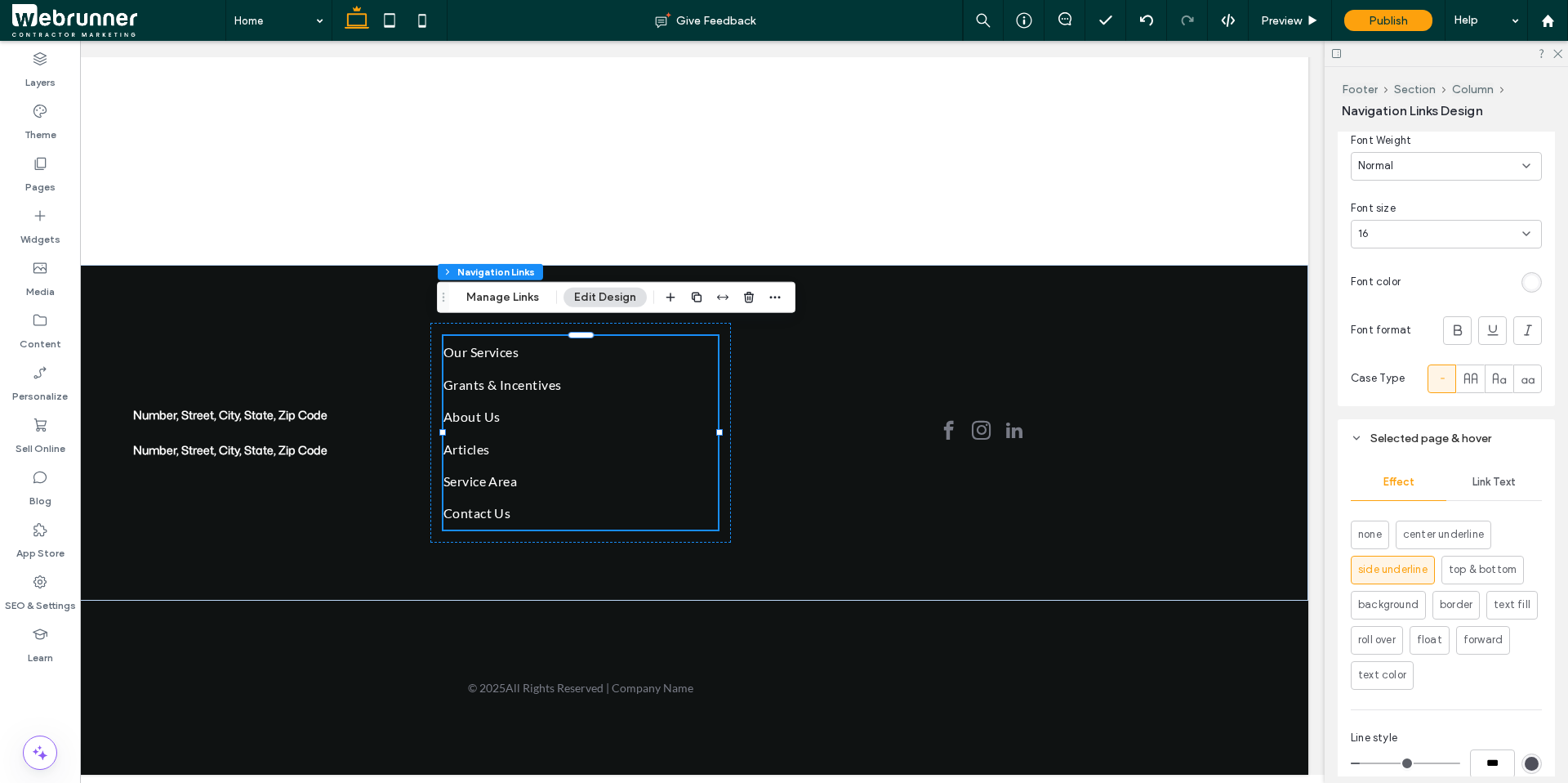
scroll to position [960, 0]
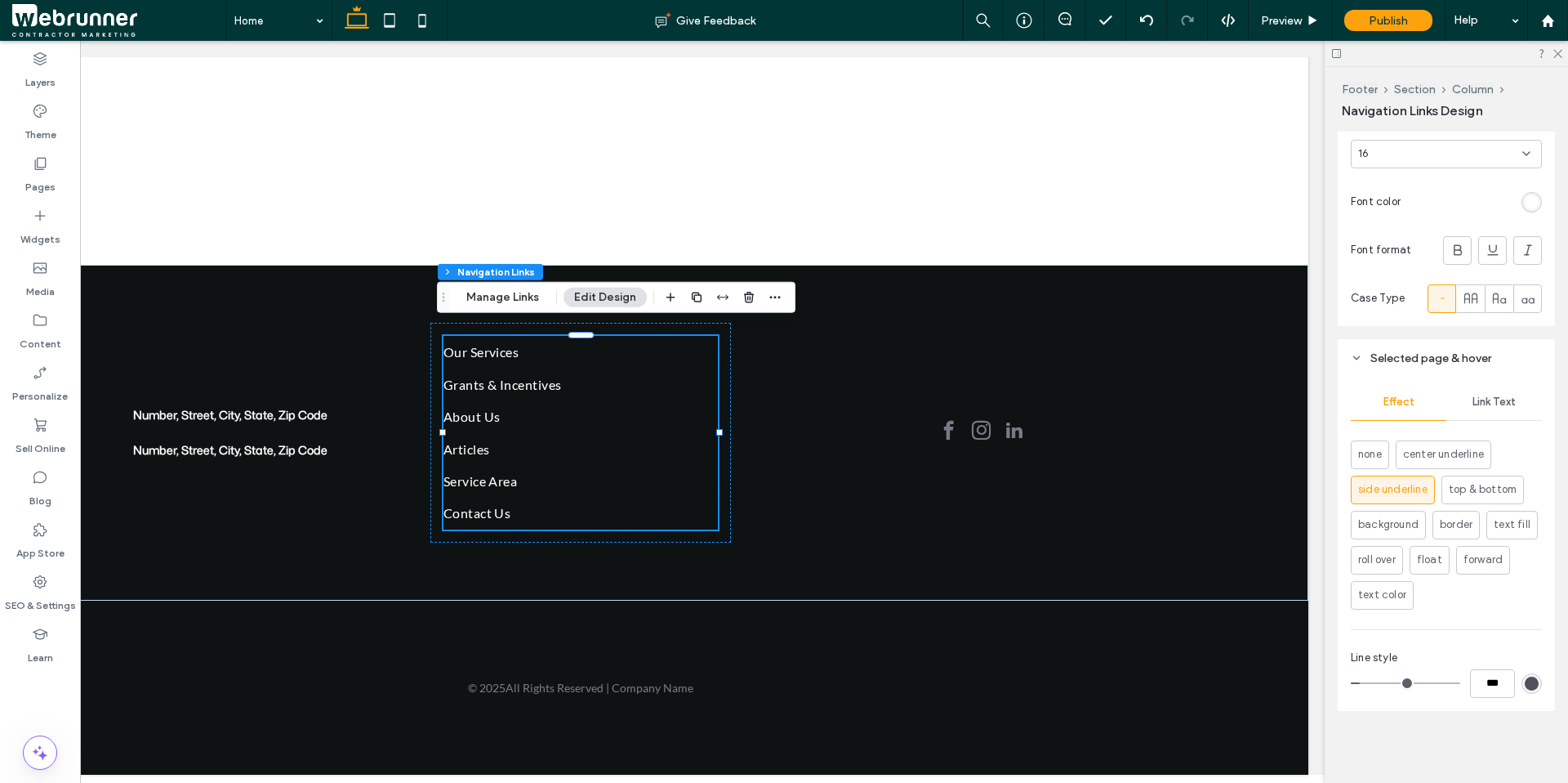
click at [1219, 617] on div "rgb(79, 80, 91)" at bounding box center [1531, 683] width 14 height 14
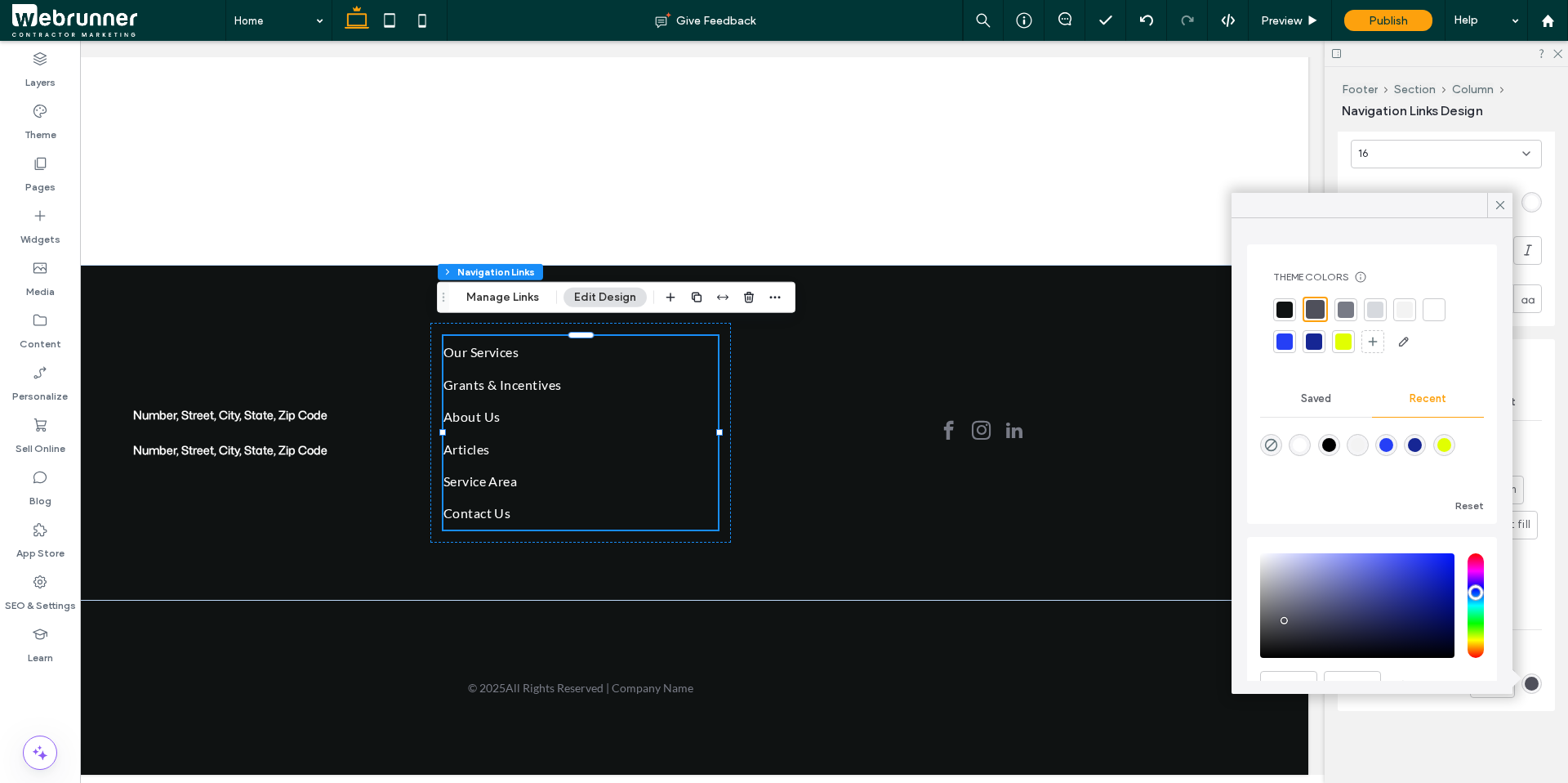
click at [1219, 347] on div at bounding box center [1342, 341] width 16 height 16
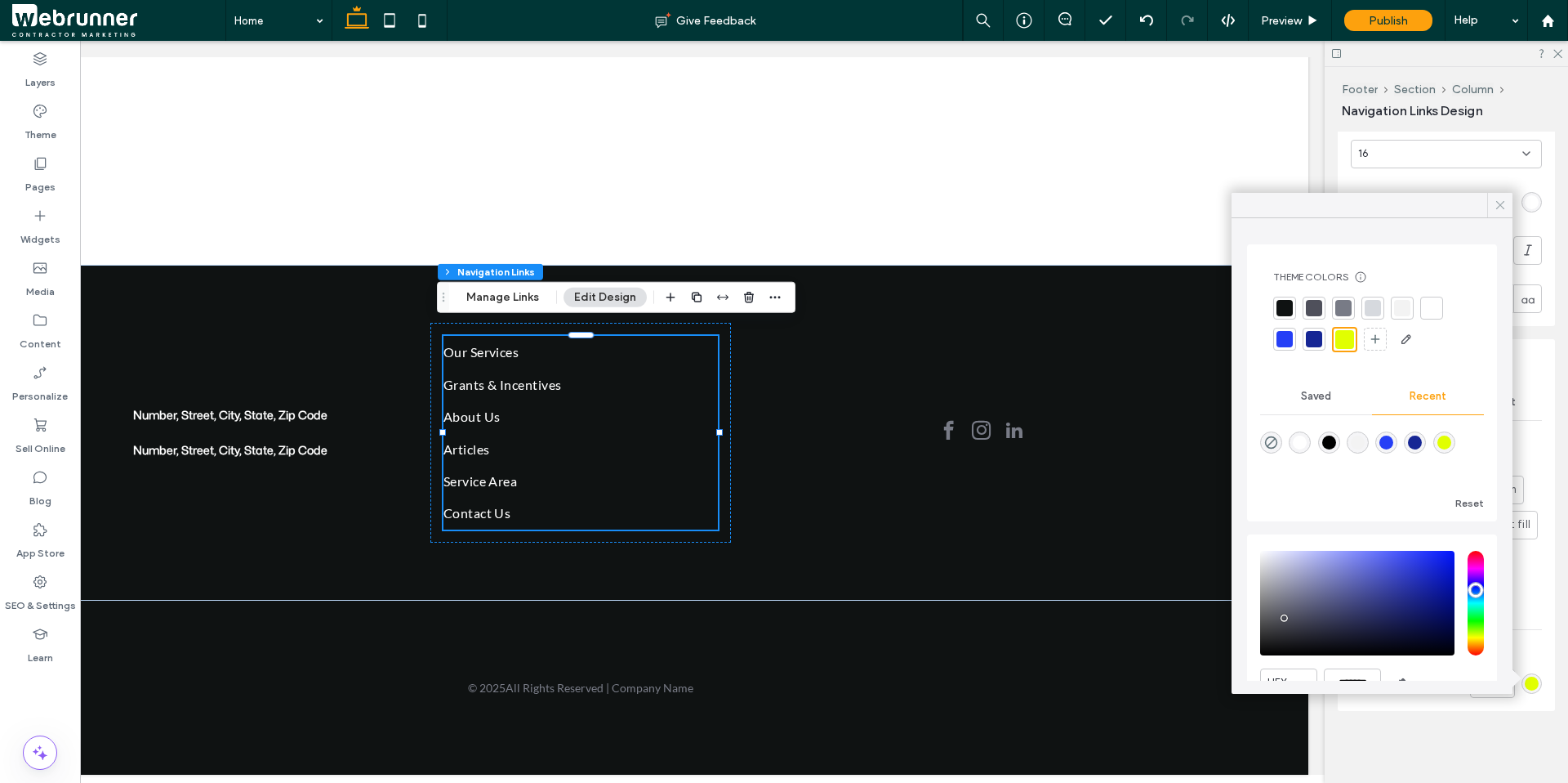
click at [1219, 210] on icon at bounding box center [1500, 206] width 15 height 15
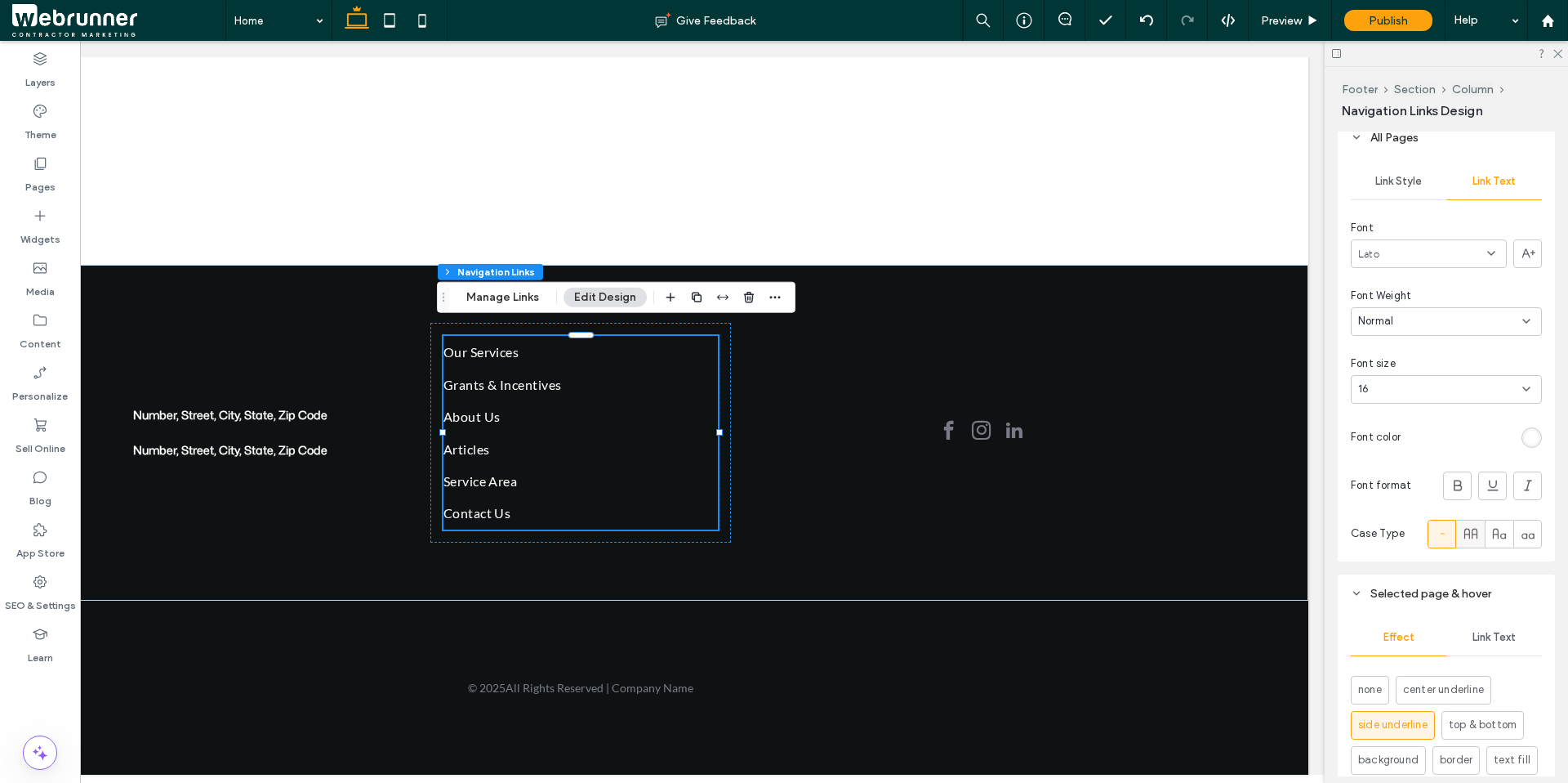
scroll to position [583, 0]
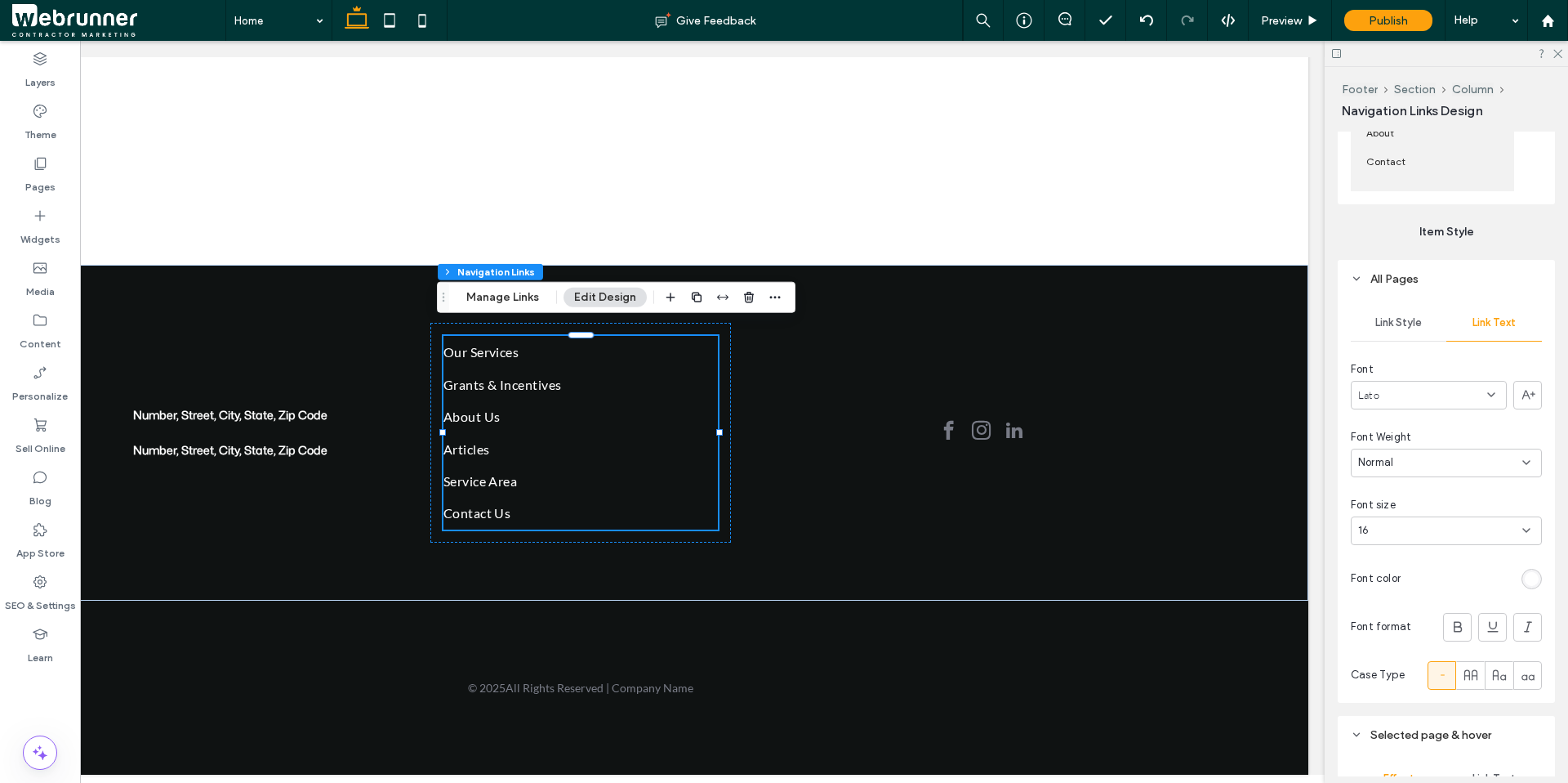
click at [1219, 316] on span "Link Text" at bounding box center [1493, 322] width 43 height 13
click at [1219, 321] on span "Link Style" at bounding box center [1398, 322] width 47 height 13
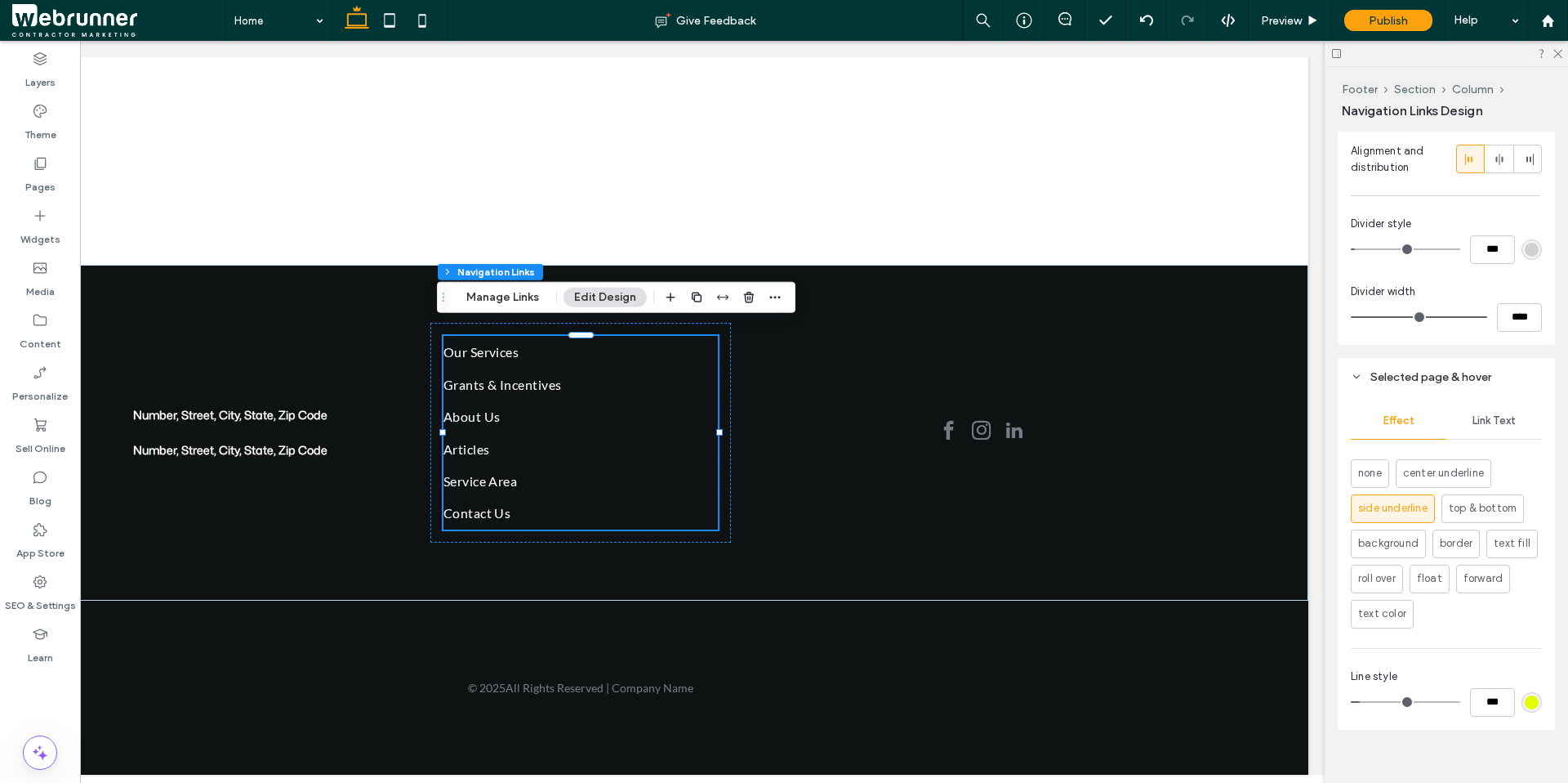
scroll to position [917, 0]
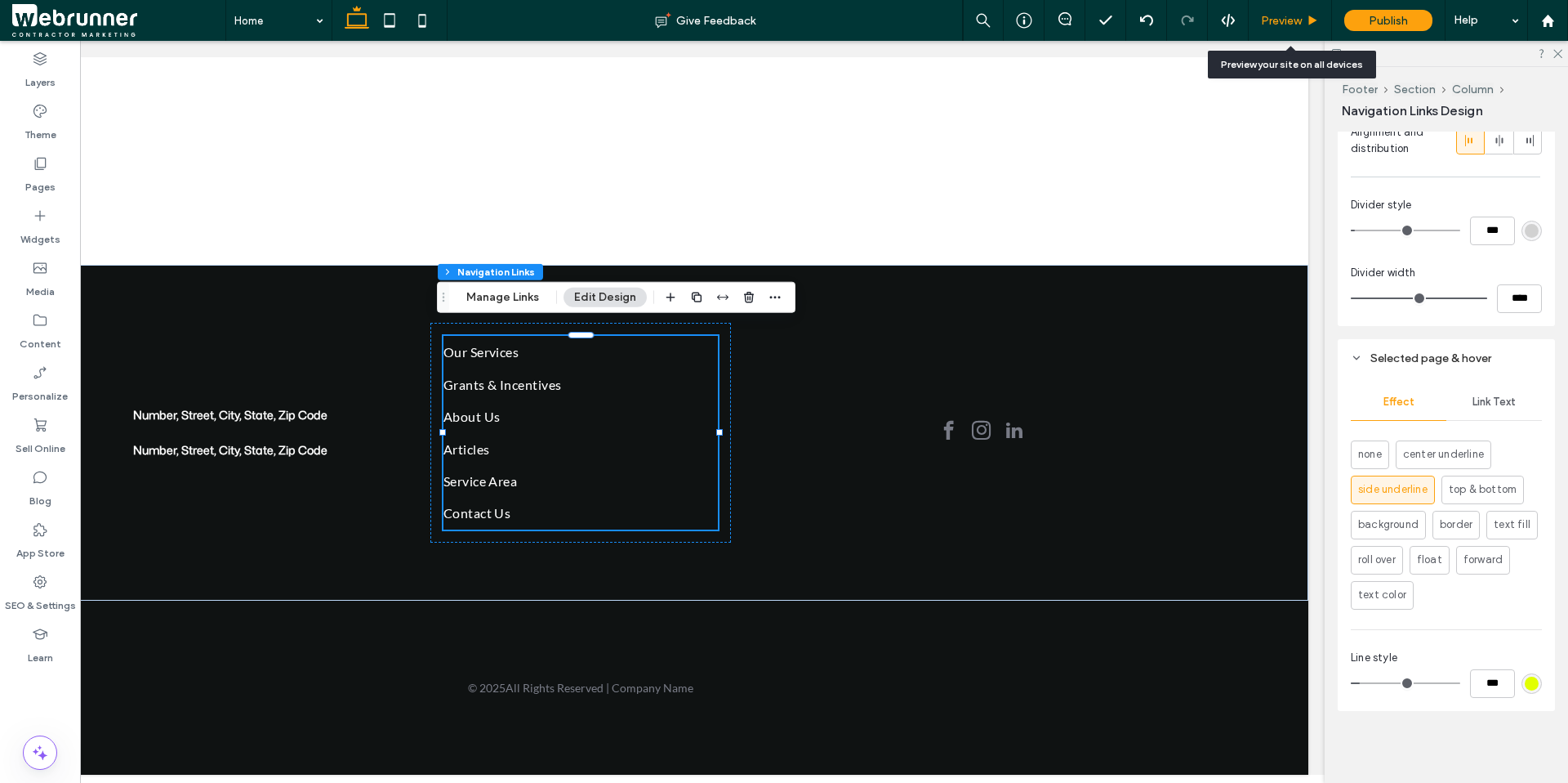
click at [1219, 30] on div "Preview" at bounding box center [1290, 21] width 83 height 41
click at [1219, 23] on span "Preview" at bounding box center [1281, 21] width 41 height 14
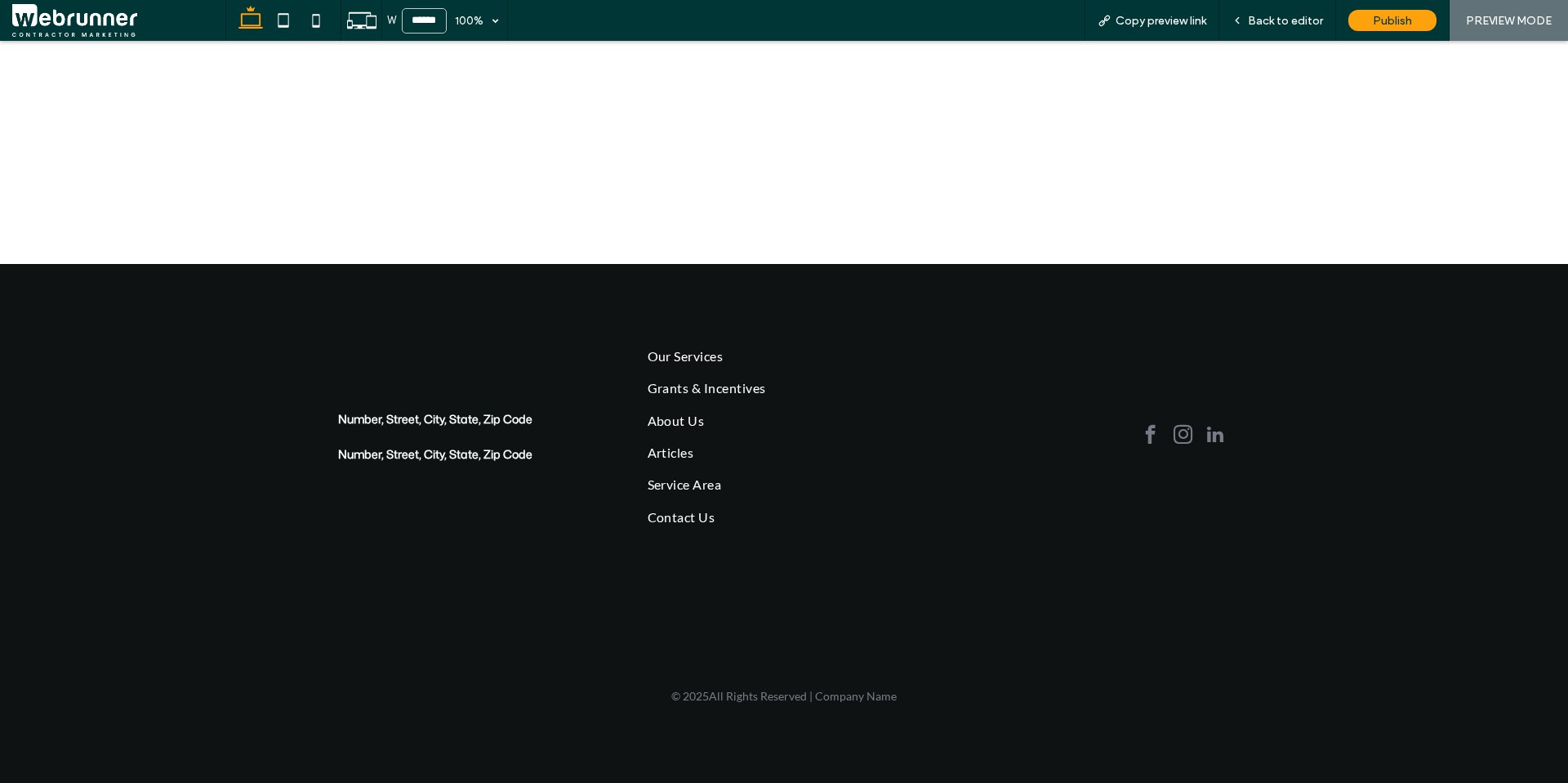
scroll to position [295, 0]
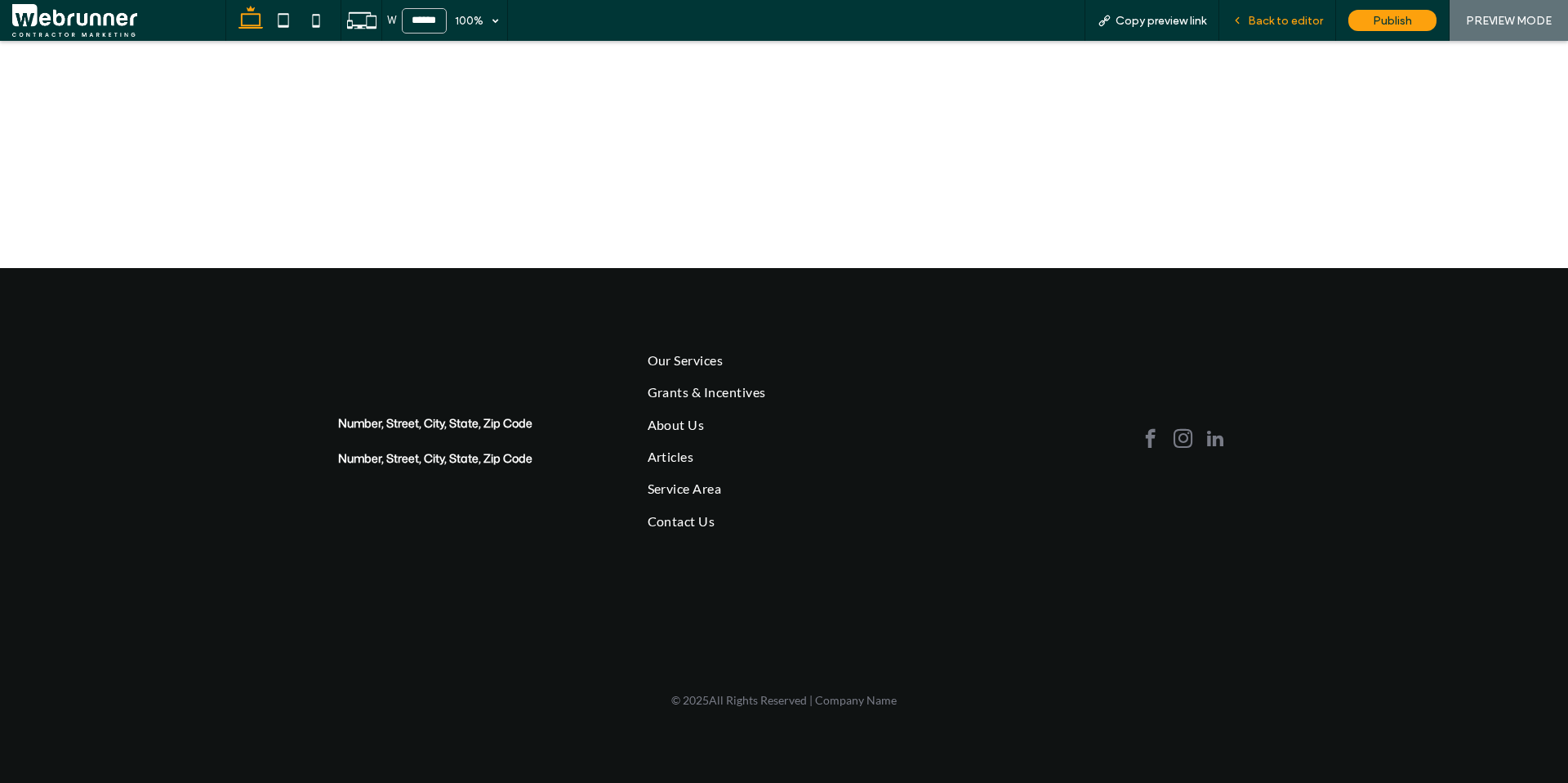
click at [1219, 20] on span "Back to editor" at bounding box center [1285, 21] width 75 height 14
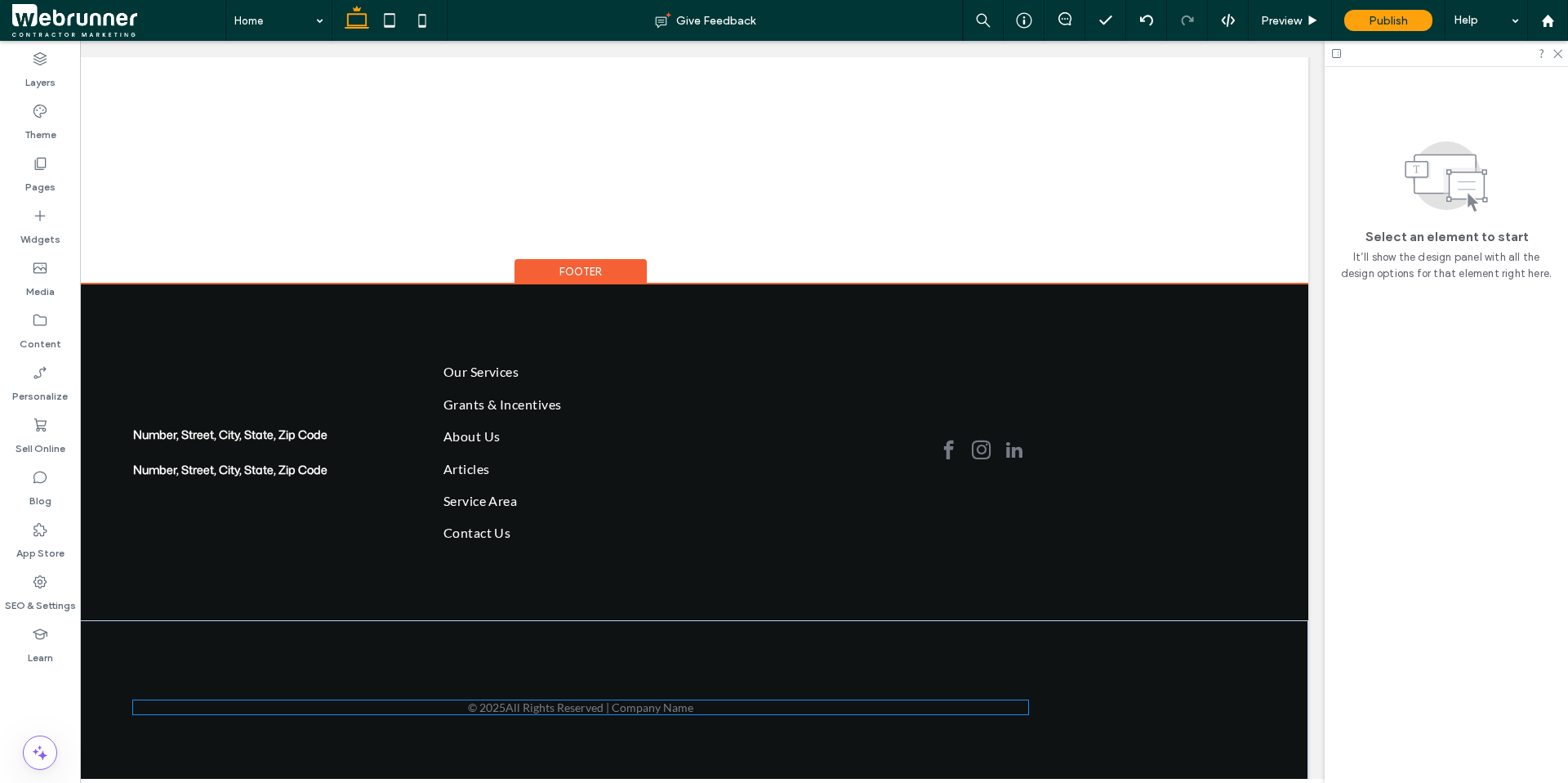
click at [570, 617] on span "All Rights Reserved | Company Name" at bounding box center [599, 706] width 188 height 14
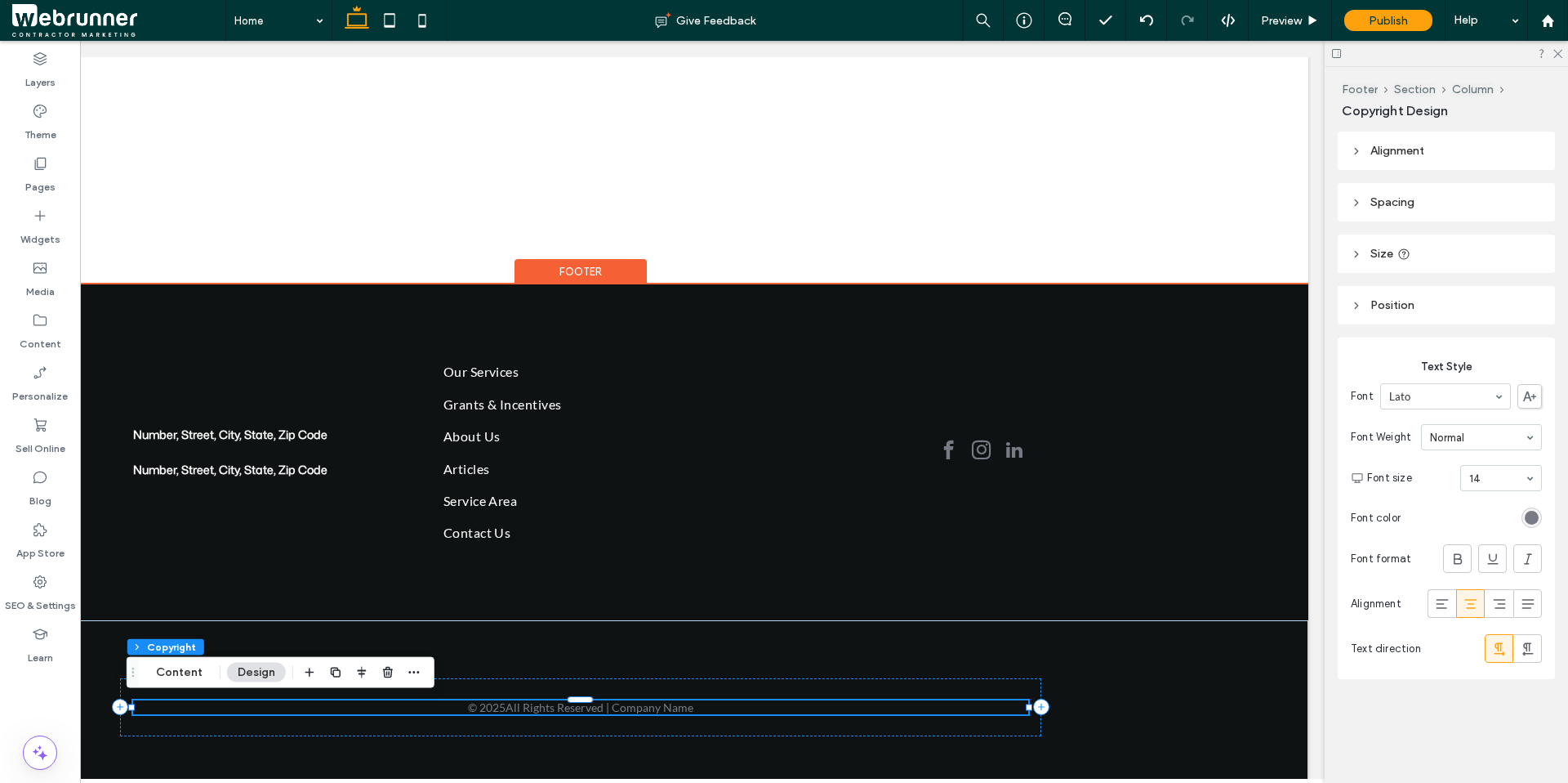
click at [570, 617] on span "All Rights Reserved | Company Name" at bounding box center [599, 706] width 188 height 14
click at [587, 617] on div "© 2025 All Rights Reserved | Company Name" at bounding box center [580, 707] width 980 height 174
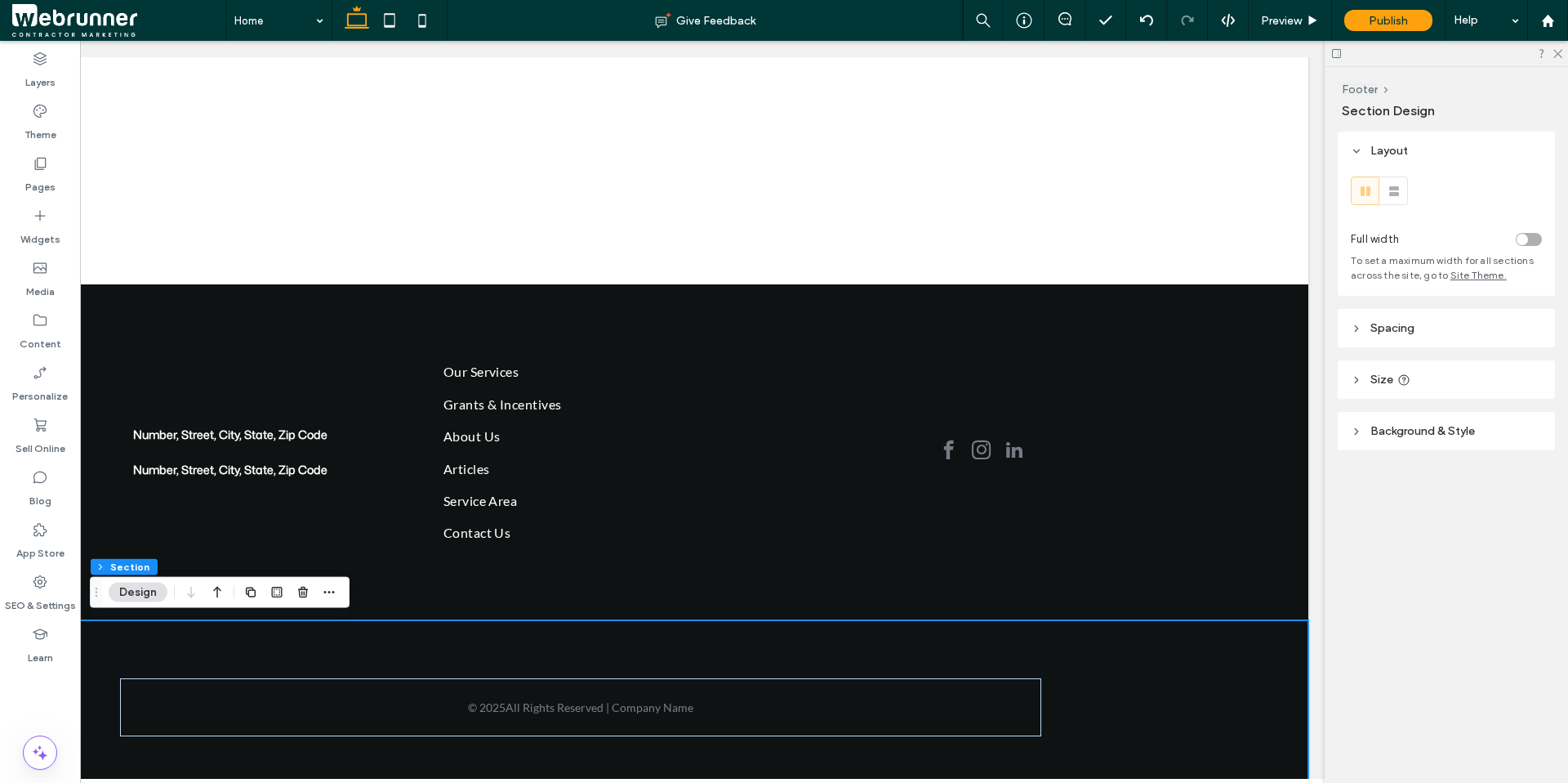
click at [1219, 338] on header "Spacing" at bounding box center [1446, 327] width 218 height 38
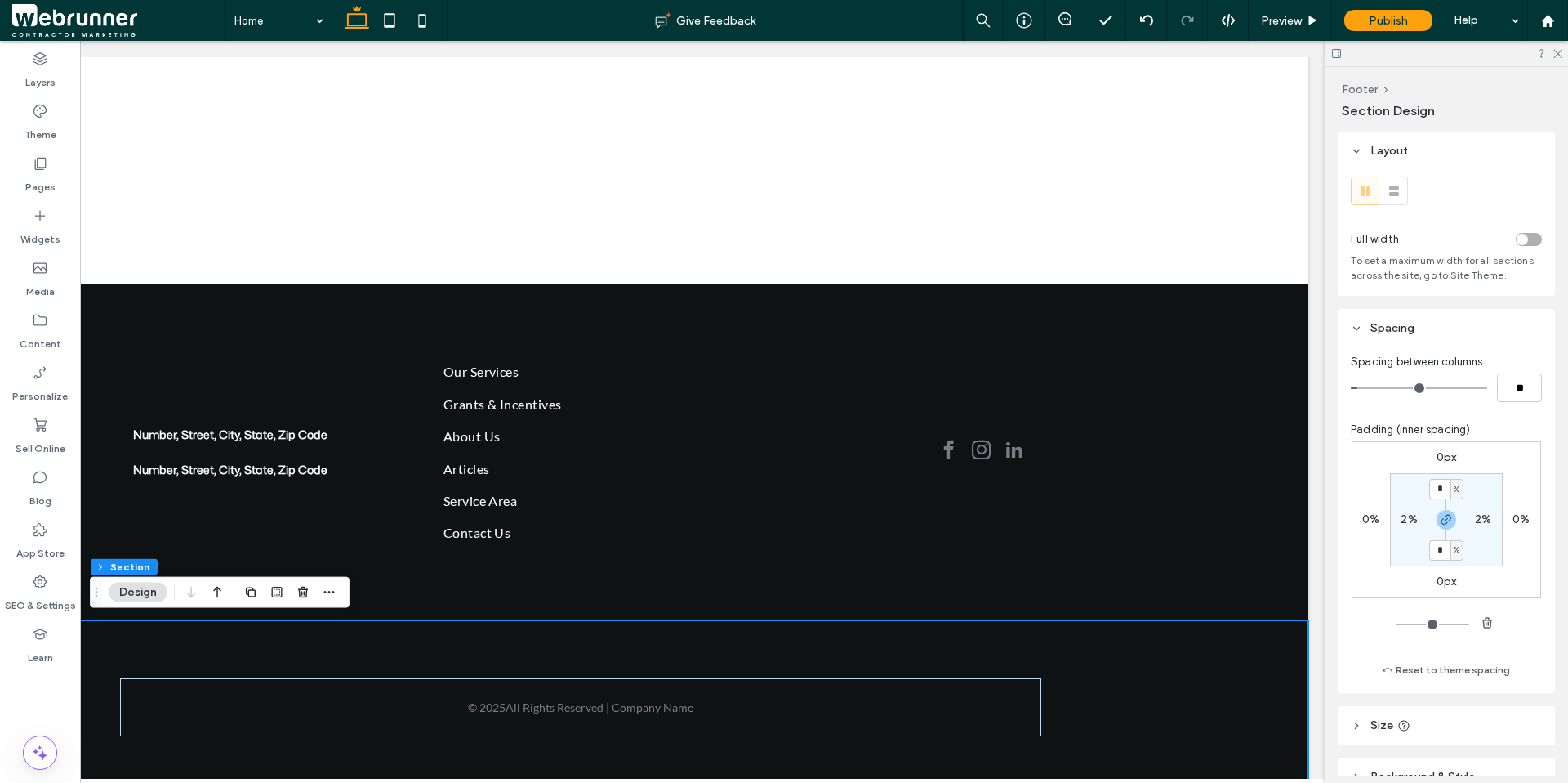
click at [1219, 446] on div "0px 0% 0px 0% * % 2% * % 2%" at bounding box center [1446, 520] width 190 height 157
click at [1219, 450] on label "0px" at bounding box center [1447, 457] width 21 height 14
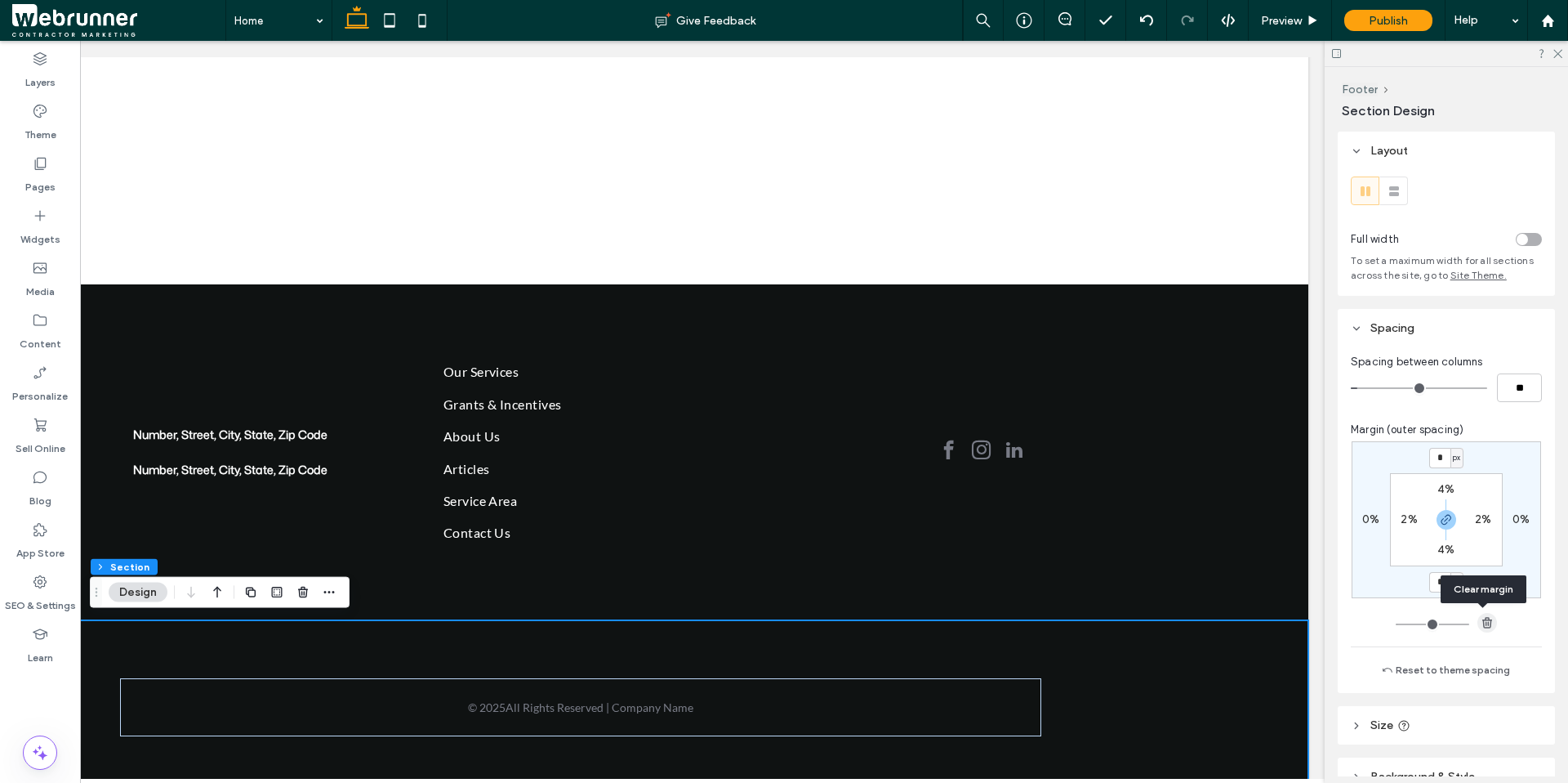
click at [1219, 617] on icon "button" at bounding box center [1487, 622] width 13 height 13
click at [1219, 497] on section "4% 2% 4% 2%" at bounding box center [1446, 520] width 113 height 93
click at [1219, 490] on label "4%" at bounding box center [1446, 489] width 17 height 14
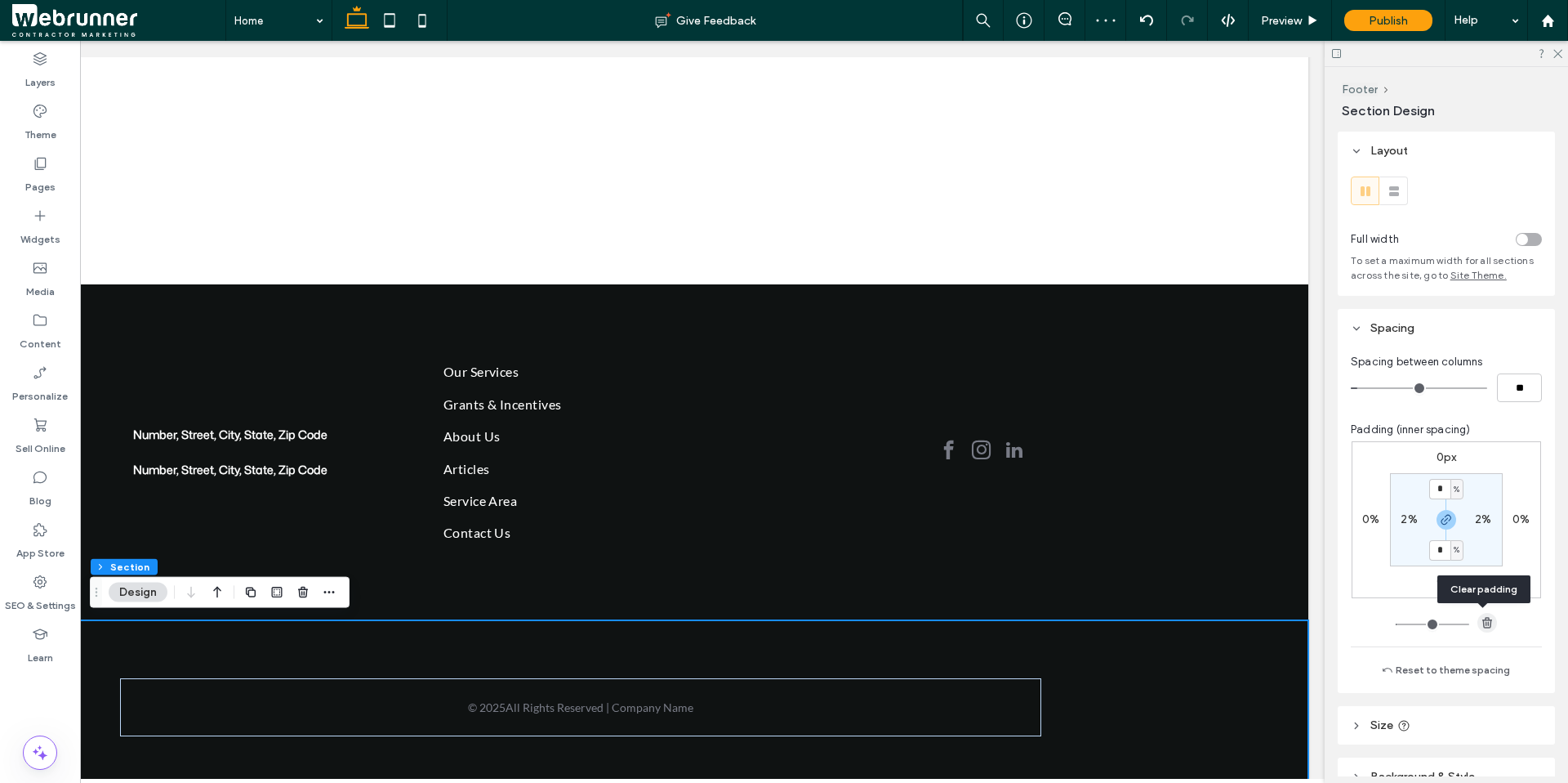
click at [1219, 617] on use "button" at bounding box center [1487, 621] width 9 height 10
type input "*"
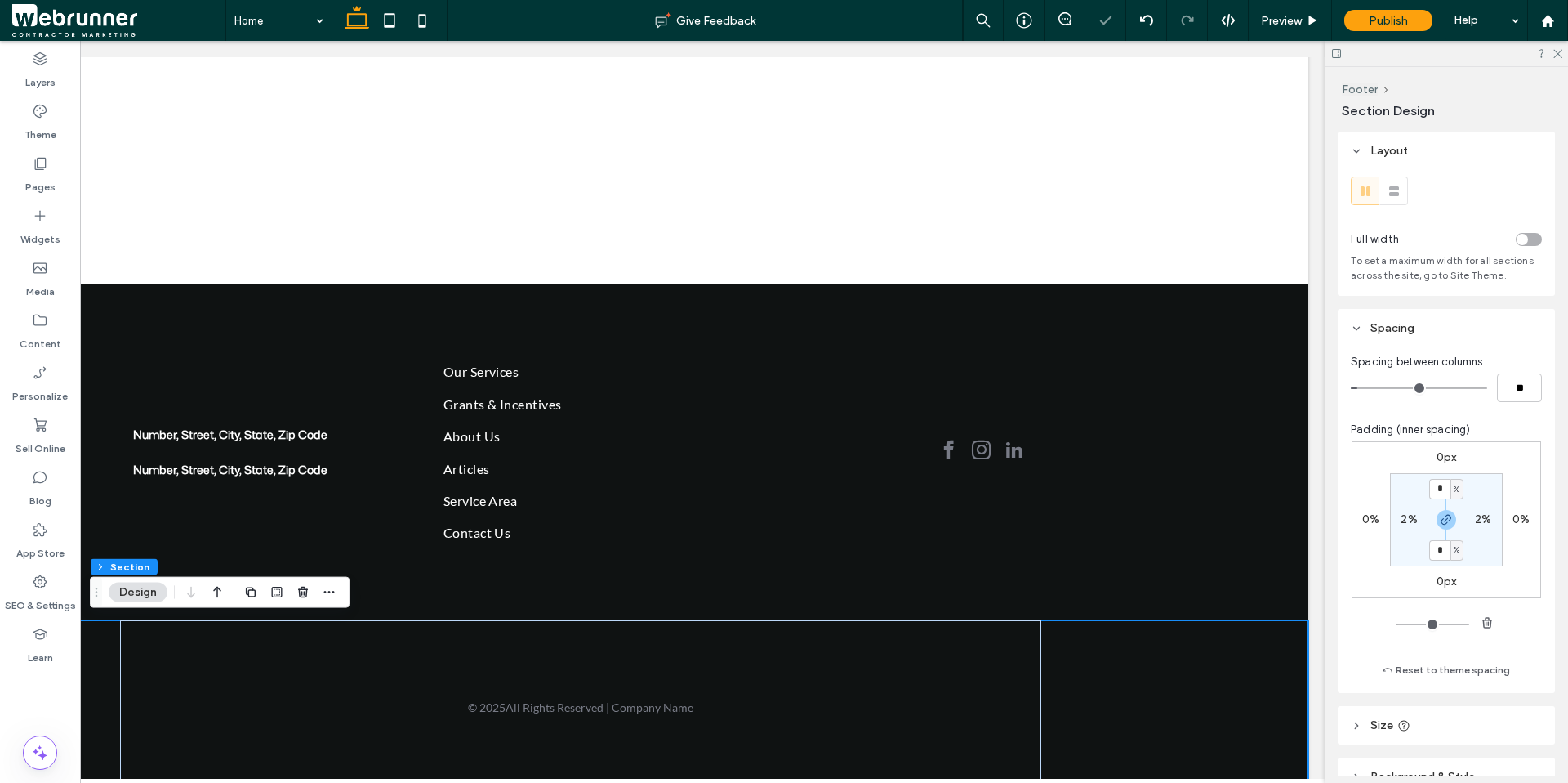
click at [1219, 522] on label "2%" at bounding box center [1407, 519] width 16 height 14
click at [1219, 617] on use "button" at bounding box center [1487, 621] width 9 height 10
type input "*"
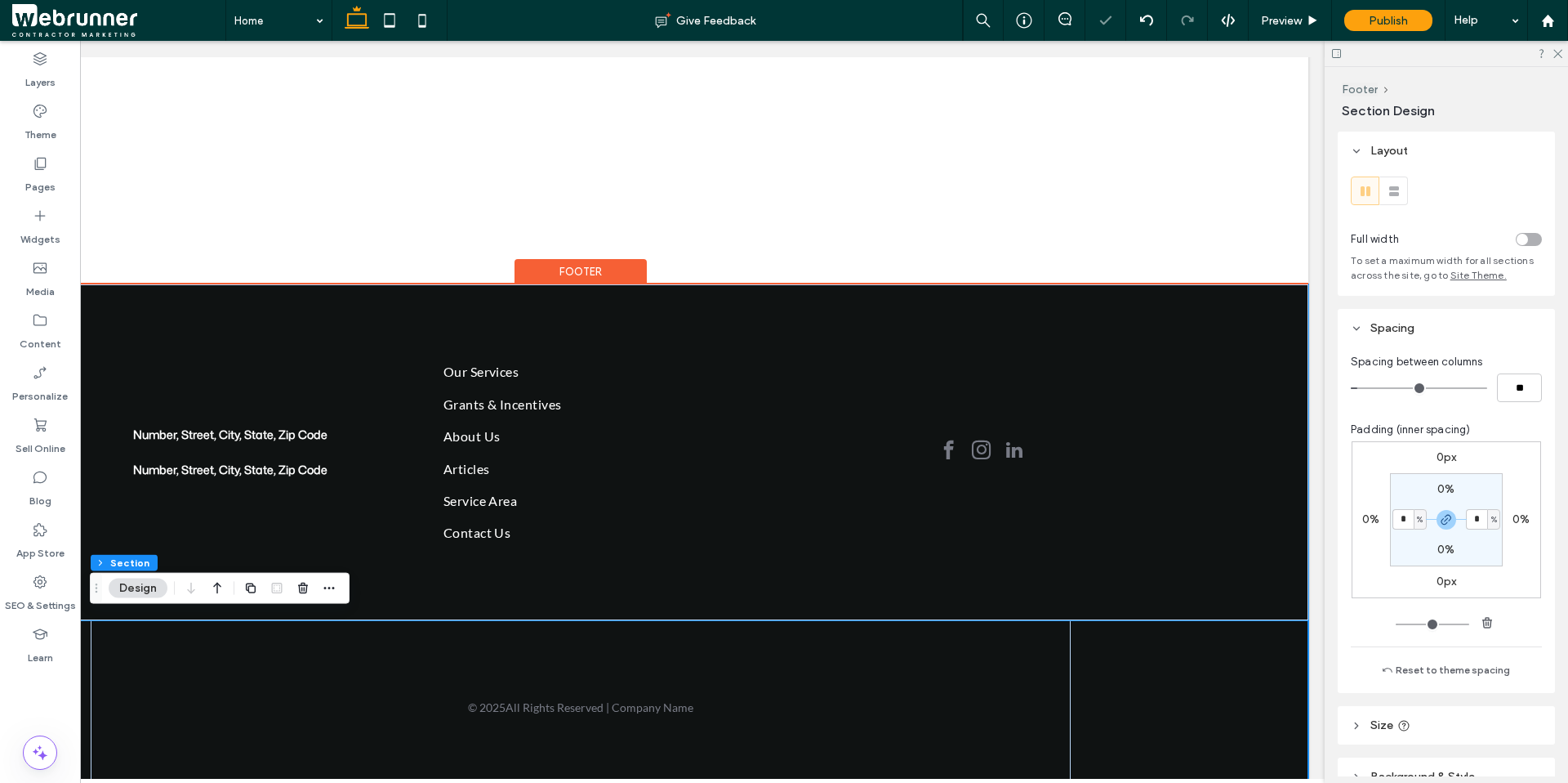
scroll to position [327, 0]
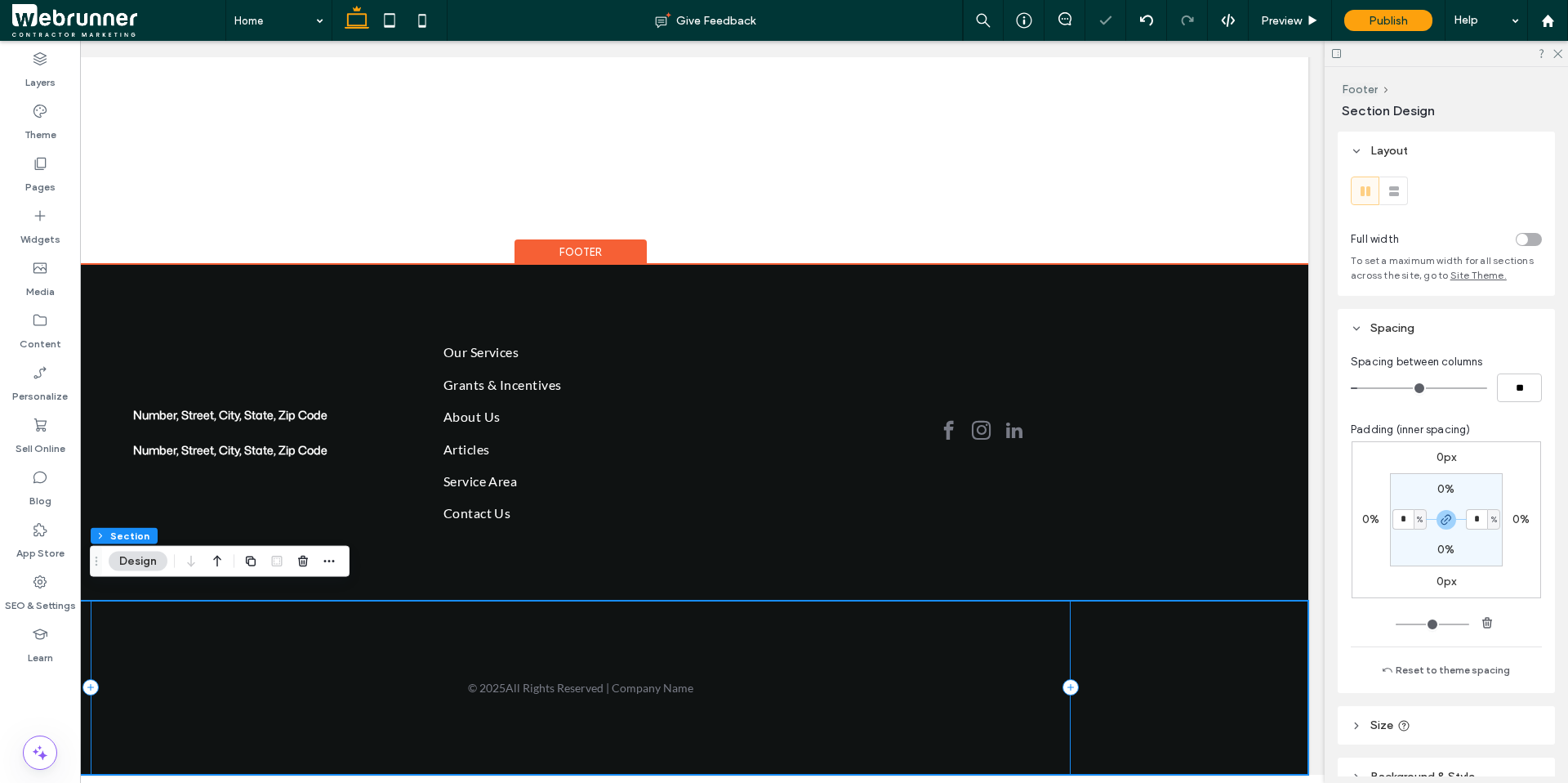
click at [829, 613] on div "© 2025 All Rights Reserved | Company Name" at bounding box center [580, 688] width 980 height 174
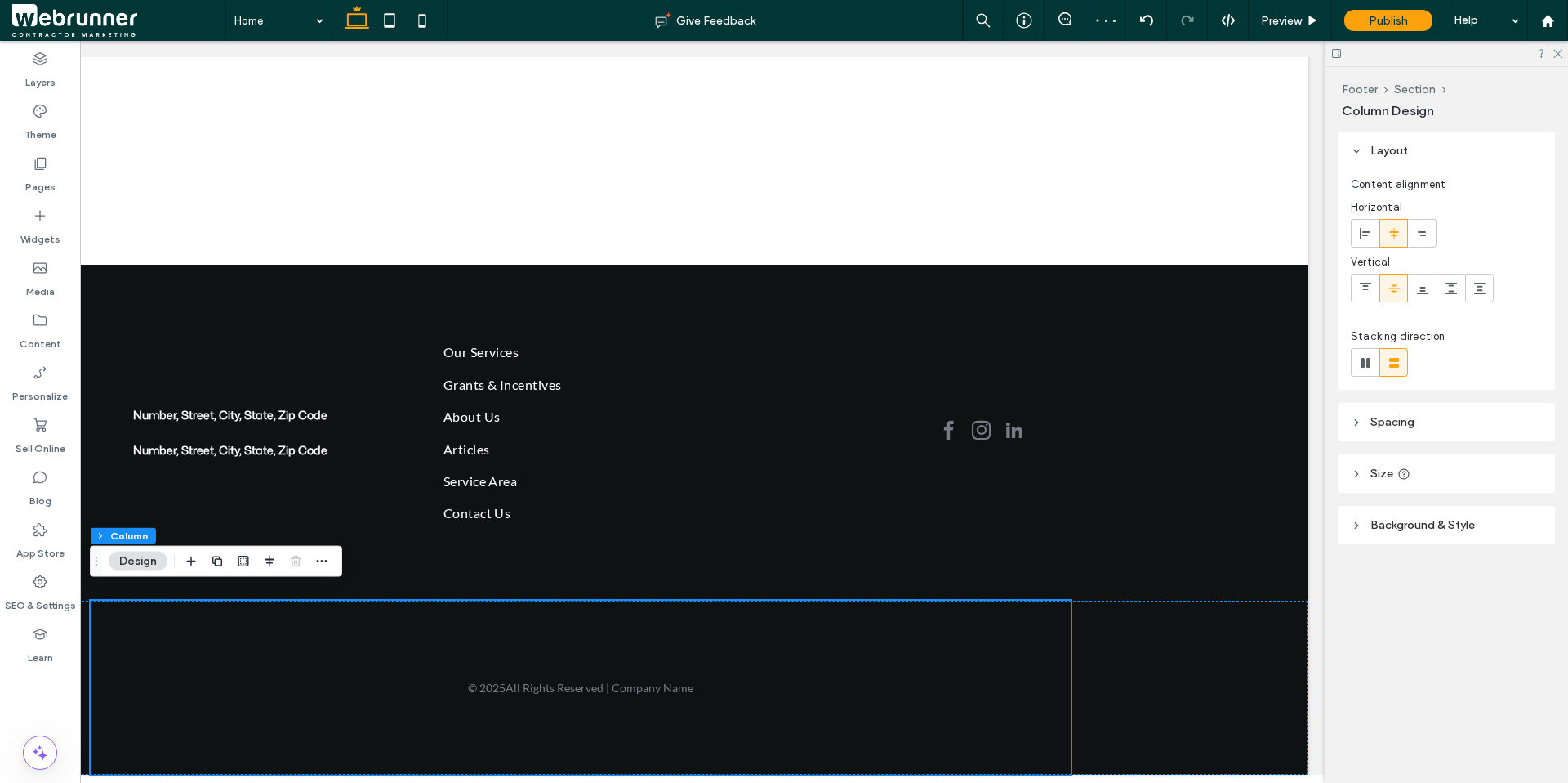
click at [1219, 429] on header "Spacing" at bounding box center [1446, 421] width 218 height 38
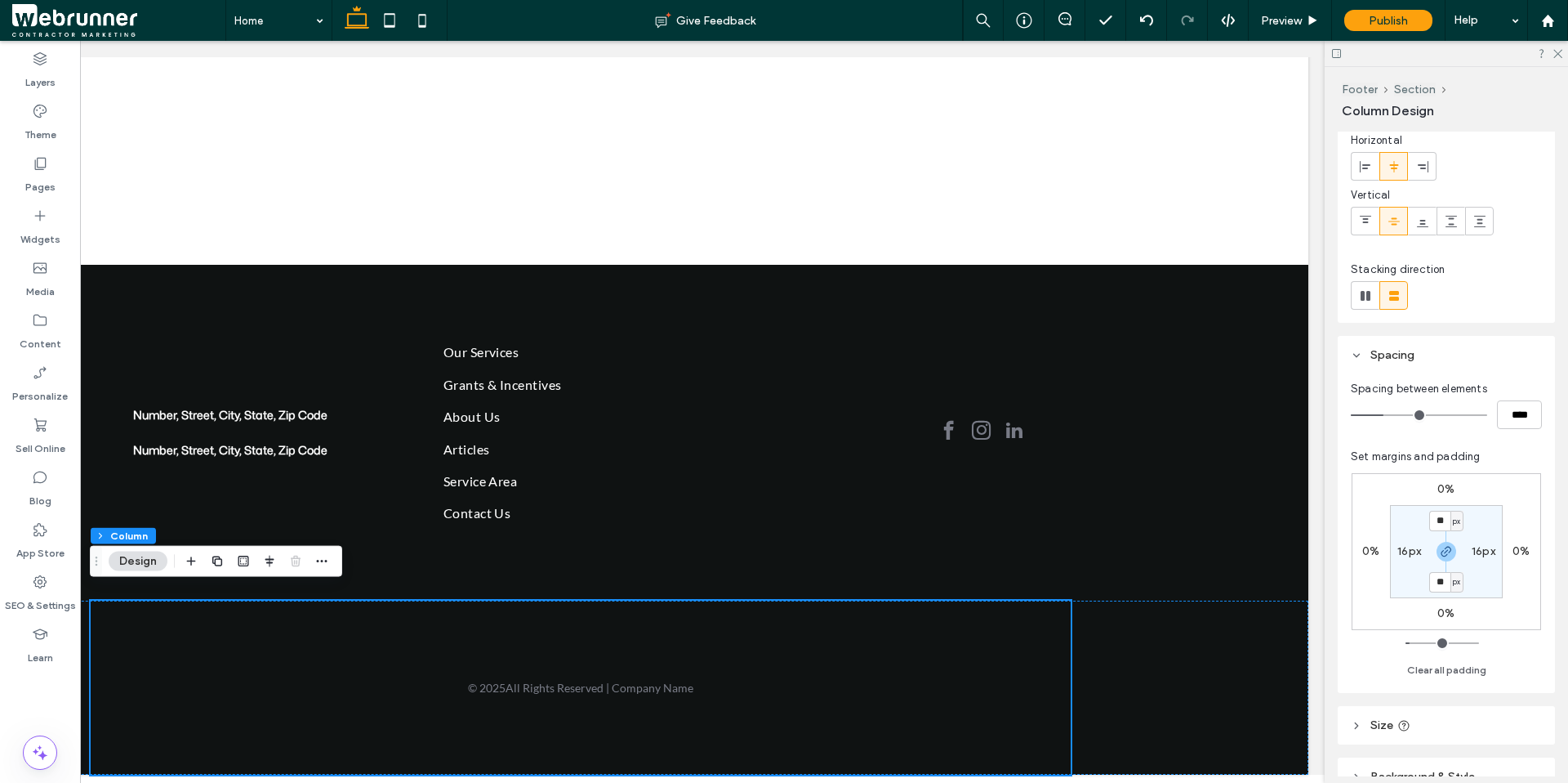
scroll to position [152, 0]
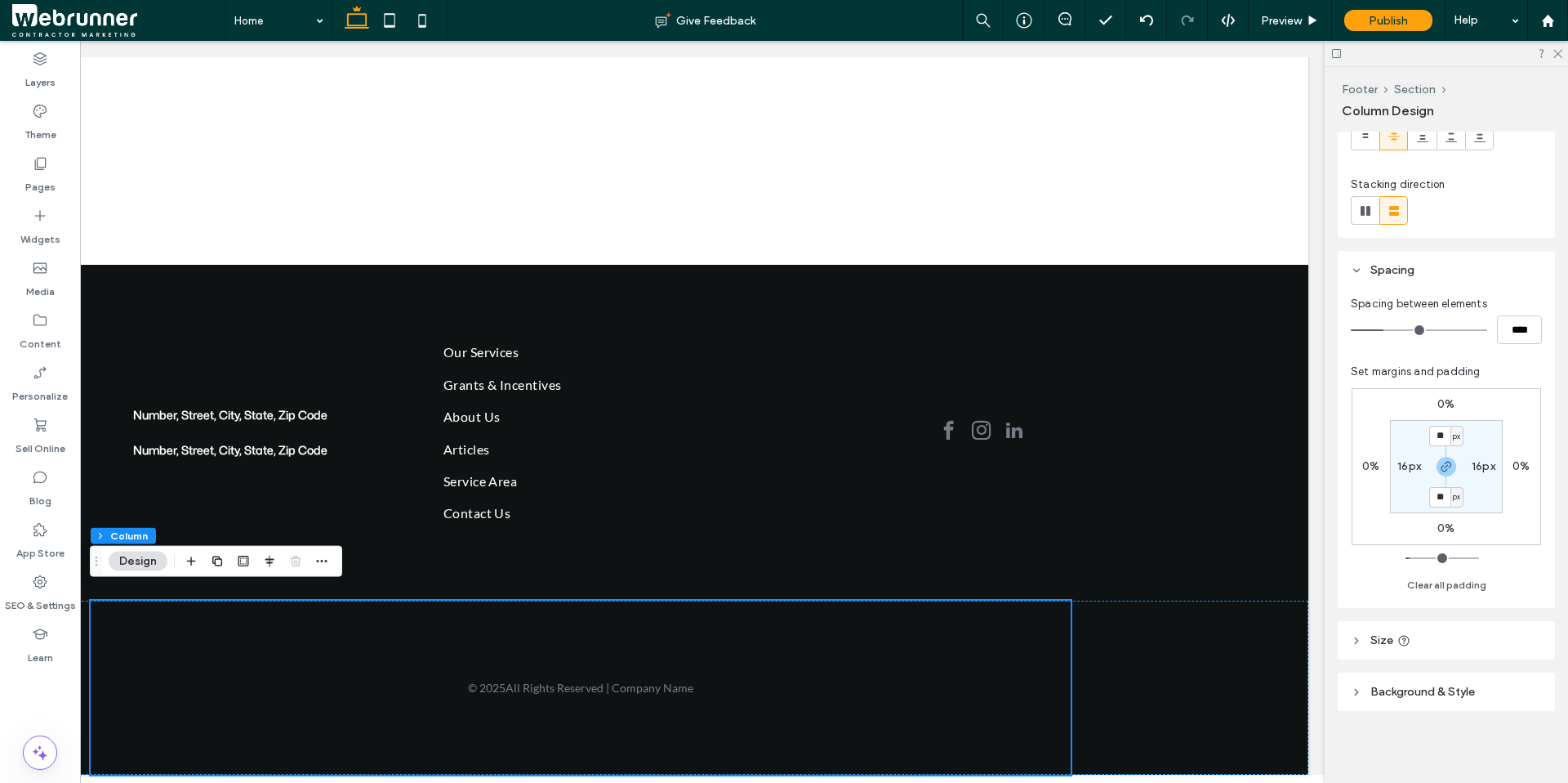
click at [1219, 617] on icon at bounding box center [1356, 640] width 11 height 11
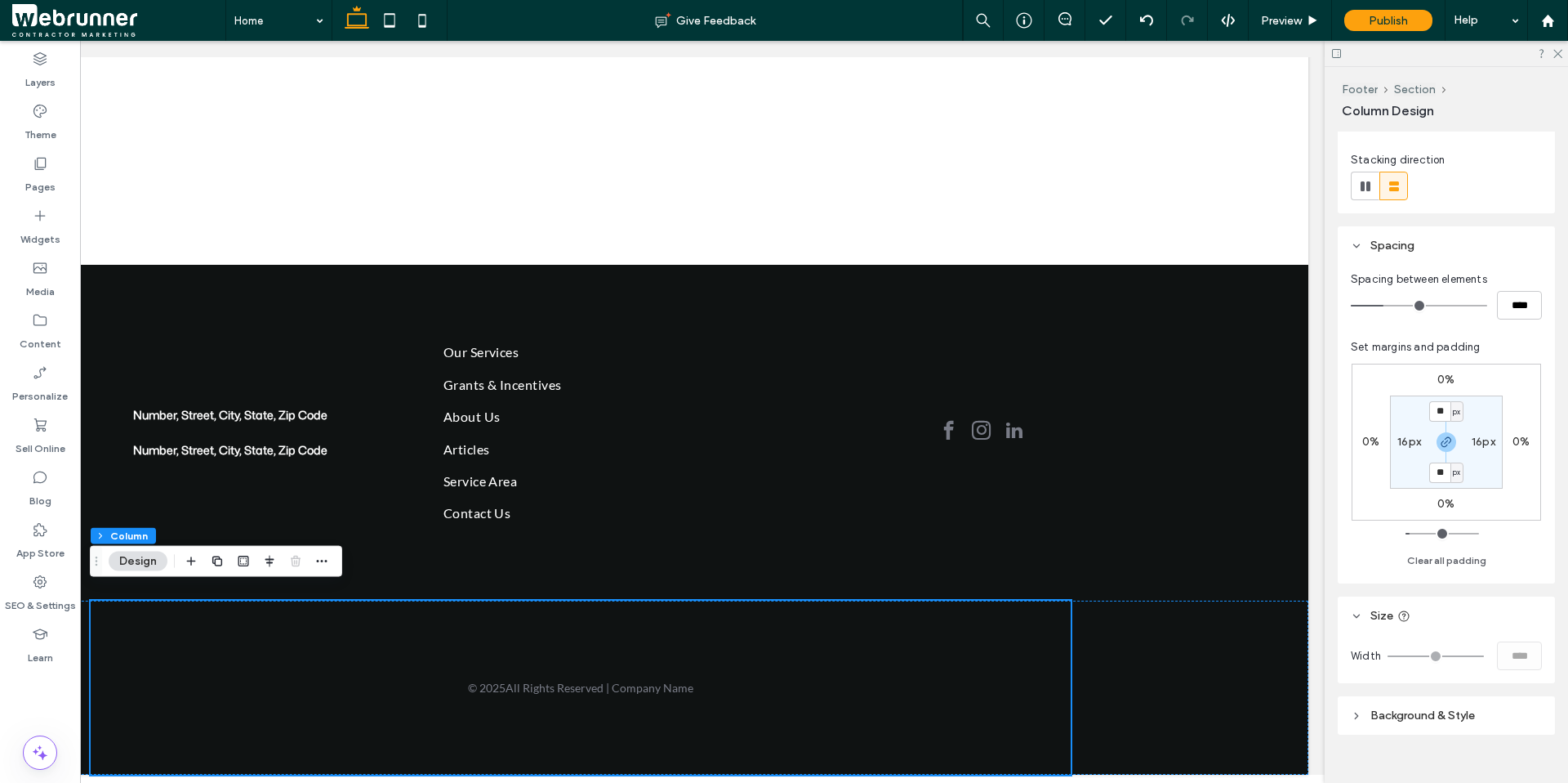
scroll to position [200, 0]
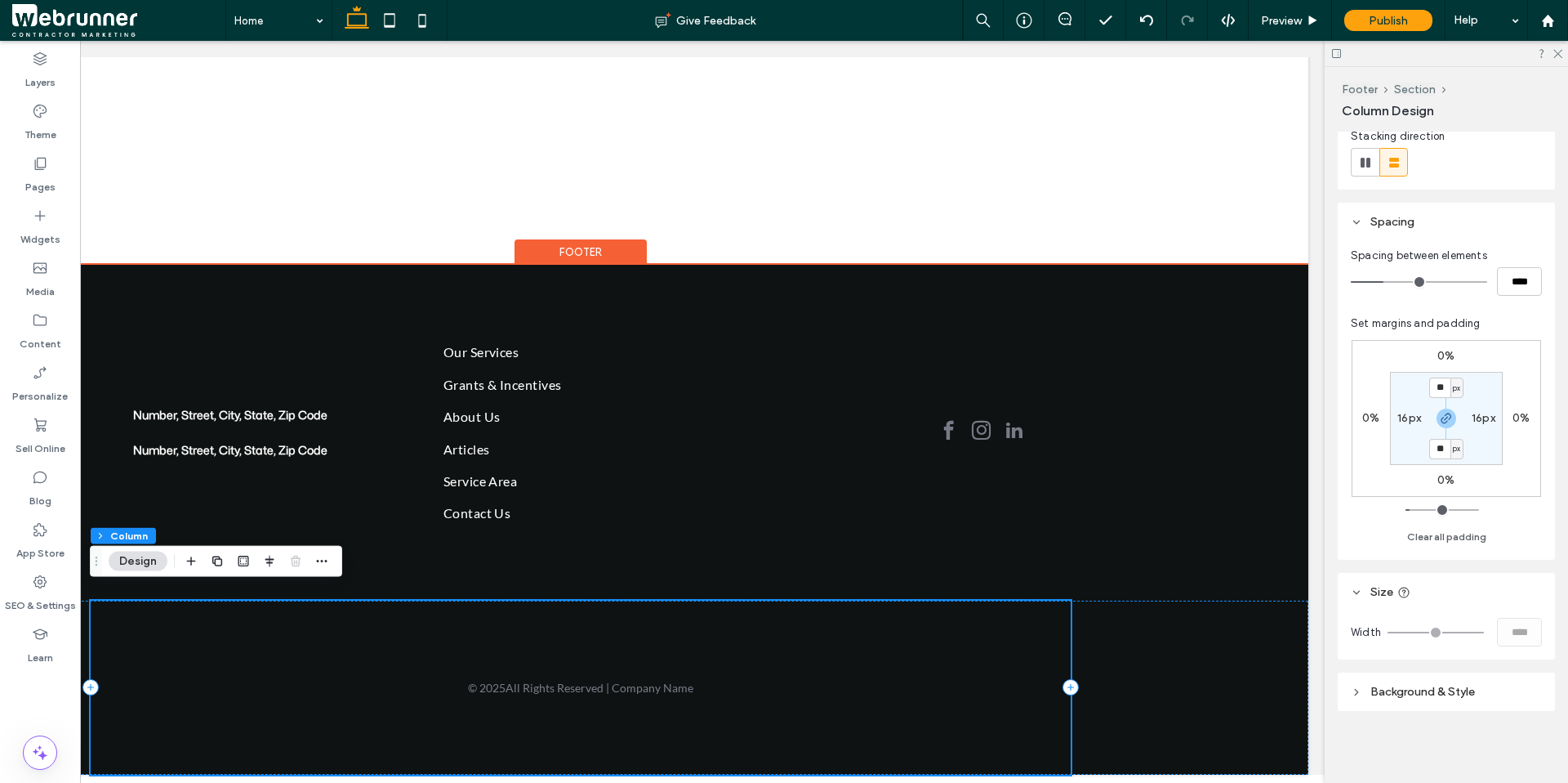
click at [389, 617] on div "© 2025 All Rights Reserved | Company Name" at bounding box center [580, 688] width 980 height 174
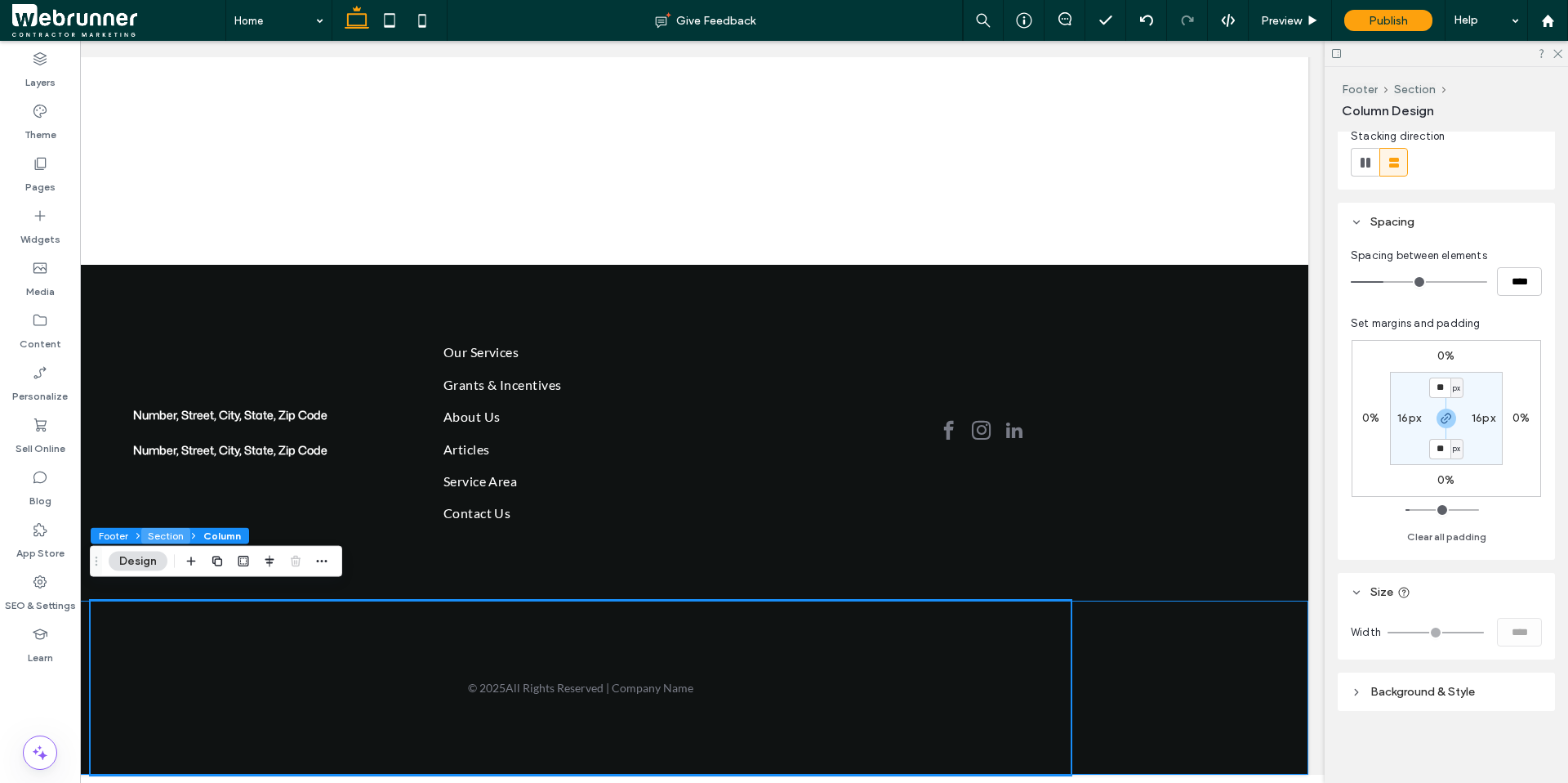
click at [160, 536] on button "Section" at bounding box center [165, 535] width 49 height 16
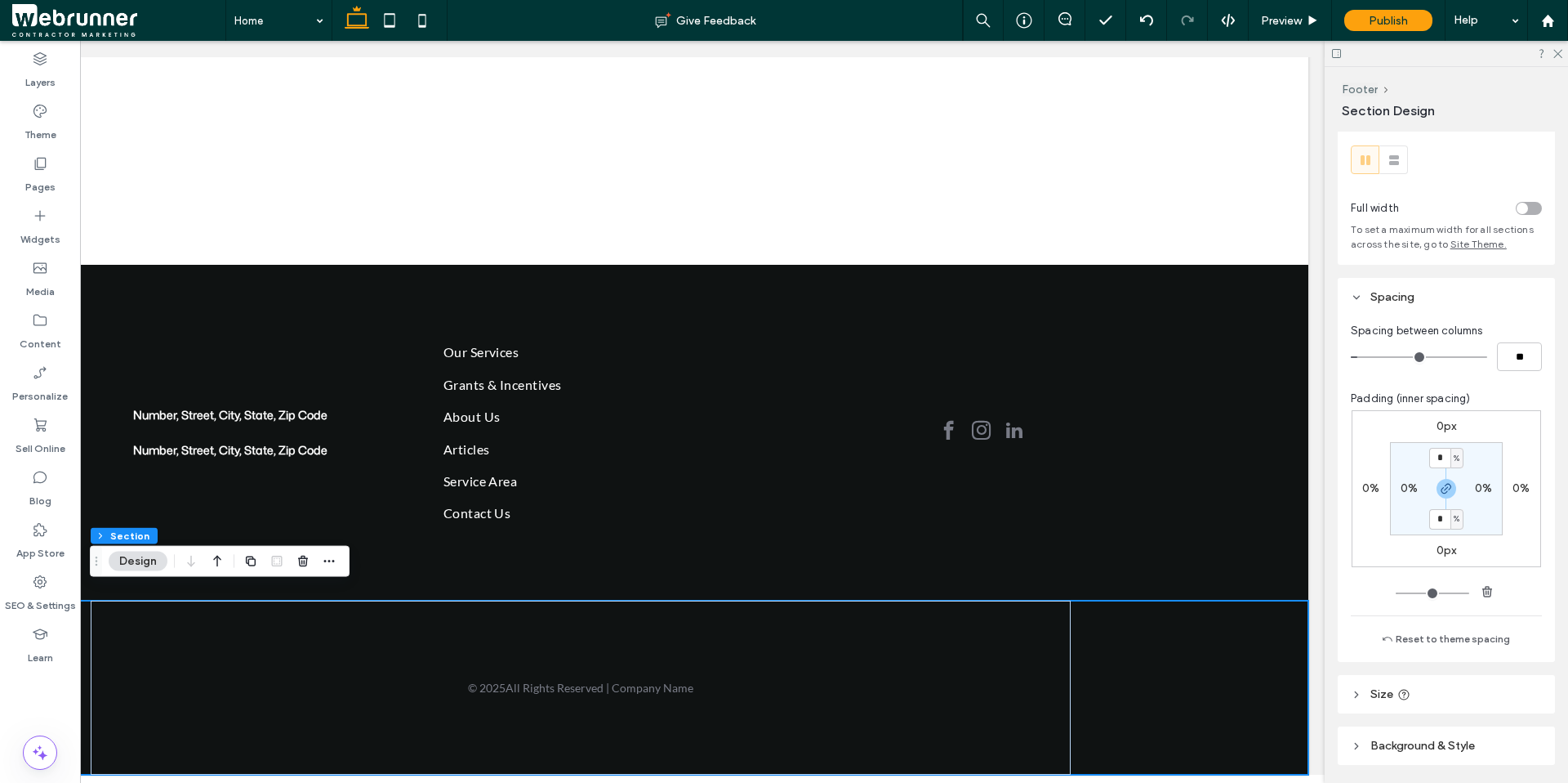
scroll to position [85, 0]
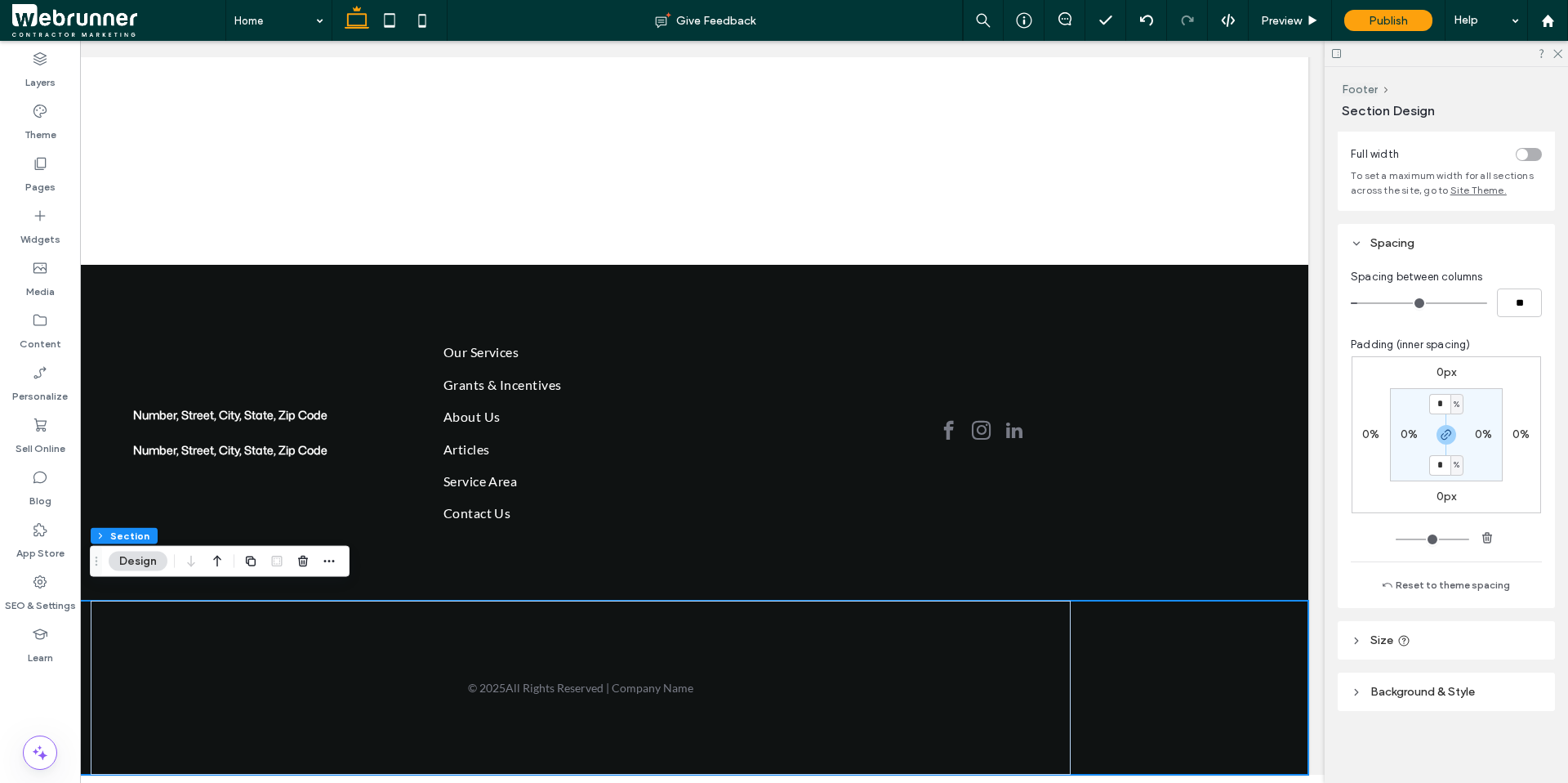
click at [1219, 617] on icon at bounding box center [1356, 640] width 11 height 11
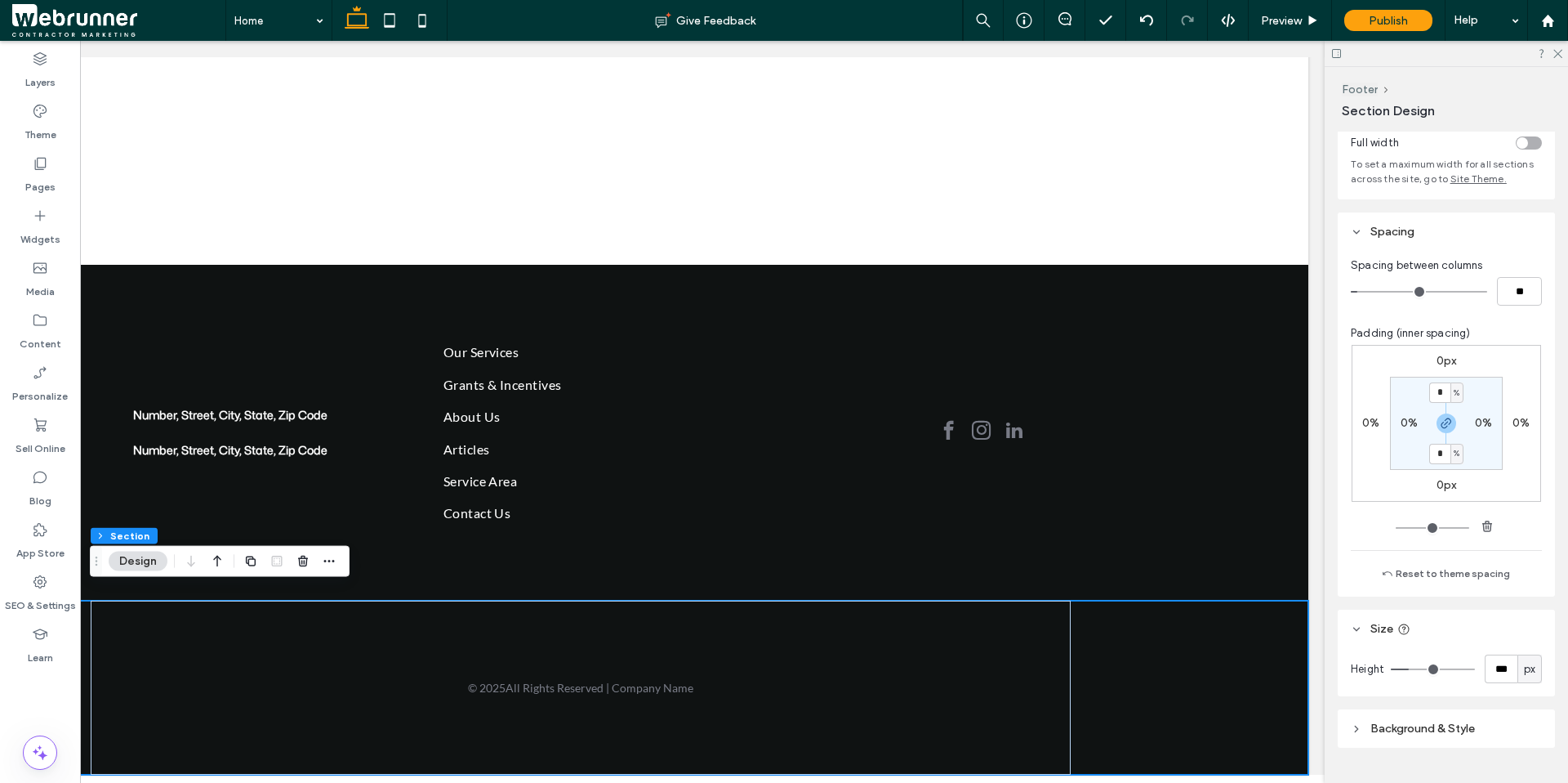
scroll to position [114, 0]
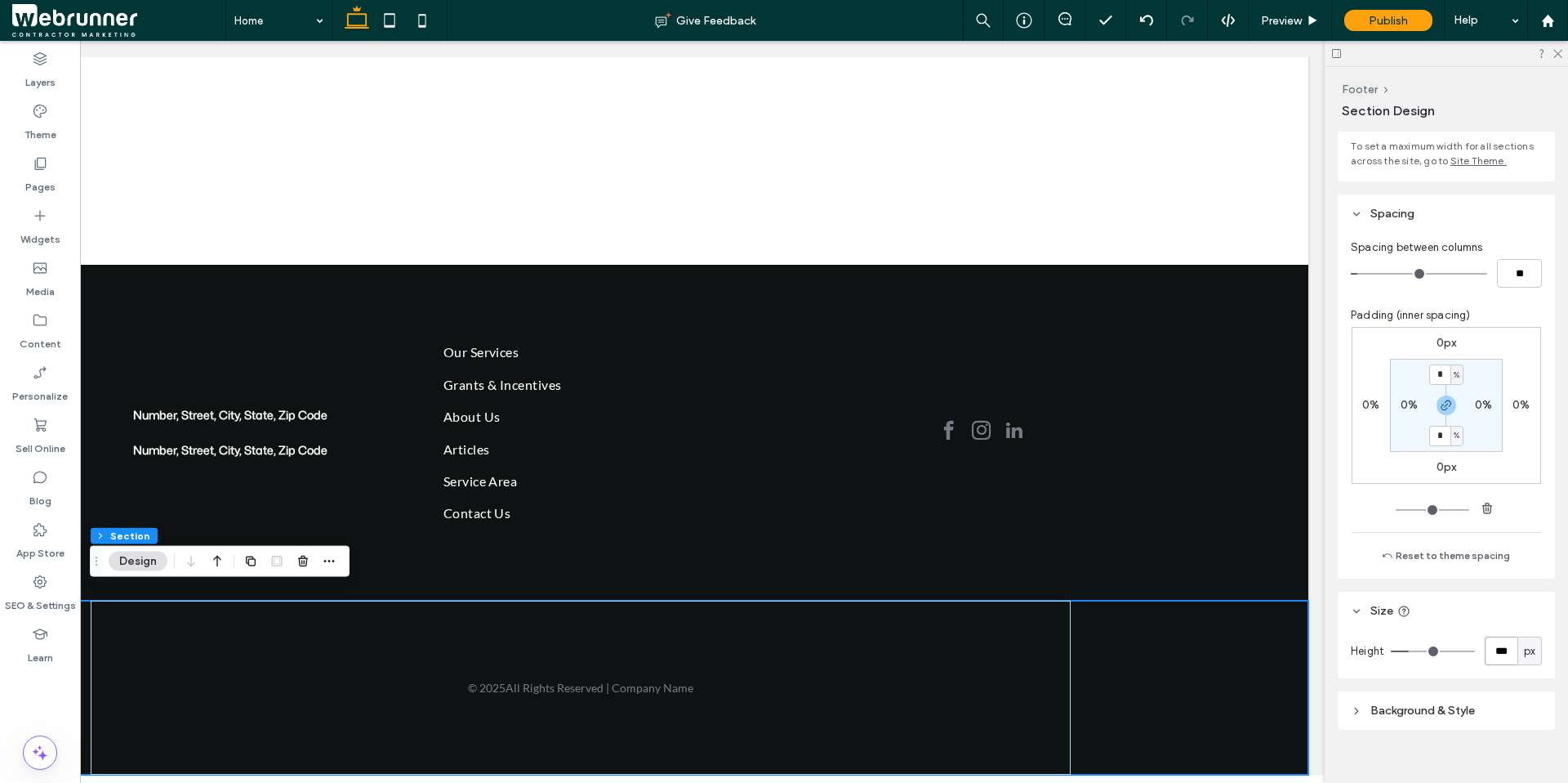
click at [1219, 617] on input "***" at bounding box center [1500, 650] width 33 height 29
type input "*"
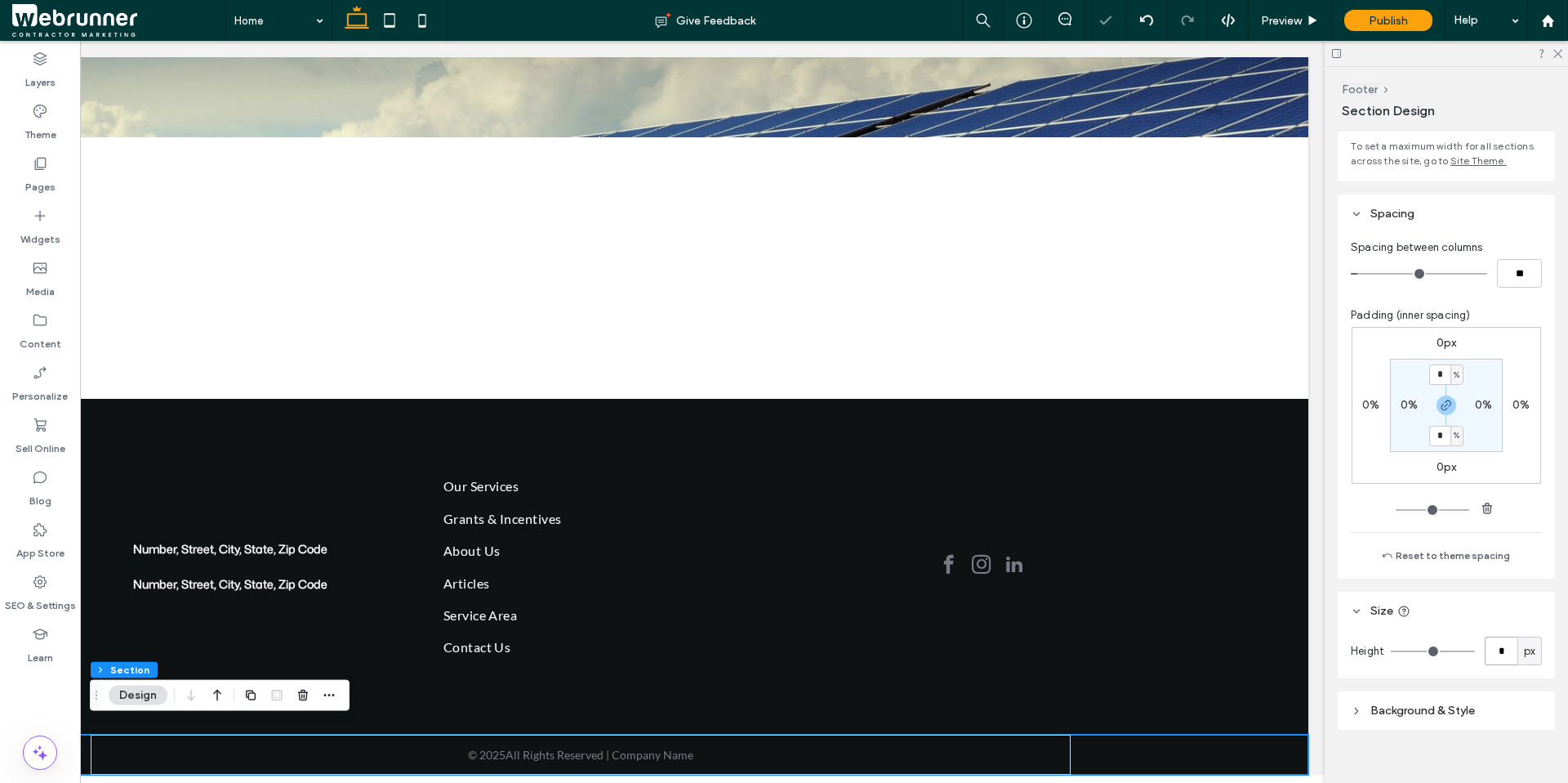
scroll to position [192, 0]
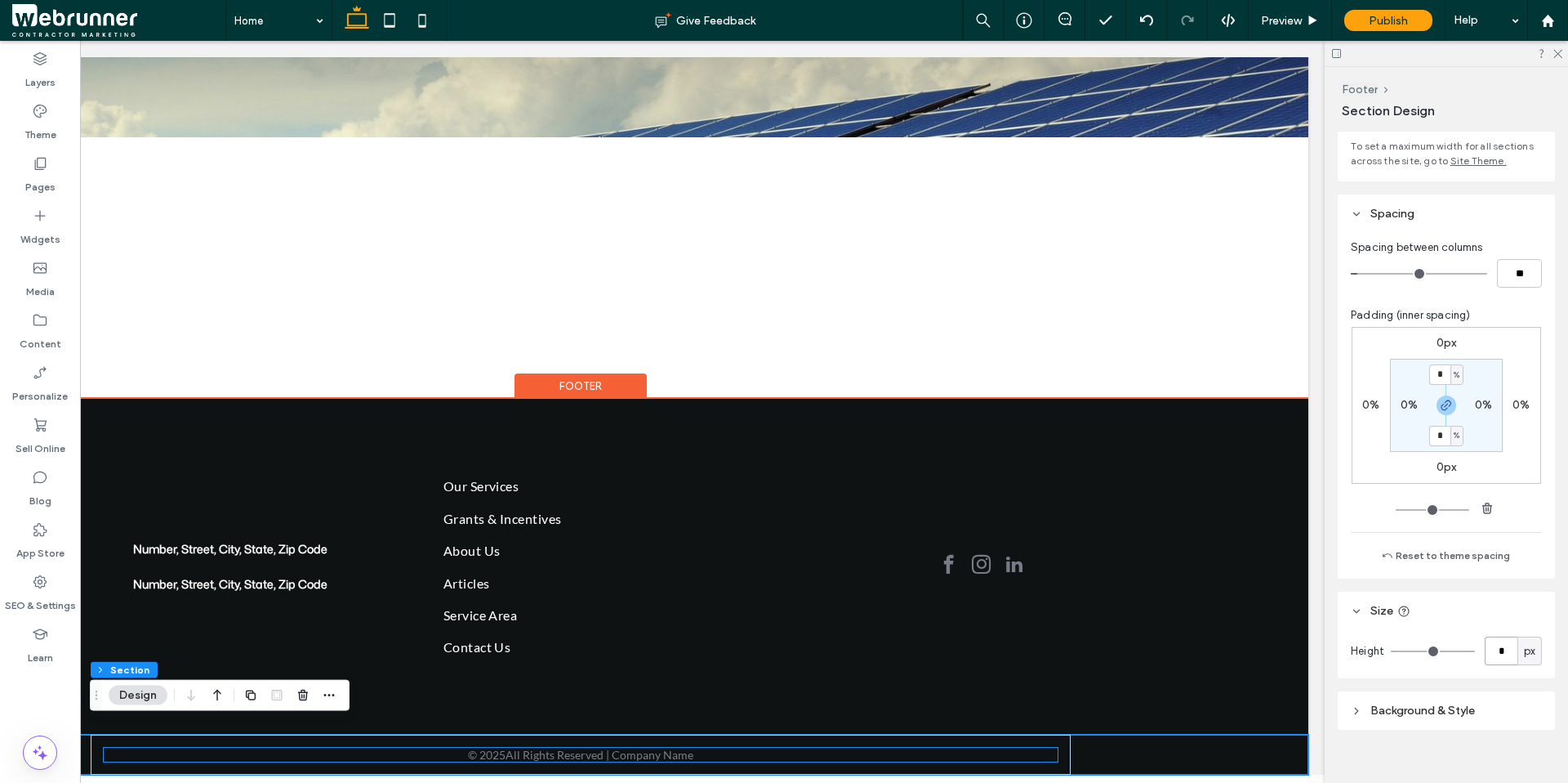
click at [646, 617] on span "All Rights Reserved | Company Name" at bounding box center [599, 754] width 188 height 14
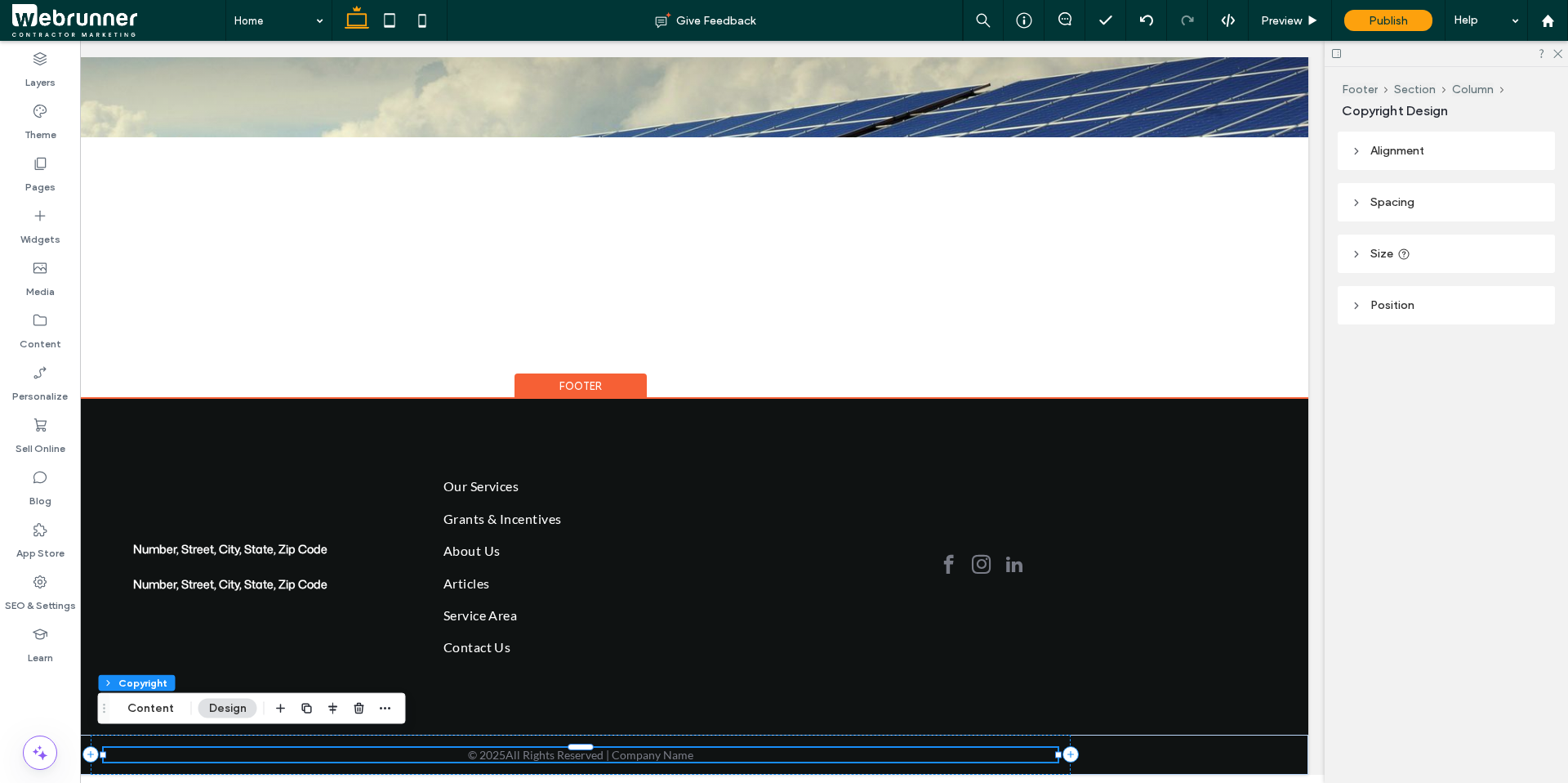
click at [646, 617] on span "All Rights Reserved | Company Name" at bounding box center [599, 754] width 188 height 14
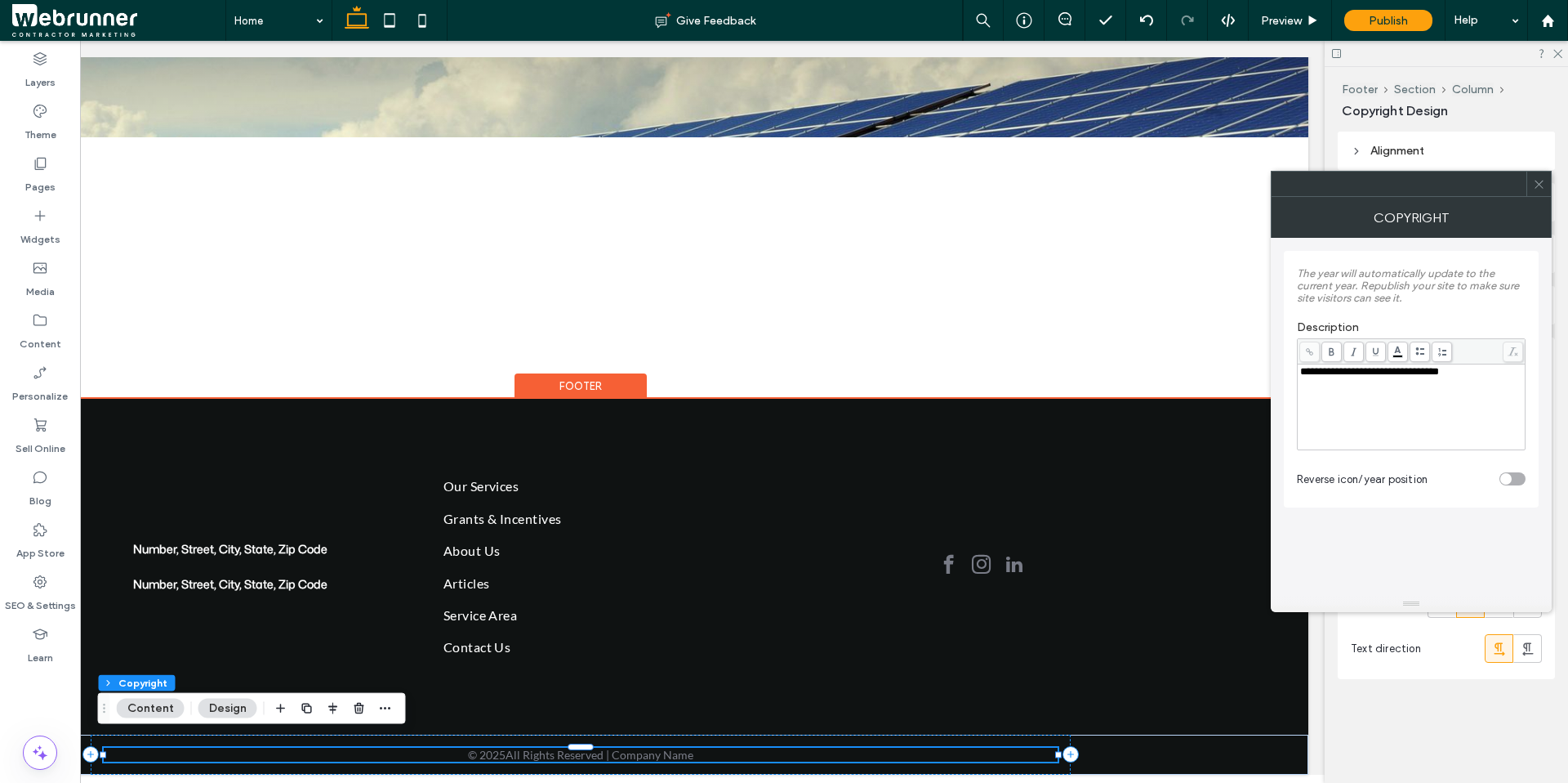
click at [646, 617] on span "All Rights Reserved | Company Name" at bounding box center [599, 754] width 188 height 14
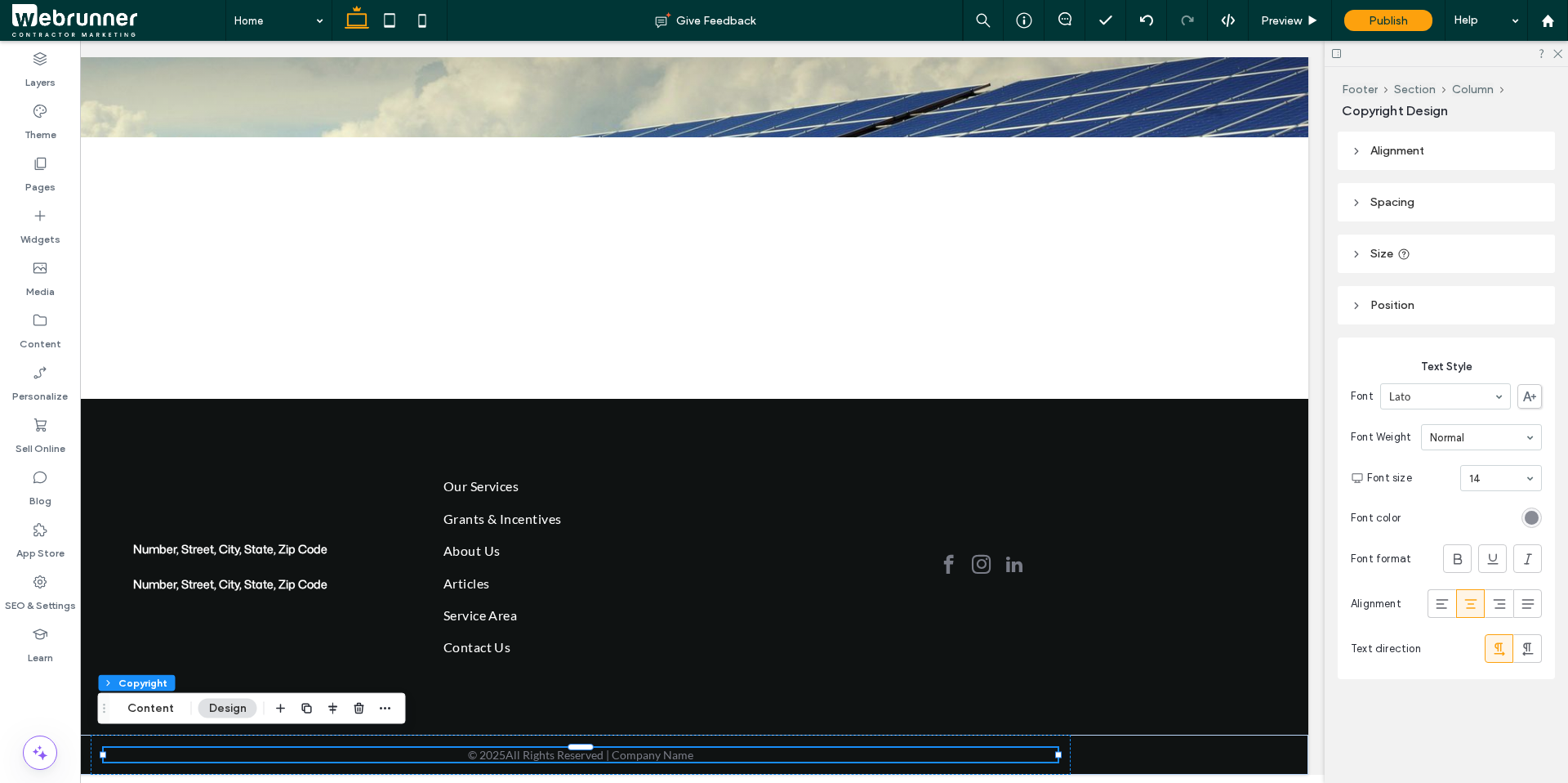
click at [1219, 516] on div "rgb(120, 123, 134)" at bounding box center [1531, 517] width 14 height 14
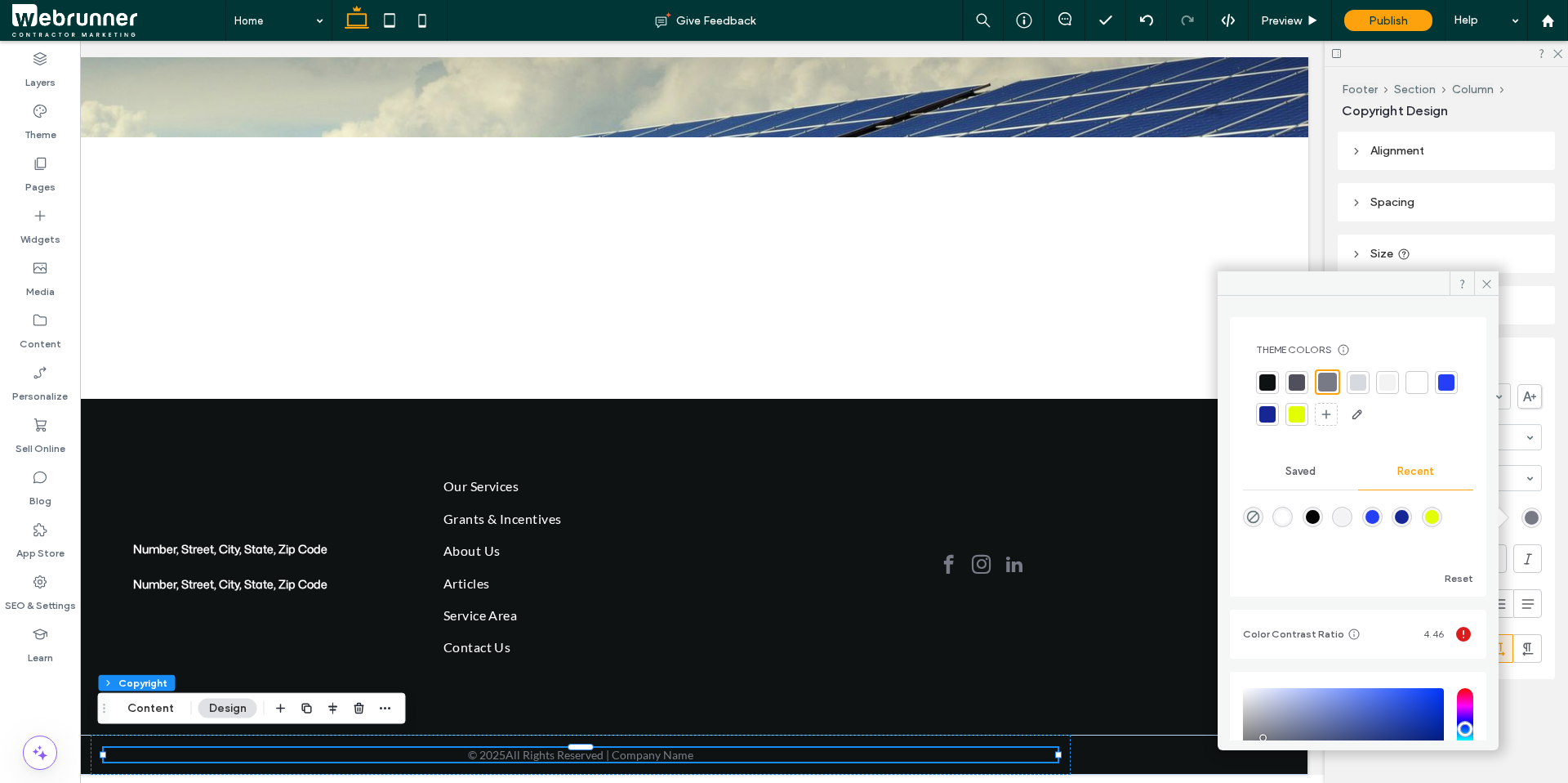
click at [1219, 414] on div at bounding box center [1296, 414] width 16 height 16
click at [1219, 380] on div at bounding box center [1358, 396] width 205 height 55
click at [1219, 377] on div at bounding box center [1414, 380] width 16 height 16
click at [1219, 464] on div "Text Style Font Lato Font Weight Normal Font size 14 Font color Font format Ali…" at bounding box center [1446, 507] width 218 height 341
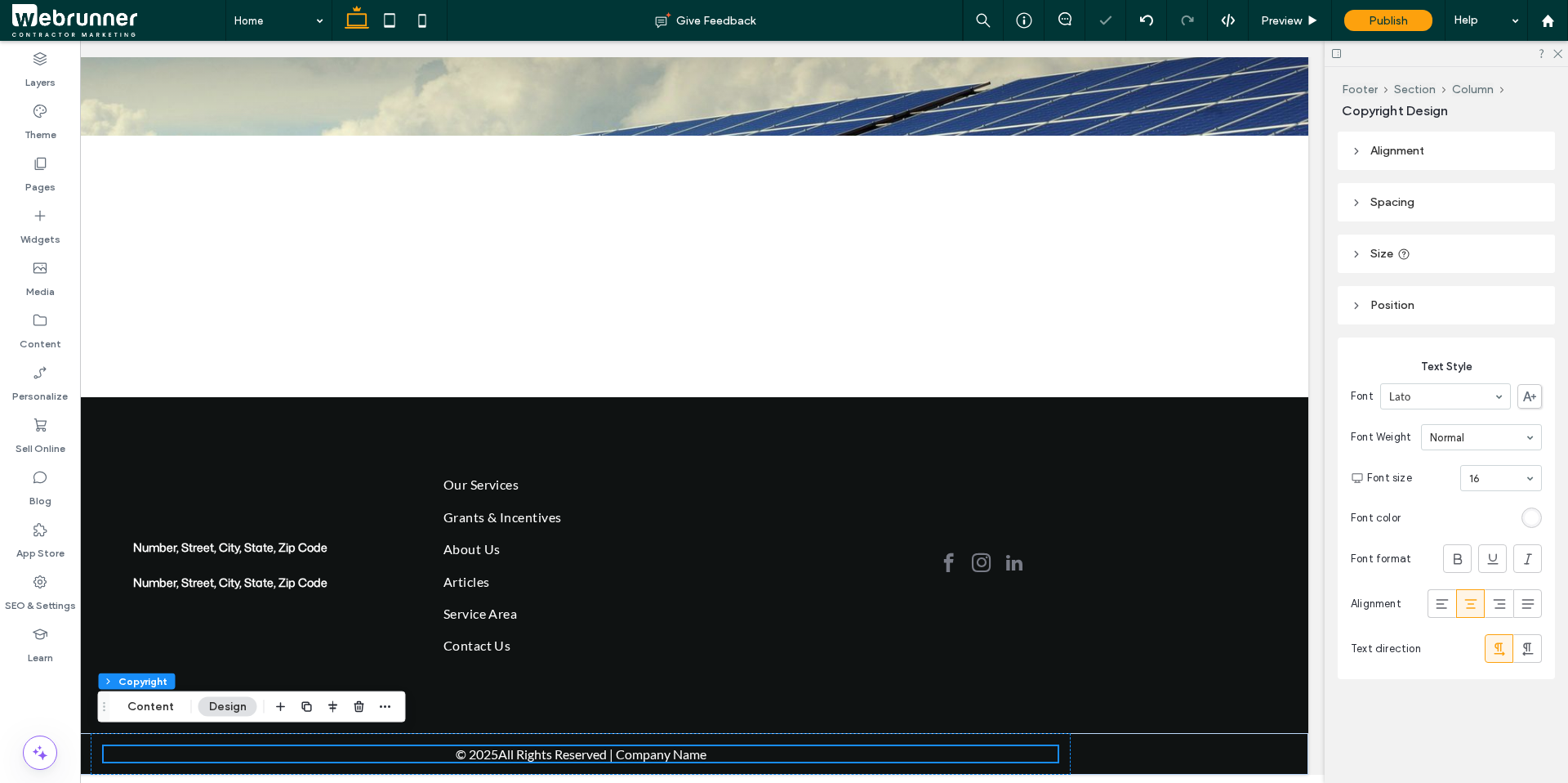
scroll to position [194, 0]
click at [1219, 445] on div at bounding box center [1481, 437] width 120 height 24
click at [152, 617] on button "Content" at bounding box center [150, 706] width 68 height 20
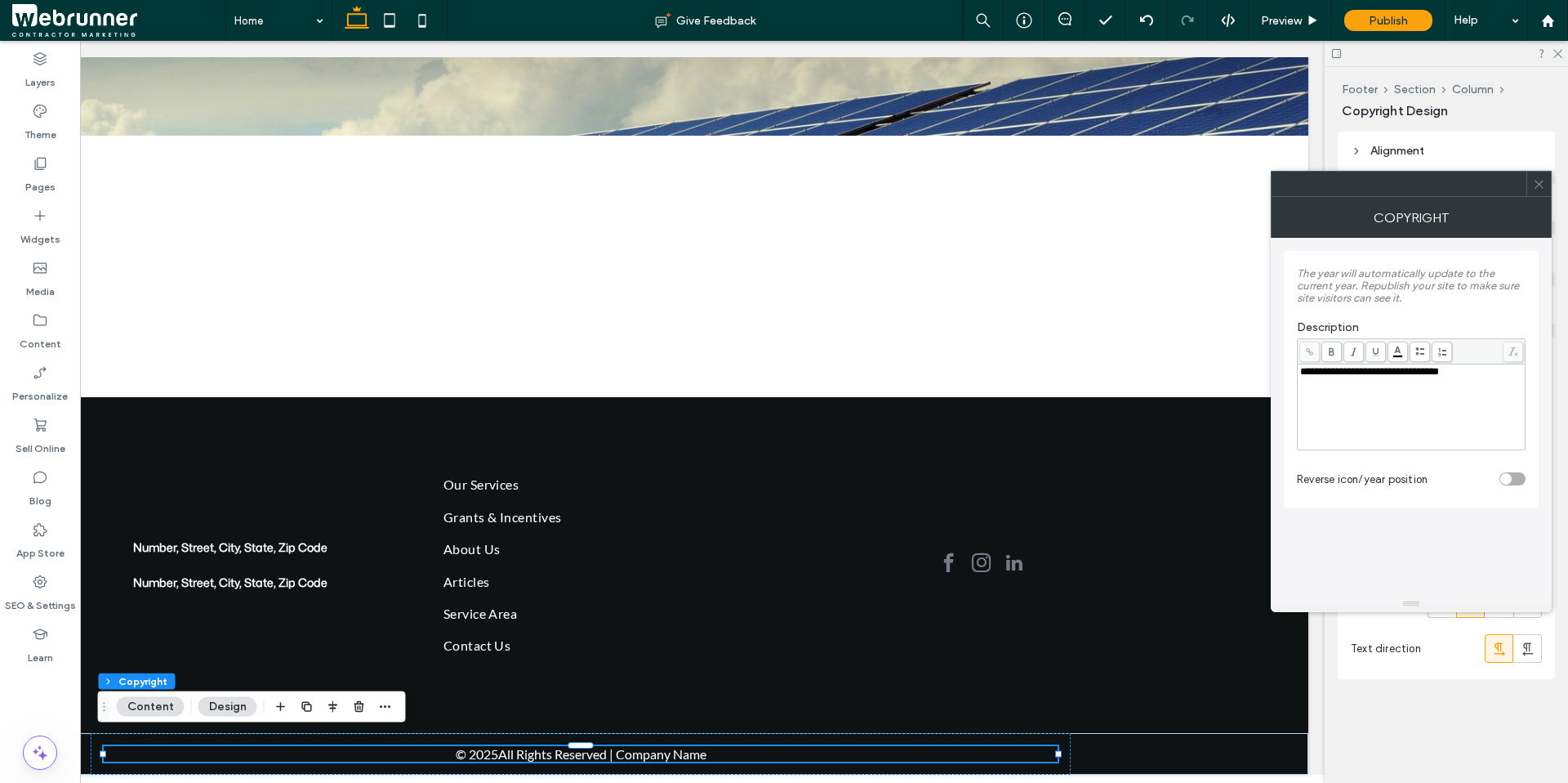
click at [1219, 374] on span "**********" at bounding box center [1369, 371] width 139 height 10
drag, startPoint x: 1490, startPoint y: 377, endPoint x: 1402, endPoint y: 377, distance: 88.0
click at [1219, 377] on div "**********" at bounding box center [1411, 372] width 223 height 11
click at [1219, 187] on icon at bounding box center [1538, 184] width 12 height 12
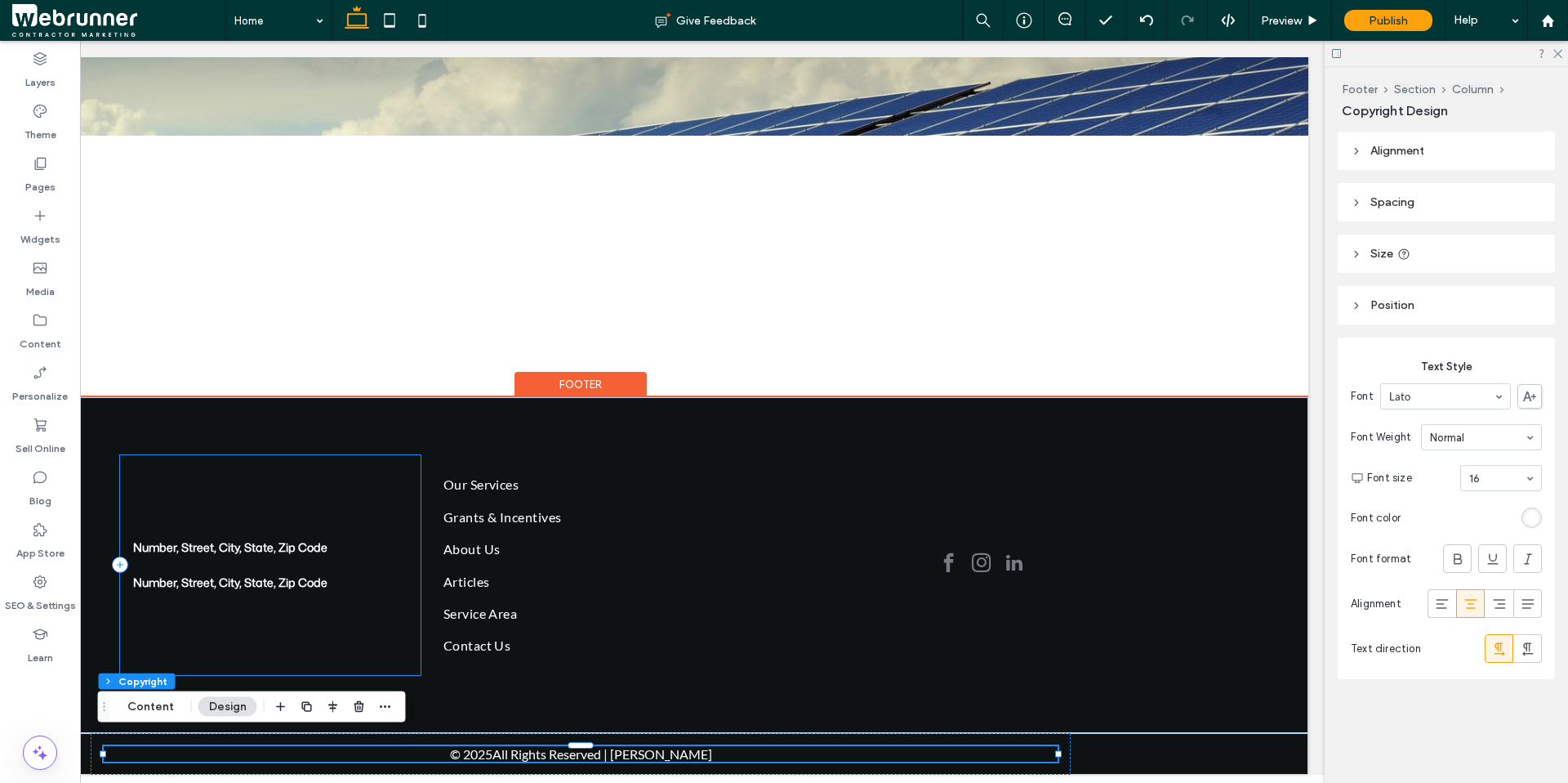
click at [207, 481] on div "Number, Street, City, State, Zip Code Number, Street, City, State, Zip Code" at bounding box center [271, 564] width 302 height 219
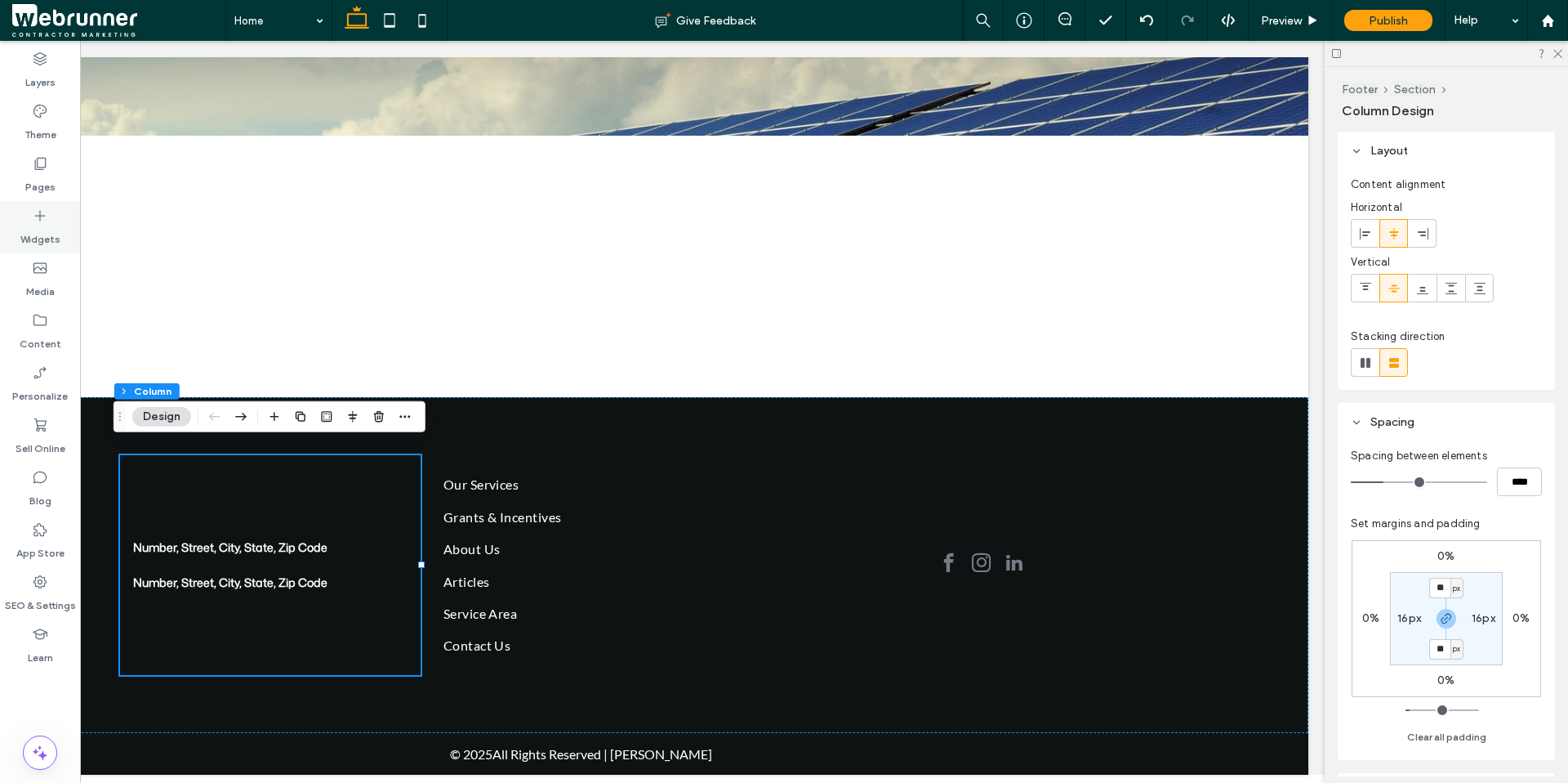
click at [29, 229] on label "Widgets" at bounding box center [40, 235] width 40 height 22
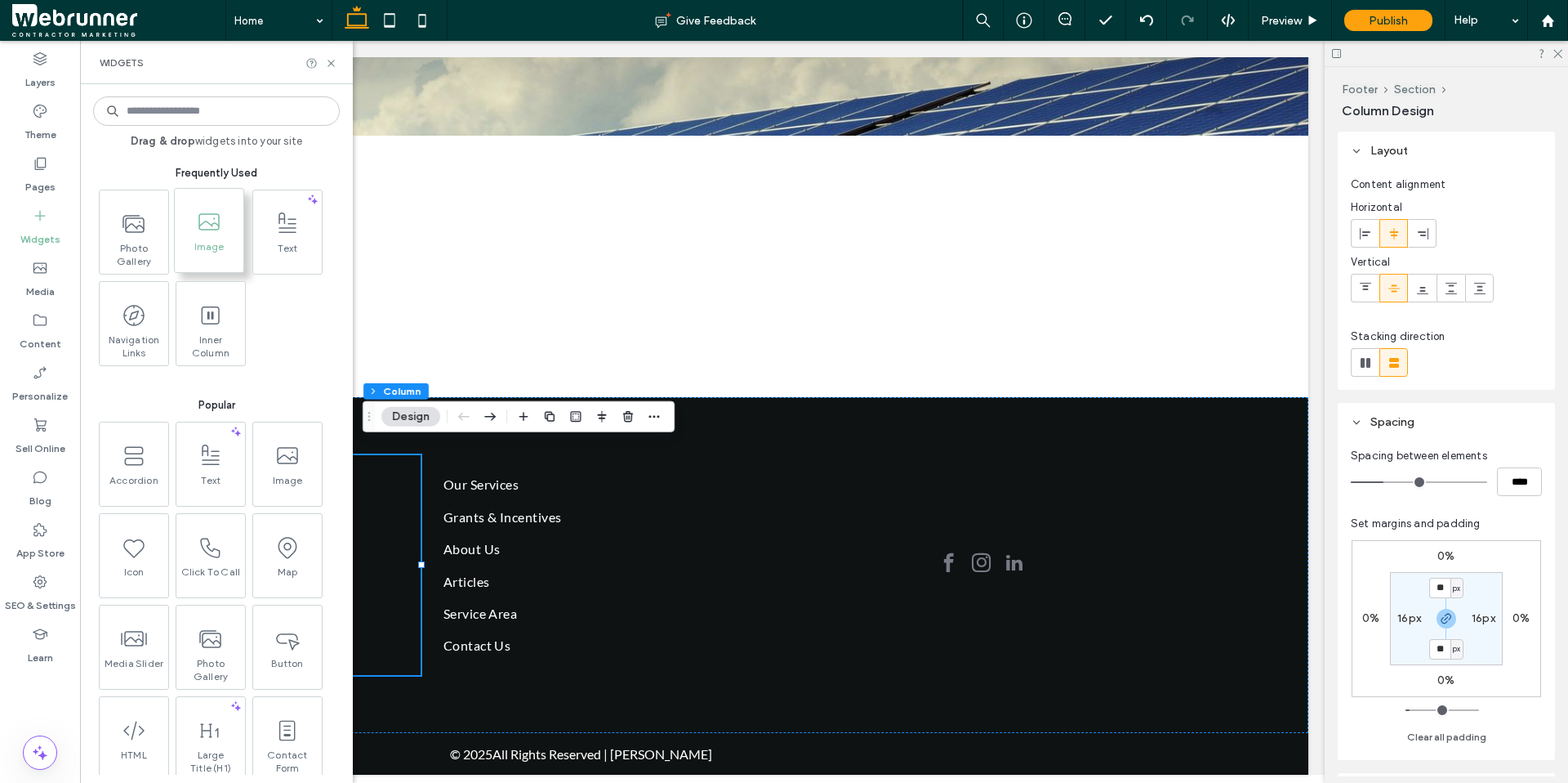
click at [202, 259] on span "Image" at bounding box center [208, 251] width 68 height 22
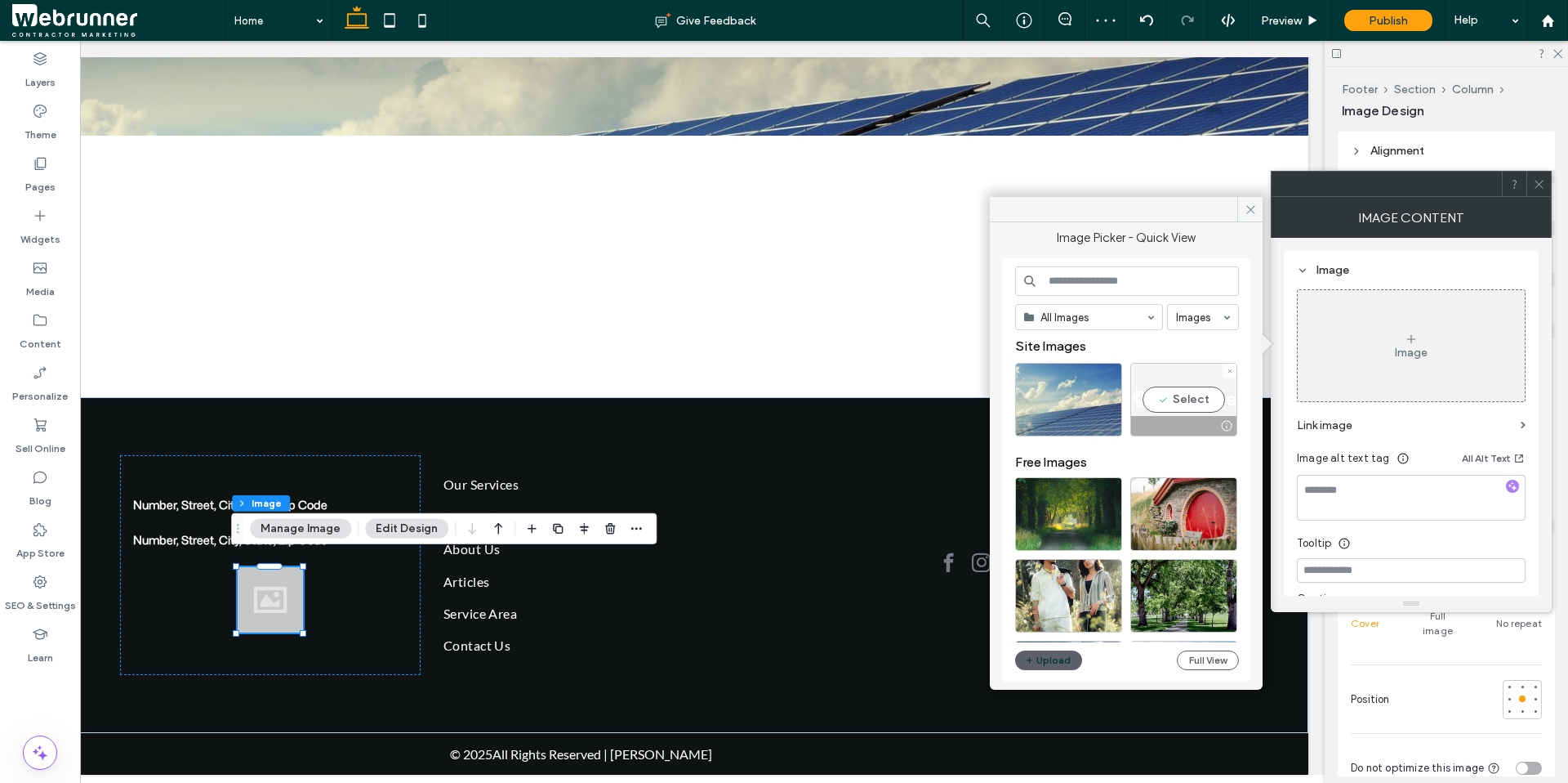
click at [1180, 400] on div "Select" at bounding box center [1183, 399] width 107 height 74
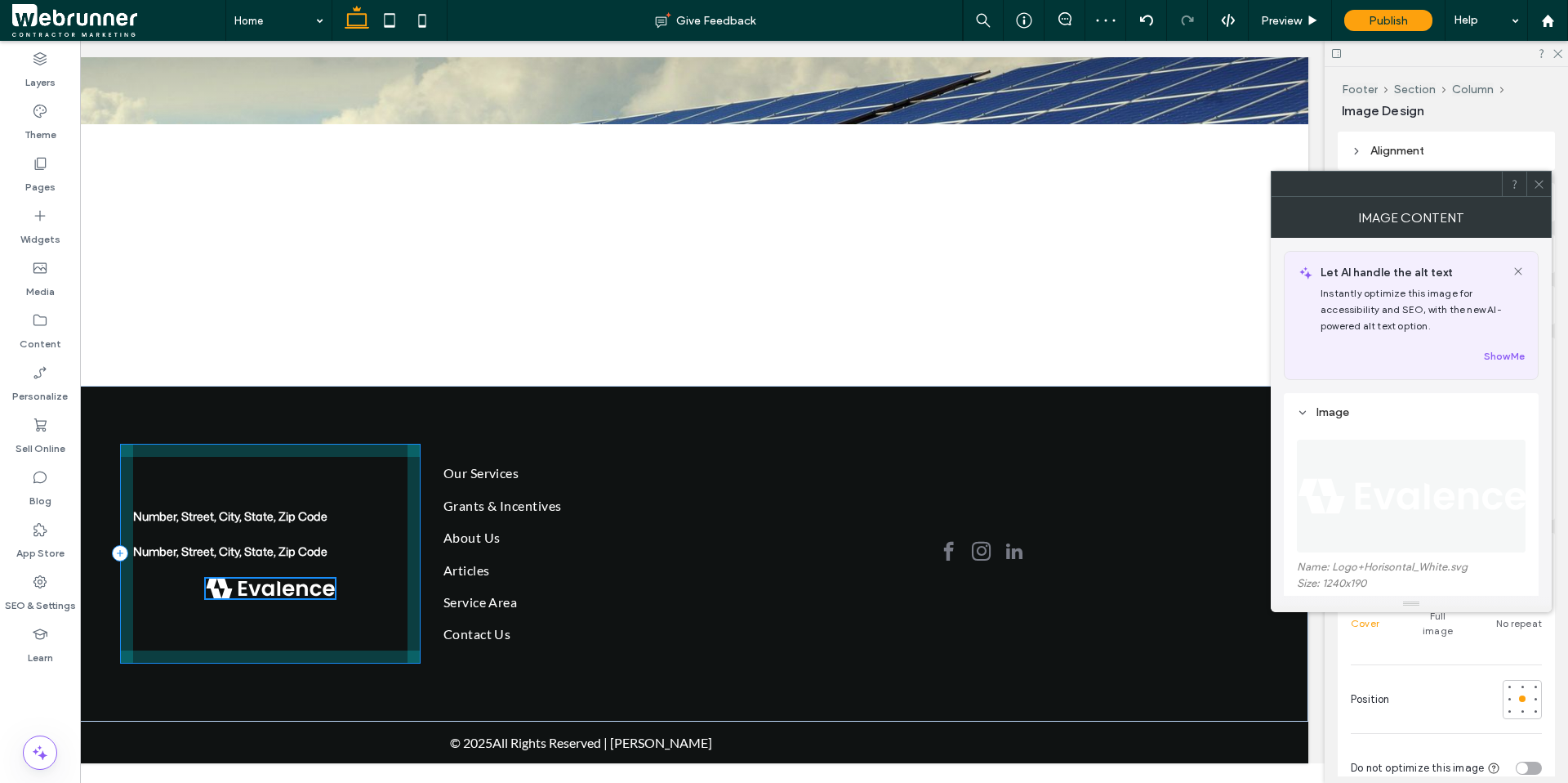
scroll to position [327, 0]
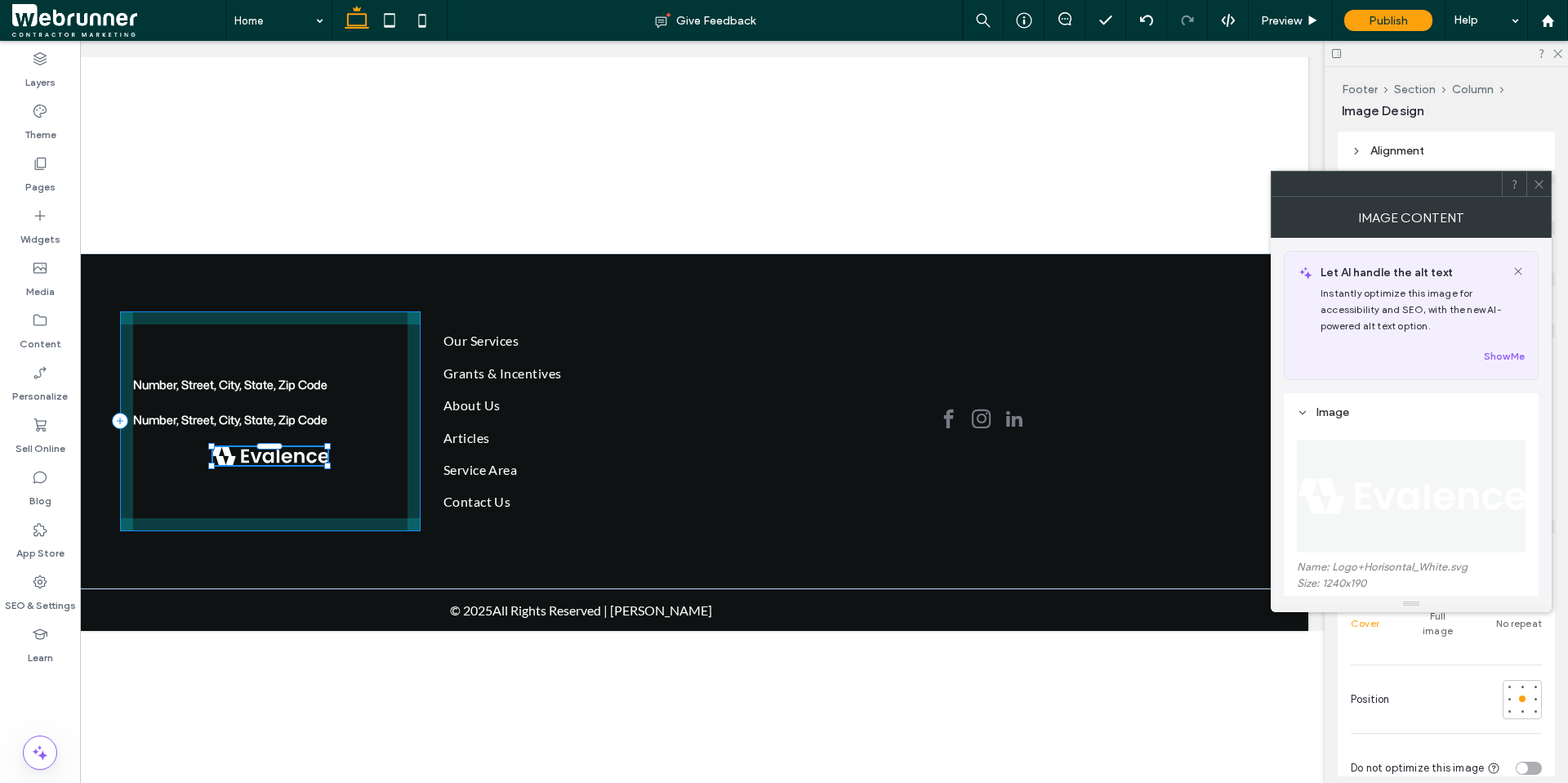
drag, startPoint x: 296, startPoint y: 599, endPoint x: 460, endPoint y: 657, distance: 174.0
click at [460, 617] on html "Our Services Solar Residential Solar Commercial Solar Ground Mounted Solar Sola…" at bounding box center [580, 174] width 1488 height 920
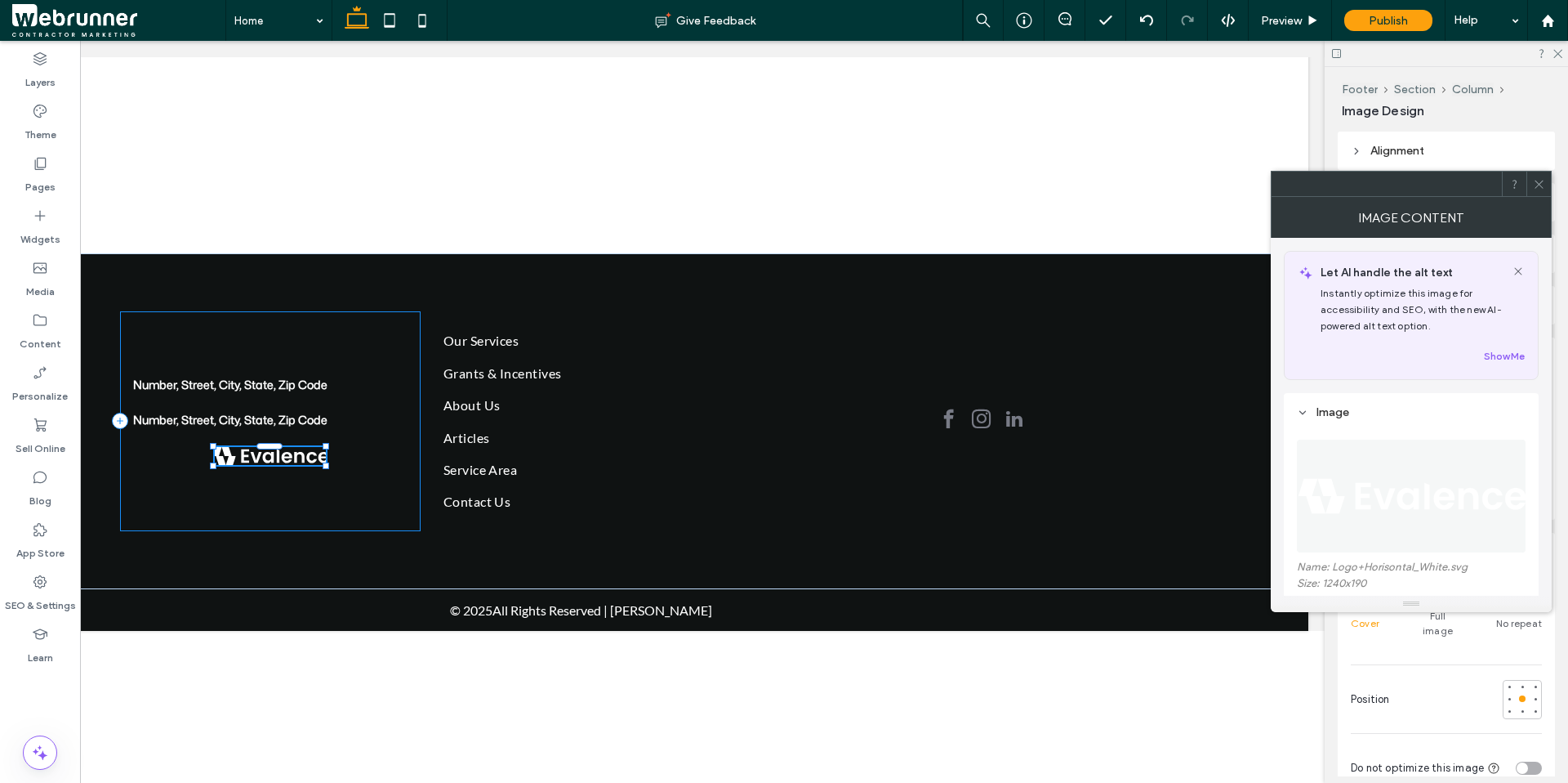
type input "***"
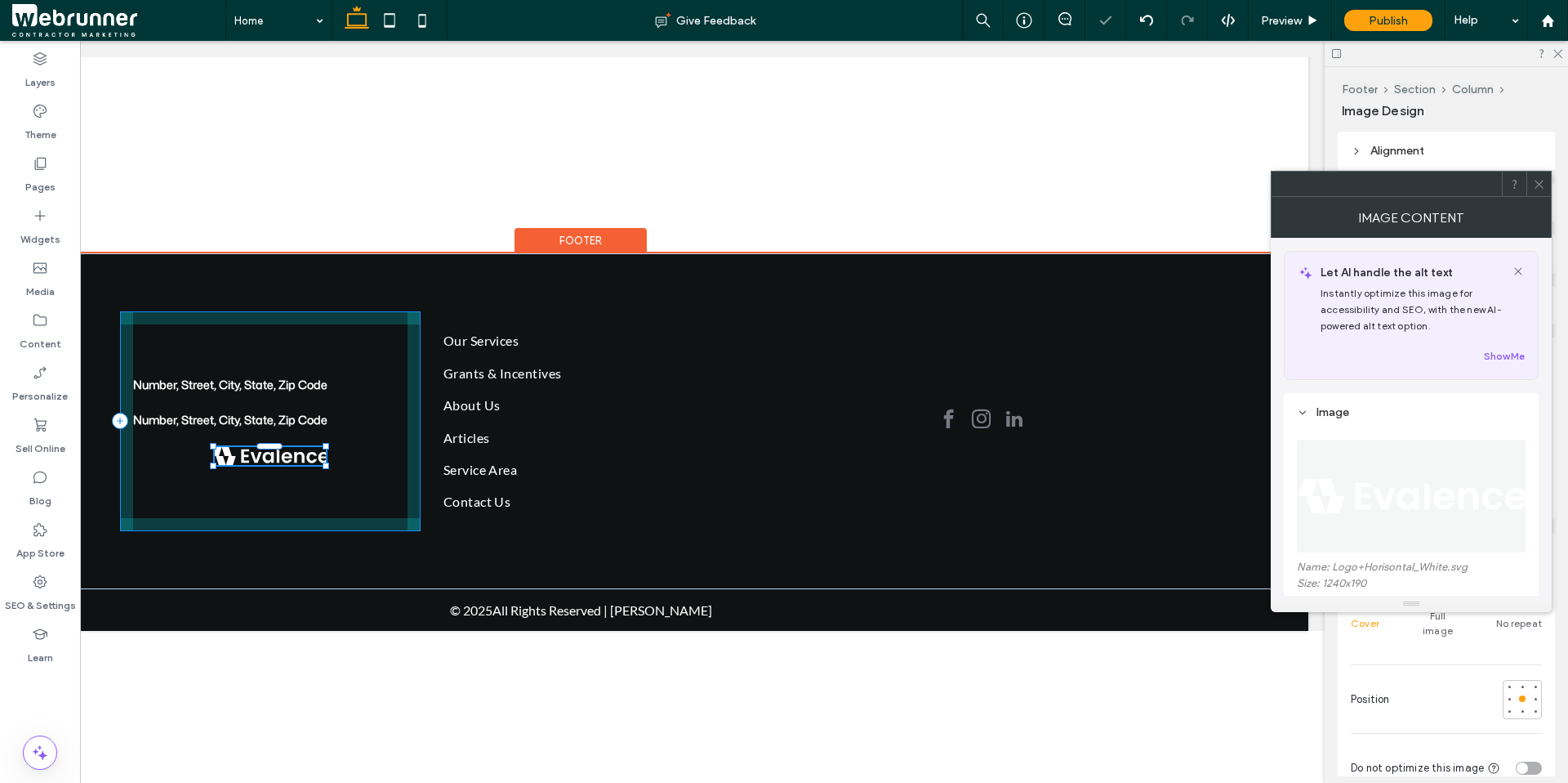
scroll to position [194, 0]
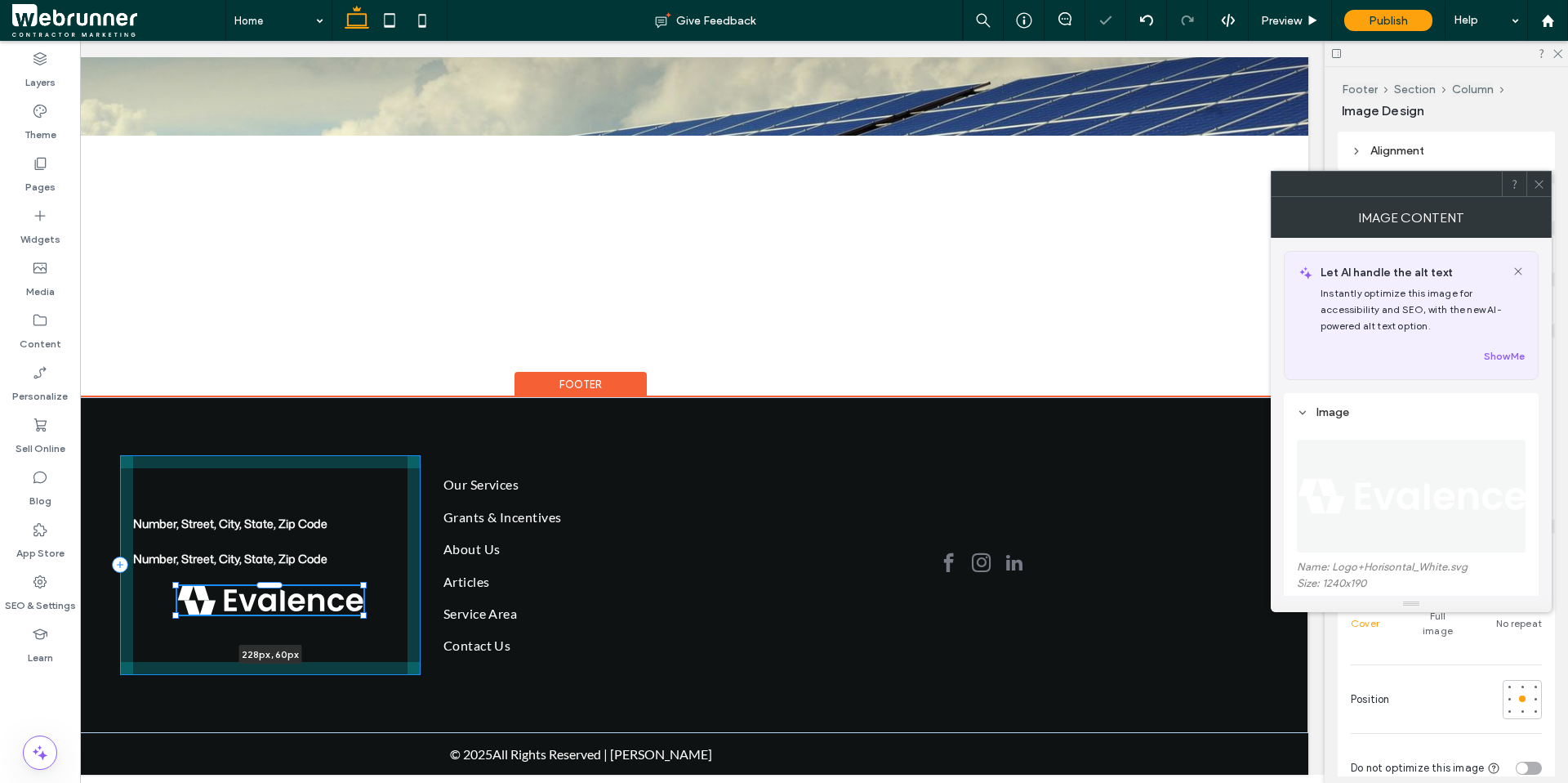
drag, startPoint x: 318, startPoint y: 467, endPoint x: 334, endPoint y: 505, distance: 41.2
click at [334, 505] on div "Number, Street, City, State, Zip Code Number, Street, City, State, Zip Code 228…" at bounding box center [580, 564] width 980 height 335
type input "***"
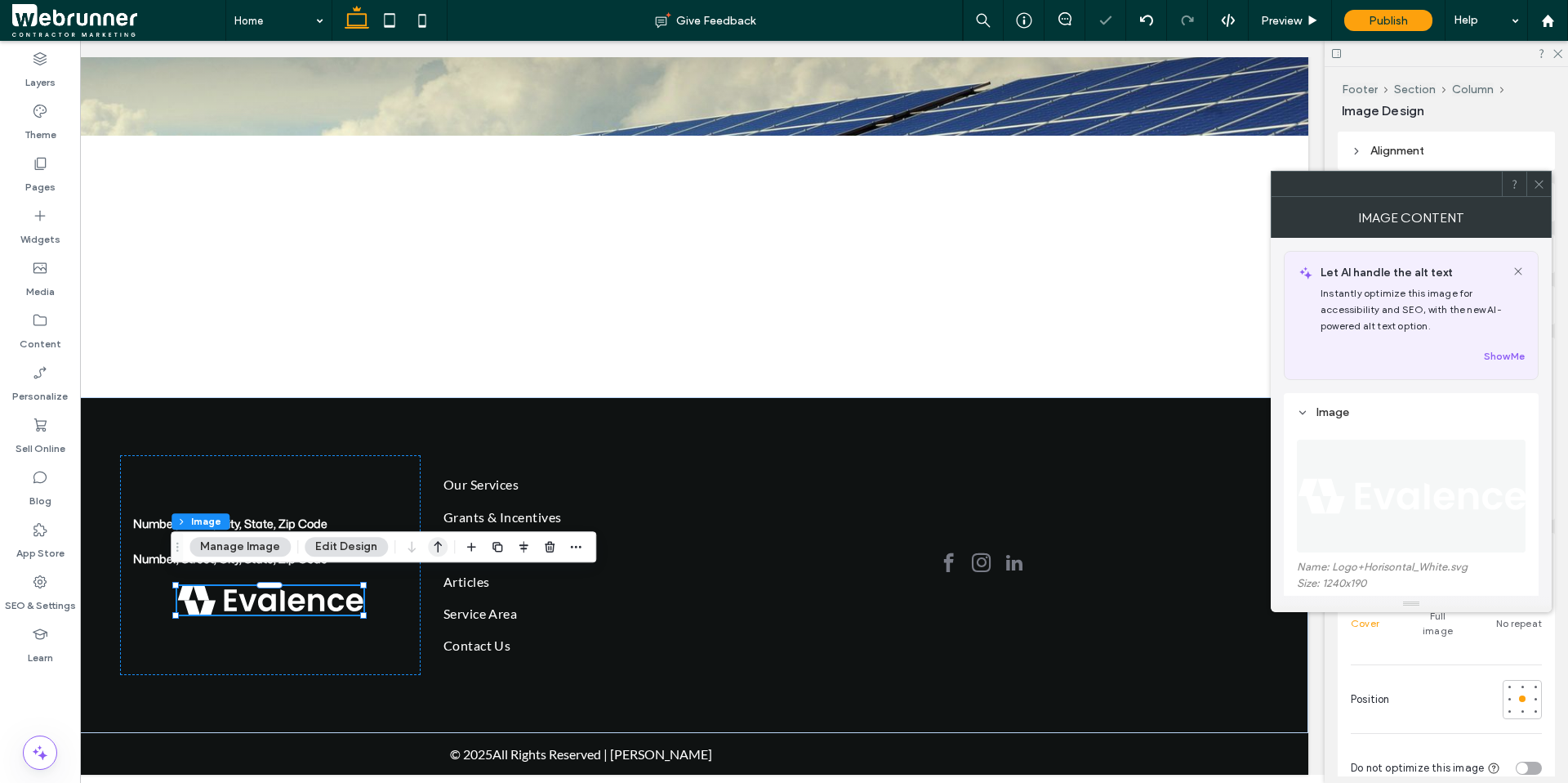
click at [434, 543] on use "button" at bounding box center [438, 548] width 8 height 11
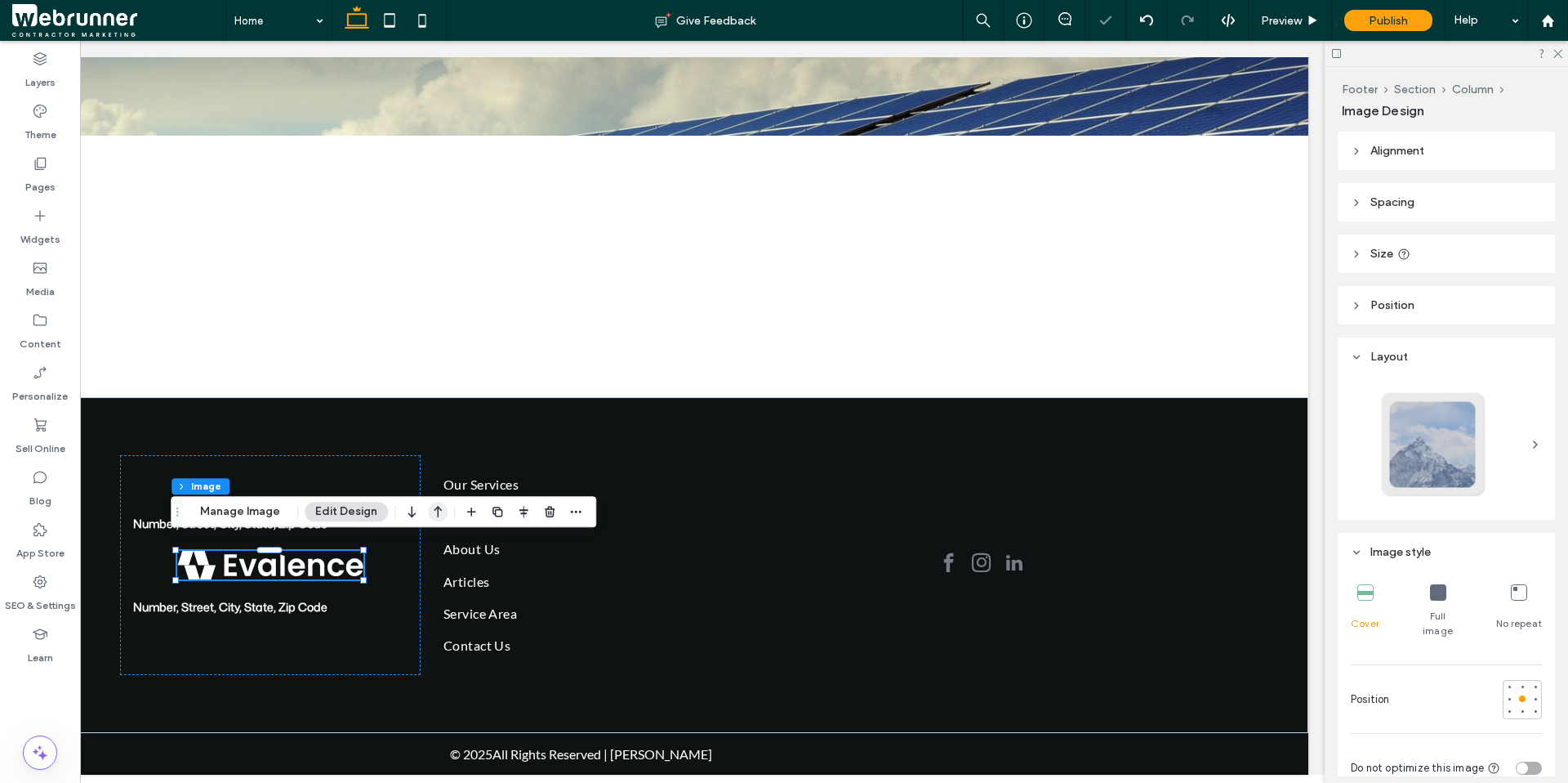
click at [439, 519] on icon "button" at bounding box center [437, 511] width 20 height 29
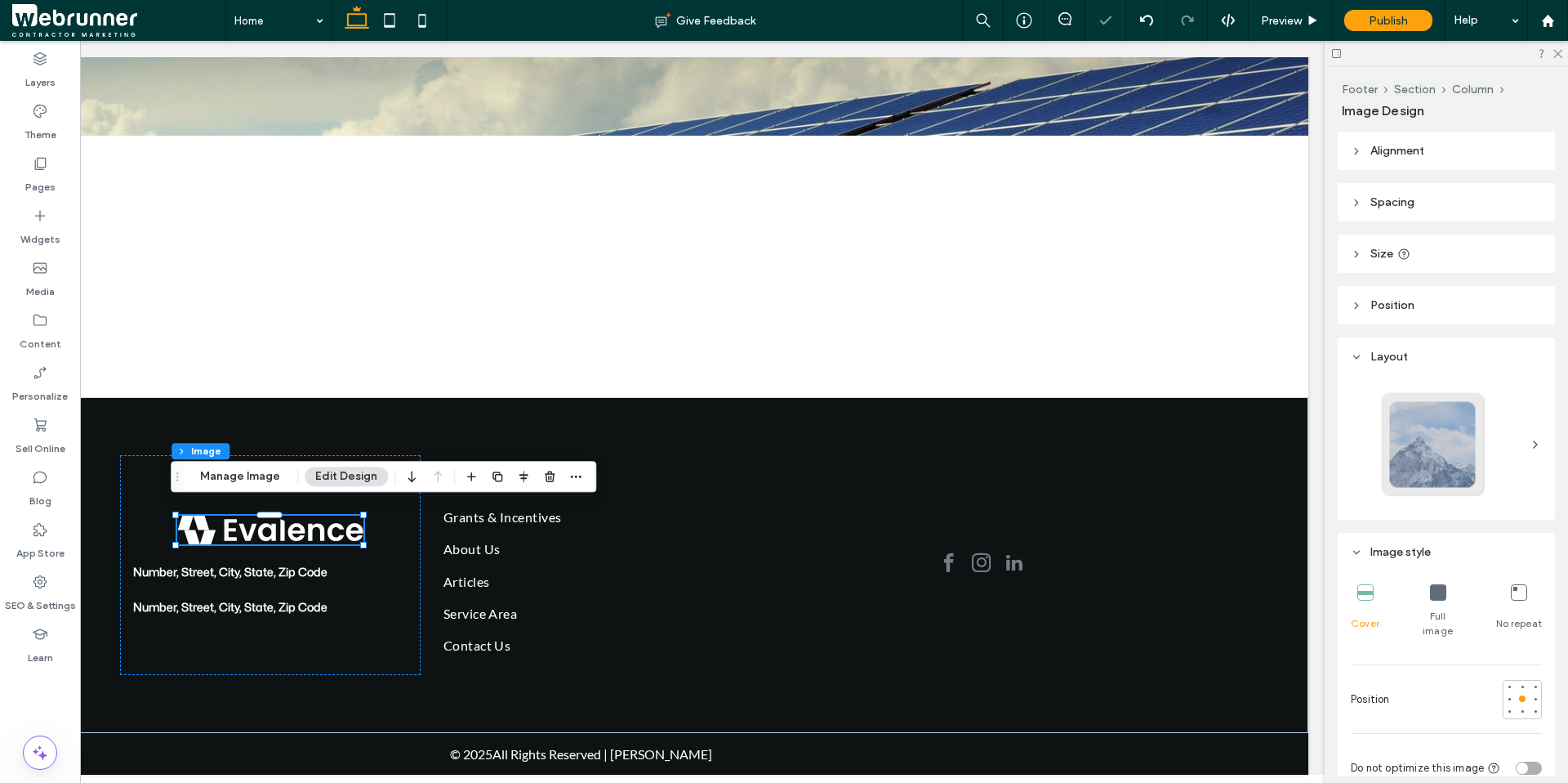
click at [1219, 151] on icon at bounding box center [1356, 151] width 11 height 11
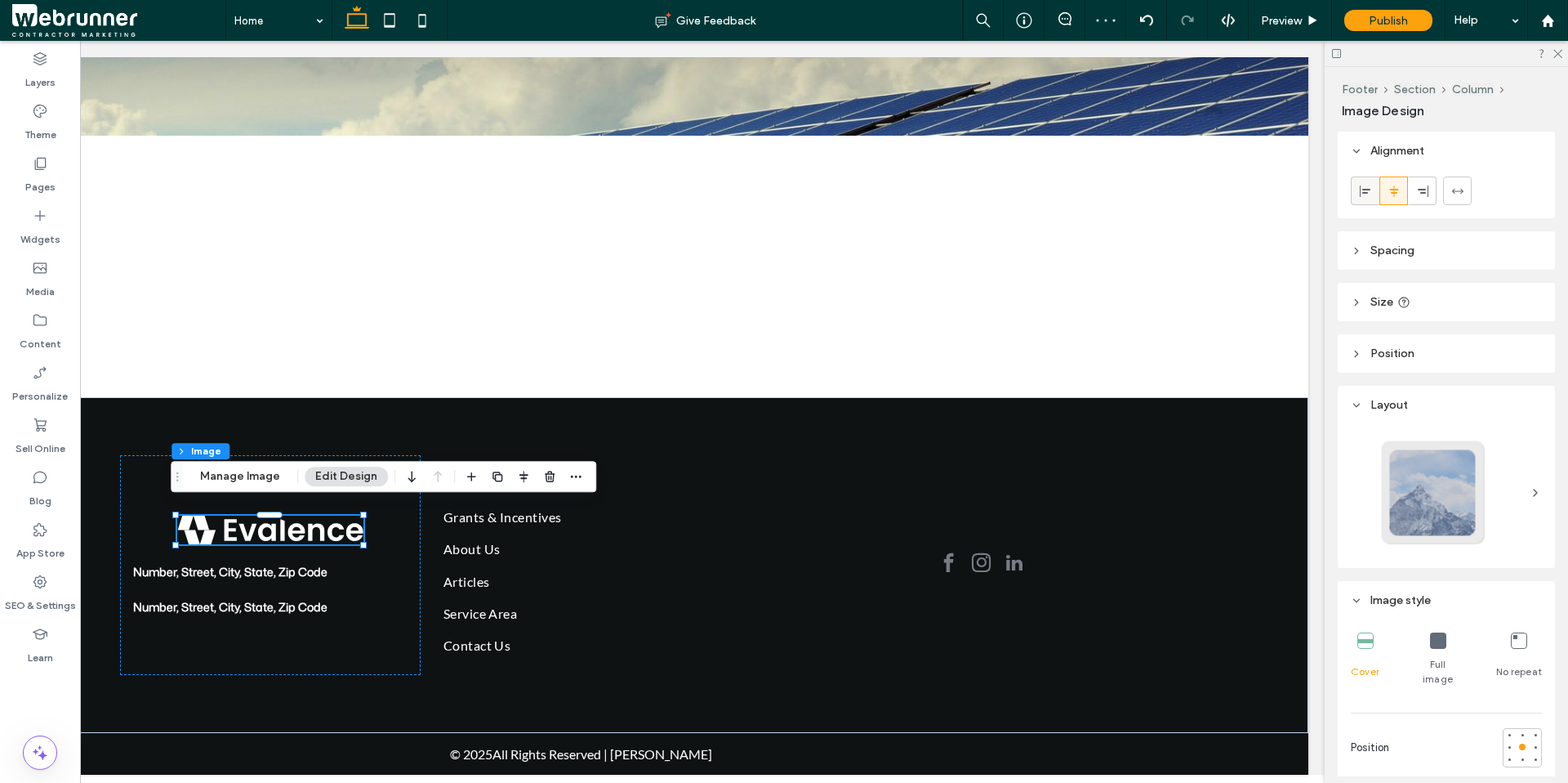
click at [1219, 198] on span at bounding box center [1365, 191] width 13 height 27
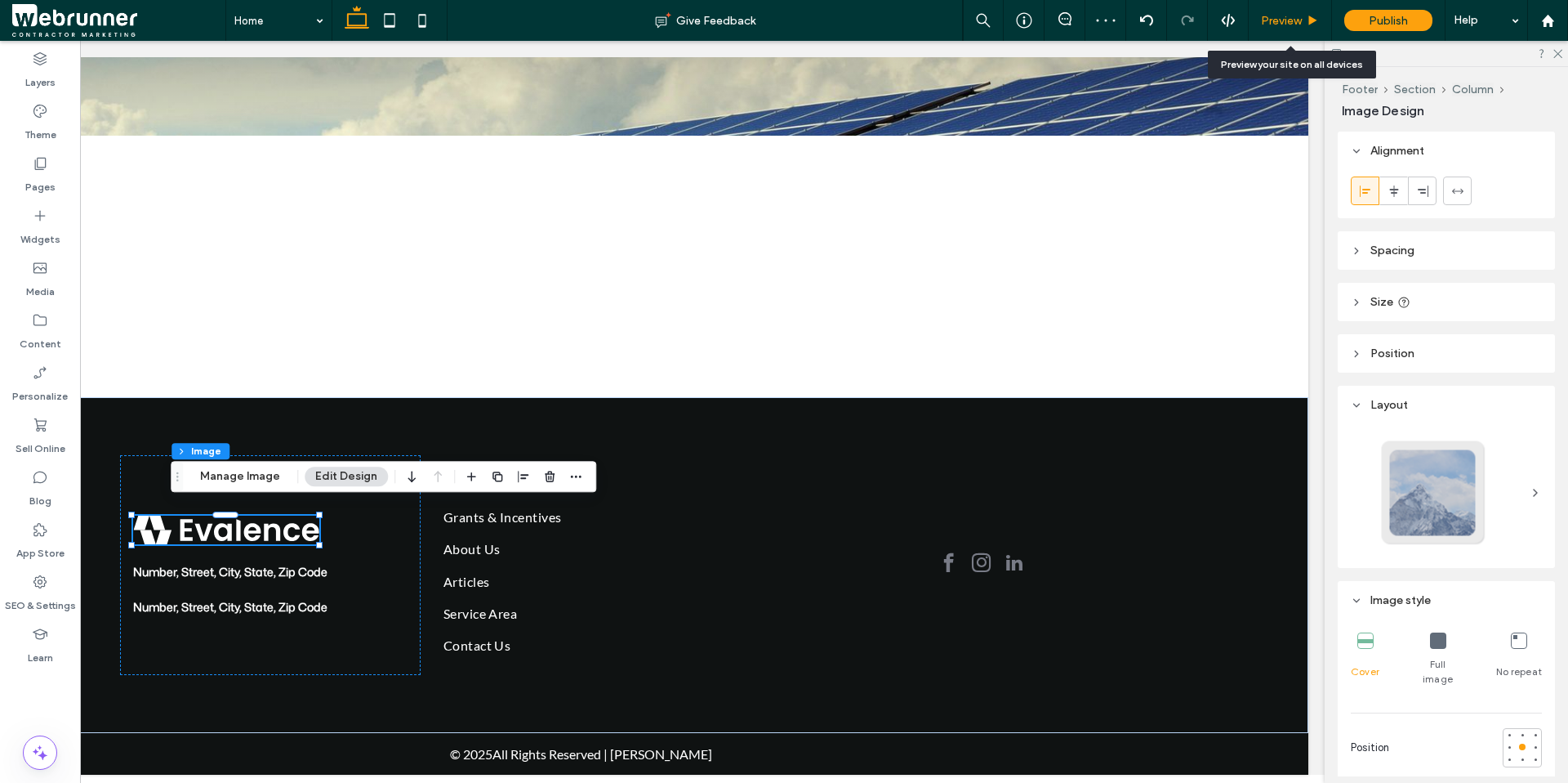
click at [1219, 14] on div "Preview" at bounding box center [1290, 21] width 82 height 14
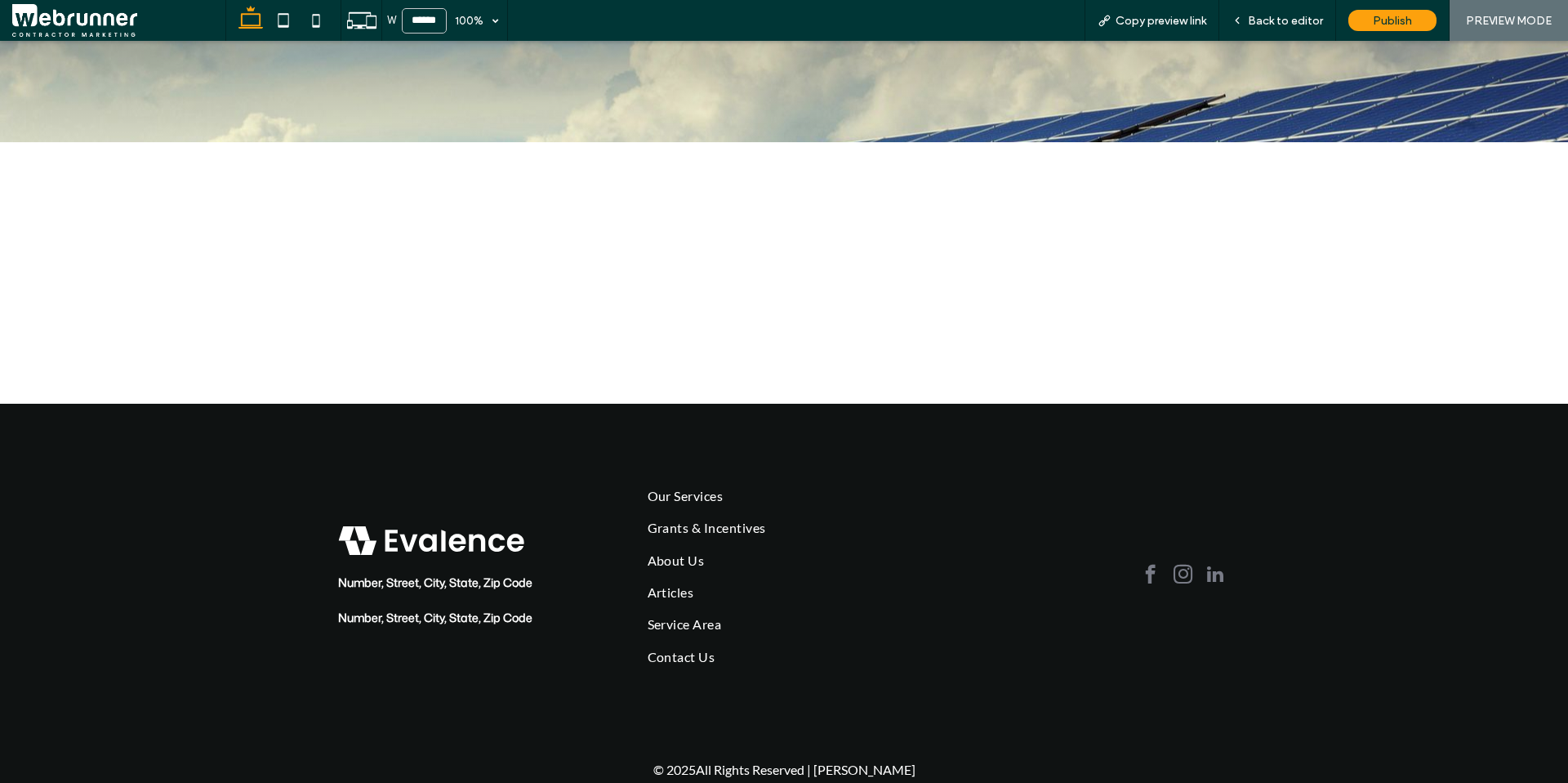
scroll to position [166, 0]
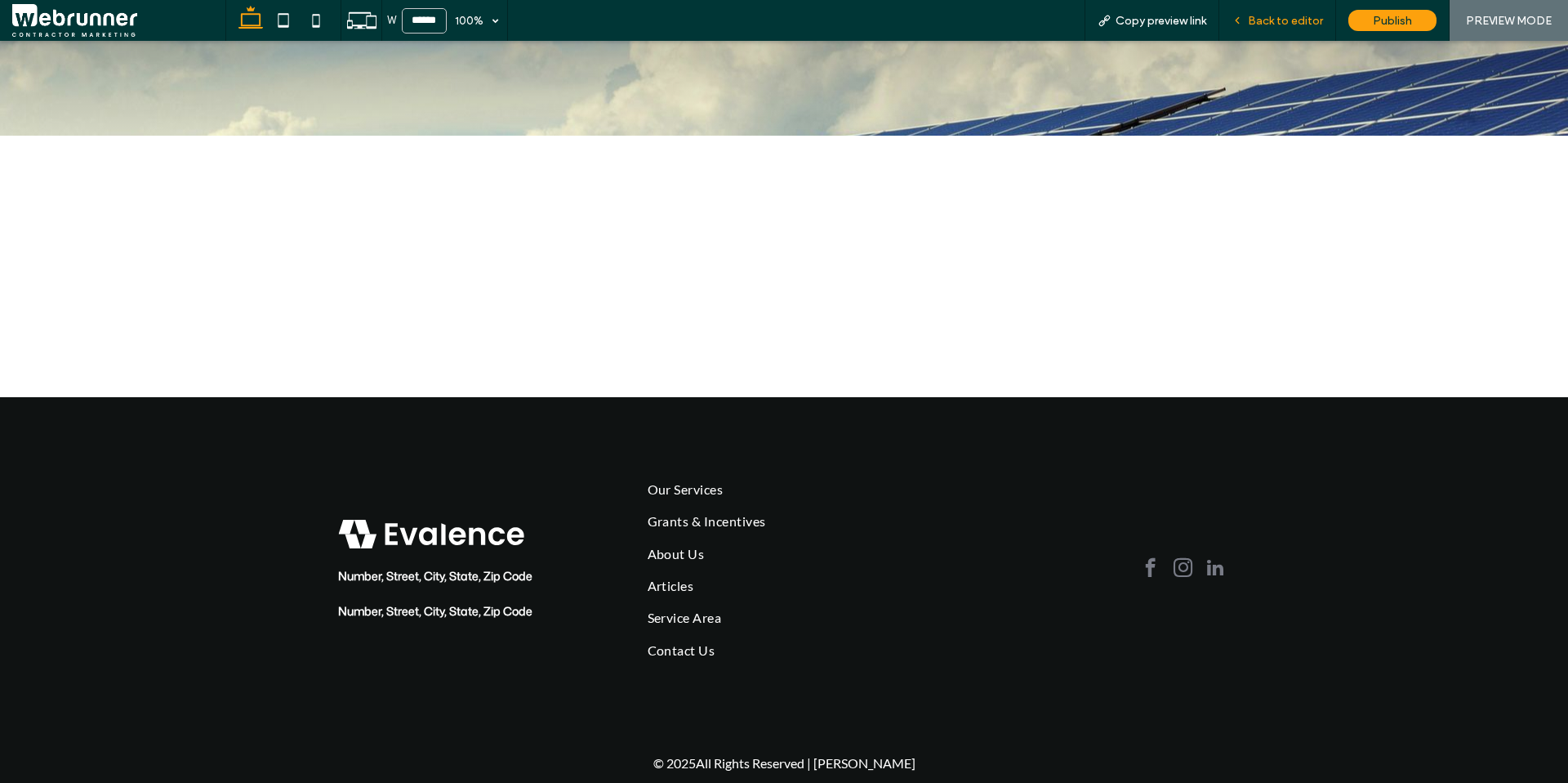
click at [1219, 26] on span "Back to editor" at bounding box center [1285, 21] width 75 height 14
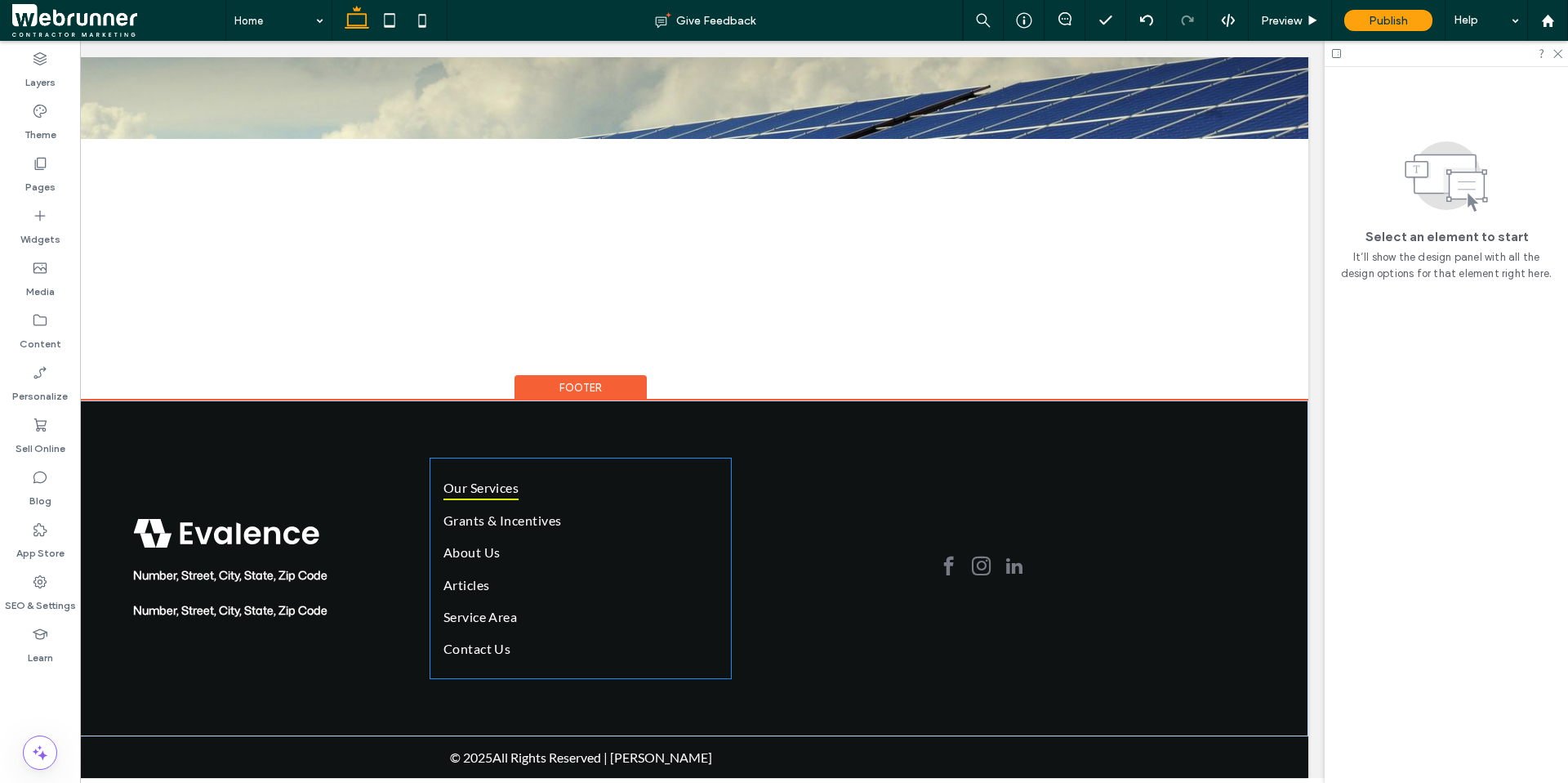
scroll to position [194, 0]
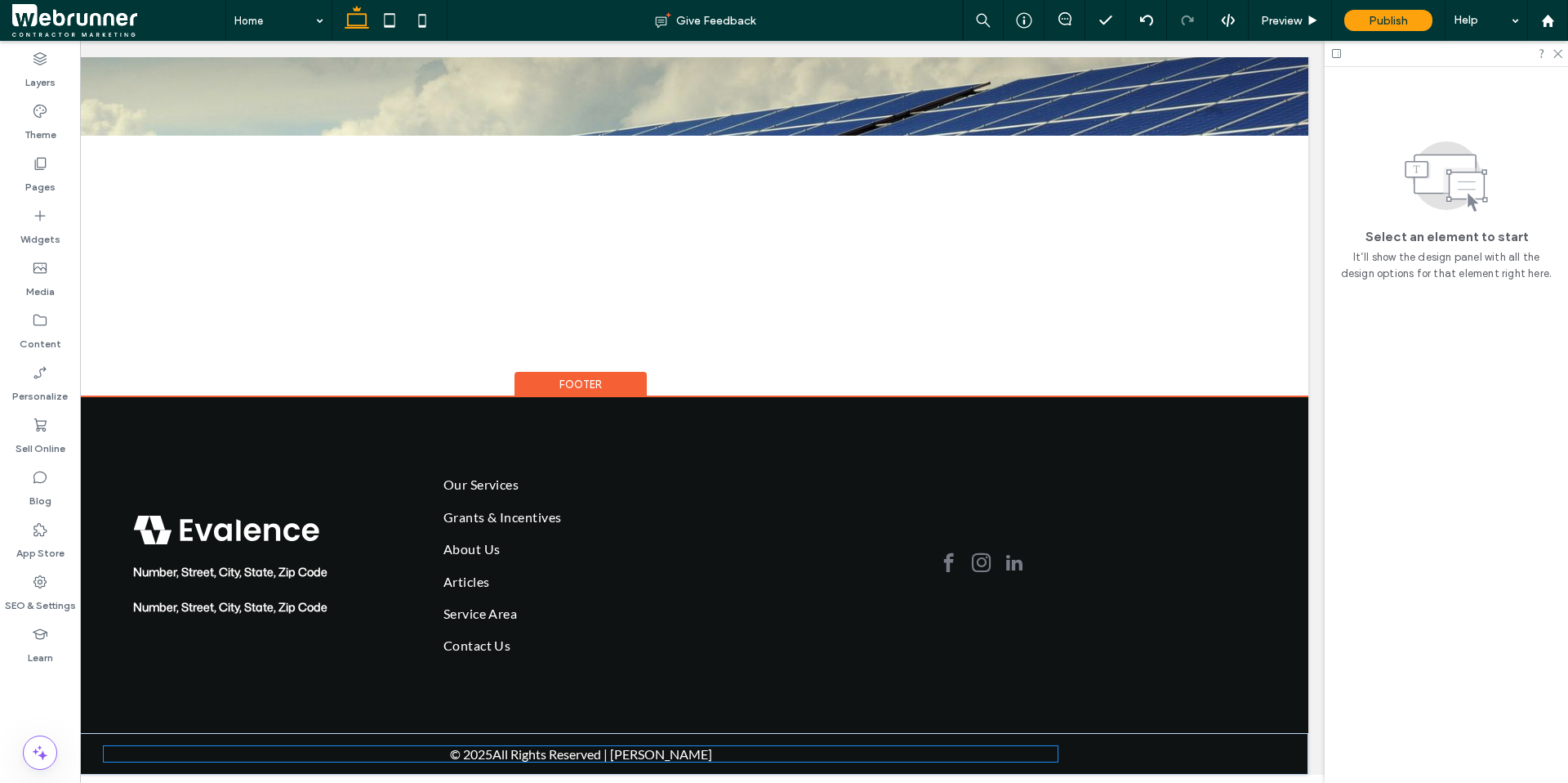
click at [322, 617] on div "© 2025 All Rights Reserved | [PERSON_NAME]" at bounding box center [580, 753] width 954 height 16
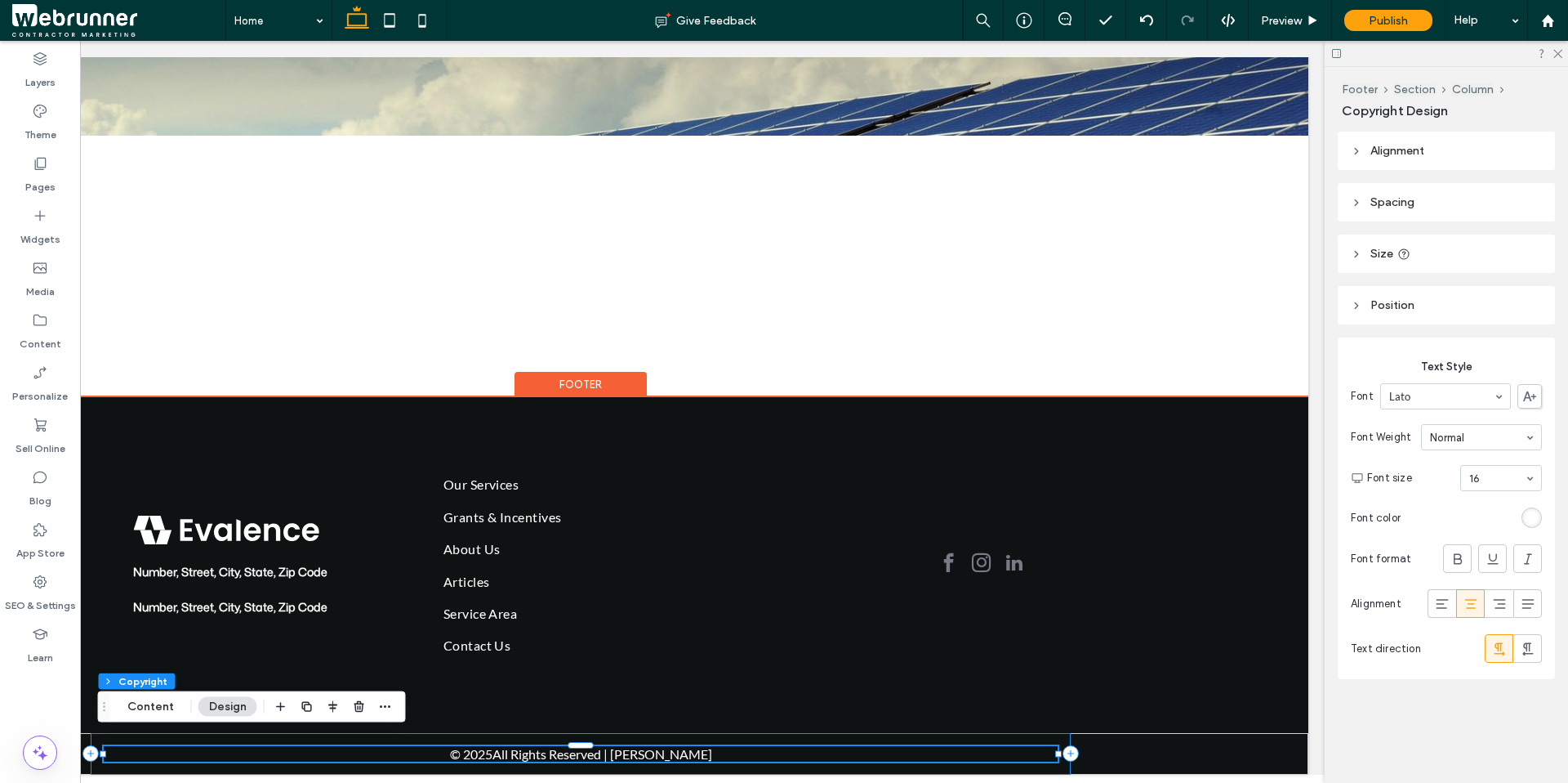
drag, startPoint x: 1068, startPoint y: 750, endPoint x: 1100, endPoint y: 748, distance: 32.1
click at [1073, 617] on div "© 2025 All Rights Reserved | [PERSON_NAME]" at bounding box center [581, 753] width 1455 height 42
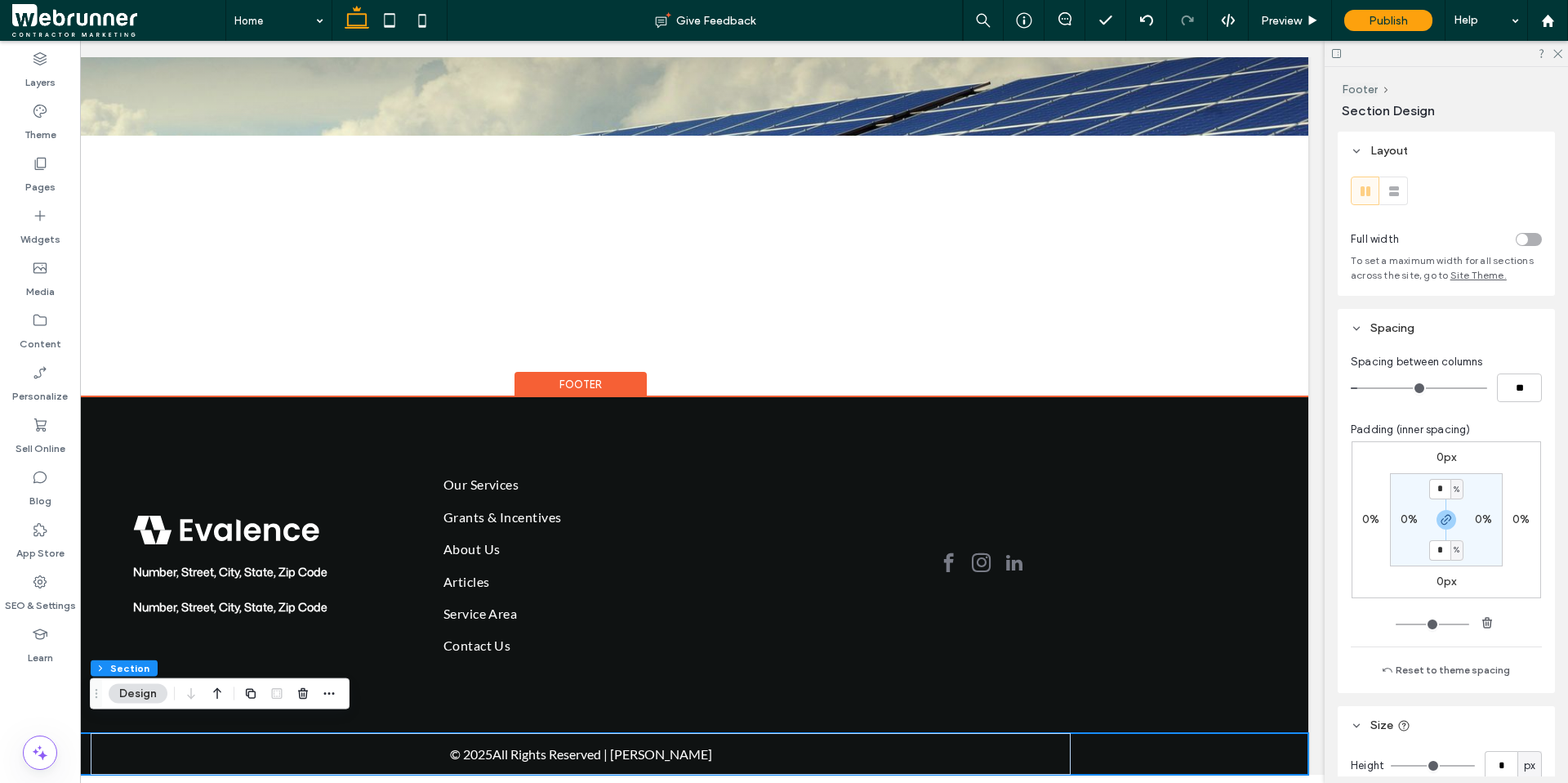
click at [1100, 617] on div "© 2025 All Rights Reserved | [PERSON_NAME]" at bounding box center [581, 753] width 1455 height 42
click at [1062, 617] on icon at bounding box center [1069, 752] width 16 height 16
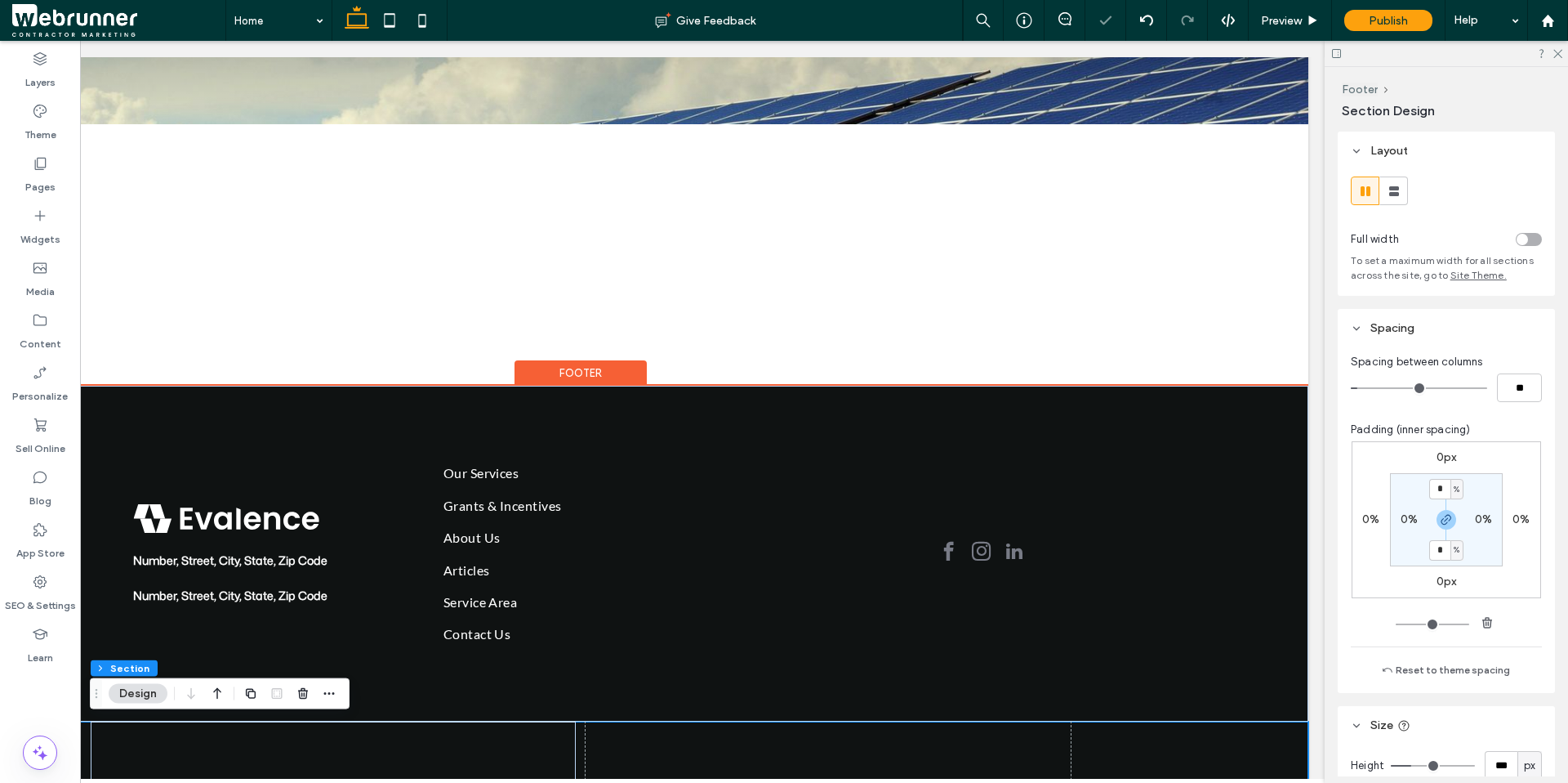
click at [1087, 617] on div "Number, Street, City, State, Zip Code Number, Street, City, State, Zip Code Our…" at bounding box center [581, 553] width 1455 height 335
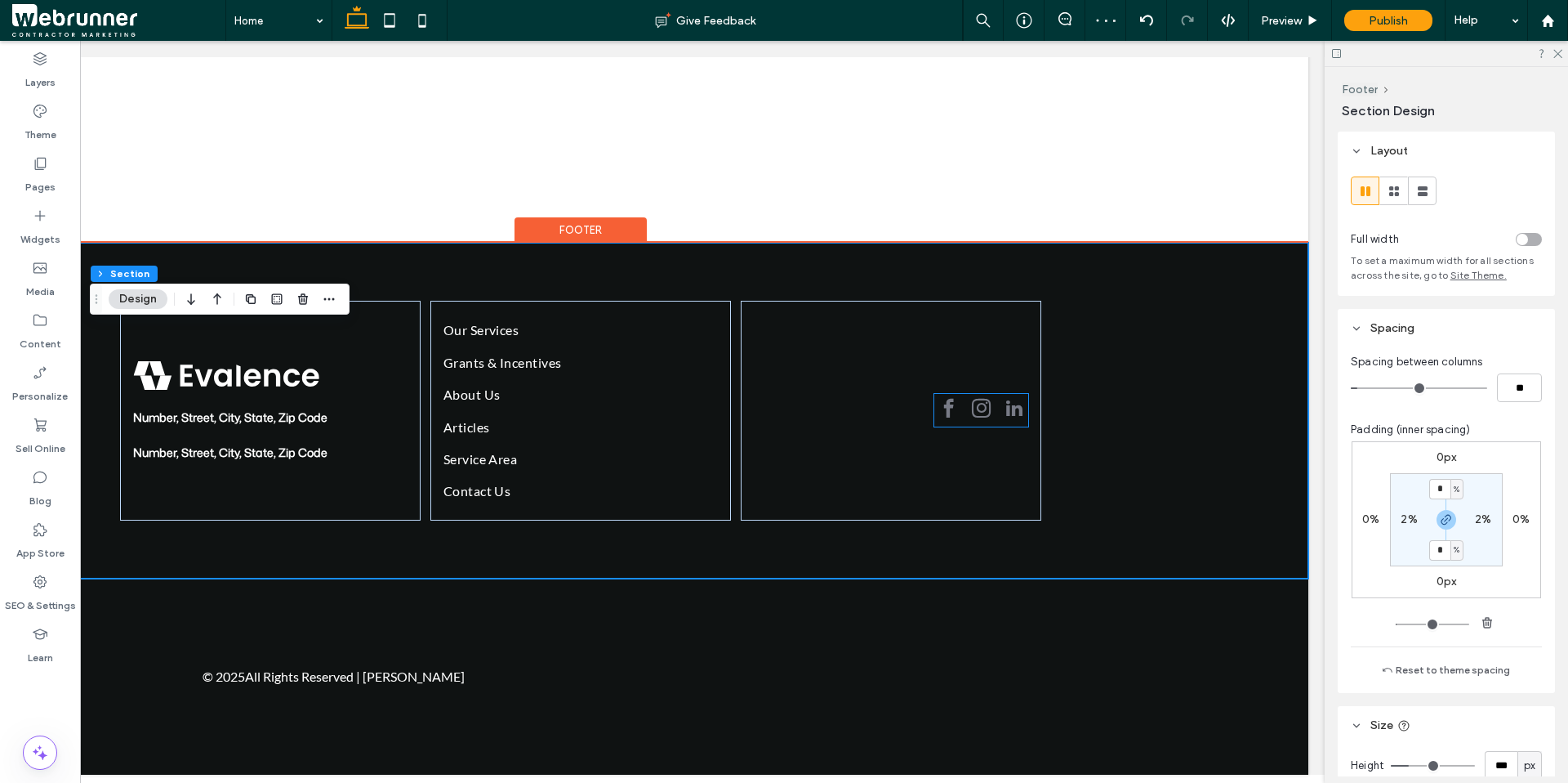
scroll to position [349, 0]
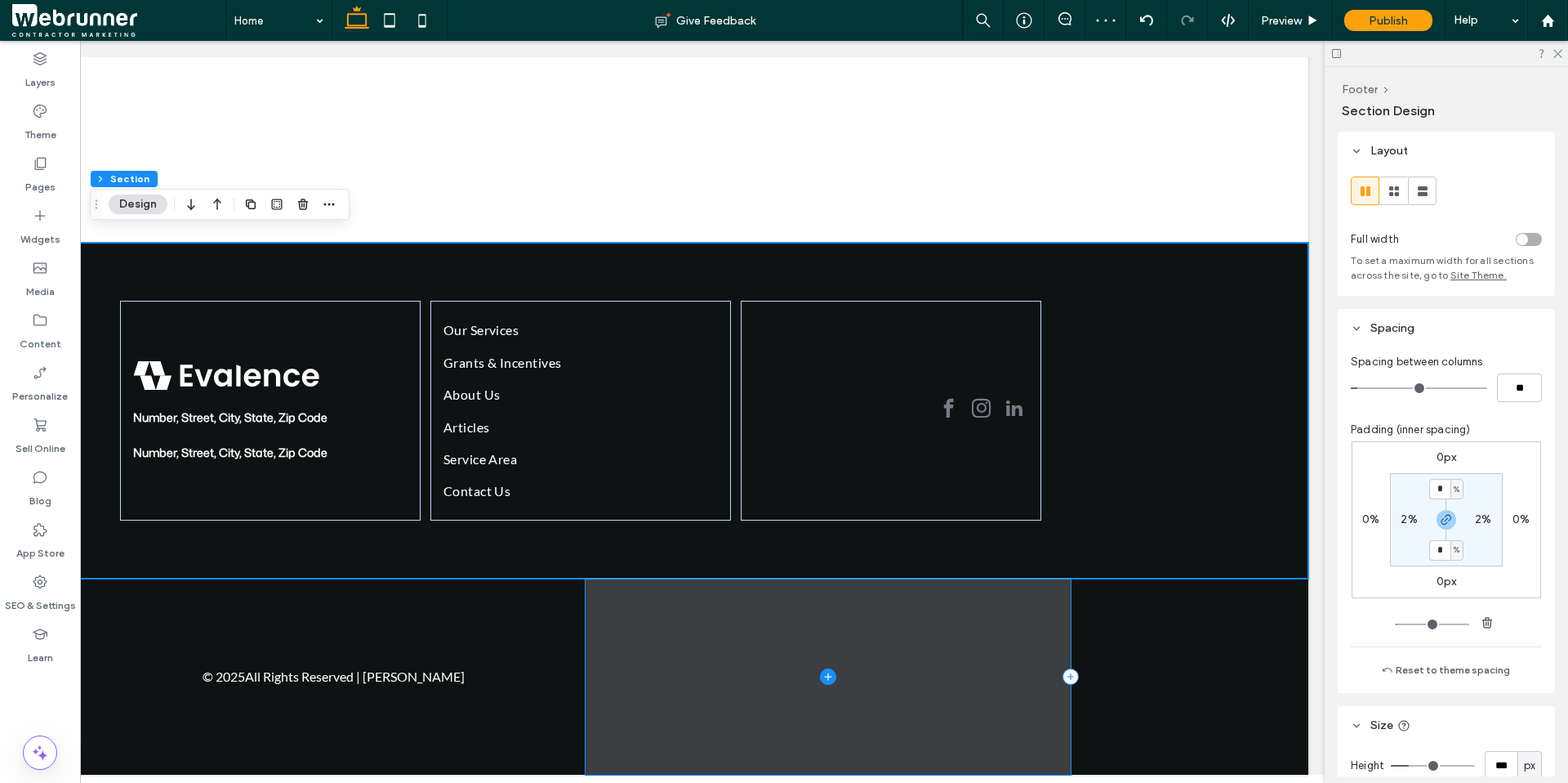
click at [846, 617] on span at bounding box center [827, 676] width 485 height 196
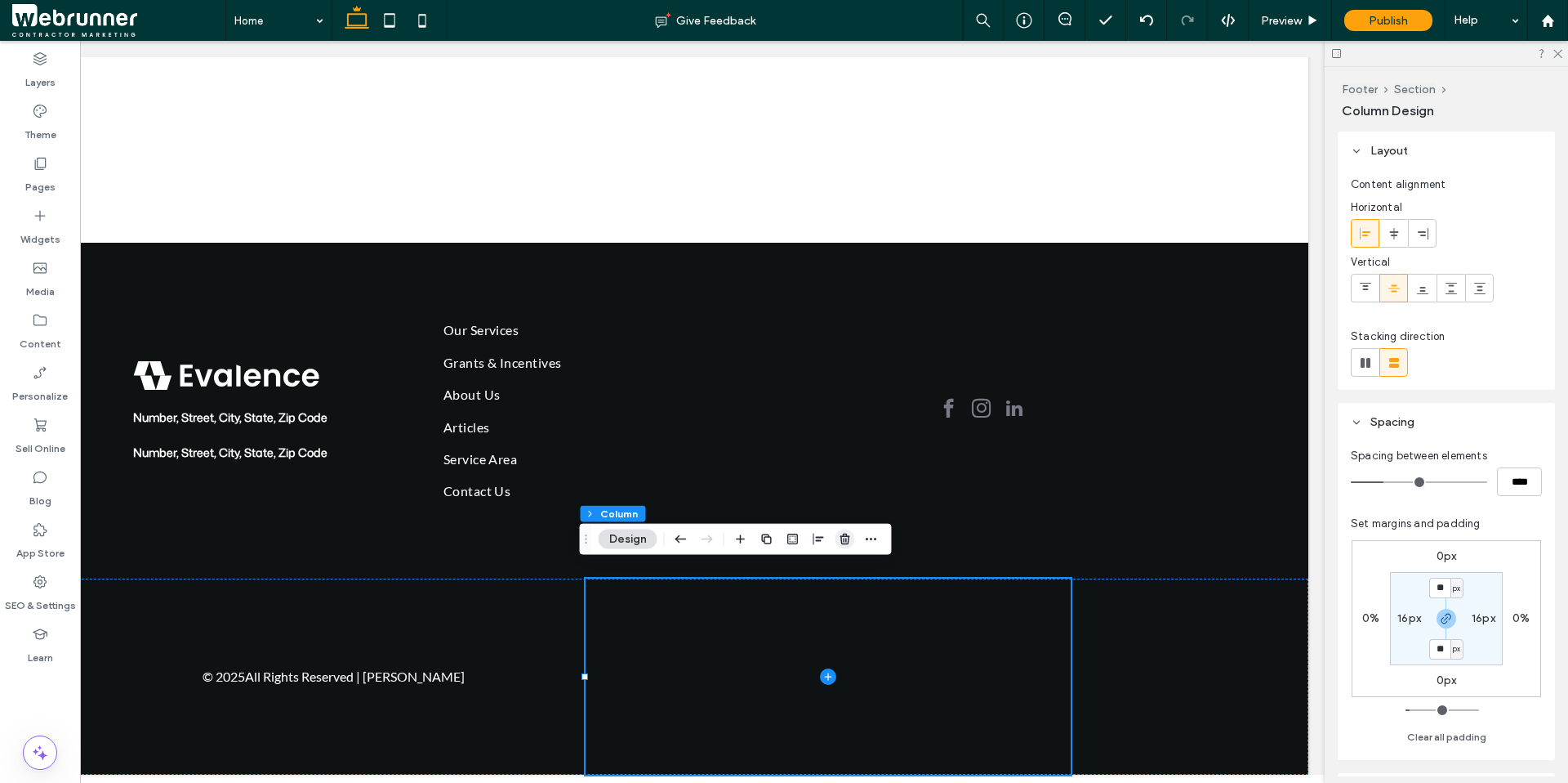
click at [847, 540] on icon "button" at bounding box center [845, 539] width 13 height 13
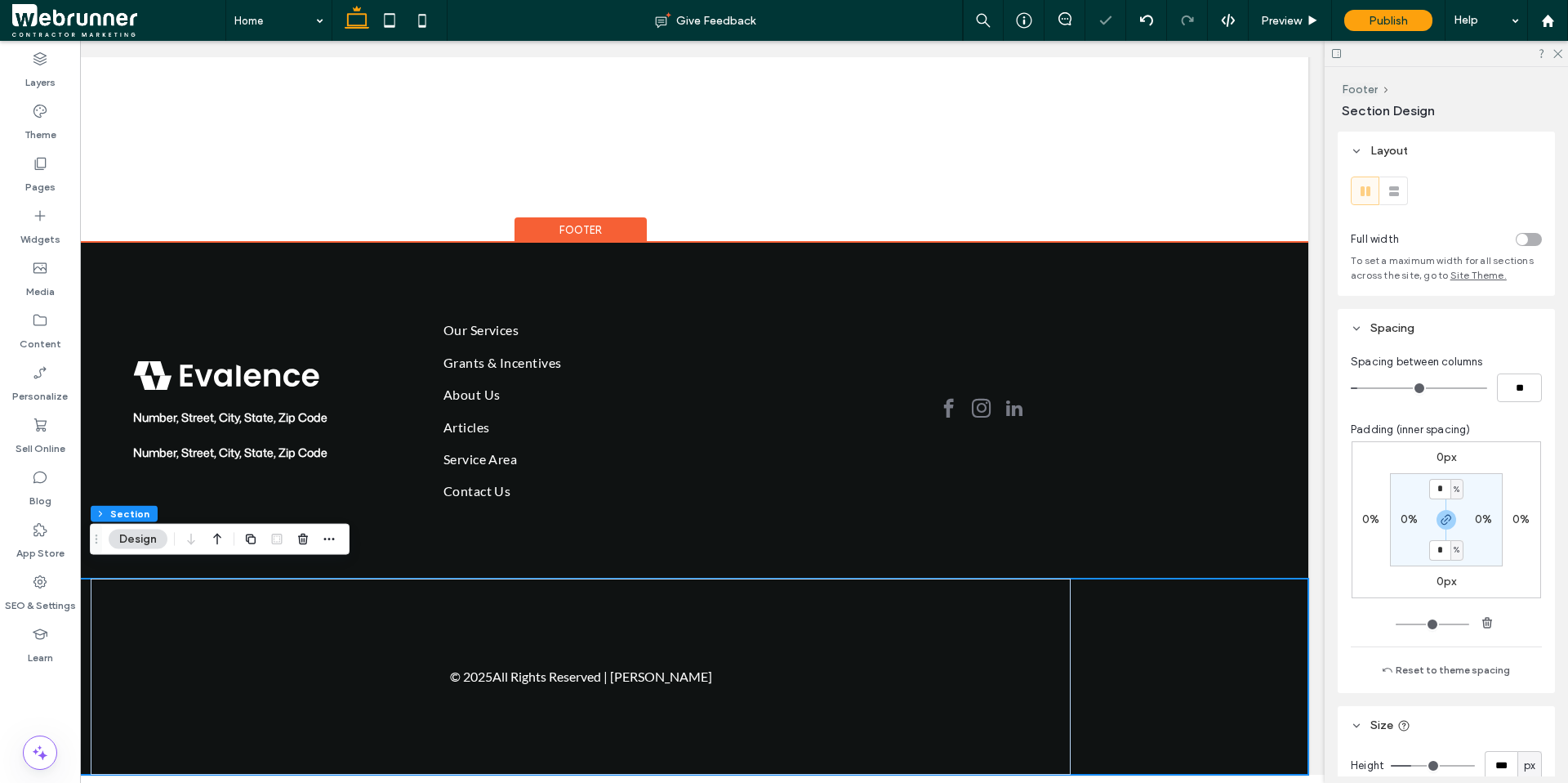
click at [1082, 617] on div "© 2025 All Rights Reserved | [PERSON_NAME]" at bounding box center [581, 676] width 1455 height 196
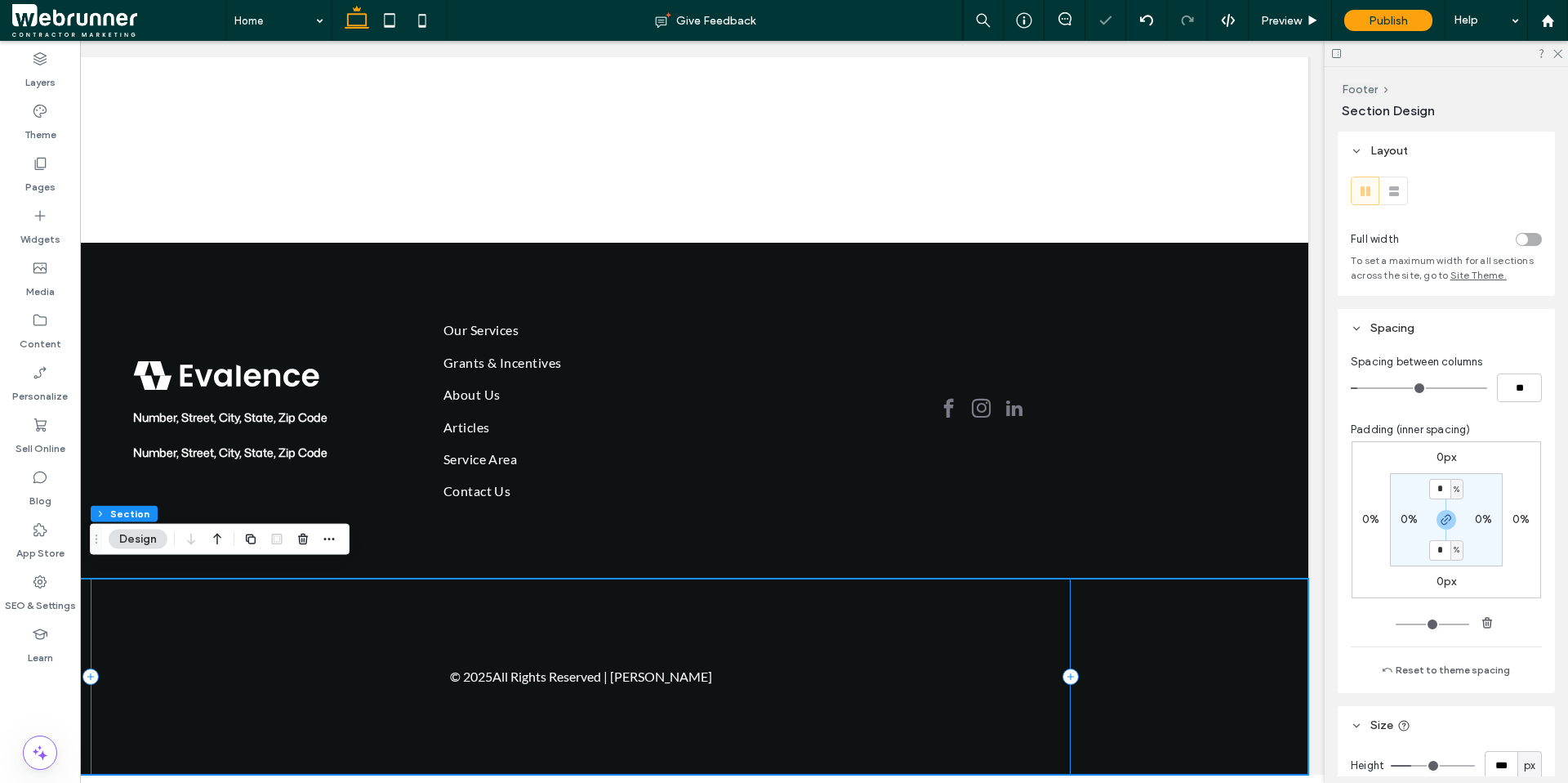
click at [1023, 617] on div "© 2025 All Rights Reserved | [PERSON_NAME]" at bounding box center [580, 676] width 980 height 196
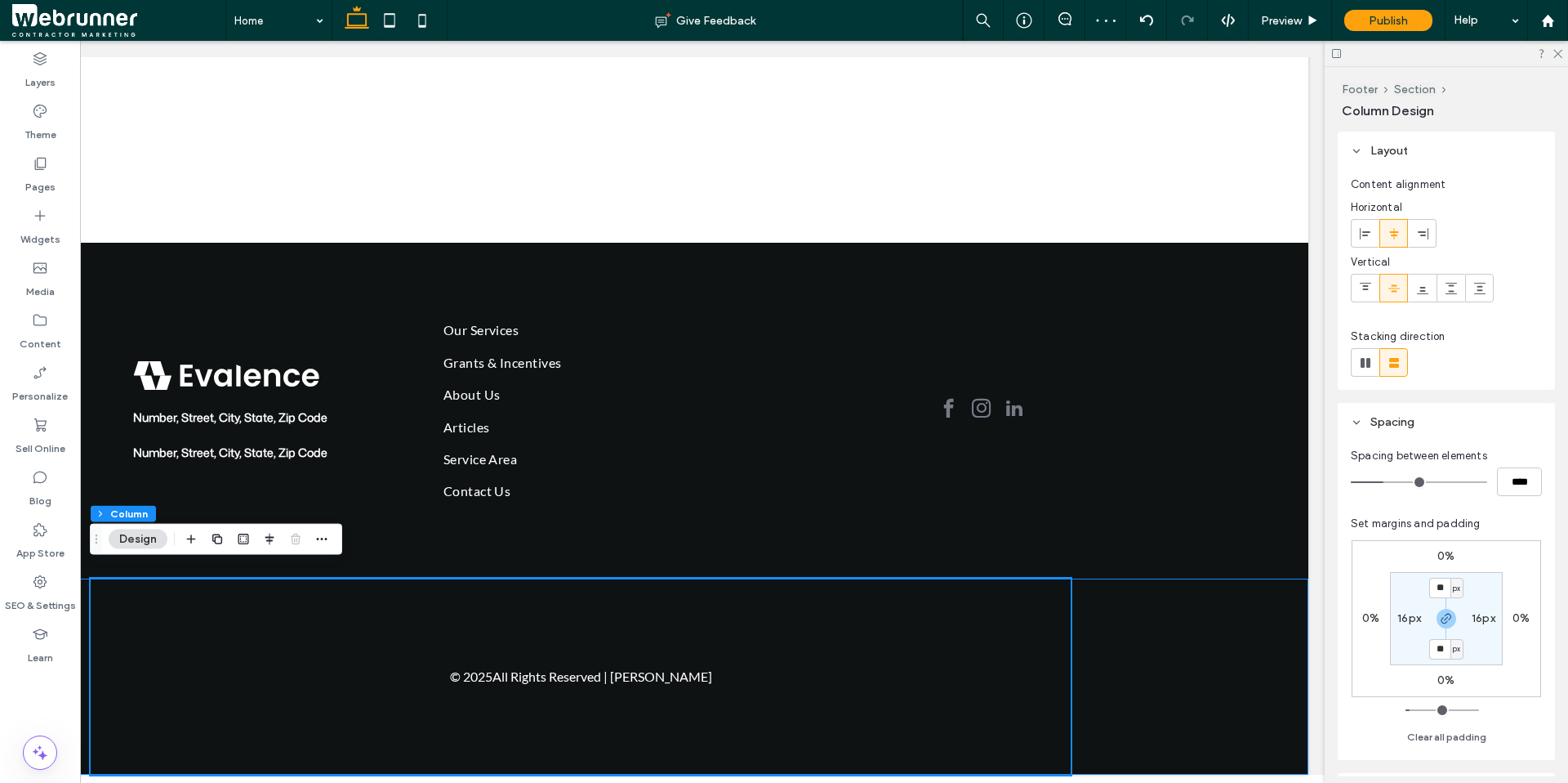
click at [1126, 617] on div "© 2025 All Rights Reserved | [PERSON_NAME]" at bounding box center [581, 676] width 1455 height 196
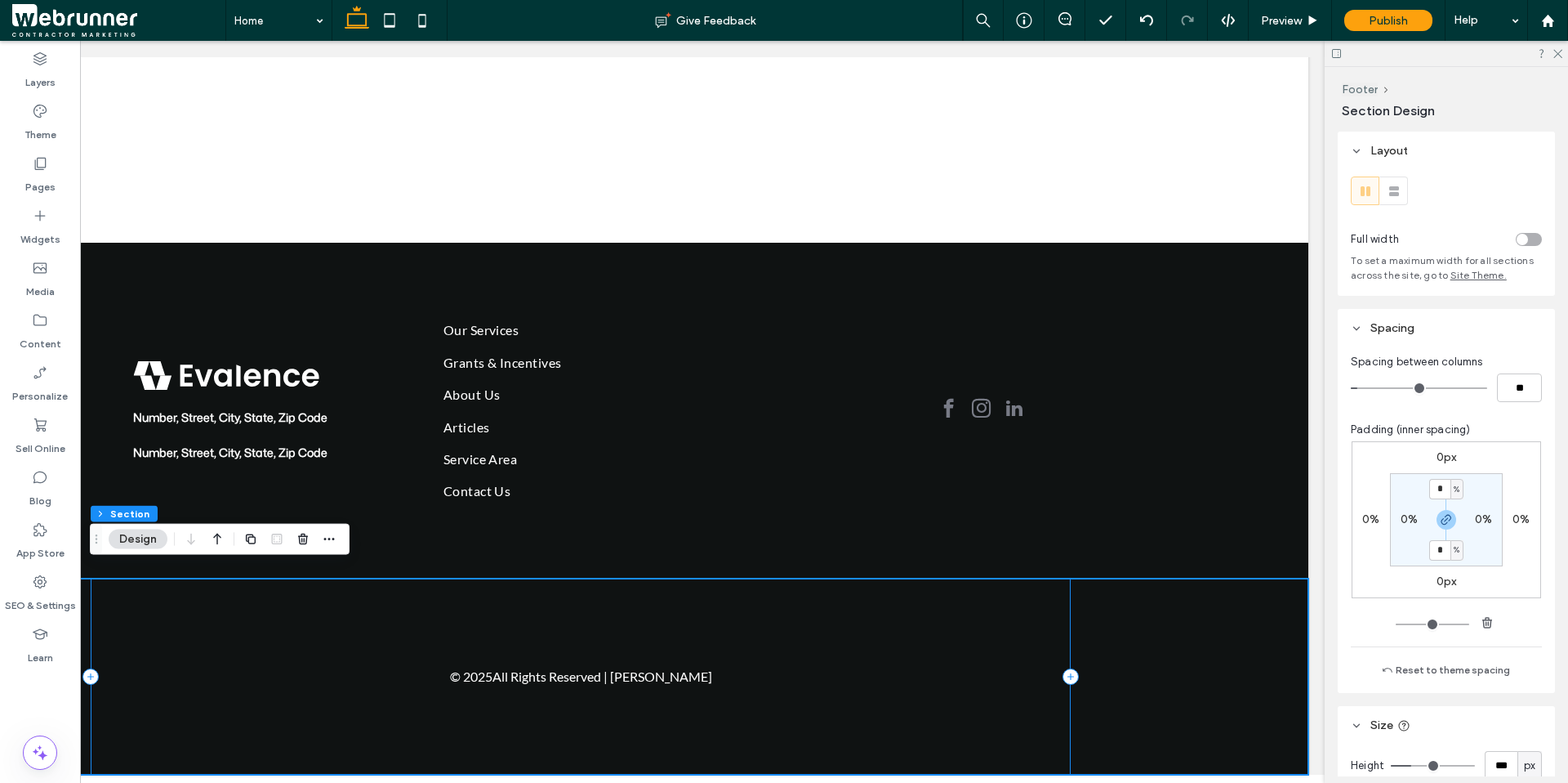
click at [1059, 617] on div "© 2025 All Rights Reserved | [PERSON_NAME]" at bounding box center [580, 676] width 980 height 196
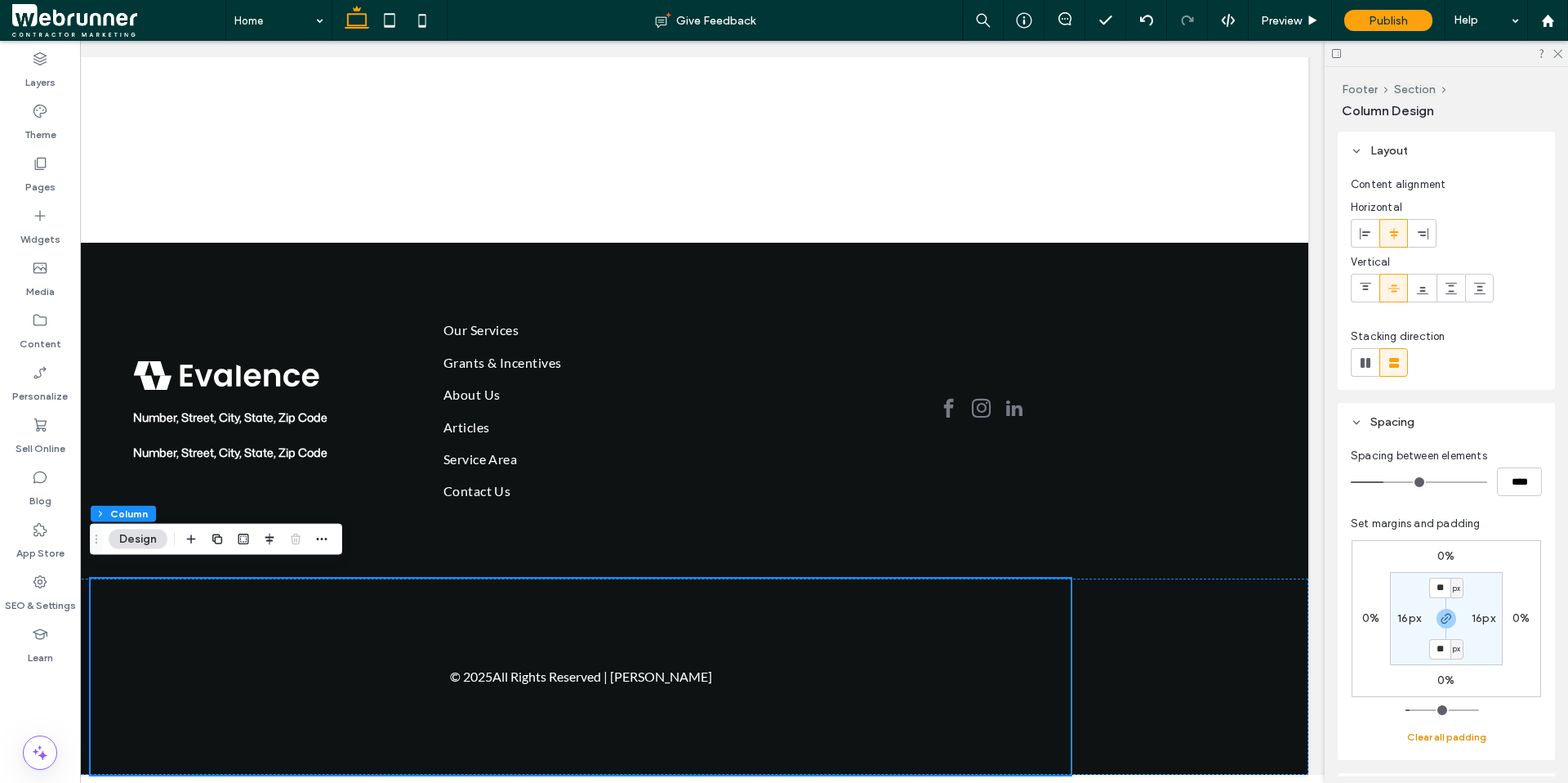
click at [1219, 617] on button "Clear all padding" at bounding box center [1446, 736] width 79 height 20
type input "*"
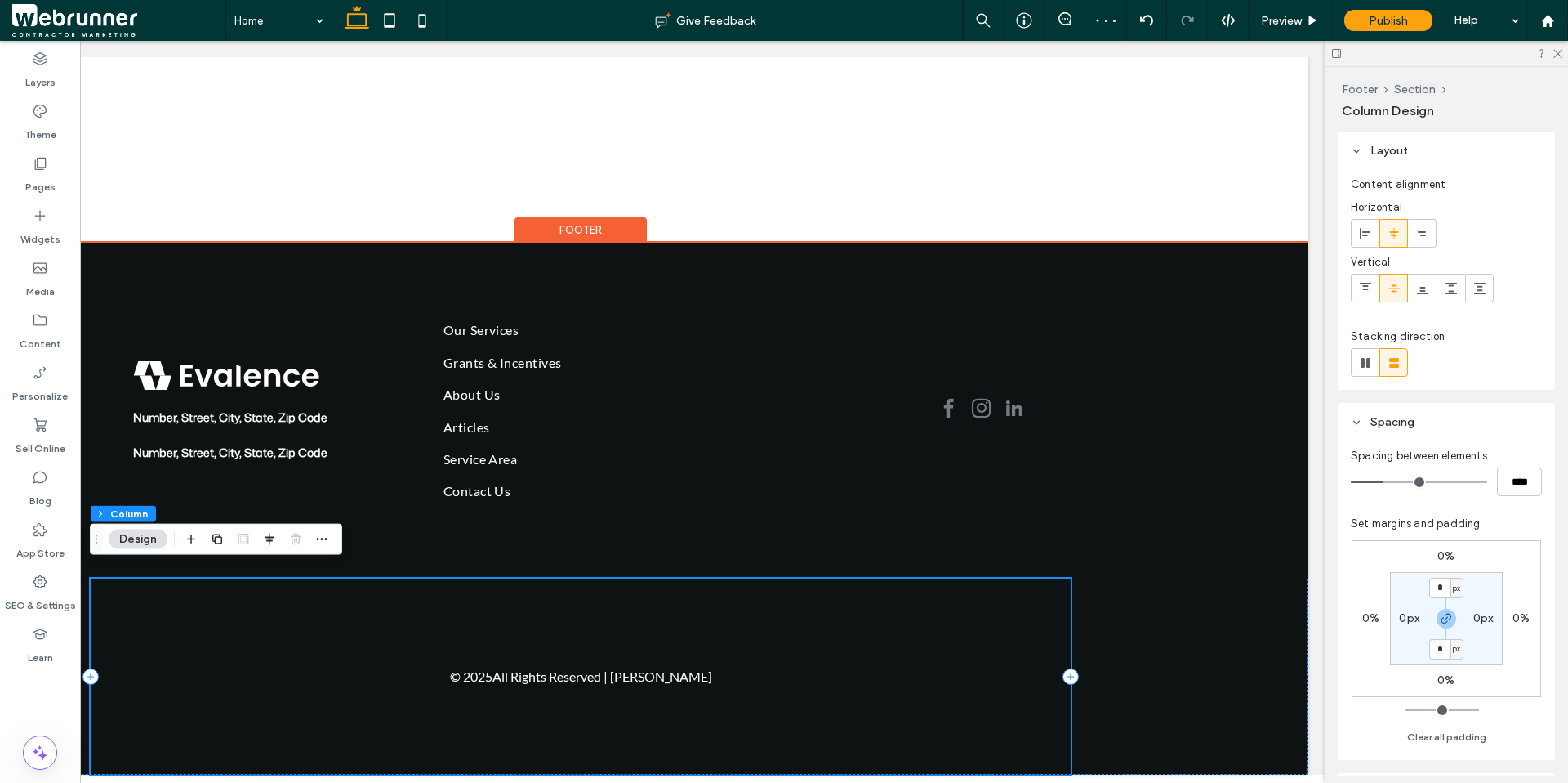
click at [1058, 617] on div "© 2025 All Rights Reserved | [PERSON_NAME]" at bounding box center [580, 676] width 980 height 196
click at [1164, 617] on div "© 2025 All Rights Reserved | [PERSON_NAME]" at bounding box center [581, 676] width 1455 height 196
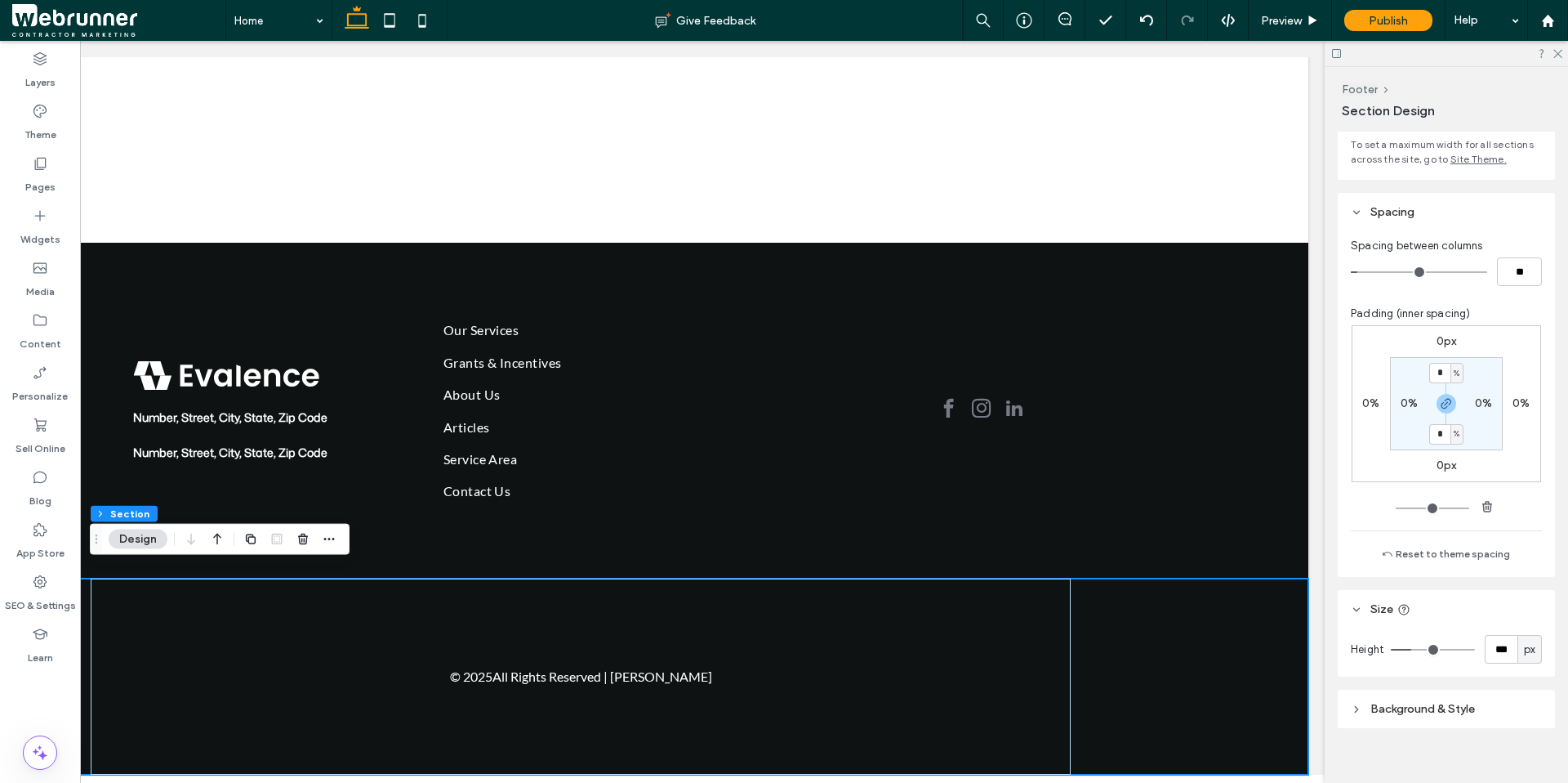
scroll to position [134, 0]
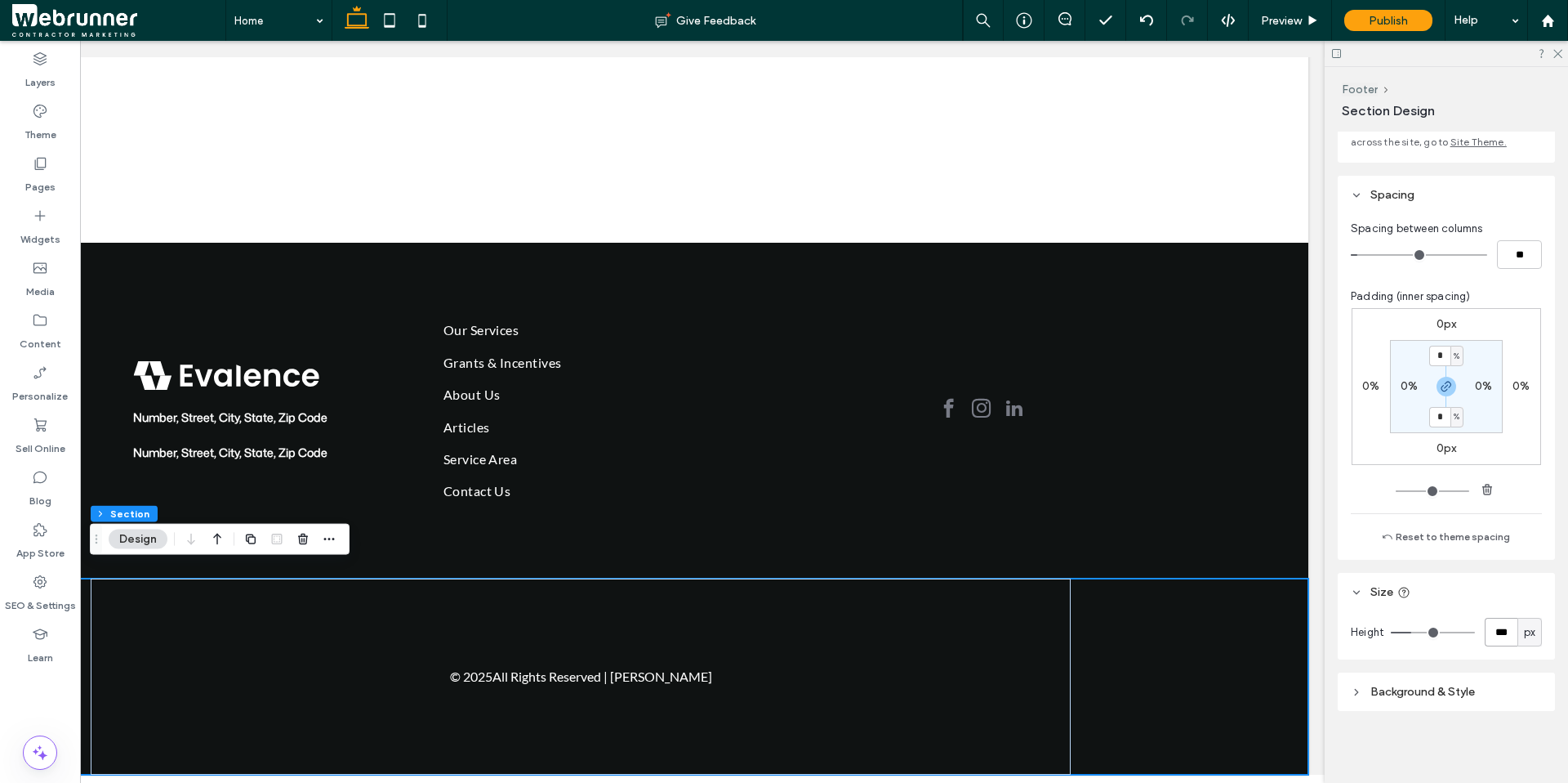
click at [1219, 617] on input "***" at bounding box center [1500, 632] width 33 height 29
type input "*"
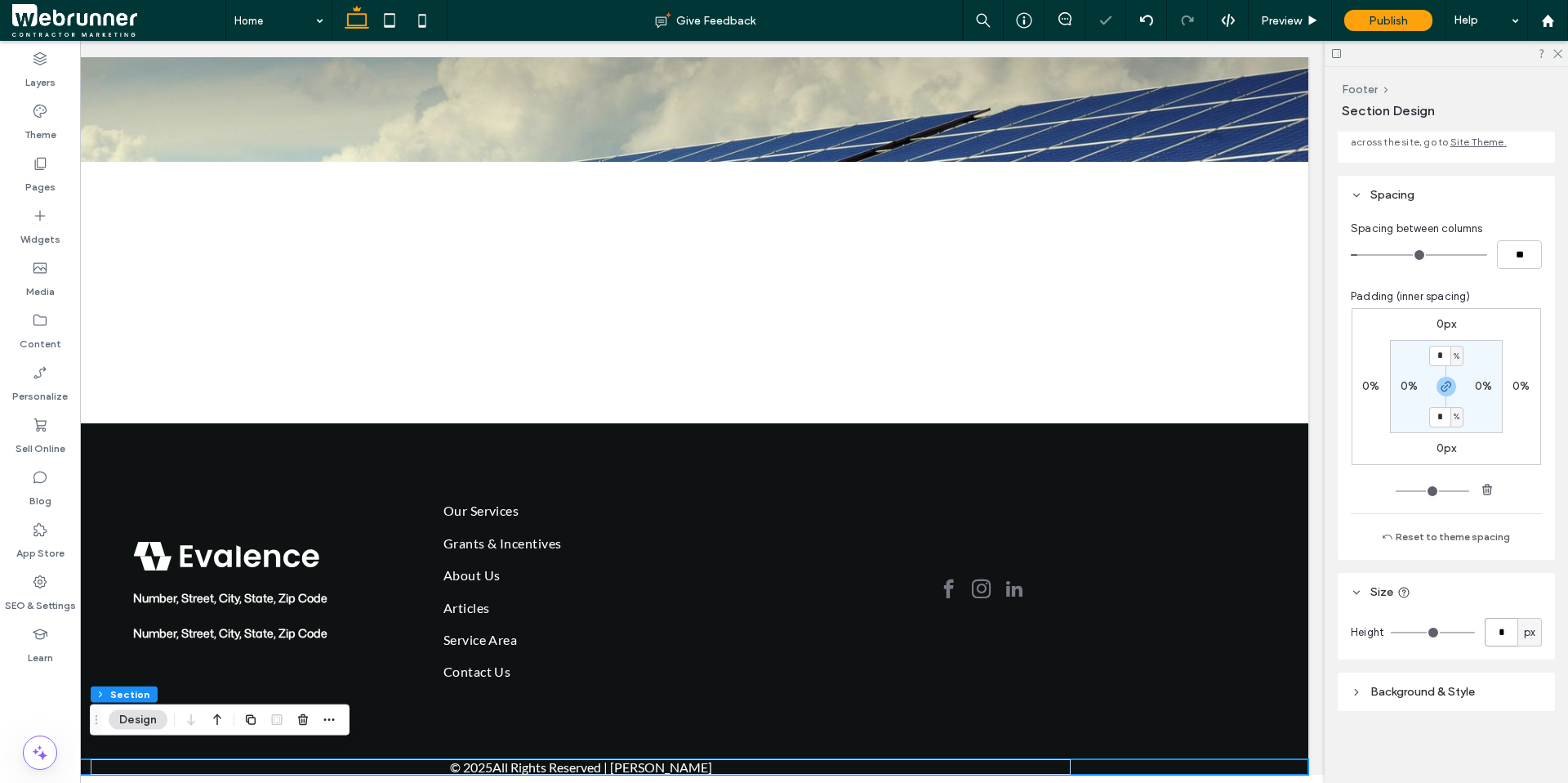
scroll to position [168, 0]
drag, startPoint x: 1498, startPoint y: 634, endPoint x: 1460, endPoint y: 614, distance: 42.9
click at [1219, 616] on div "Height * px" at bounding box center [1446, 635] width 218 height 49
type input "***"
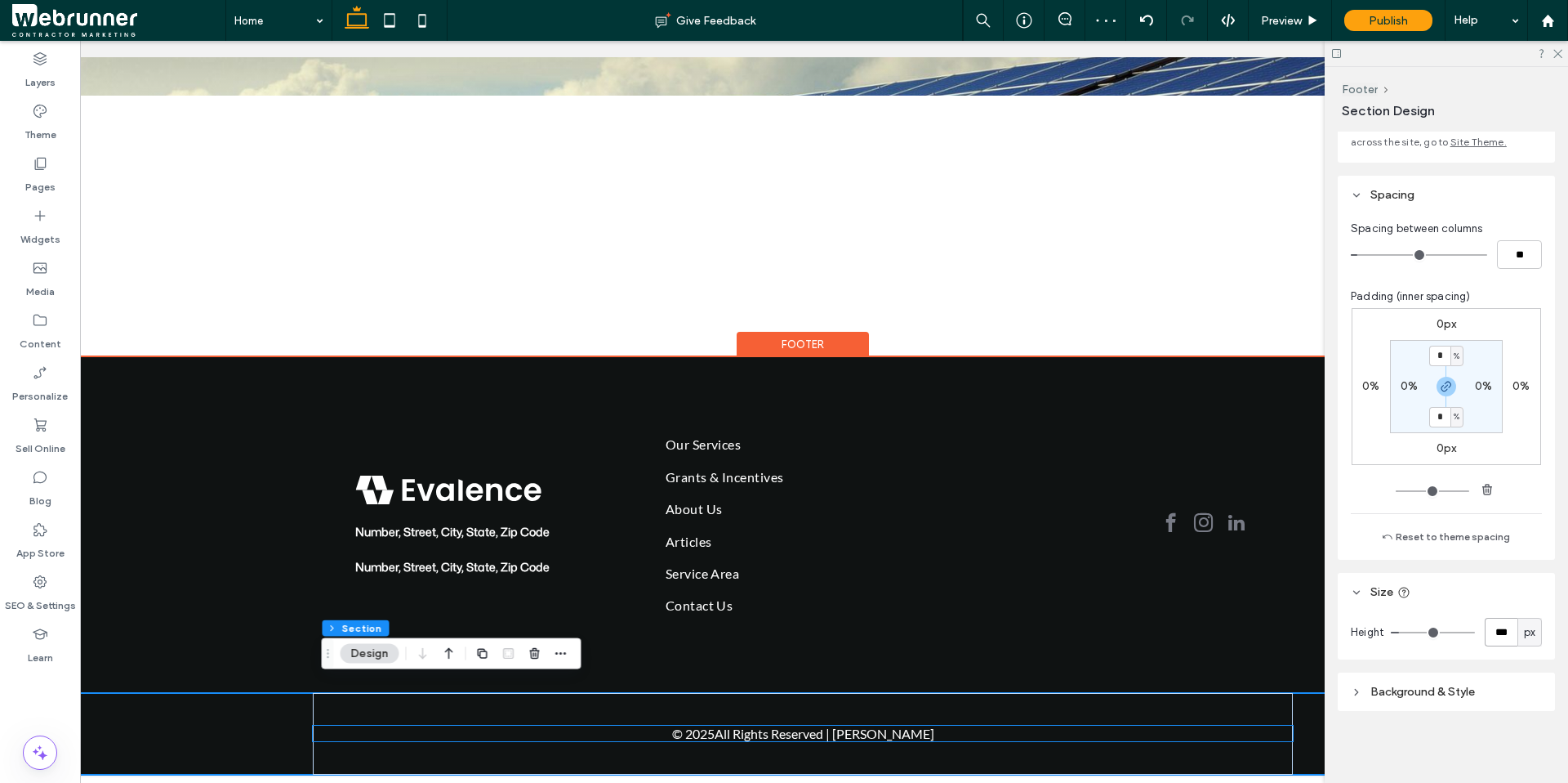
scroll to position [0, 0]
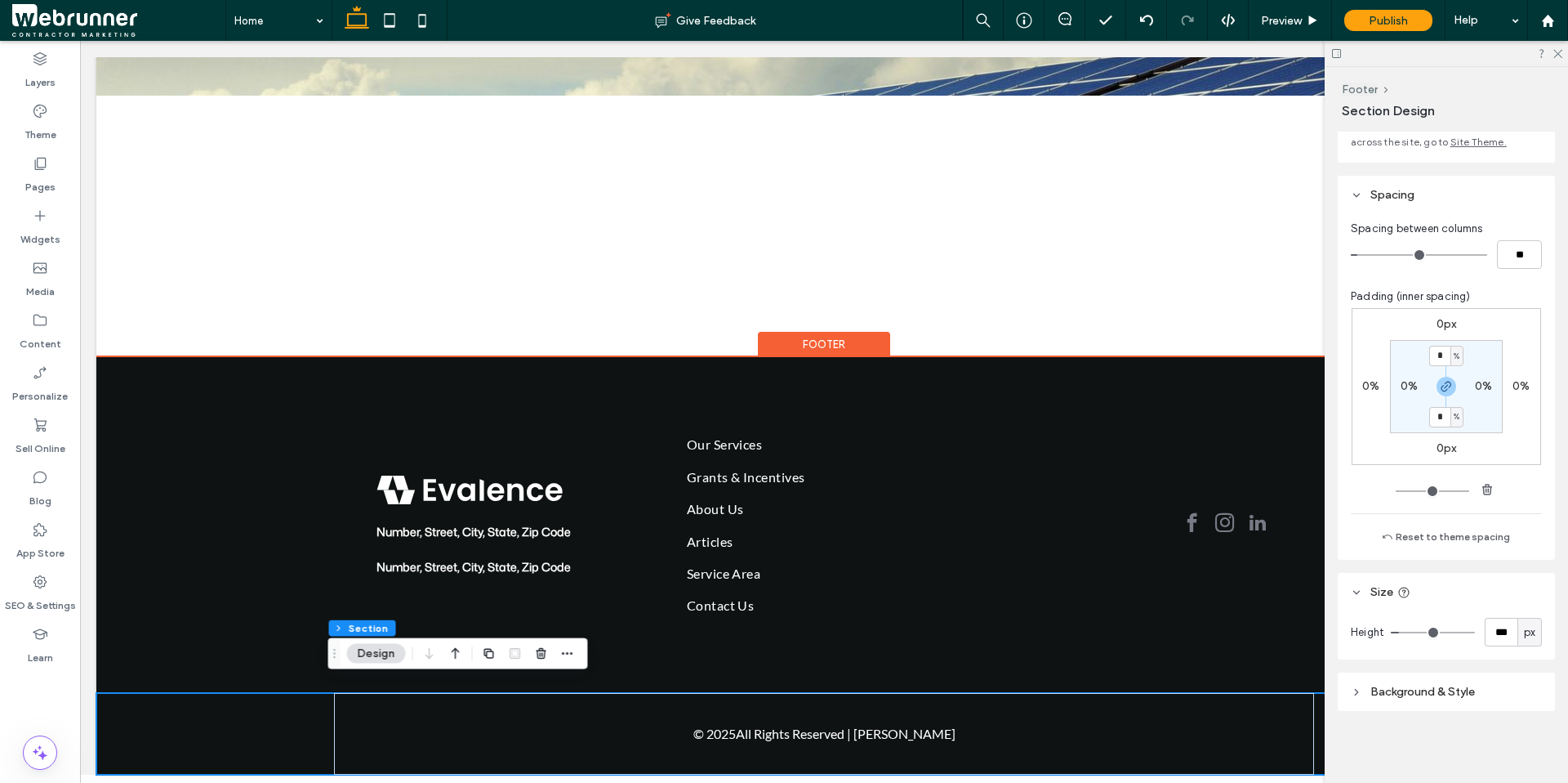
click at [187, 617] on div "© 2025 All Rights Reserved | [PERSON_NAME]" at bounding box center [824, 733] width 1455 height 81
click at [334, 617] on div "© 2025 All Rights Reserved | [PERSON_NAME]" at bounding box center [824, 733] width 980 height 81
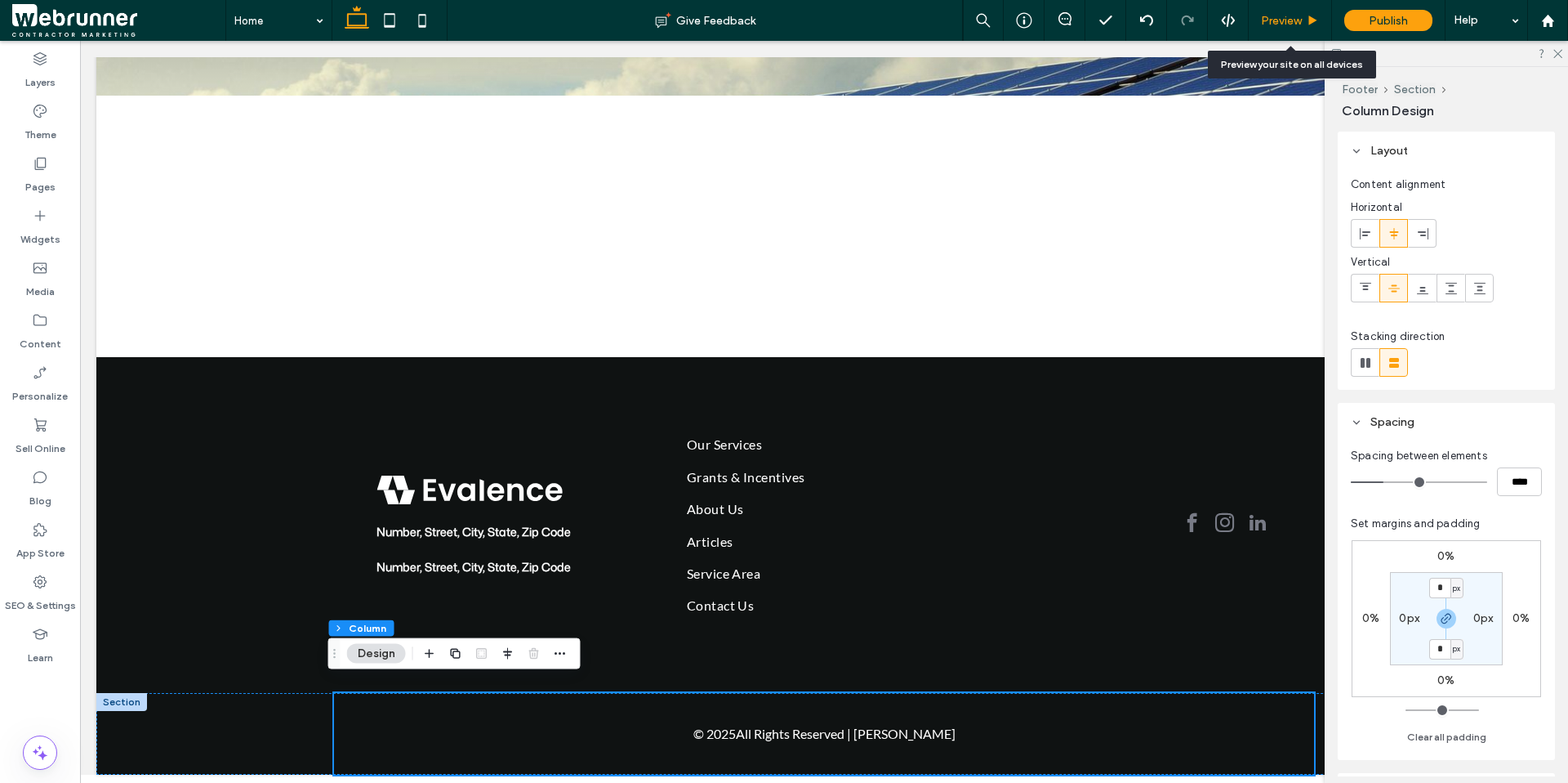
click at [1219, 33] on div "Preview" at bounding box center [1290, 21] width 83 height 41
click at [1219, 24] on span "Preview" at bounding box center [1281, 21] width 41 height 14
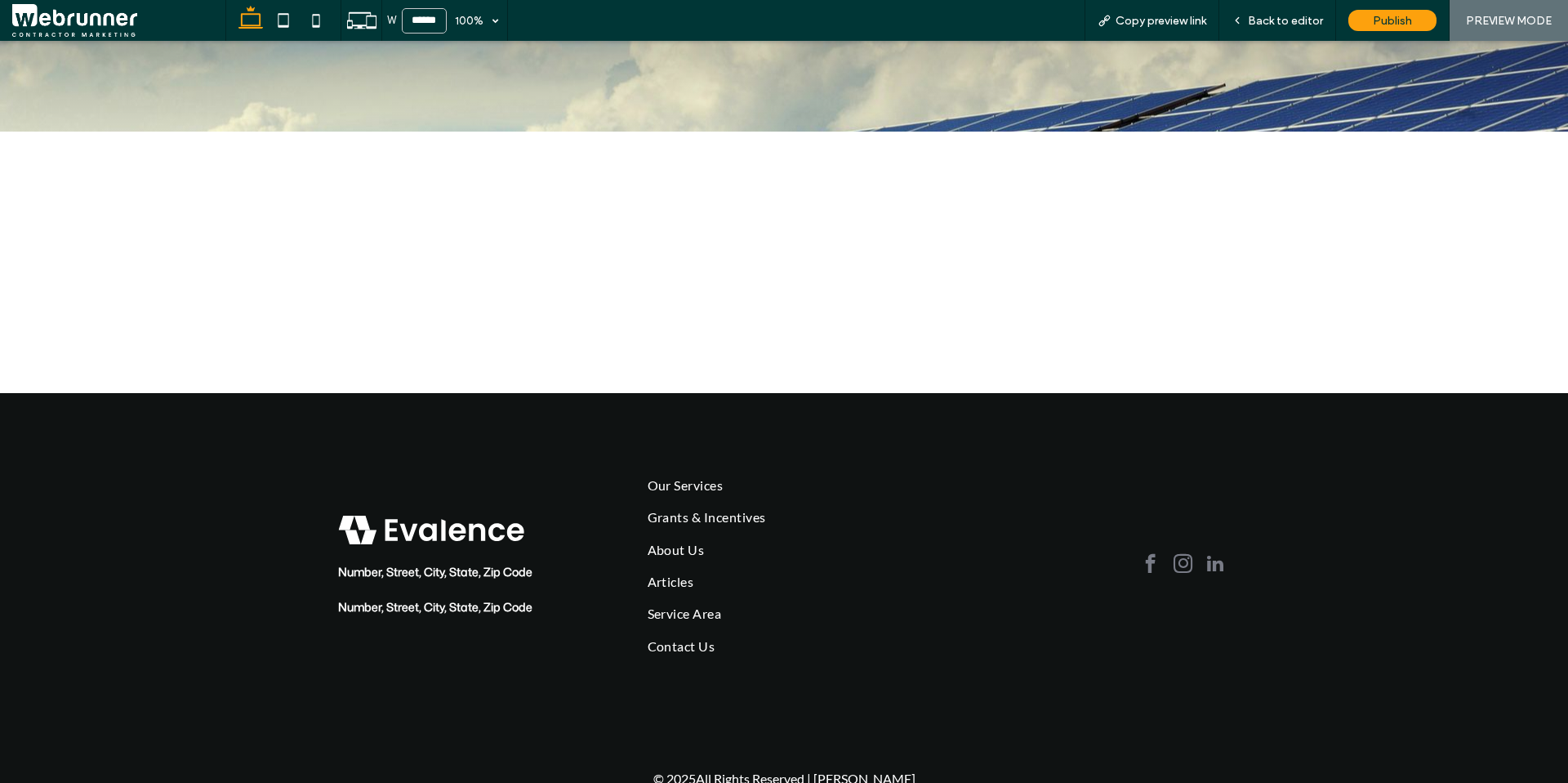
scroll to position [206, 0]
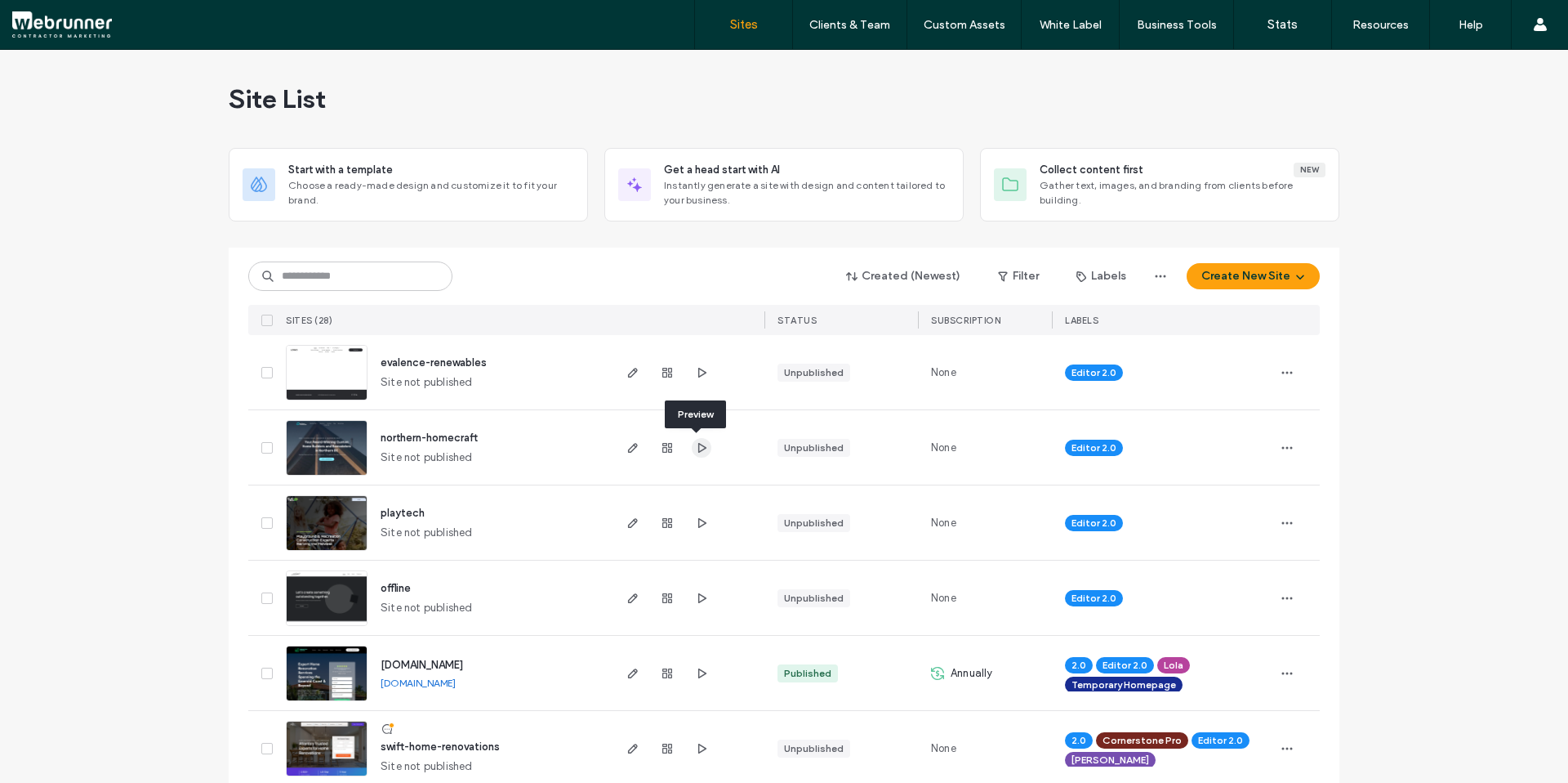
click at [699, 454] on span "button" at bounding box center [701, 448] width 20 height 20
